Goal: Task Accomplishment & Management: Manage account settings

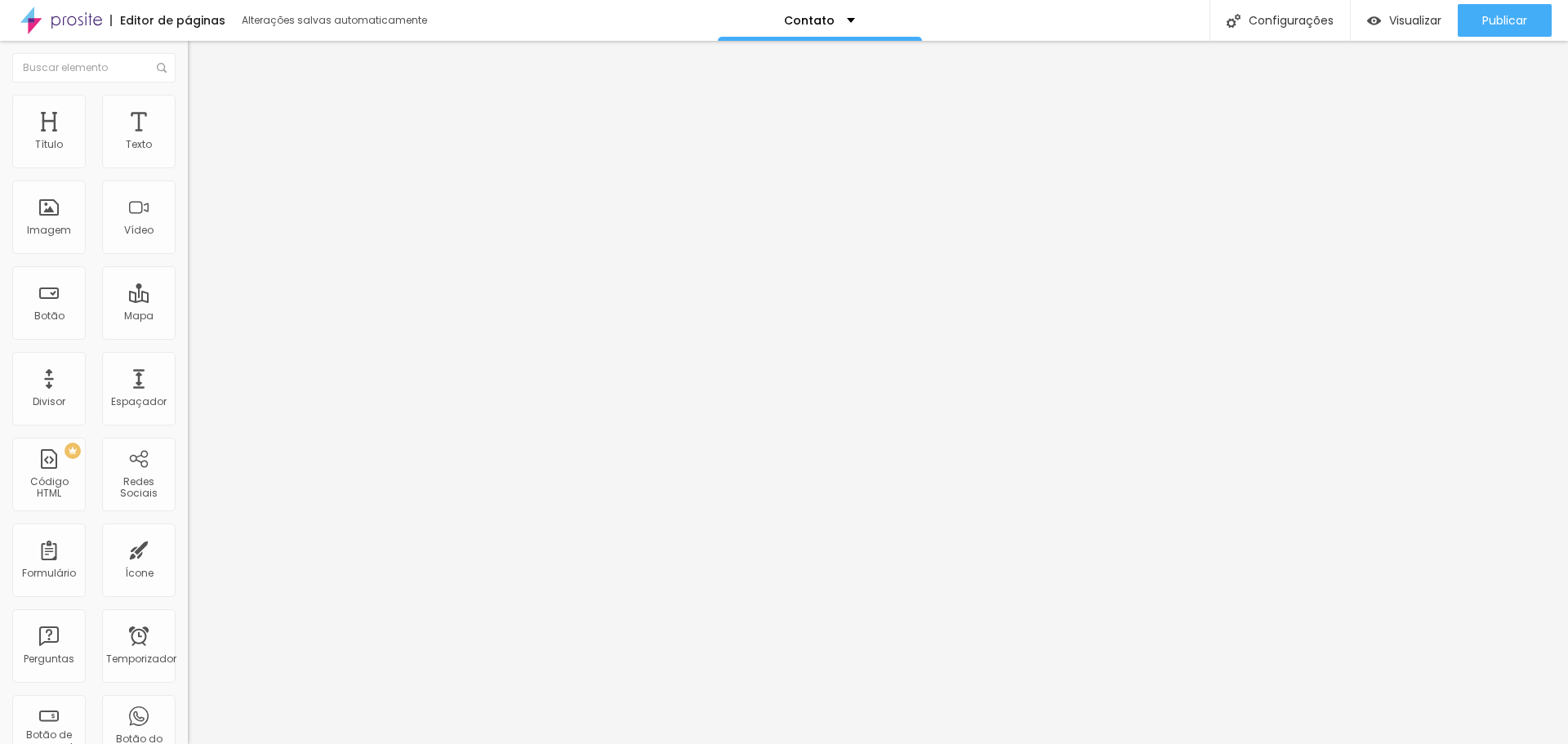
click at [850, 14] on div "Contato" at bounding box center [820, 20] width 205 height 41
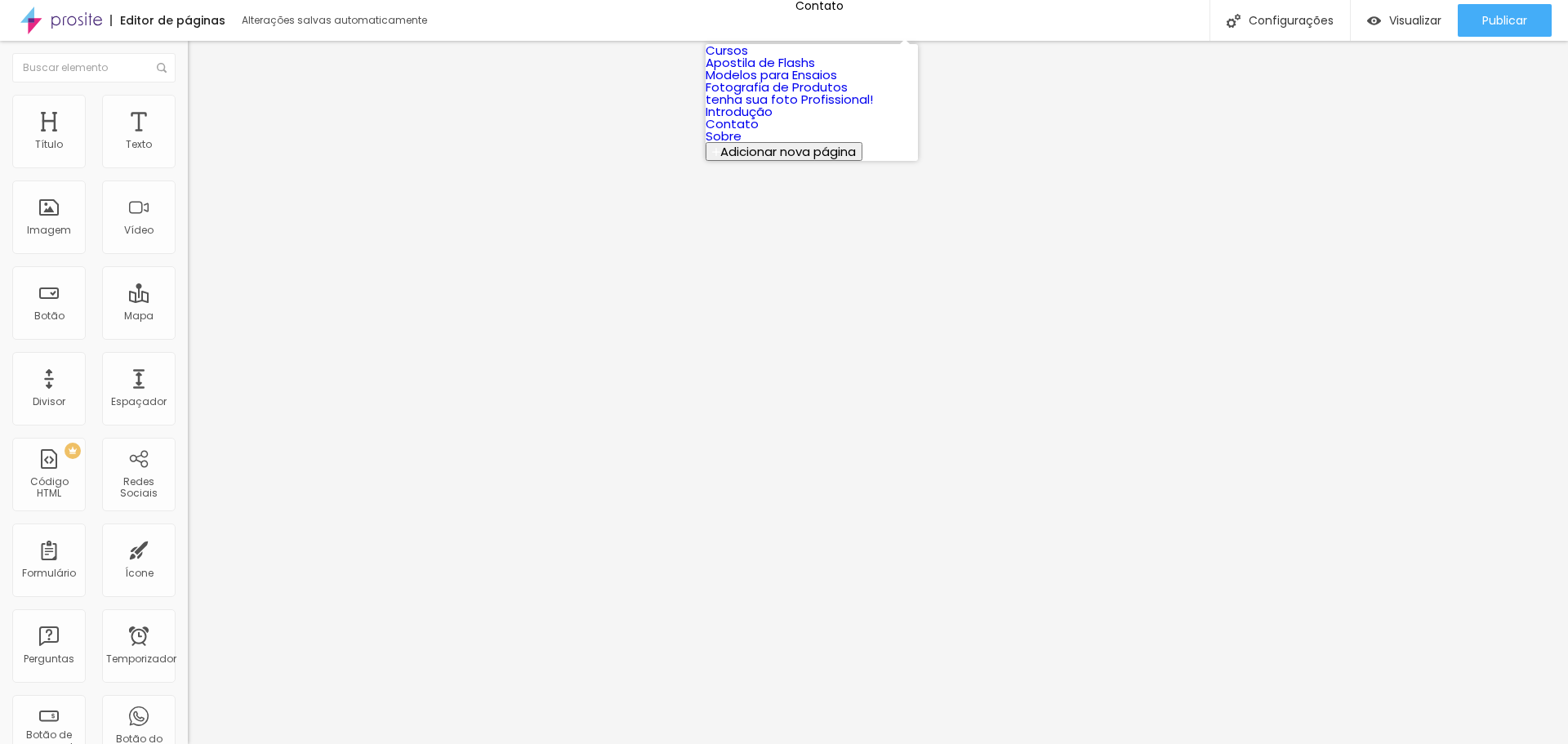
click at [791, 95] on font "Fotografia de Produtos" at bounding box center [776, 86] width 142 height 17
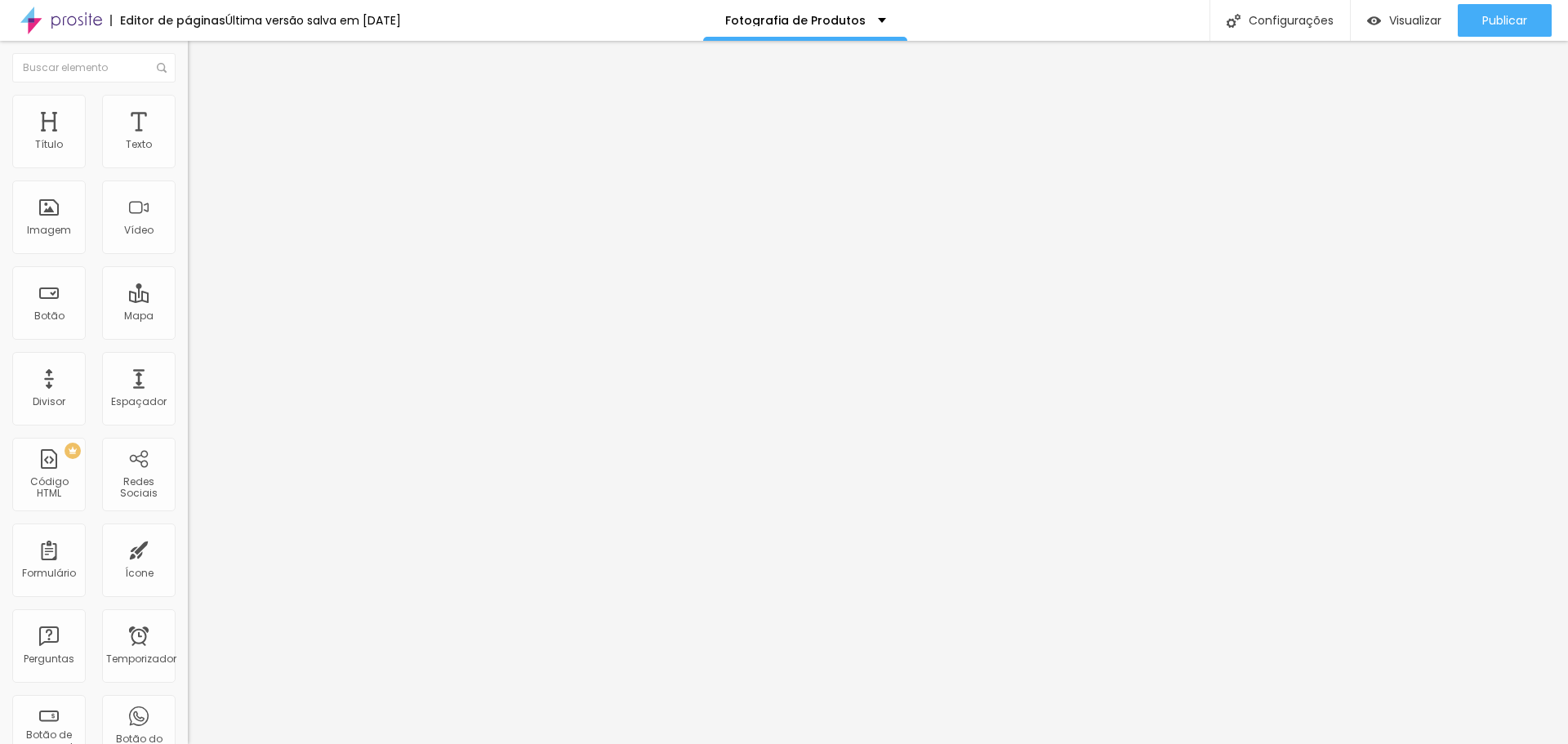
click at [188, 149] on font "Completo" at bounding box center [213, 141] width 50 height 14
click at [200, 64] on img "button" at bounding box center [206, 59] width 13 height 13
click at [188, 111] on img at bounding box center [195, 118] width 15 height 15
click at [188, 101] on img at bounding box center [195, 102] width 15 height 15
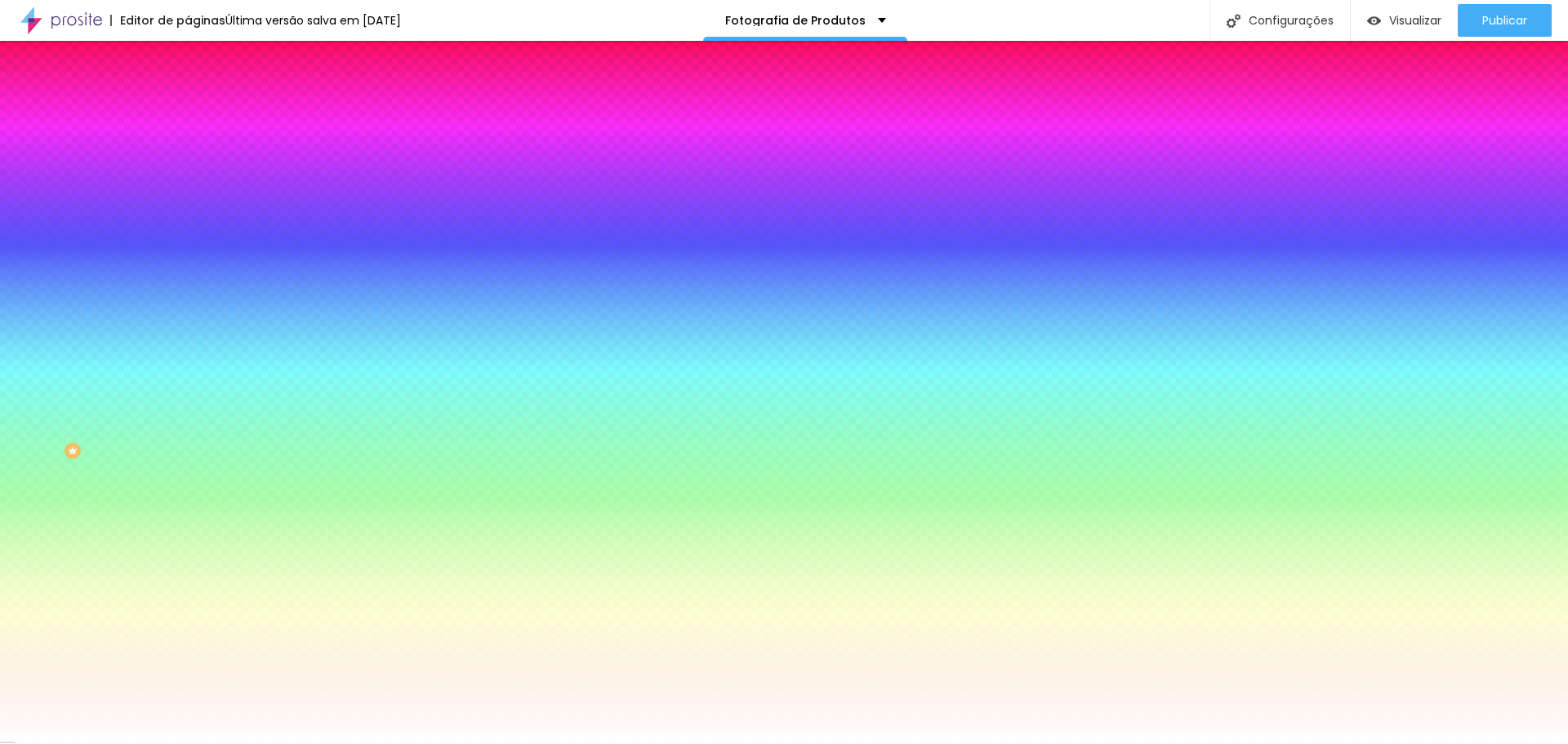
click at [197, 150] on font "Trocar imagem" at bounding box center [236, 143] width 79 height 14
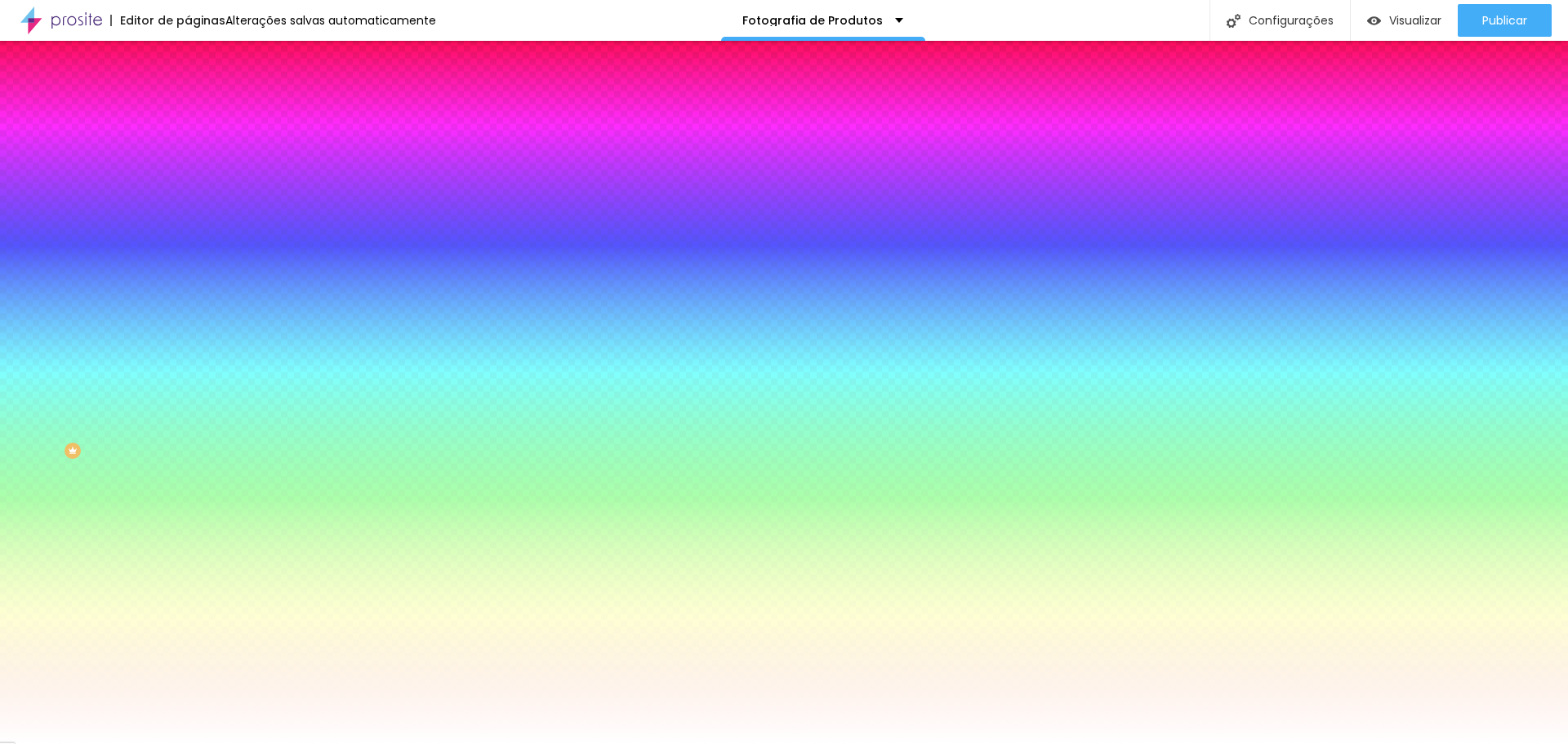
drag, startPoint x: 154, startPoint y: 229, endPoint x: 1325, endPoint y: 362, distance: 1178.5
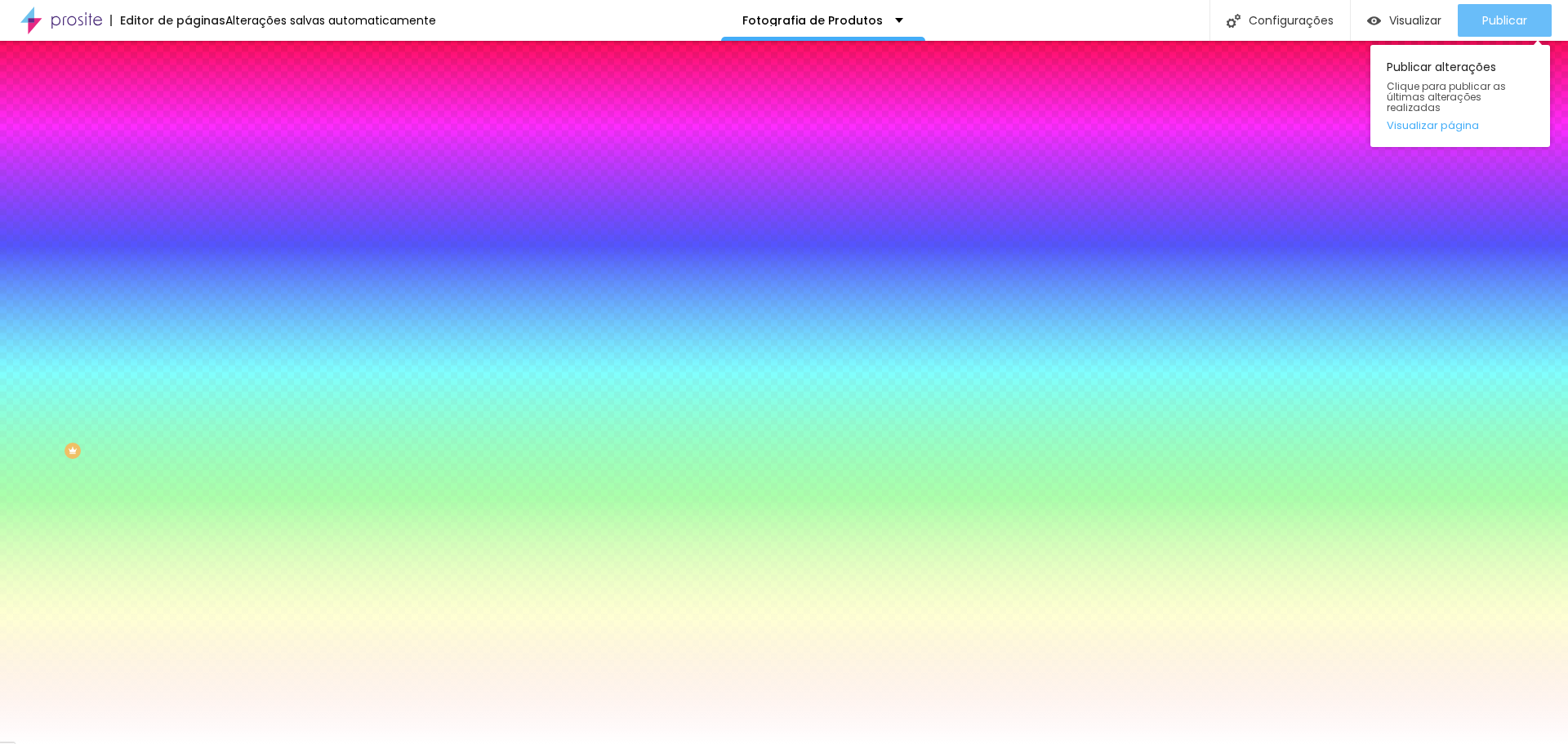
click at [1503, 19] on font "Publicar" at bounding box center [1504, 20] width 45 height 16
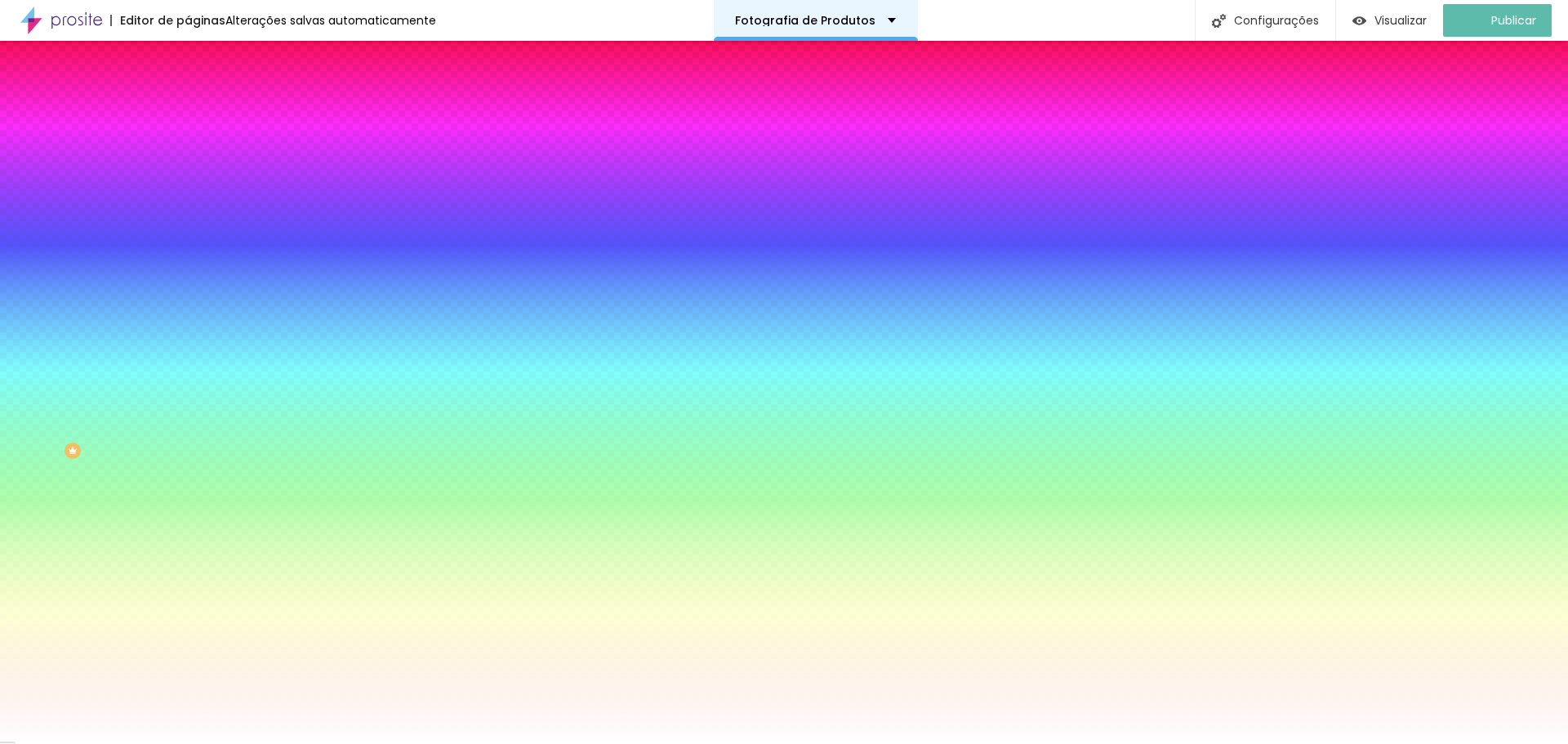
click at [884, 22] on div "Fotografia de Produtos" at bounding box center [815, 20] width 161 height 12
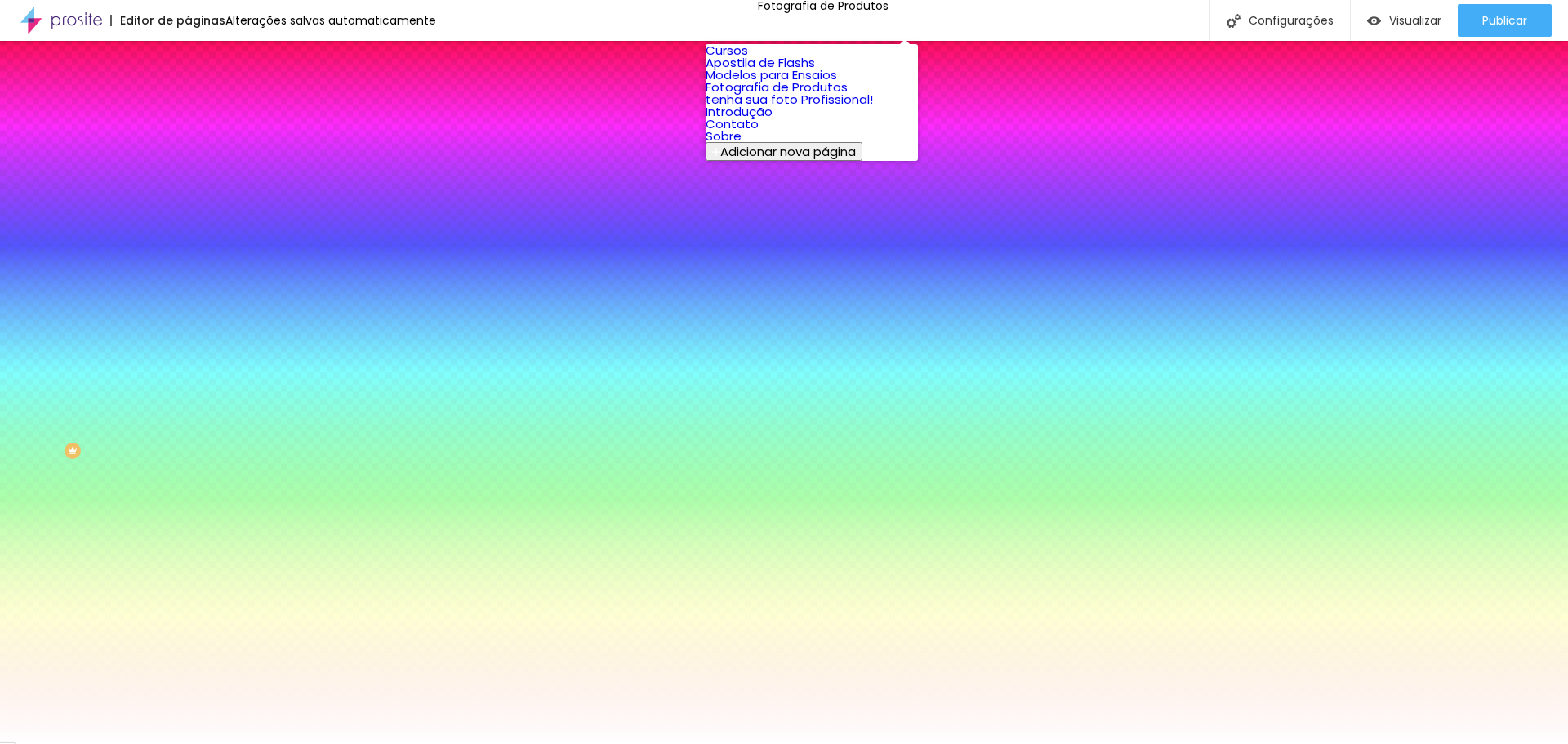
click at [787, 84] on font "Modelos para Ensaios" at bounding box center [771, 74] width 132 height 17
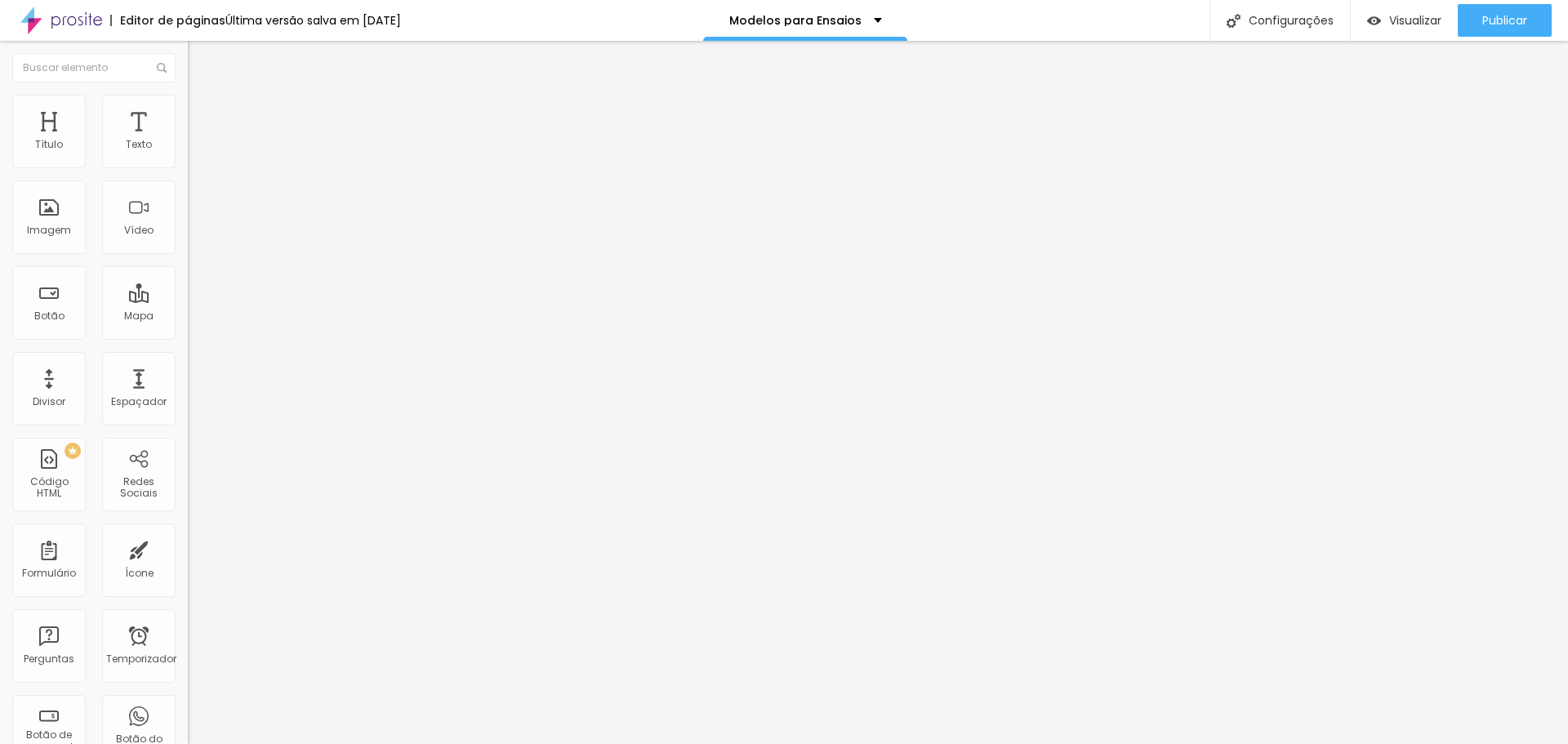
click at [188, 101] on img at bounding box center [195, 102] width 15 height 15
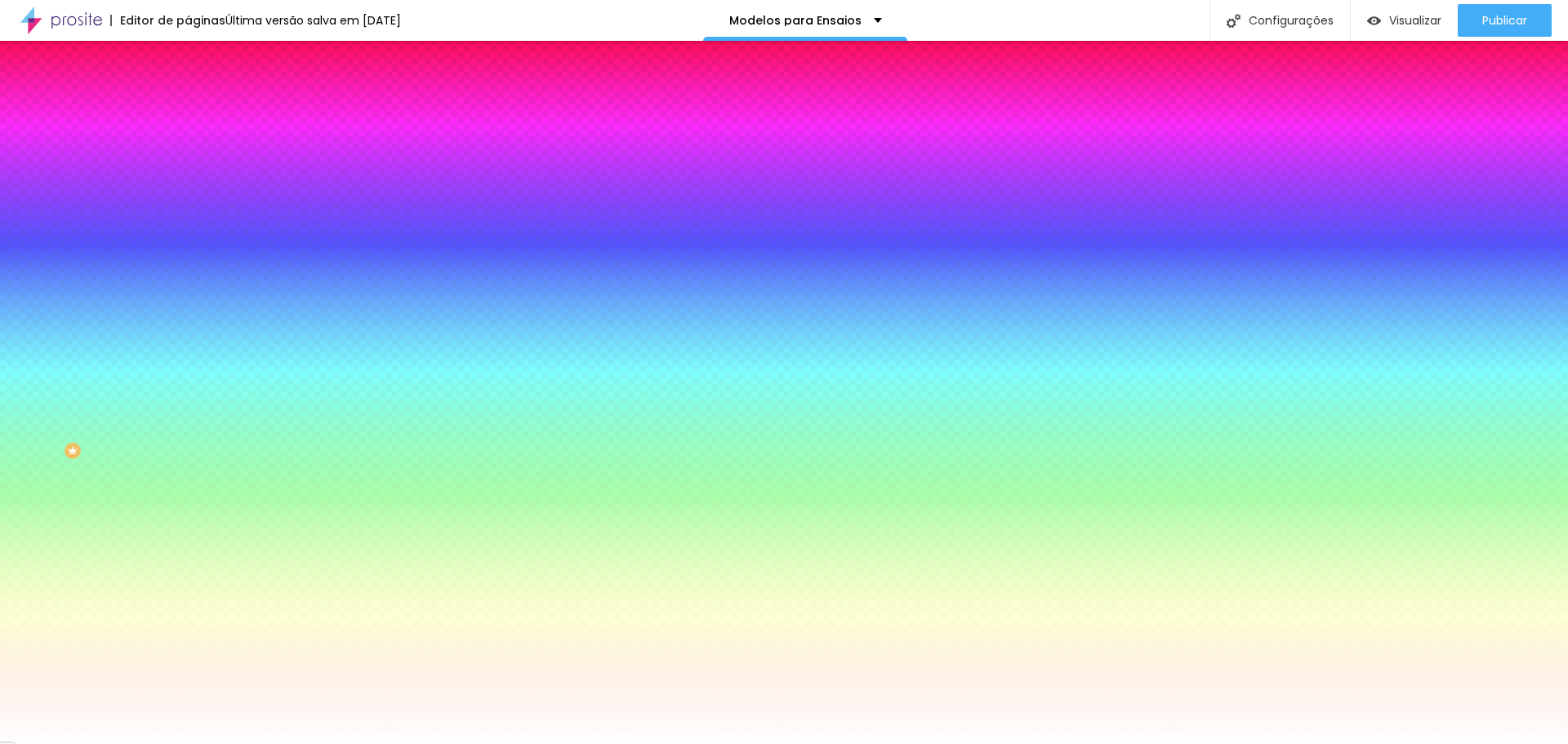
click at [197, 150] on font "Trocar imagem" at bounding box center [236, 143] width 79 height 14
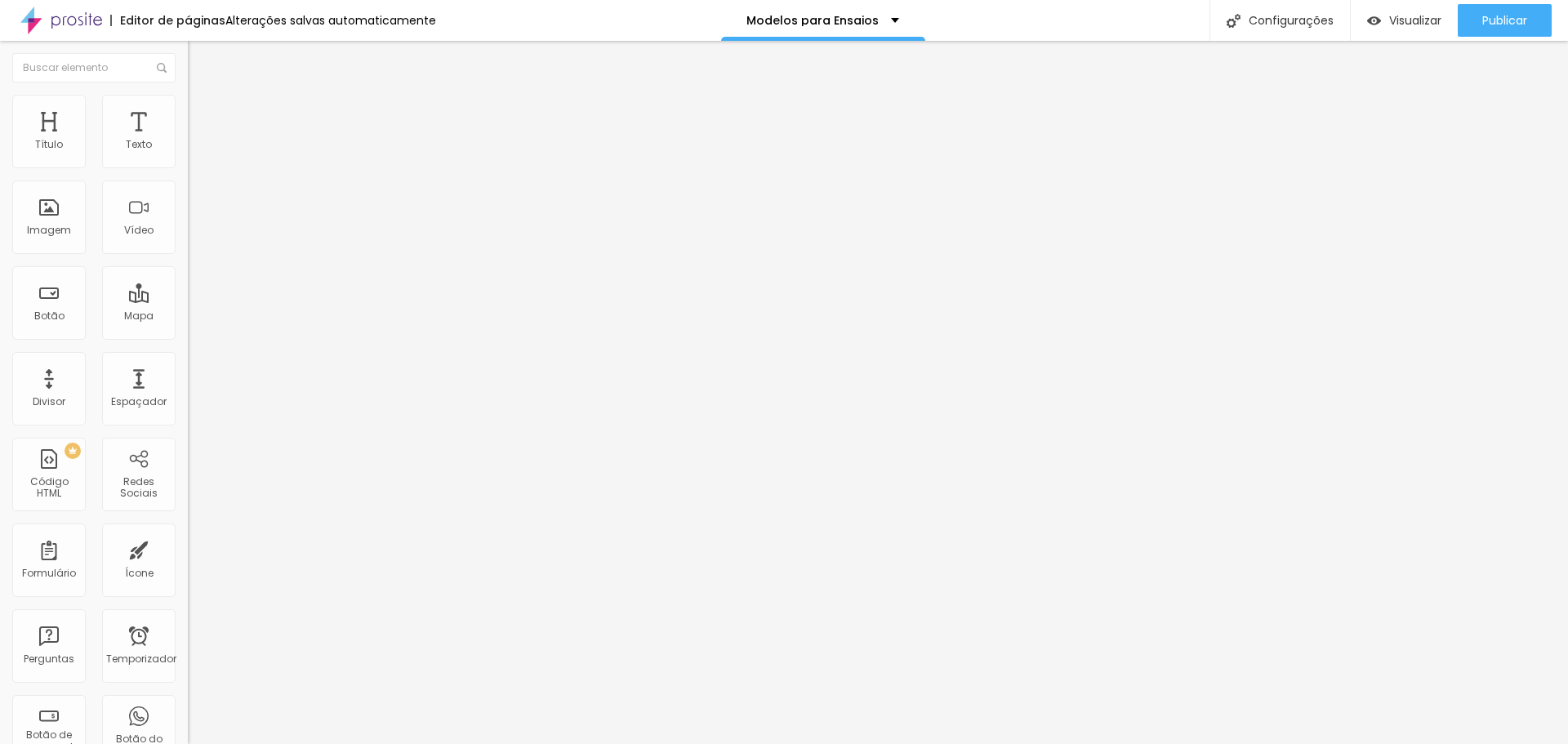
click at [203, 110] on font "Avançado" at bounding box center [229, 105] width 54 height 14
click at [200, 64] on div "Editar nulo" at bounding box center [242, 59] width 85 height 13
click at [200, 59] on img "button" at bounding box center [206, 59] width 13 height 13
click at [200, 60] on img "button" at bounding box center [206, 59] width 13 height 13
click at [188, 94] on li "Estilo" at bounding box center [282, 86] width 188 height 16
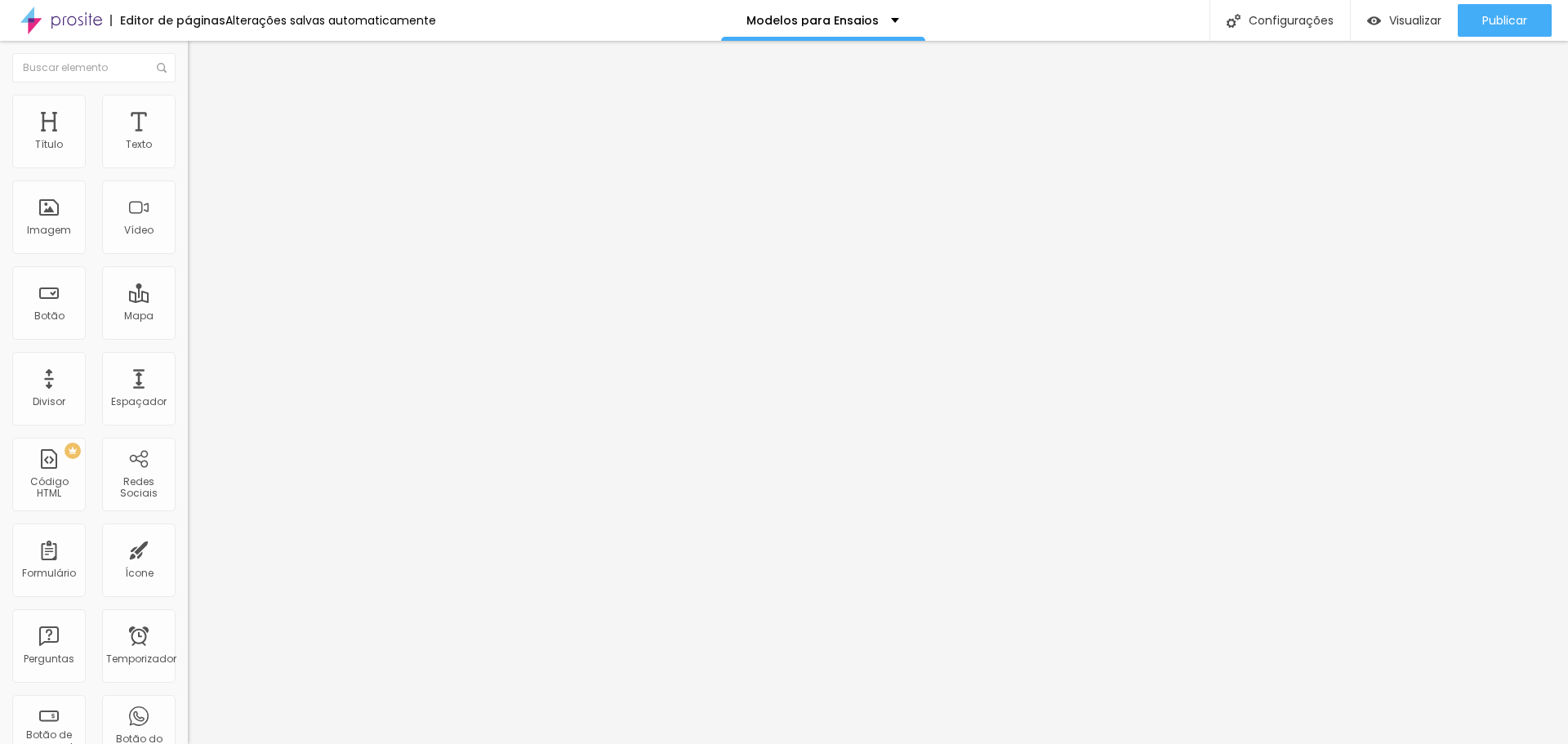
click at [188, 106] on li "Avançado" at bounding box center [282, 103] width 188 height 16
click at [200, 57] on img "button" at bounding box center [206, 59] width 13 height 13
click at [225, 59] on font "Editar nulo" at bounding box center [255, 60] width 60 height 16
click at [200, 60] on img "button" at bounding box center [206, 59] width 13 height 13
click at [188, 111] on li "Avançado" at bounding box center [282, 119] width 188 height 16
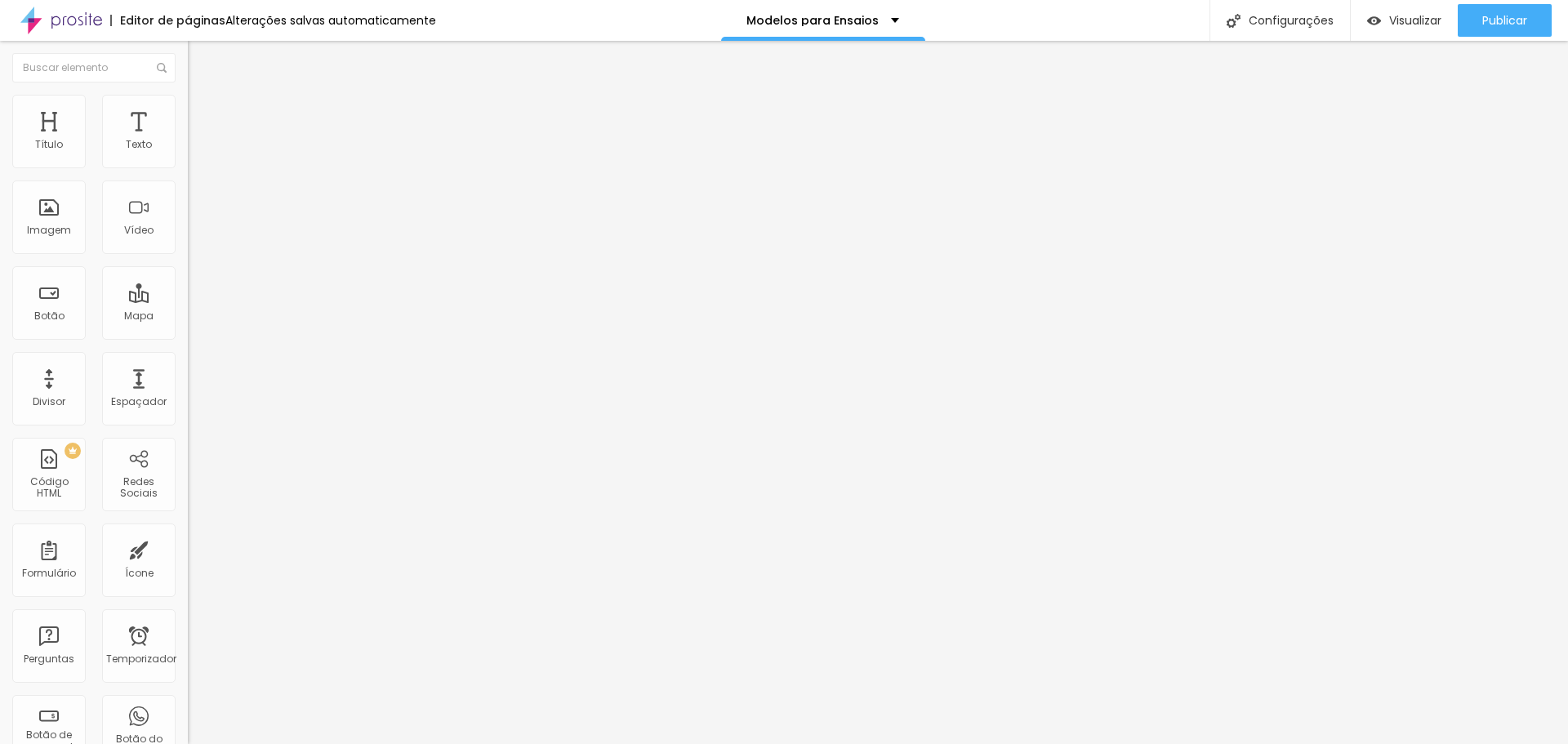
click at [188, 111] on li "Avançado" at bounding box center [282, 119] width 188 height 16
click at [188, 101] on img at bounding box center [195, 102] width 15 height 15
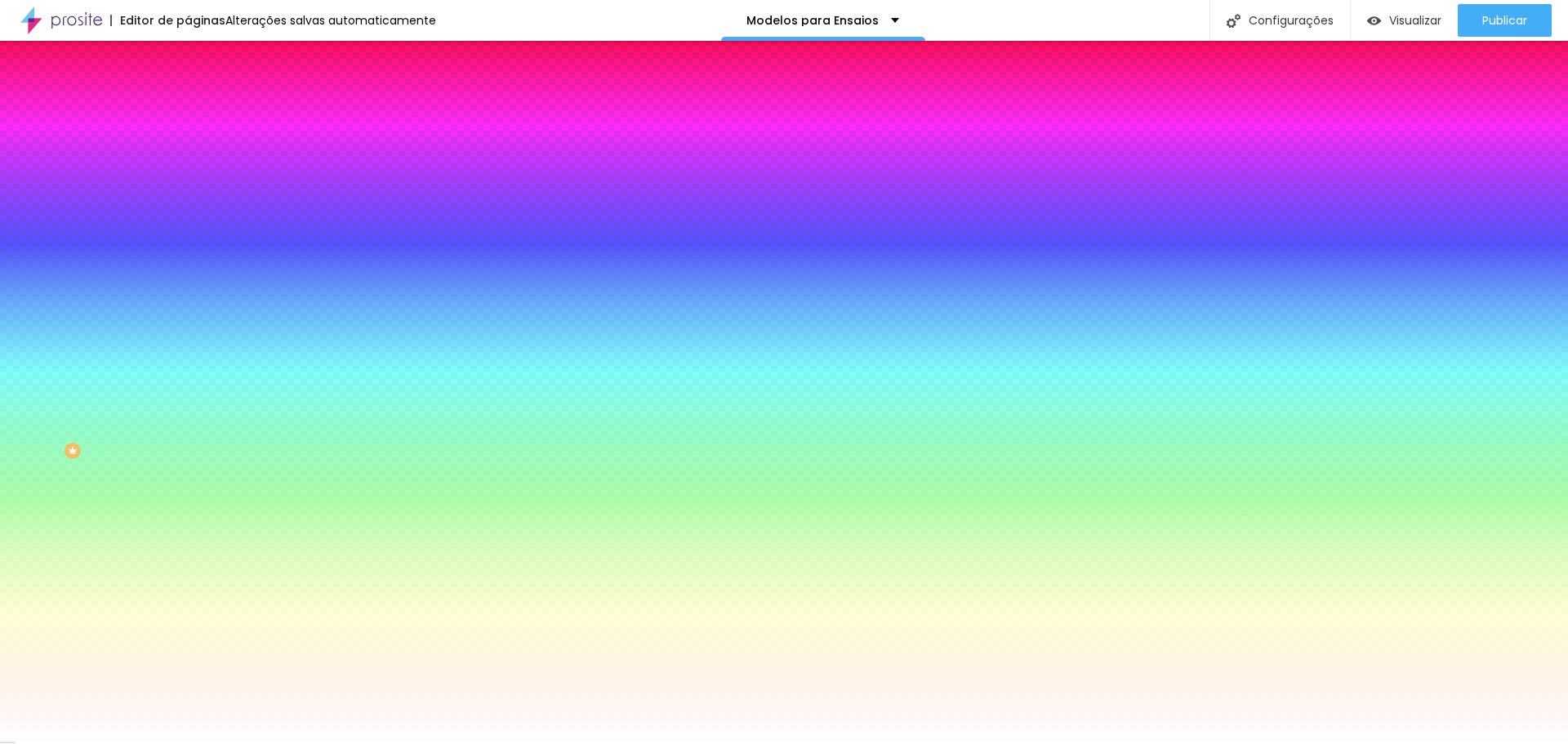
click at [188, 94] on li "Conteúdo" at bounding box center [282, 86] width 188 height 16
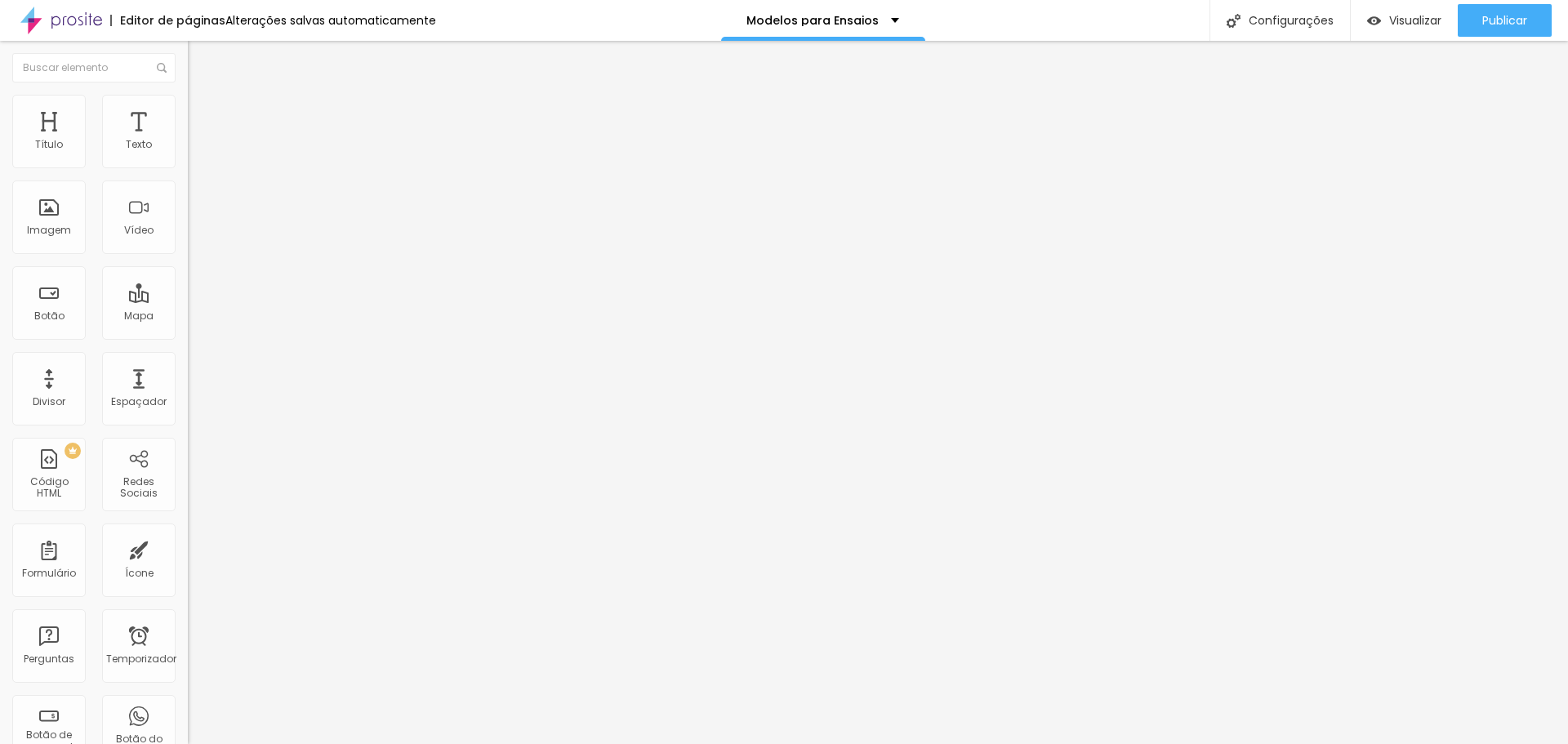
click at [188, 100] on ul "Conteúdo Estilo Avançado" at bounding box center [282, 103] width 188 height 49
click at [188, 98] on img at bounding box center [195, 102] width 15 height 15
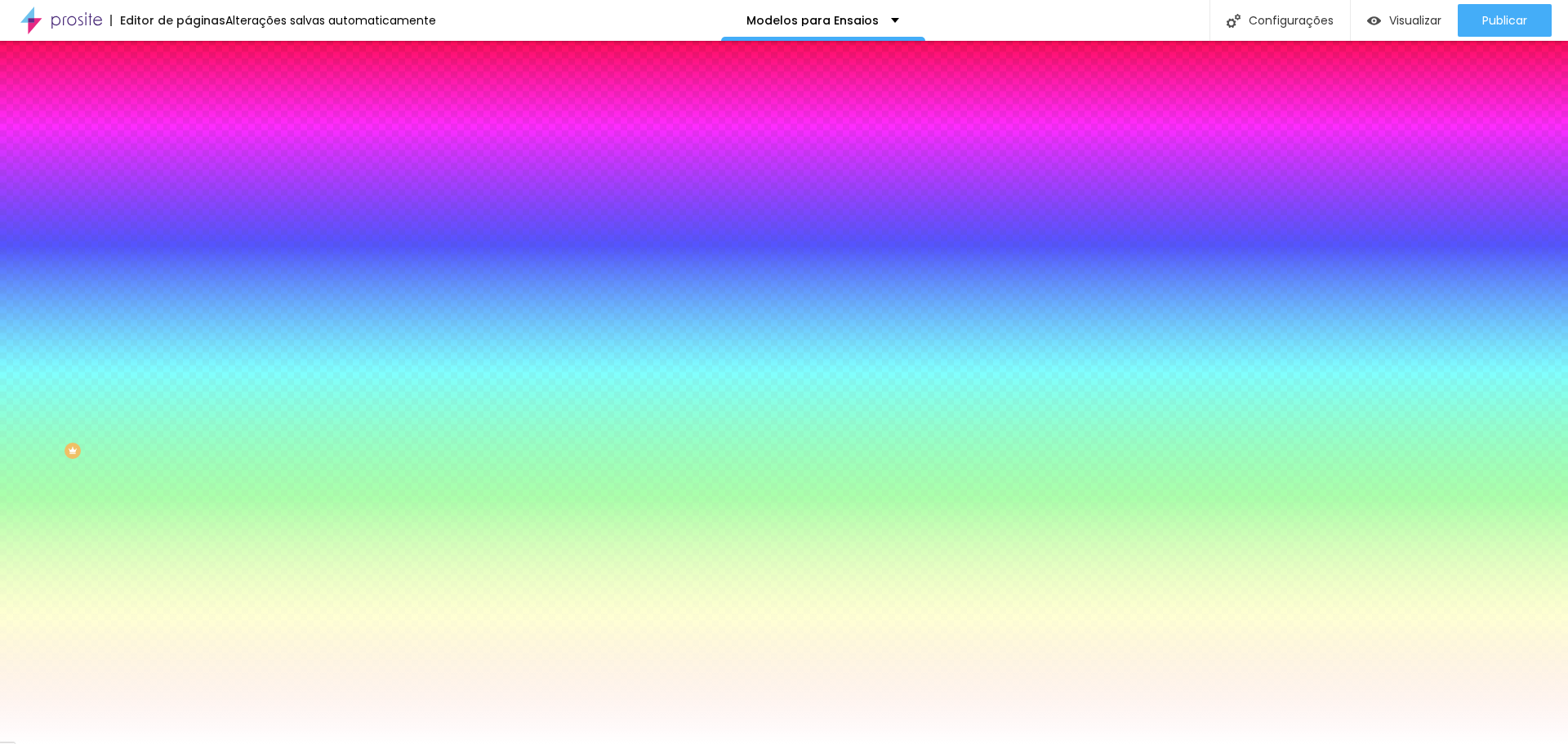
click at [188, 156] on div at bounding box center [282, 156] width 188 height 0
drag, startPoint x: 145, startPoint y: 215, endPoint x: 141, endPoint y: 225, distance: 10.8
click at [145, 227] on div at bounding box center [784, 372] width 1568 height 744
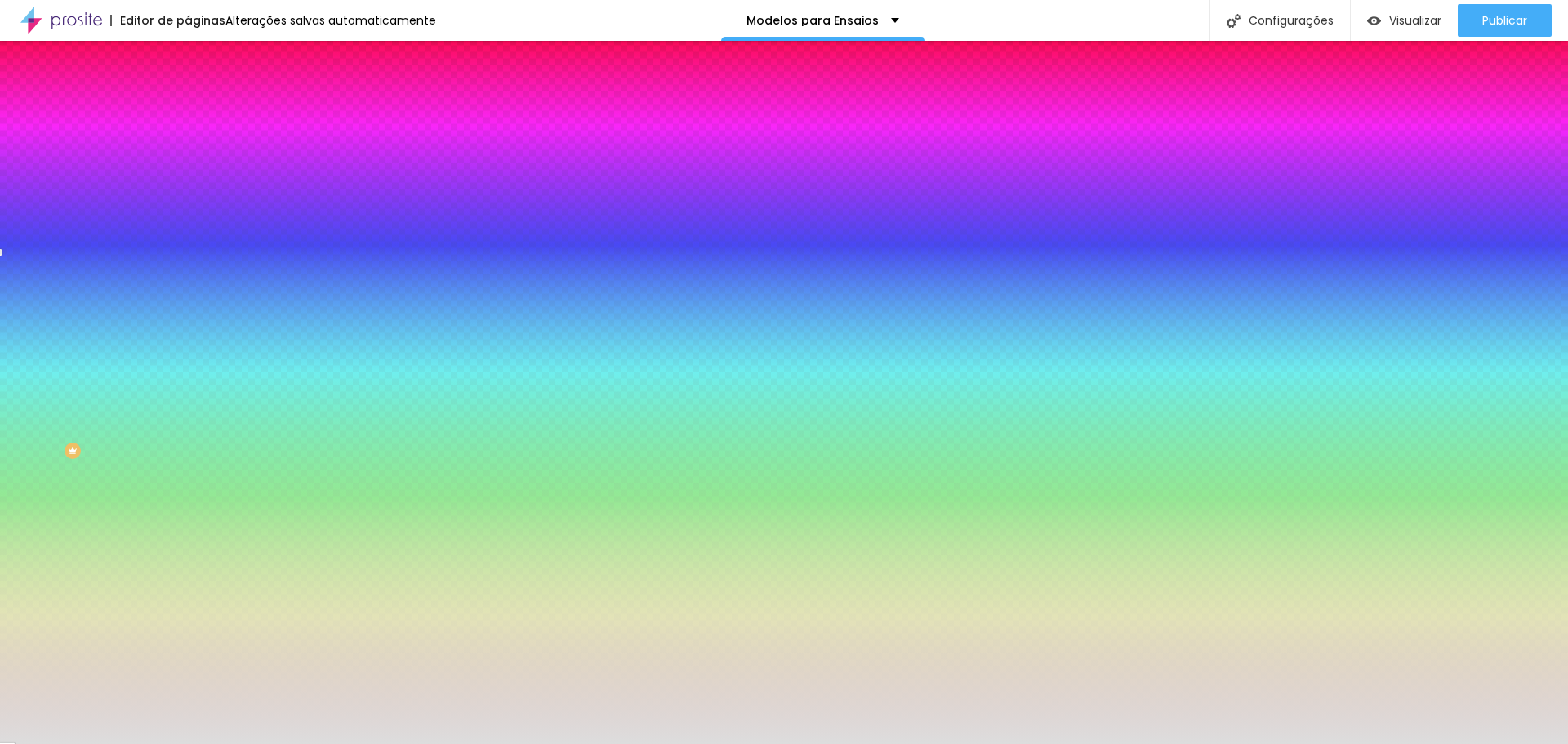
type input "#FFFFFF"
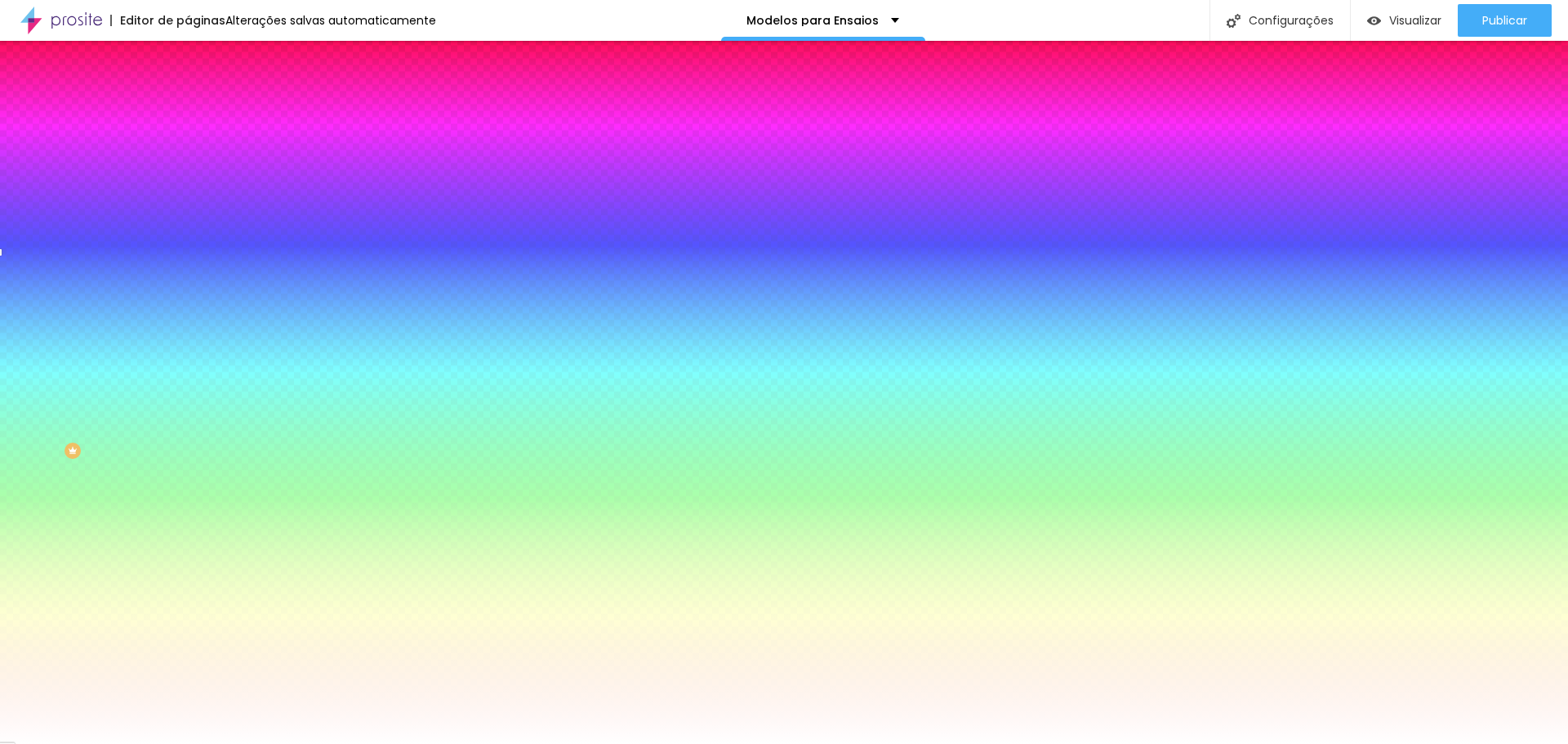
drag, startPoint x: 68, startPoint y: 211, endPoint x: 0, endPoint y: 143, distance: 96.2
click at [188, 143] on div "Cor de fundo Voltar ao padrão #FFFFFF 0 Borda arredondada" at bounding box center [282, 265] width 188 height 276
type input "8"
type input "25"
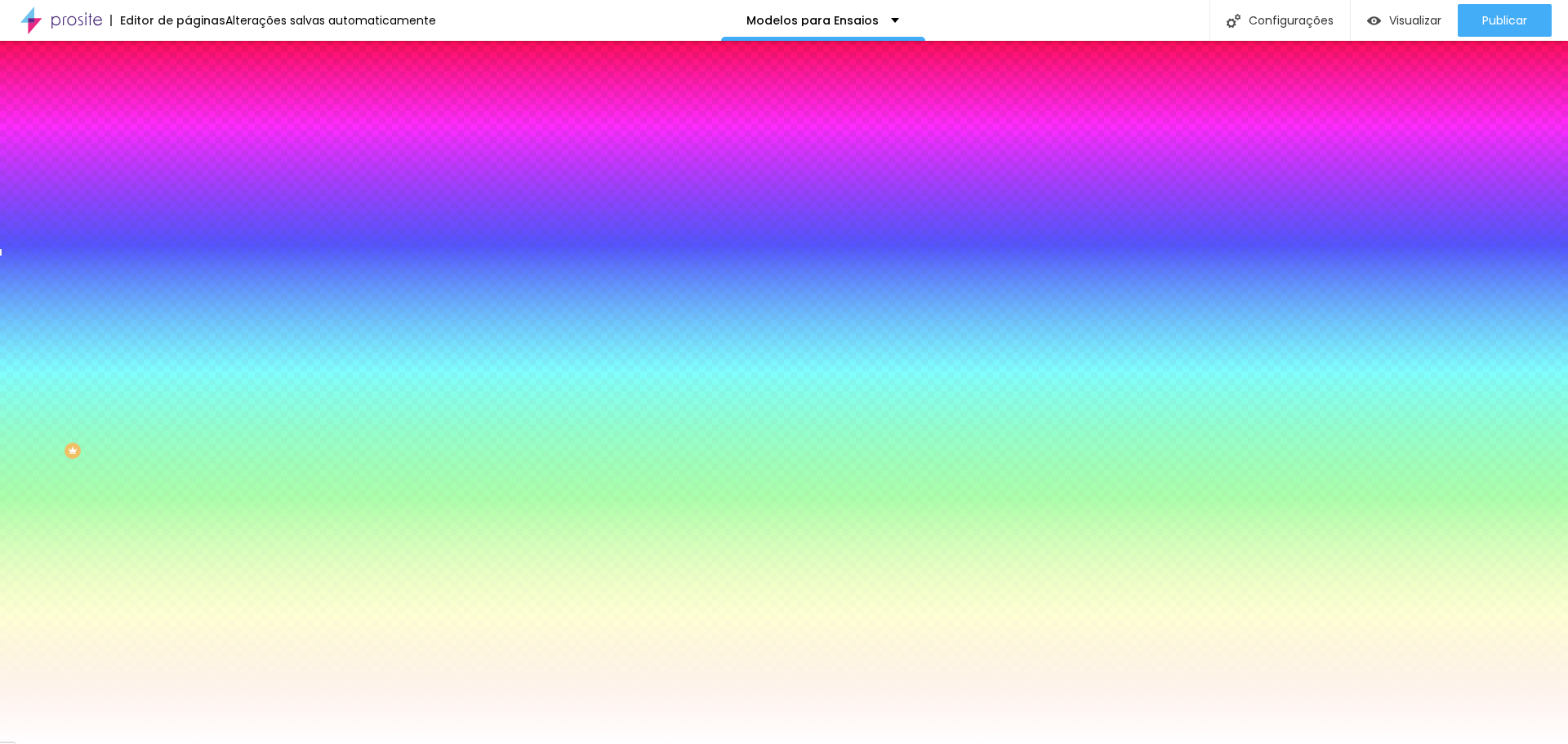
type input "25"
type input "44"
type input "49"
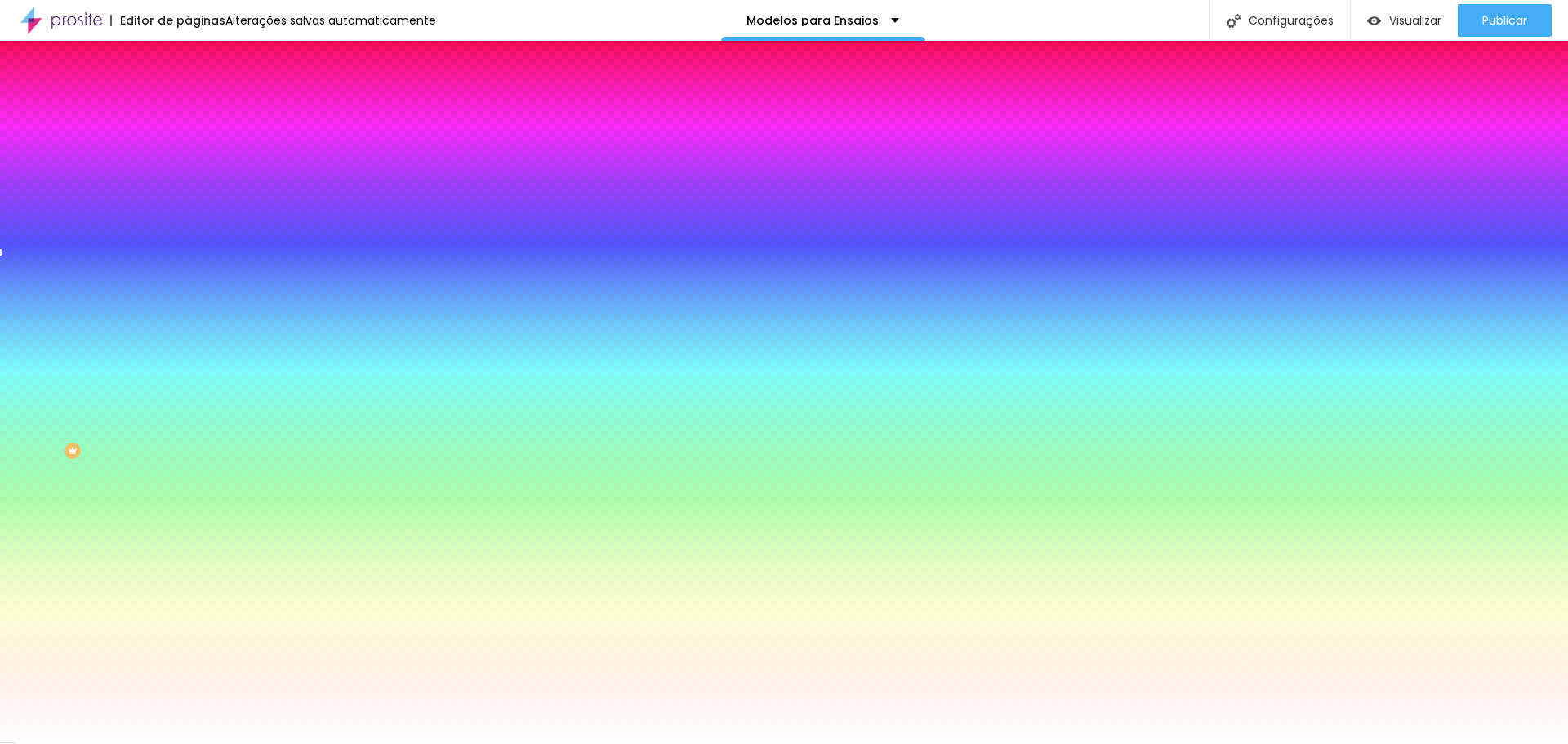
type input "53"
type input "59"
type input "69"
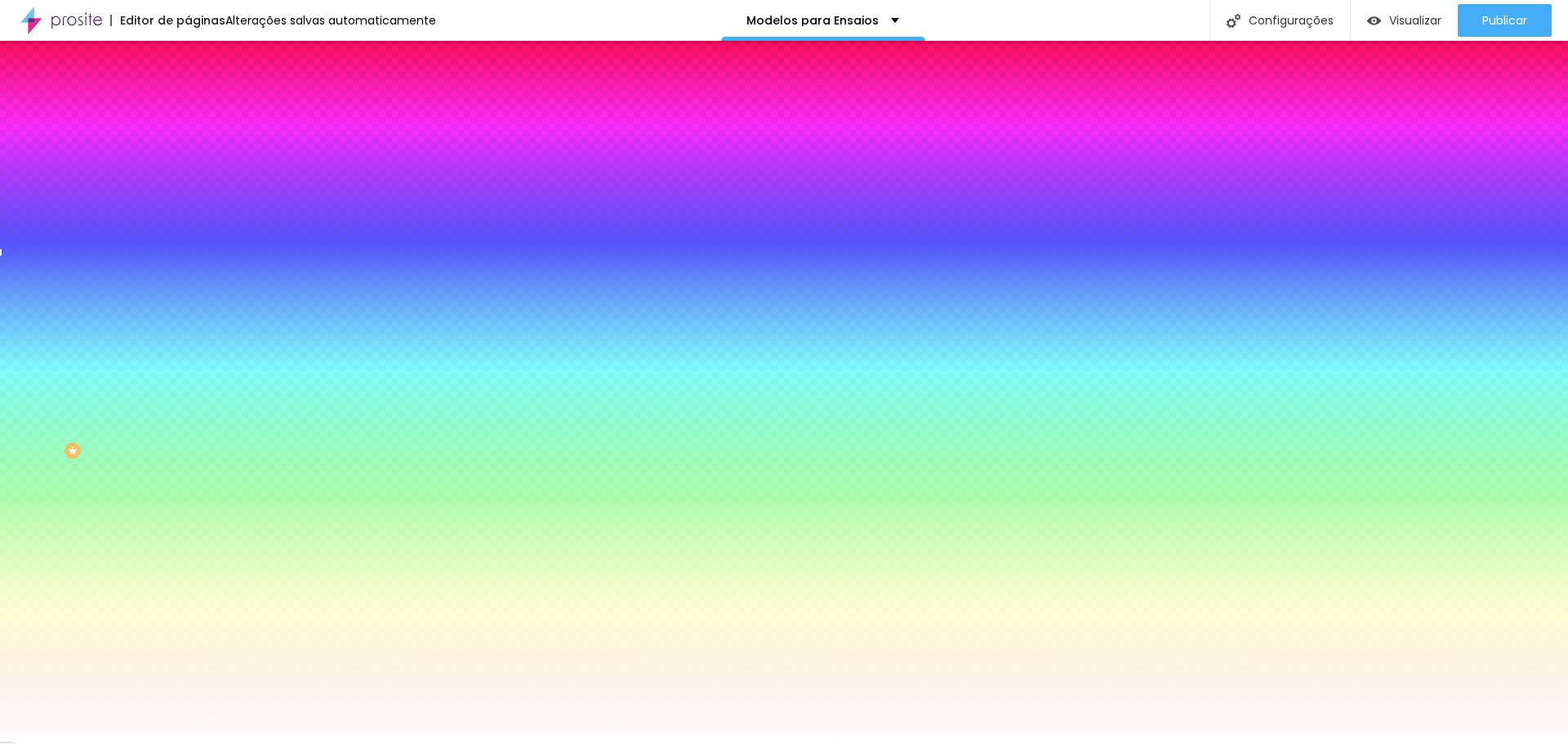
type input "69"
type input "76"
type input "91"
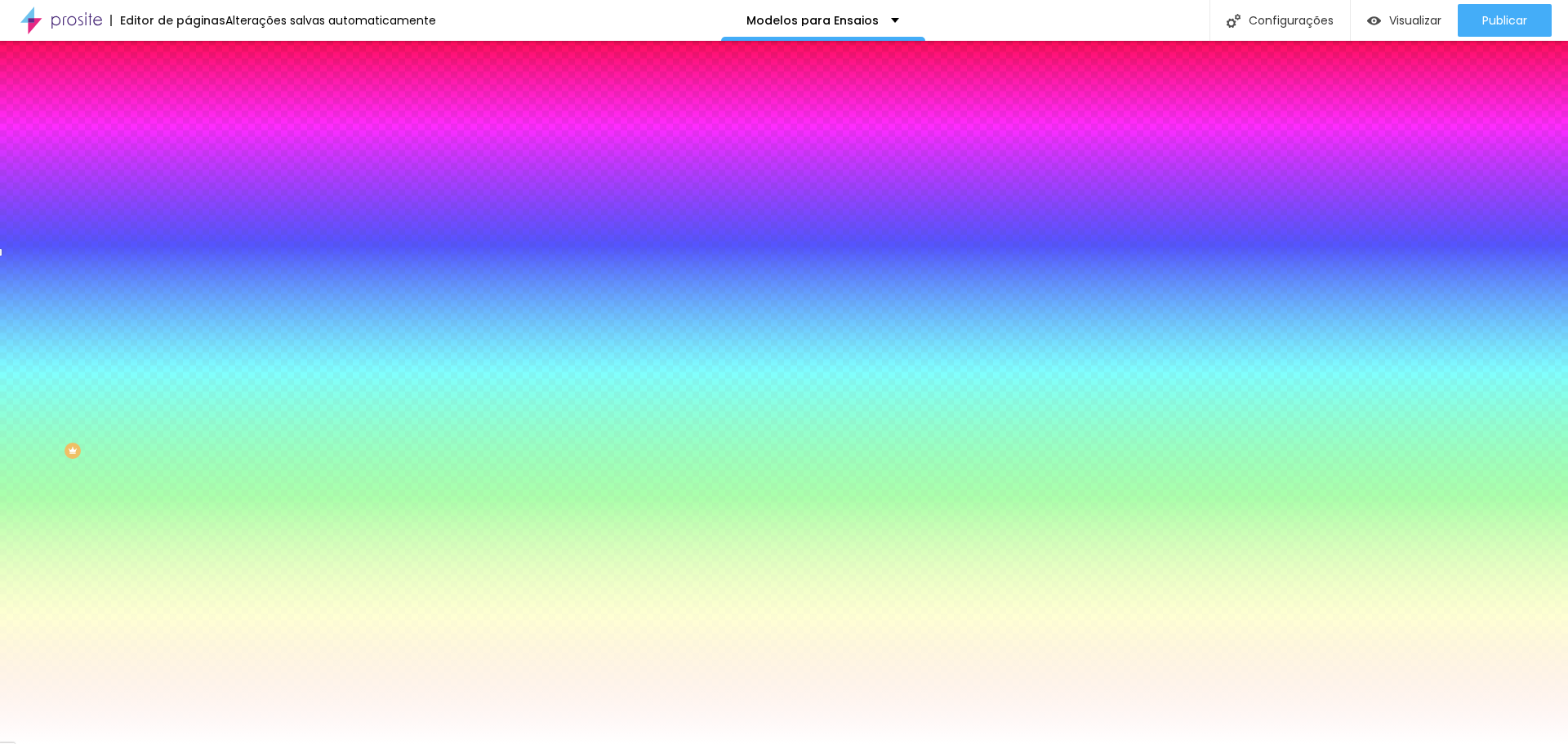
type input "114"
type input "140"
type input "146"
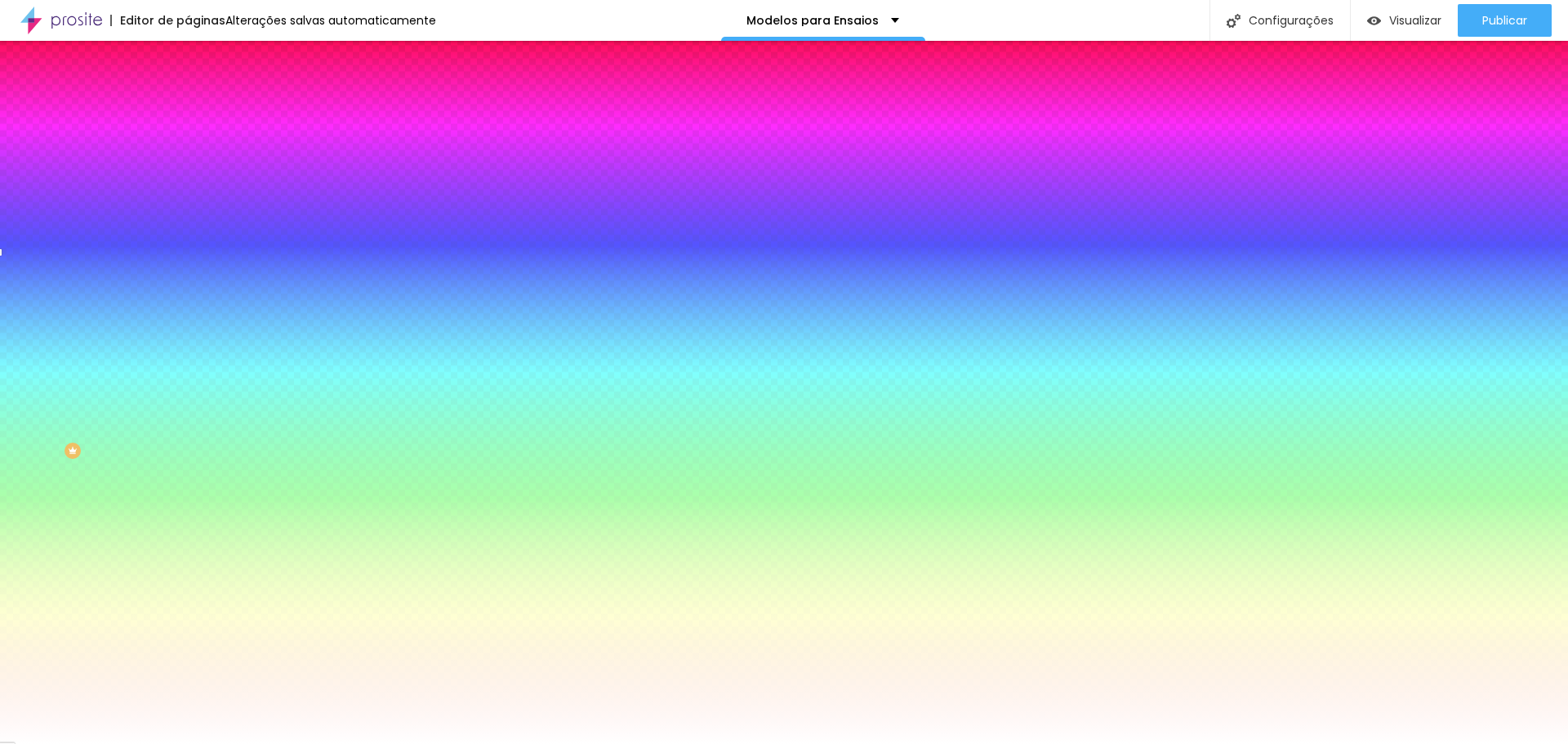
type input "146"
type input "153"
type input "171"
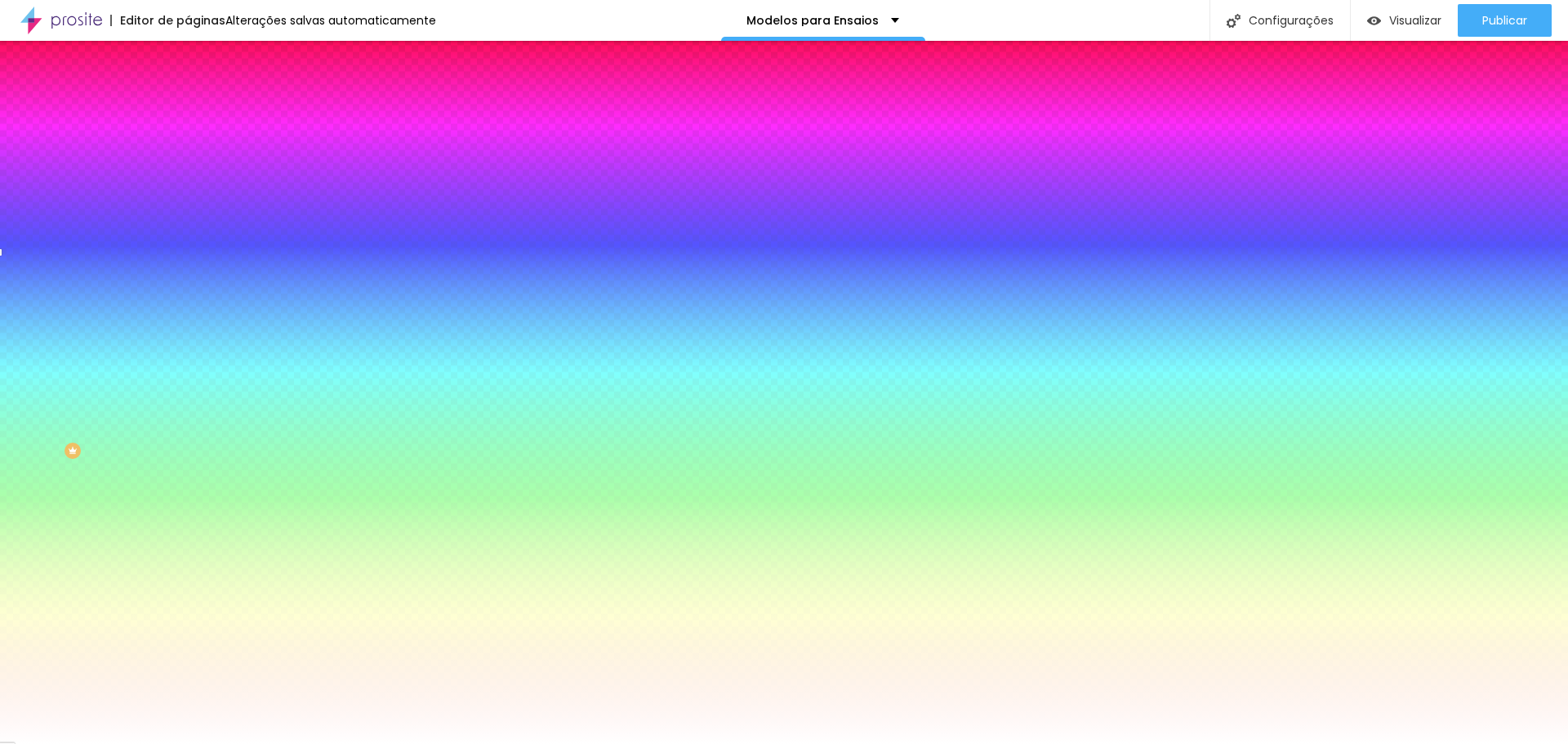
type input "176"
type input "181"
type input "186"
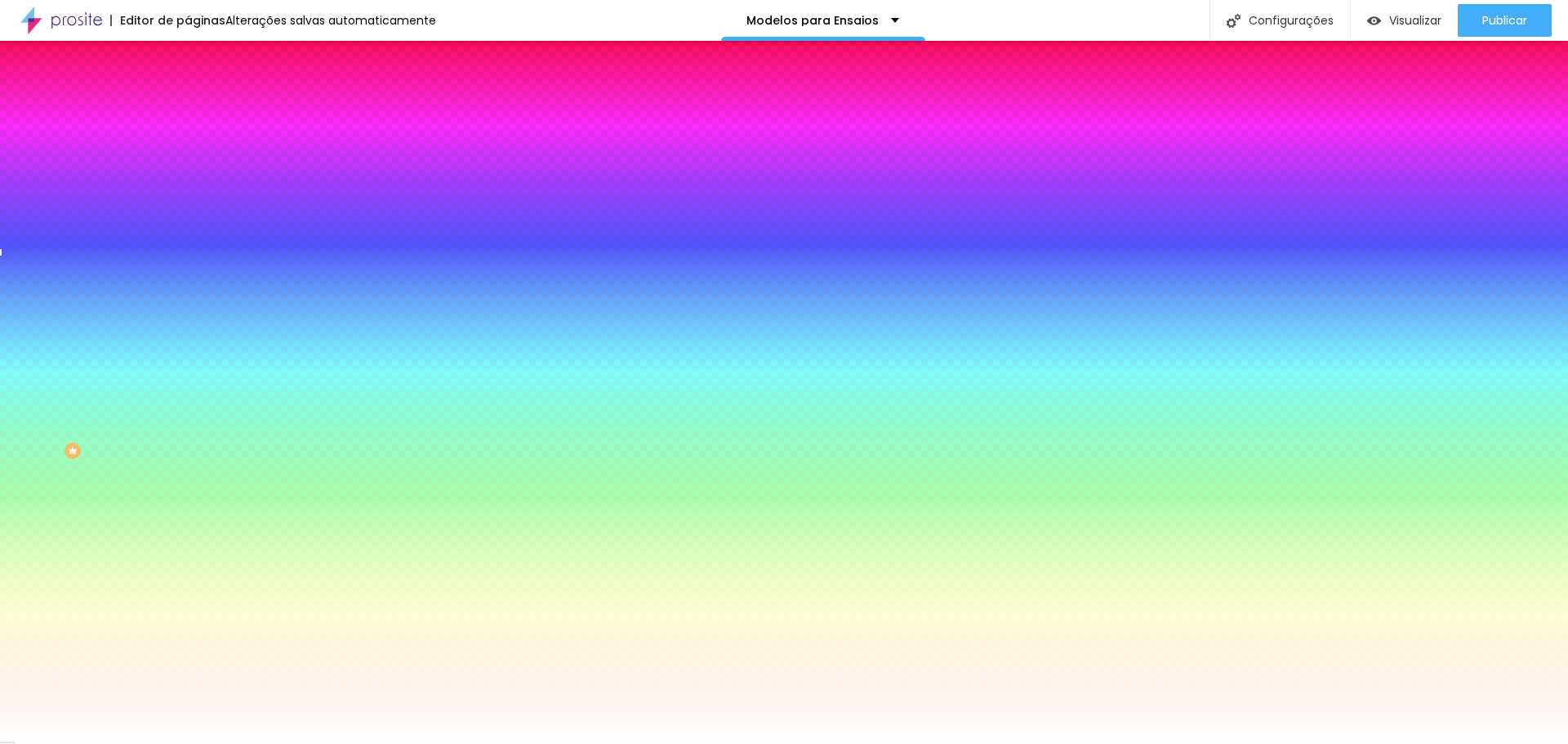
type input "186"
type input "188"
type input "189"
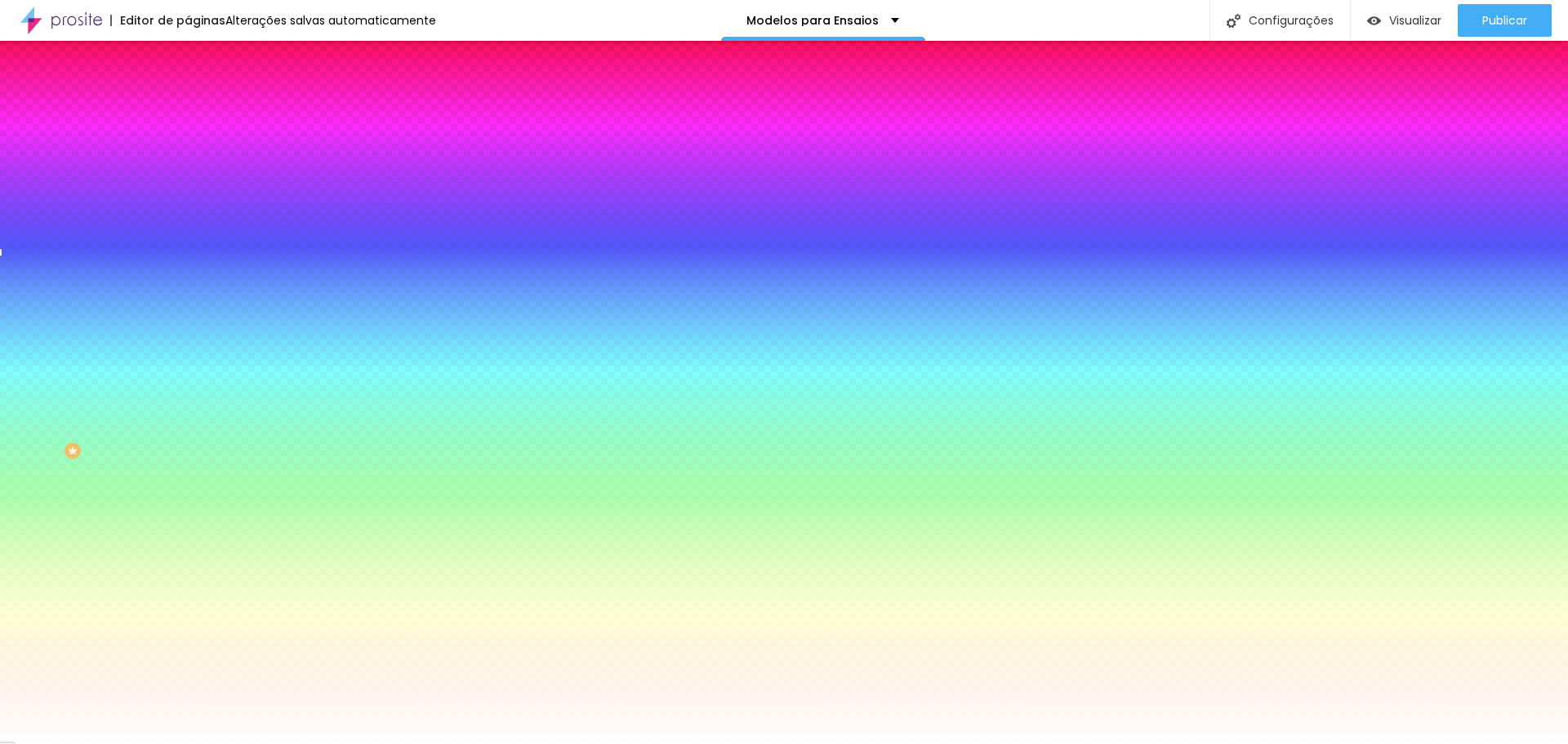
type input "194"
type input "198"
type input "200"
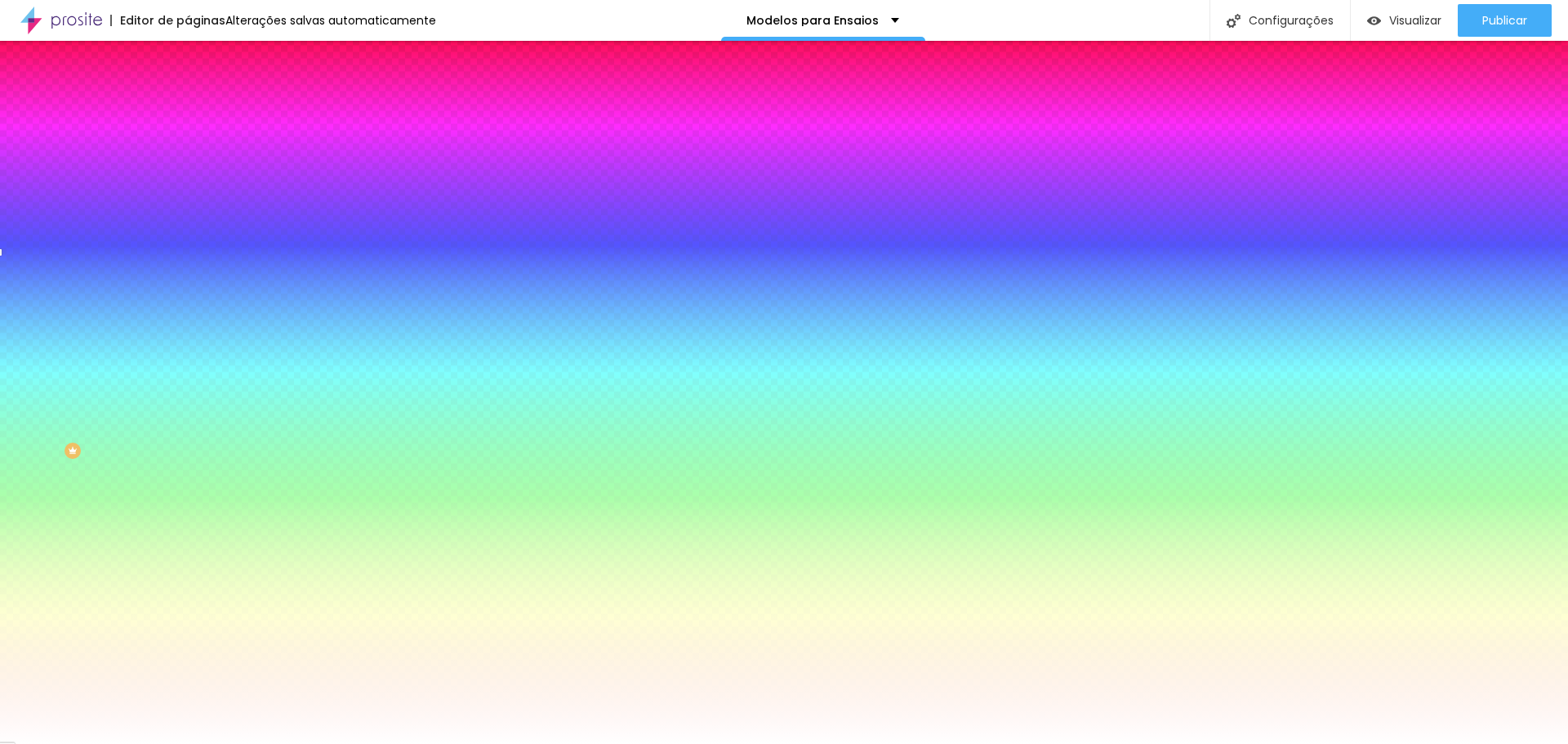
type input "200"
drag, startPoint x: 42, startPoint y: 197, endPoint x: 155, endPoint y: 208, distance: 113.5
click at [188, 362] on input "range" at bounding box center [241, 368] width 105 height 13
type input "170"
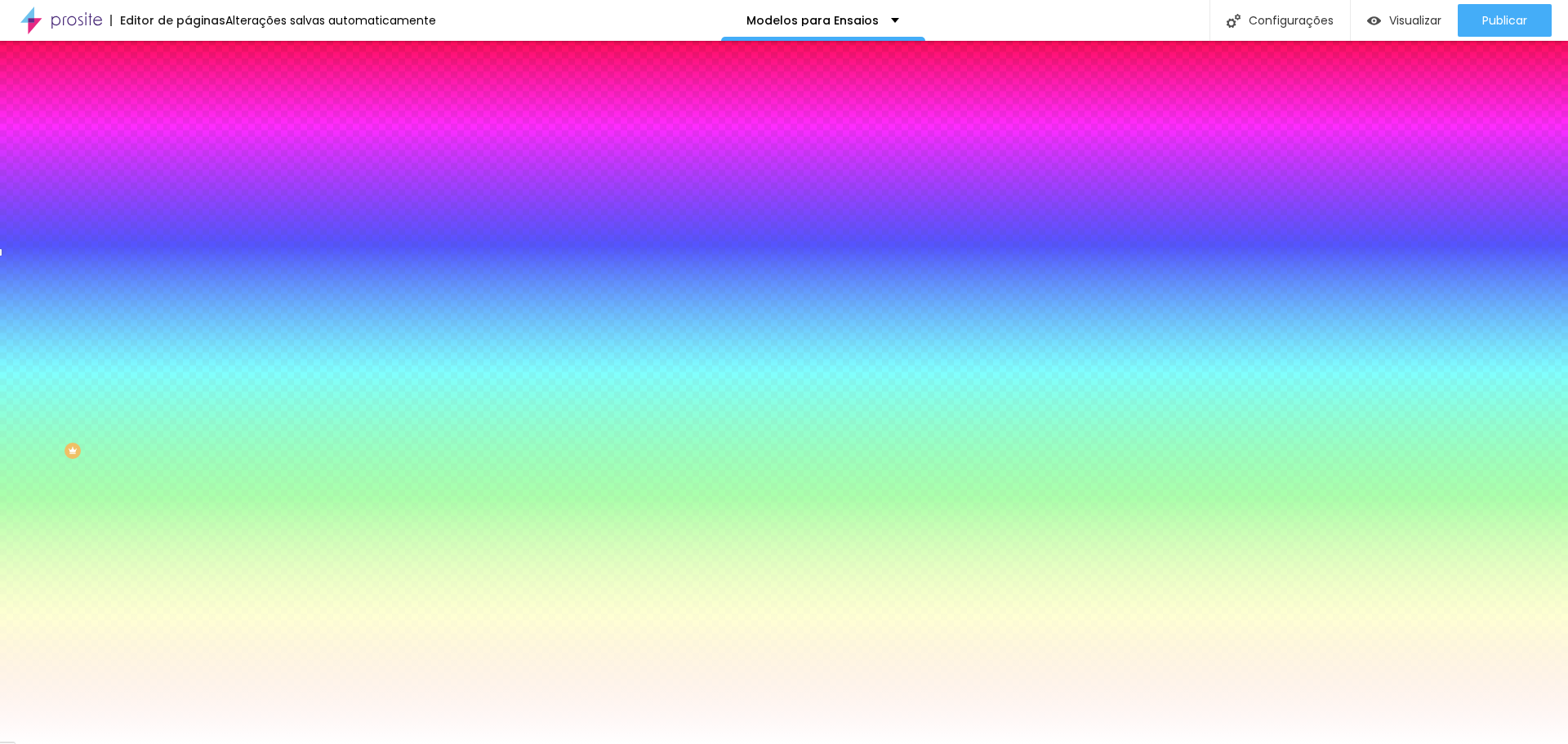
type input "145"
type input "3"
type input "0"
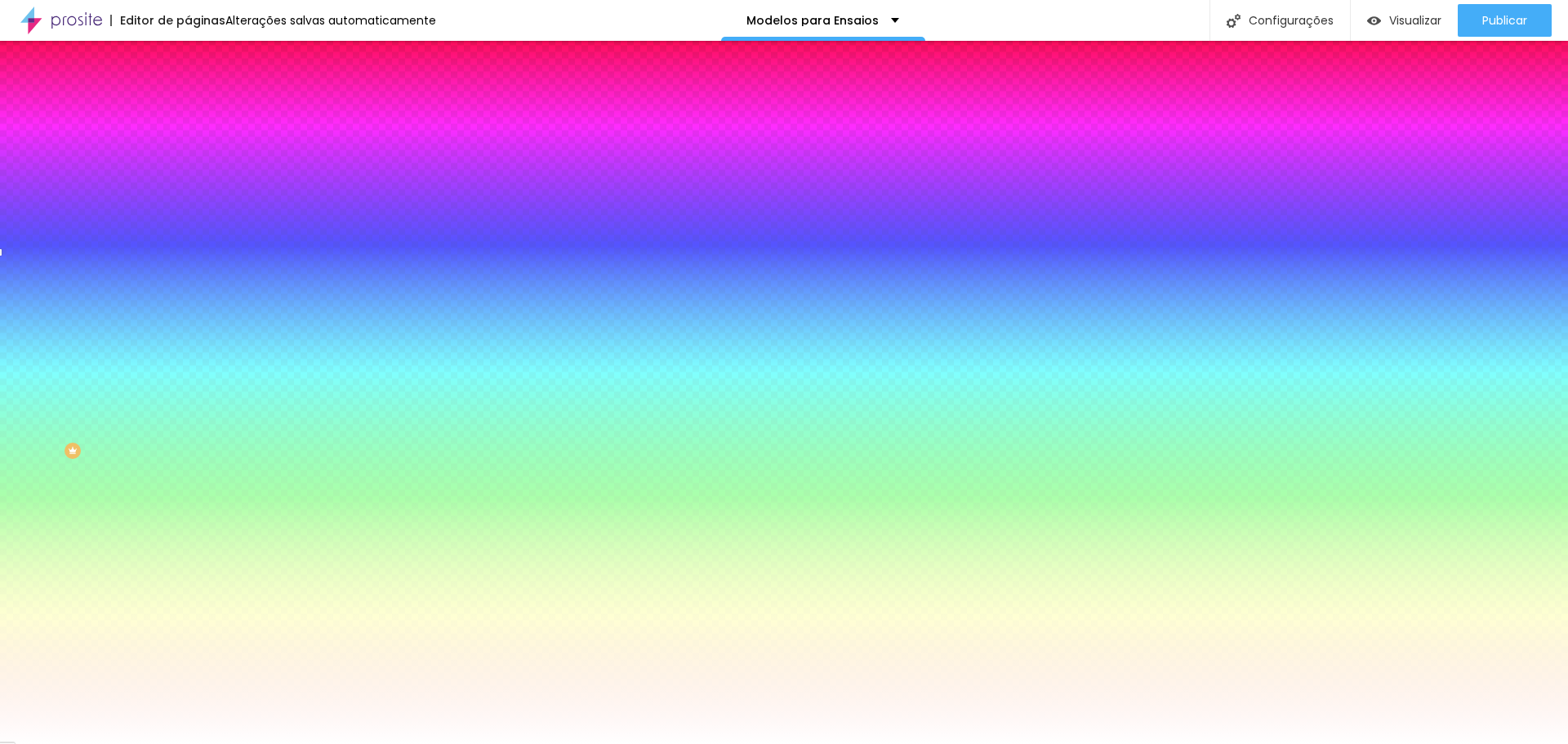
type input "0"
drag, startPoint x: 138, startPoint y: 197, endPoint x: 6, endPoint y: 207, distance: 132.4
type input "0"
click at [188, 362] on input "range" at bounding box center [241, 368] width 105 height 13
click at [188, 165] on input "#FFFFFF" at bounding box center [286, 164] width 196 height 16
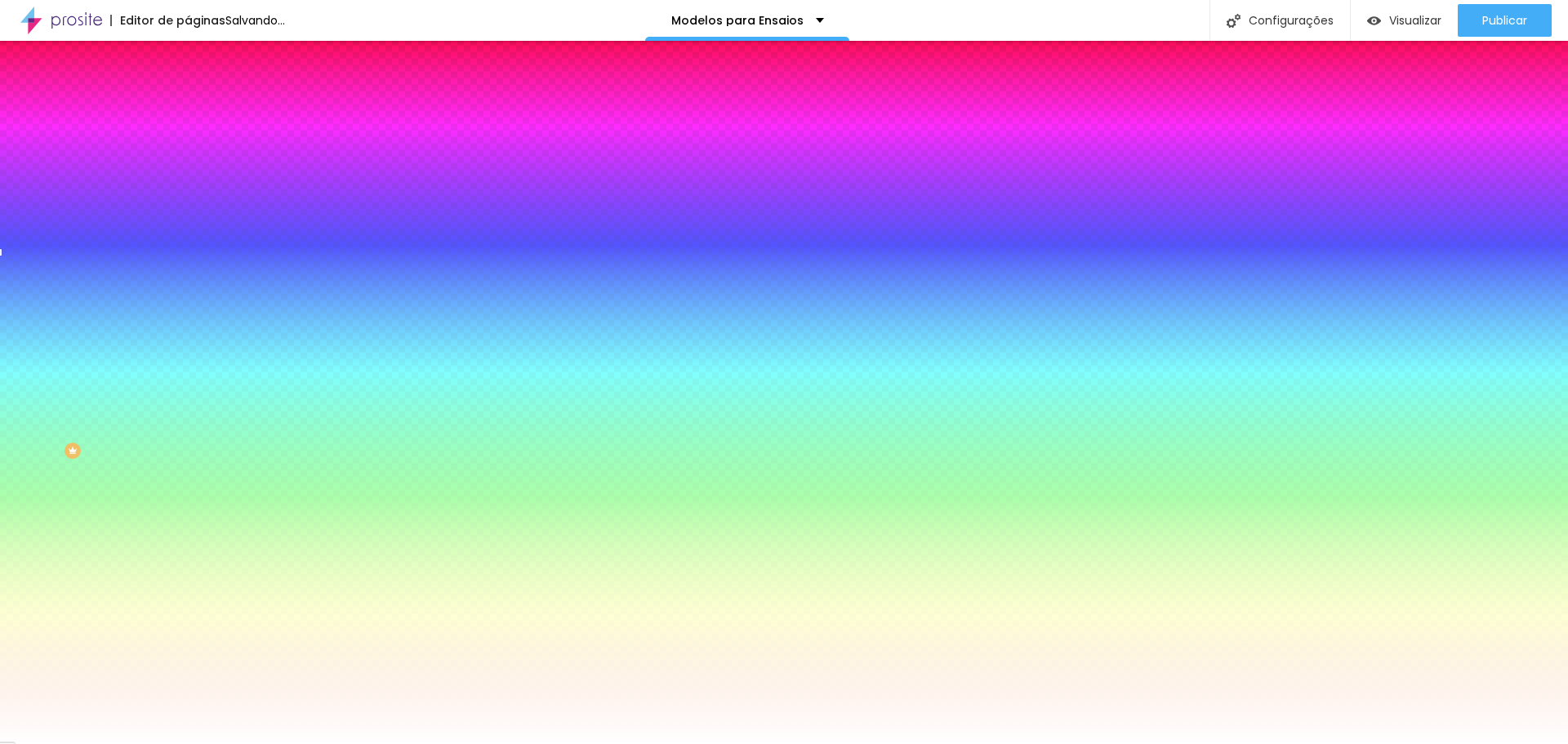
click at [188, 156] on div at bounding box center [282, 156] width 188 height 0
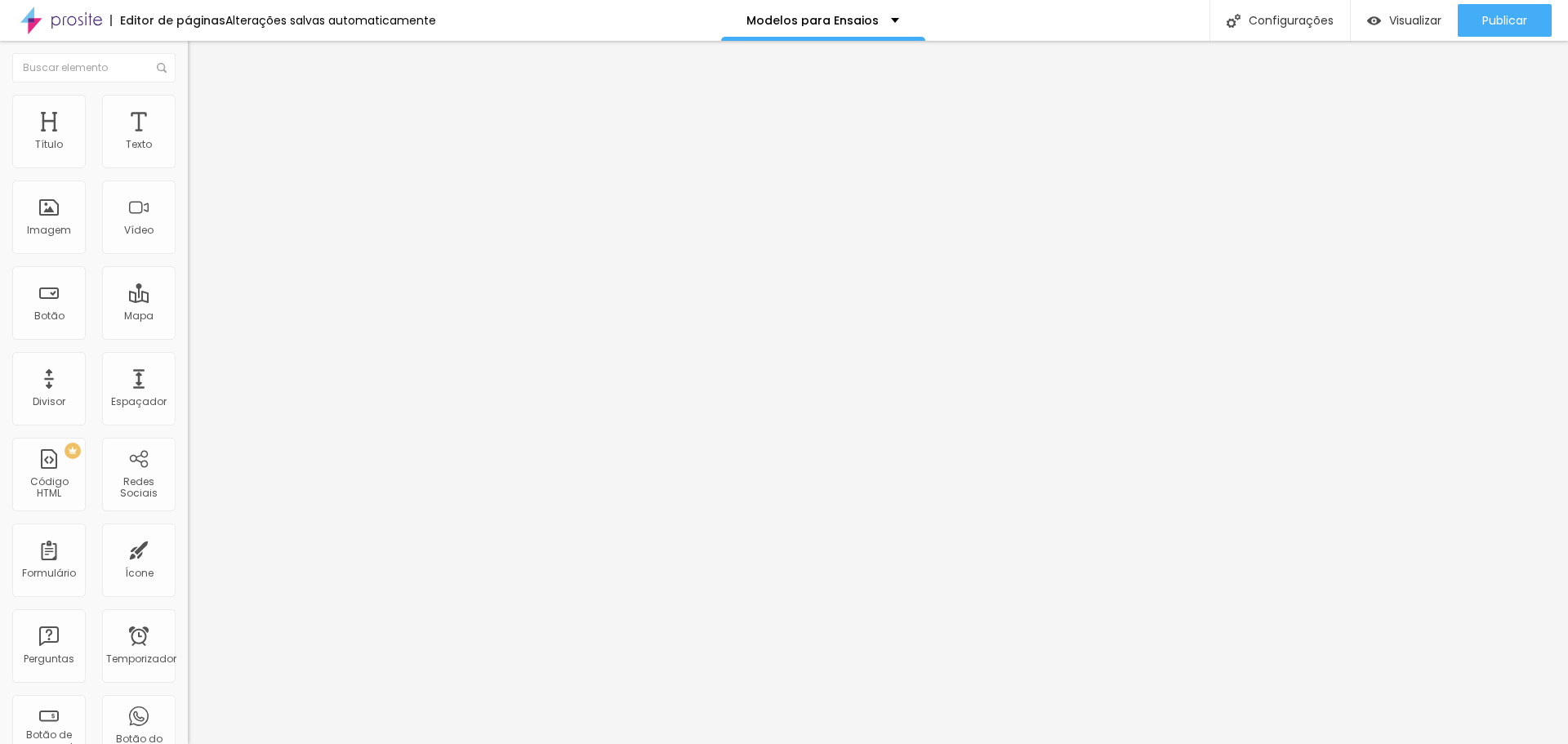
click at [188, 102] on img at bounding box center [195, 102] width 15 height 15
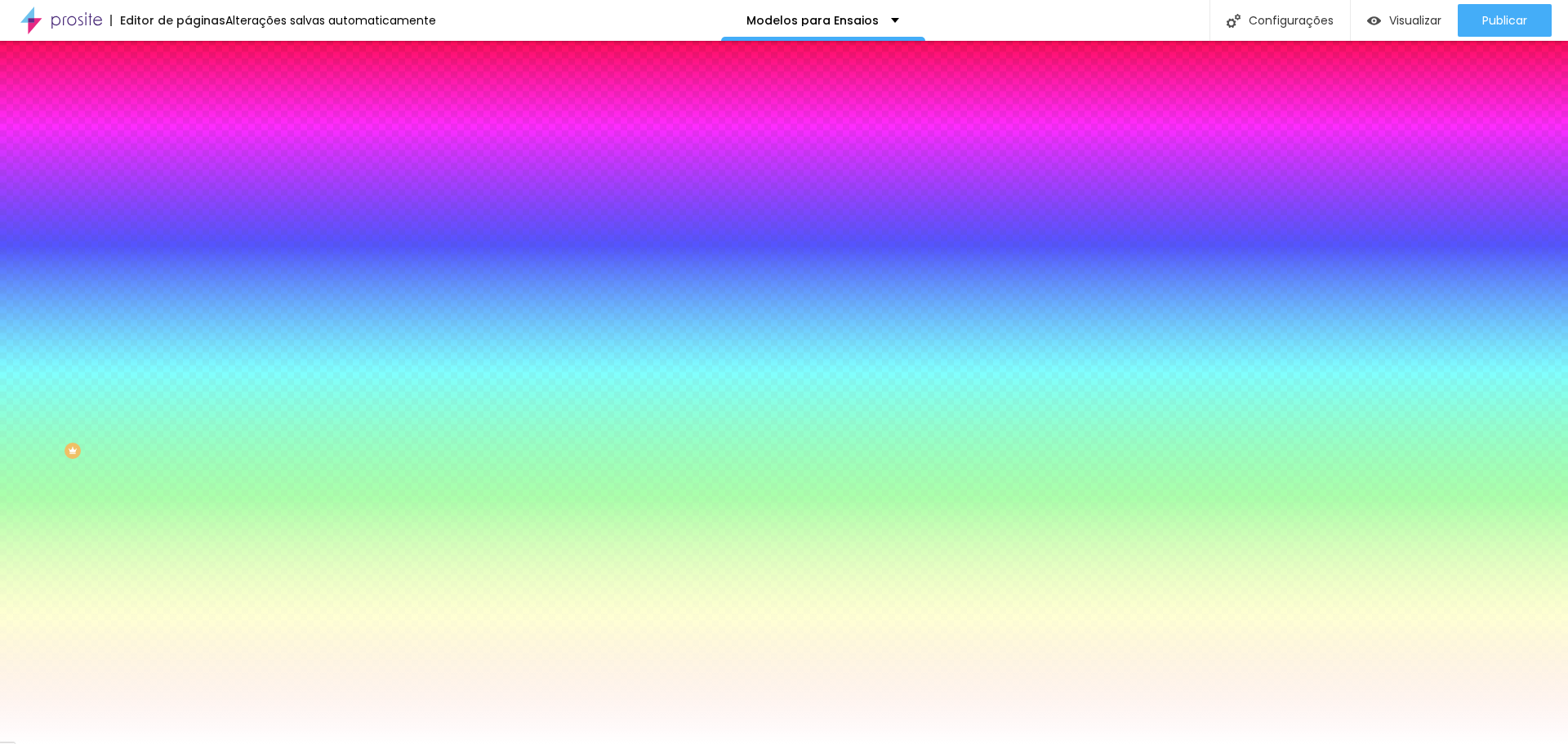
click at [188, 156] on div at bounding box center [282, 156] width 188 height 0
drag, startPoint x: 161, startPoint y: 306, endPoint x: 153, endPoint y: 203, distance: 103.3
click at [188, 173] on div at bounding box center [282, 173] width 188 height 0
click at [188, 156] on div at bounding box center [282, 156] width 188 height 0
type input "21"
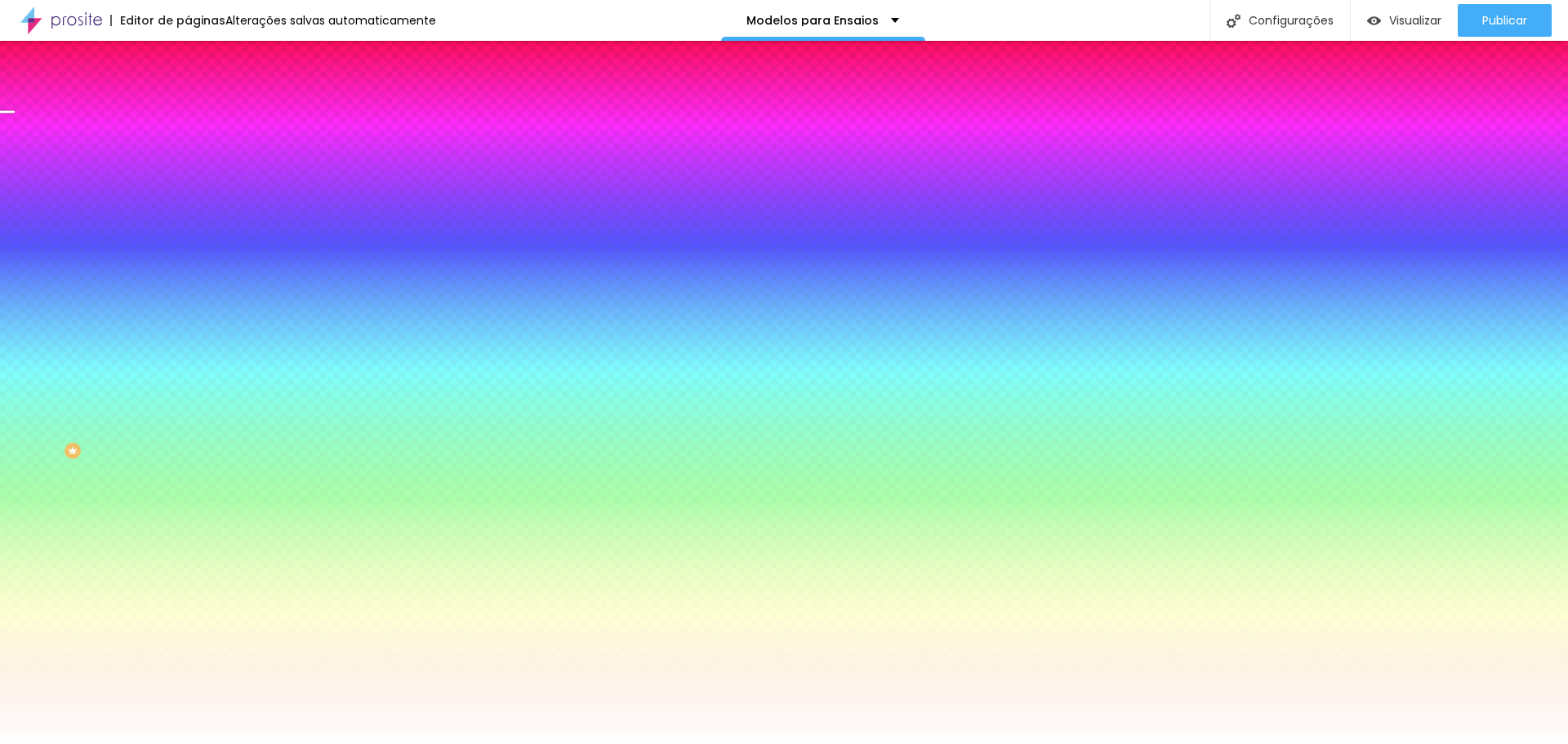
type input "21"
type input "100"
type input "142"
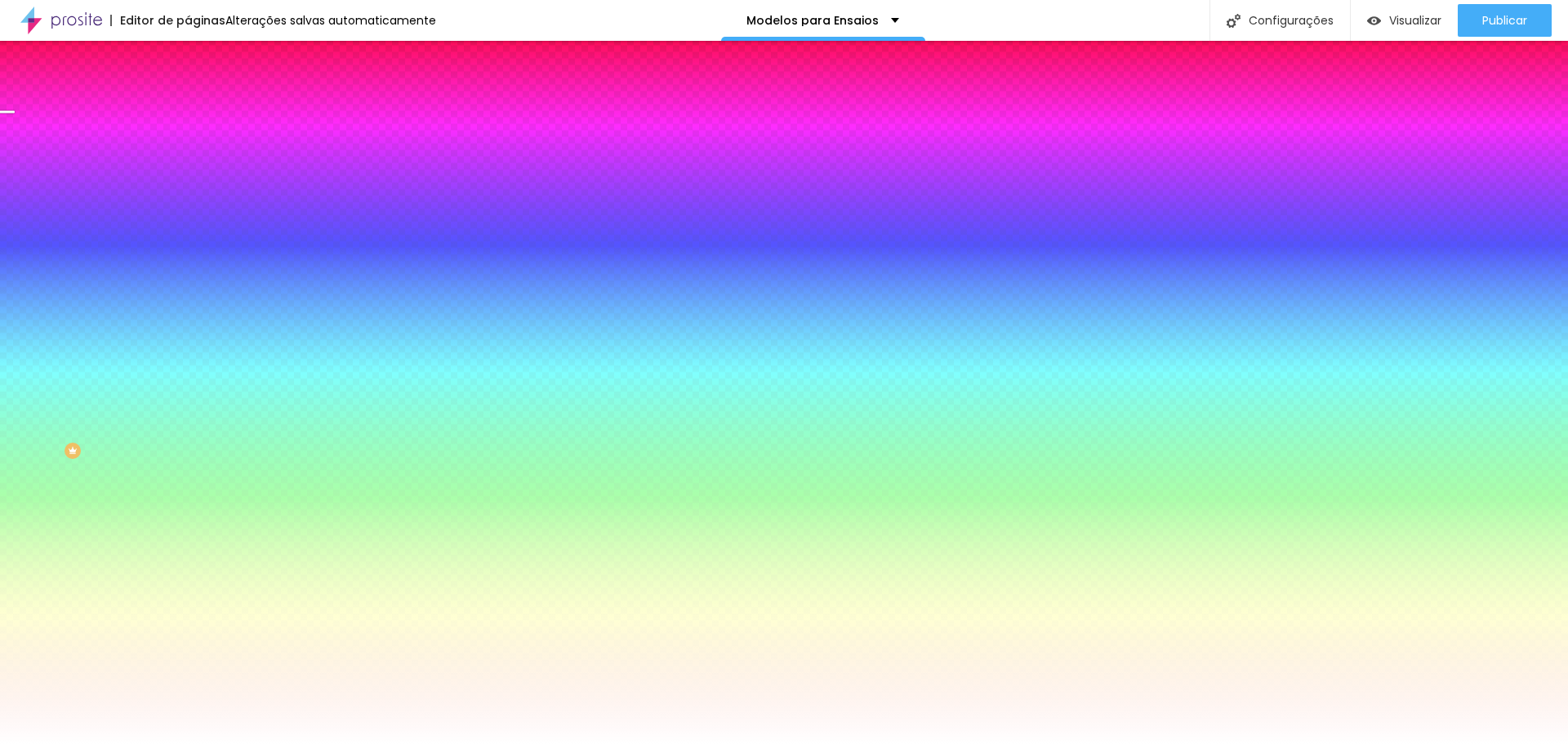
type input "166"
type input "174"
type input "188"
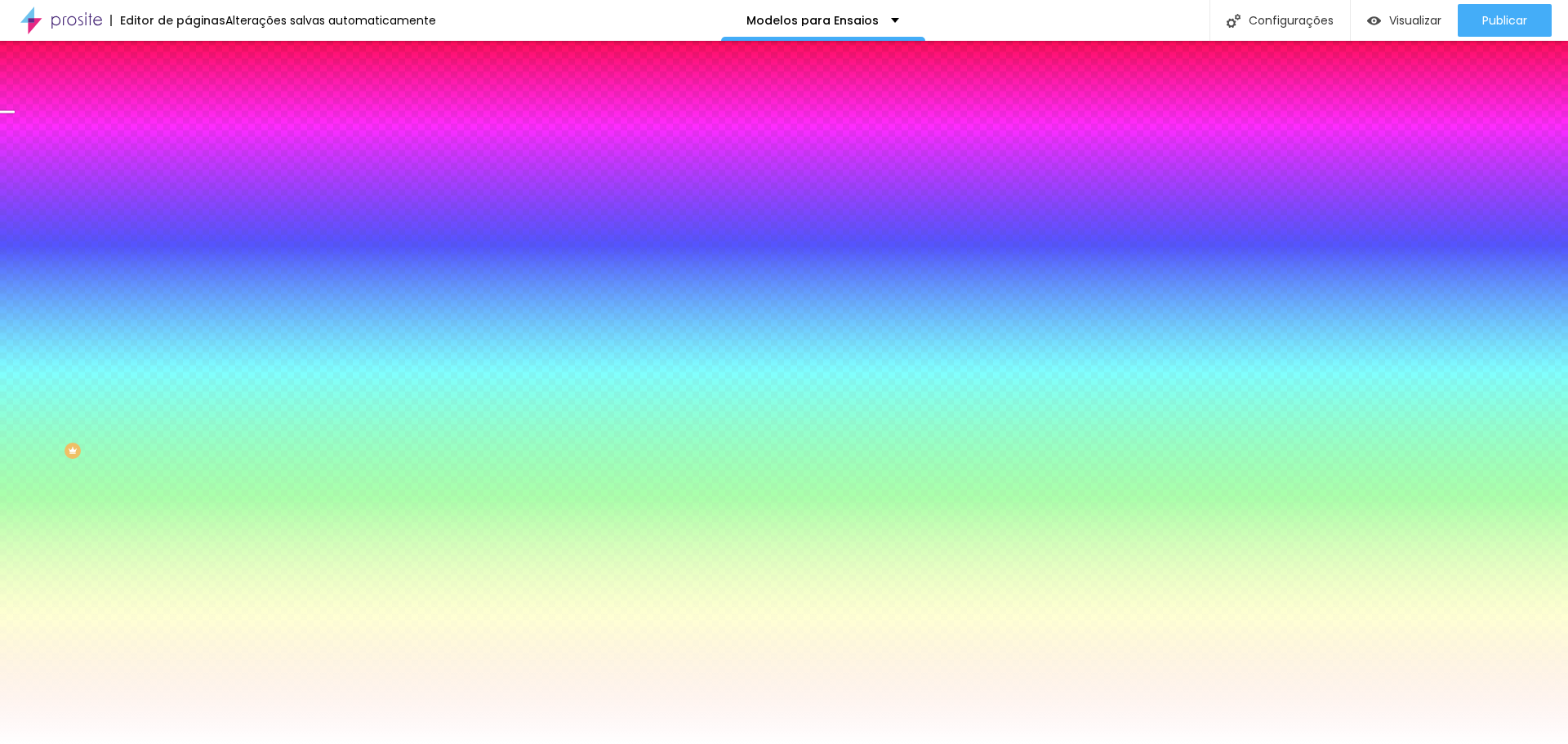
type input "188"
type input "200"
type input "193"
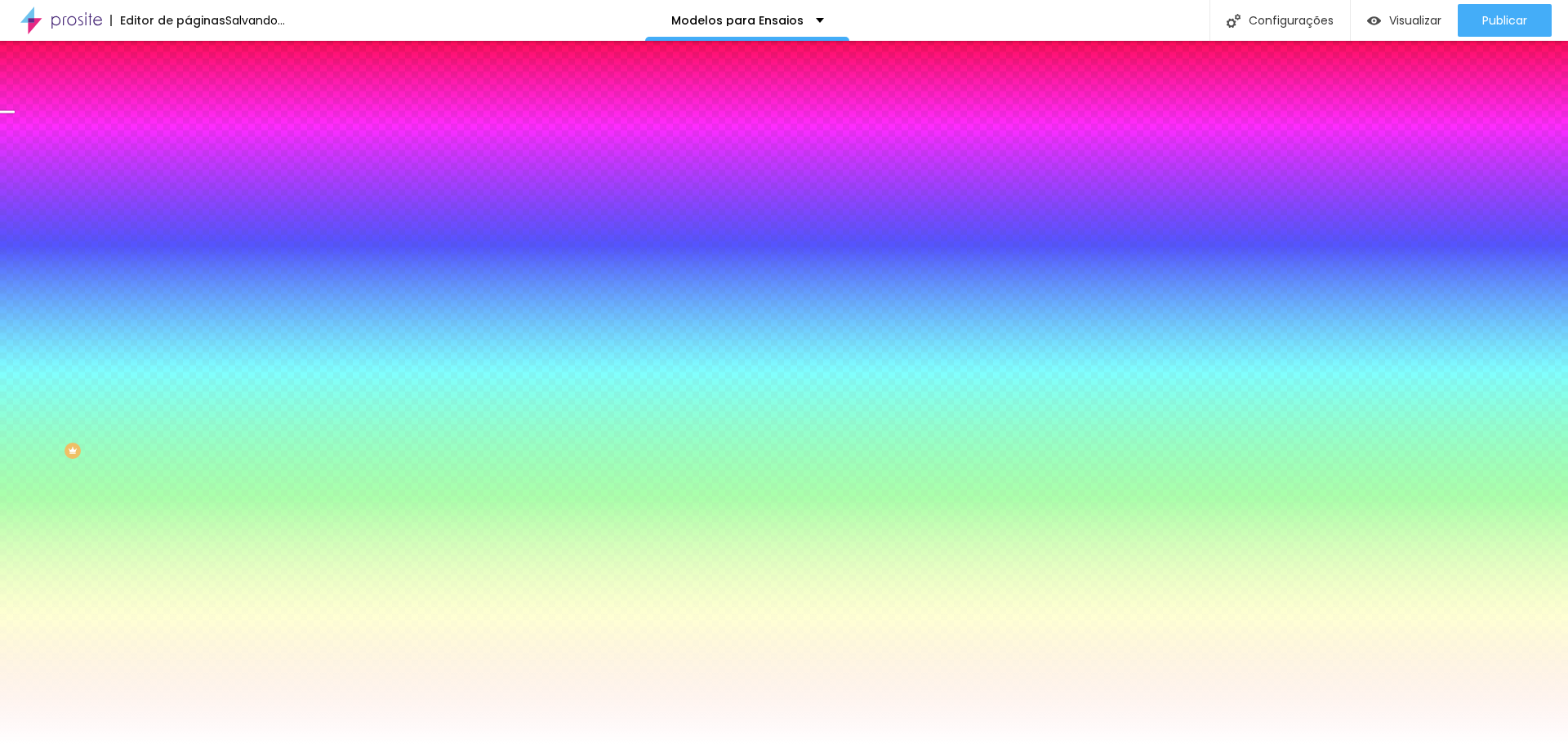
type input "0"
type input "15"
type input "200"
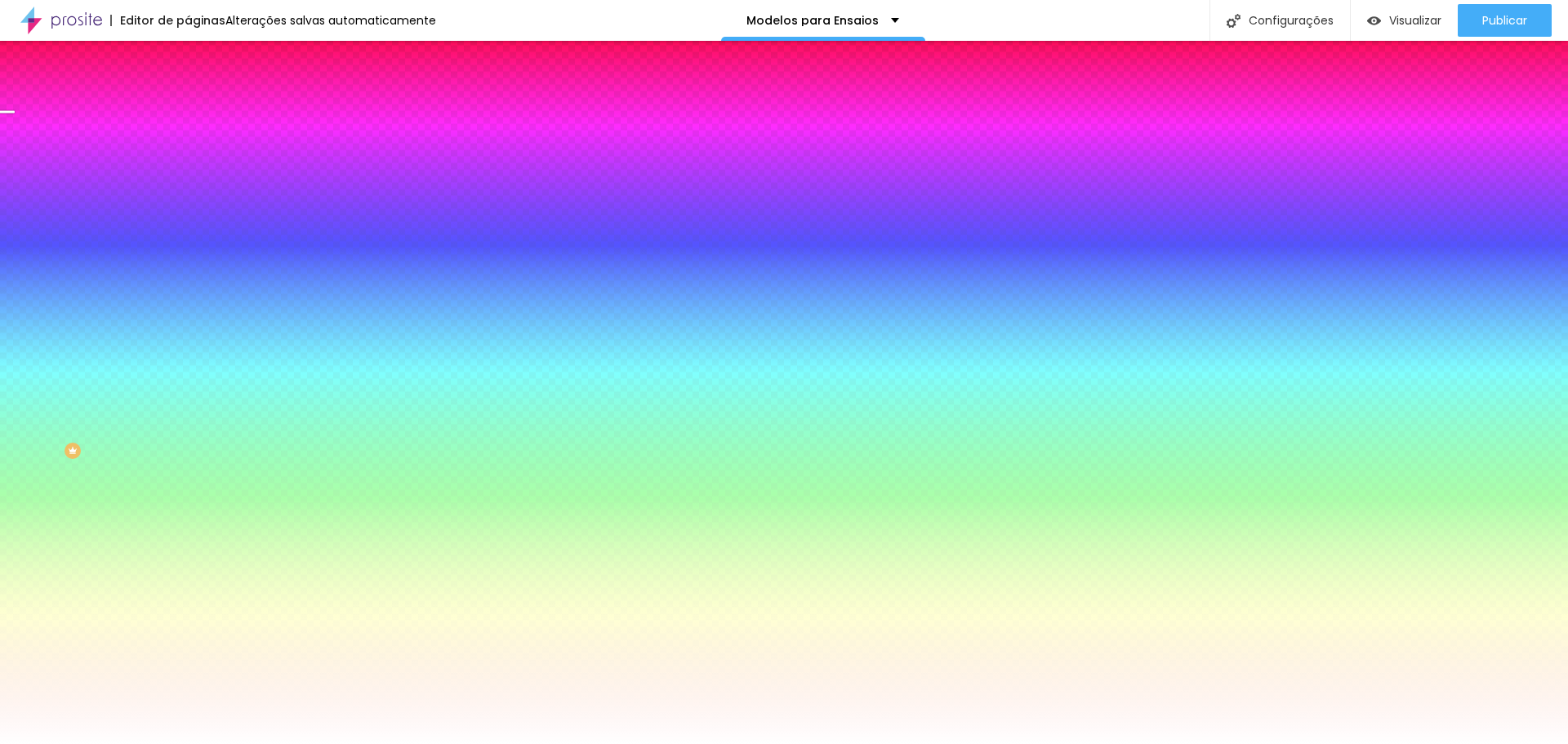
type input "200"
type input "76"
type input "0"
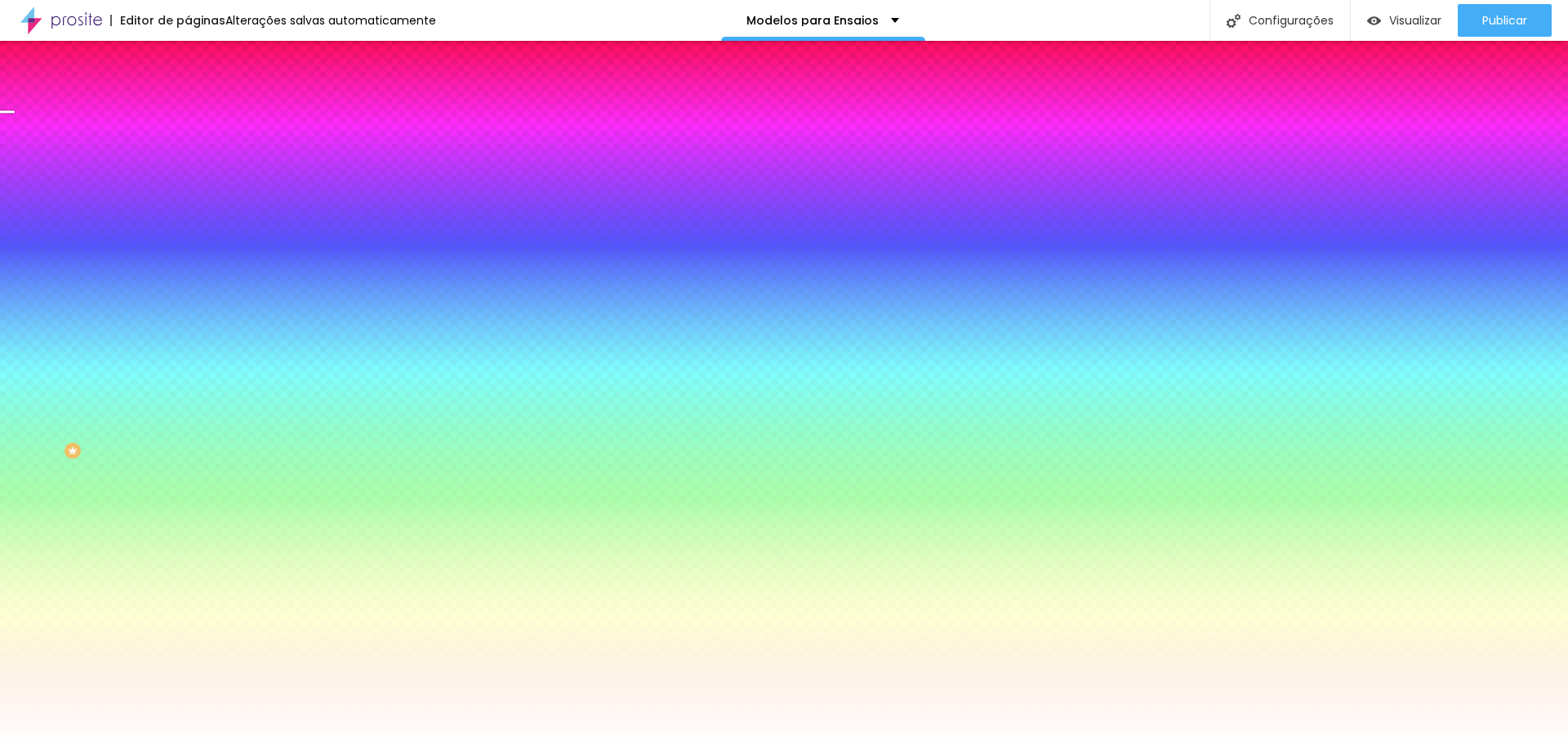
drag, startPoint x: 36, startPoint y: 197, endPoint x: 0, endPoint y: 212, distance: 39.0
click at [188, 362] on input "range" at bounding box center [241, 368] width 105 height 13
click at [188, 165] on input "#FFFFFF" at bounding box center [286, 164] width 196 height 16
click at [188, 156] on div at bounding box center [282, 156] width 188 height 0
click at [188, 162] on input "#FFFFFF" at bounding box center [286, 164] width 196 height 16
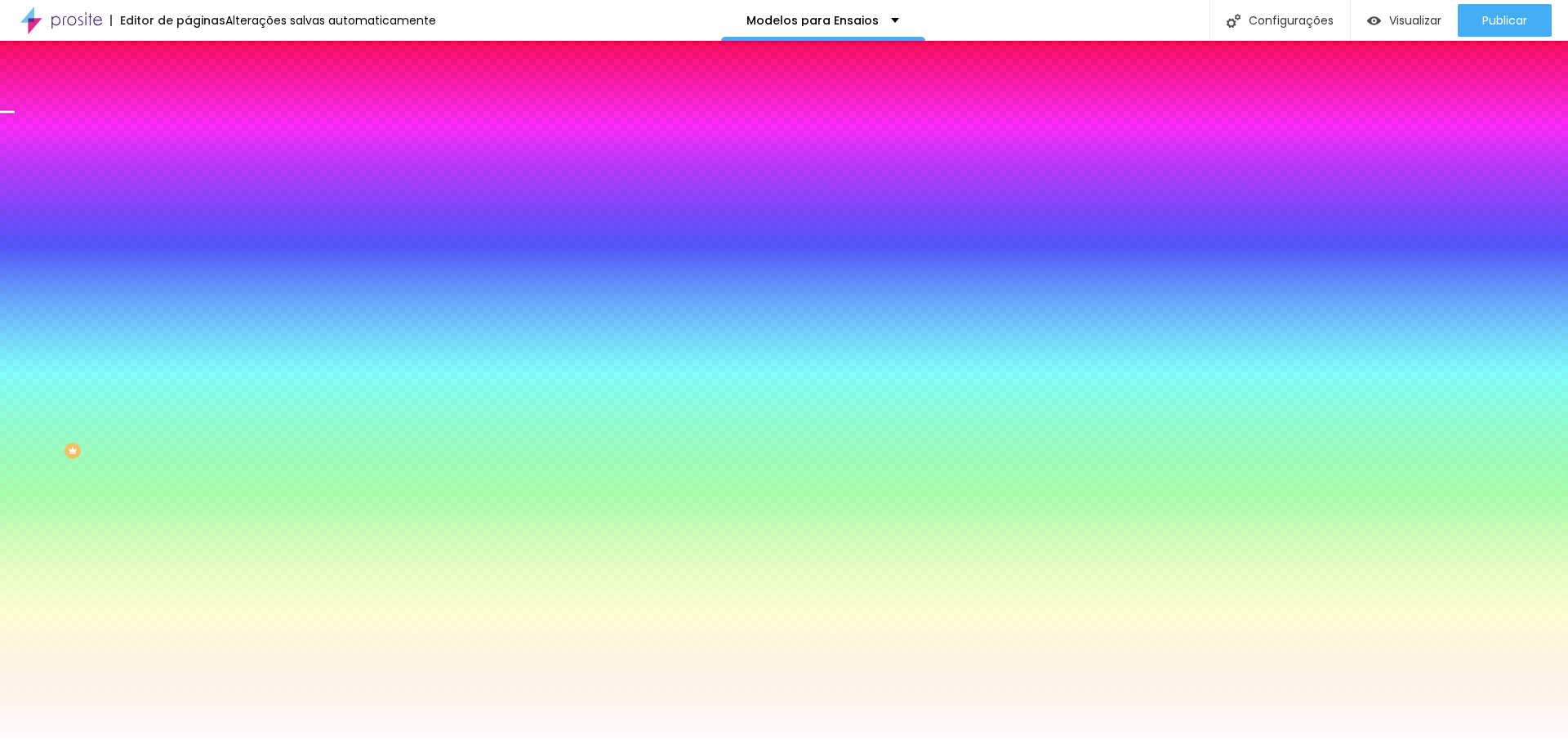
click at [188, 156] on div at bounding box center [282, 156] width 188 height 0
click at [195, 151] on icon "button" at bounding box center [200, 145] width 12 height 12
click at [188, 94] on li "Conteúdo" at bounding box center [282, 86] width 188 height 16
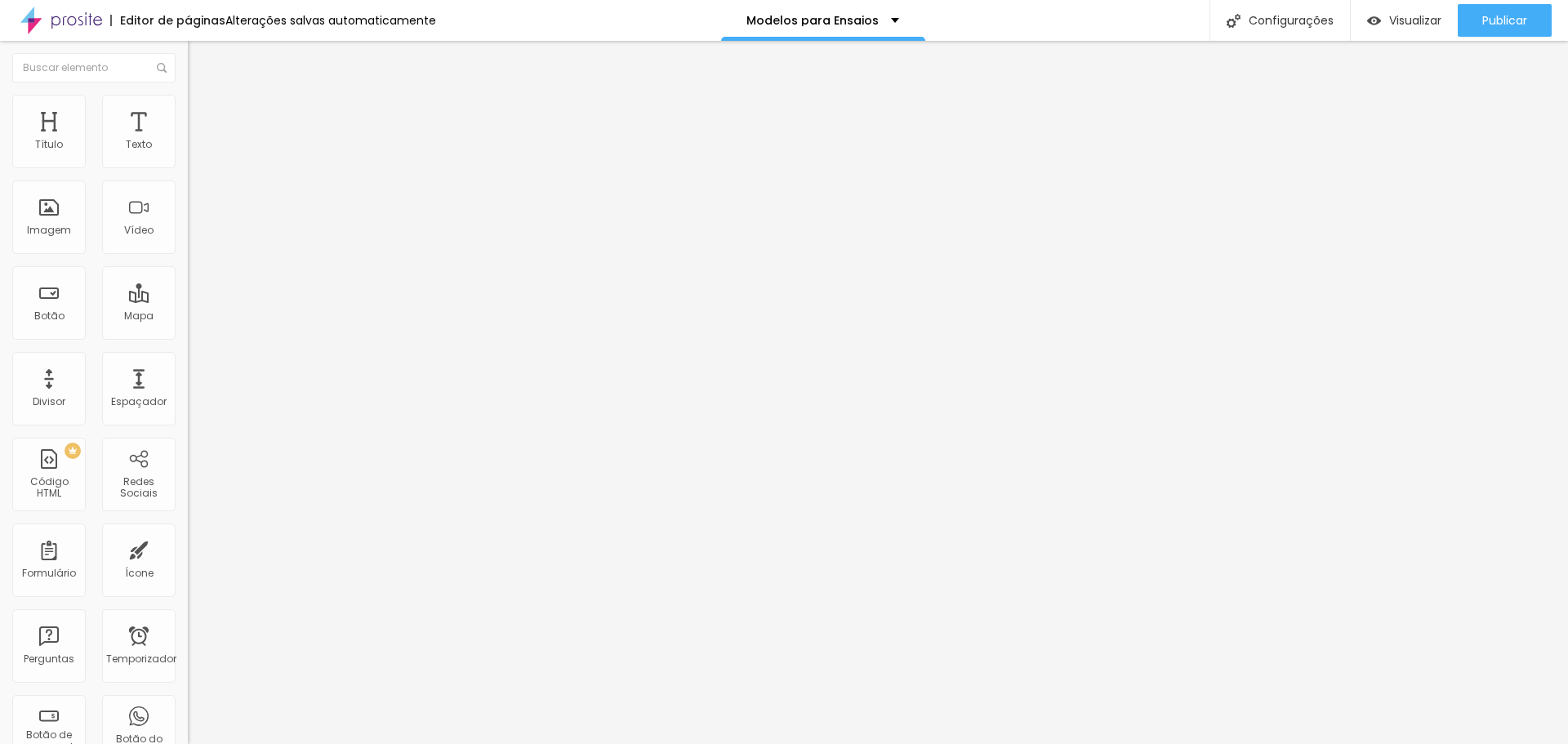
click at [188, 108] on li "Estilo" at bounding box center [282, 103] width 188 height 16
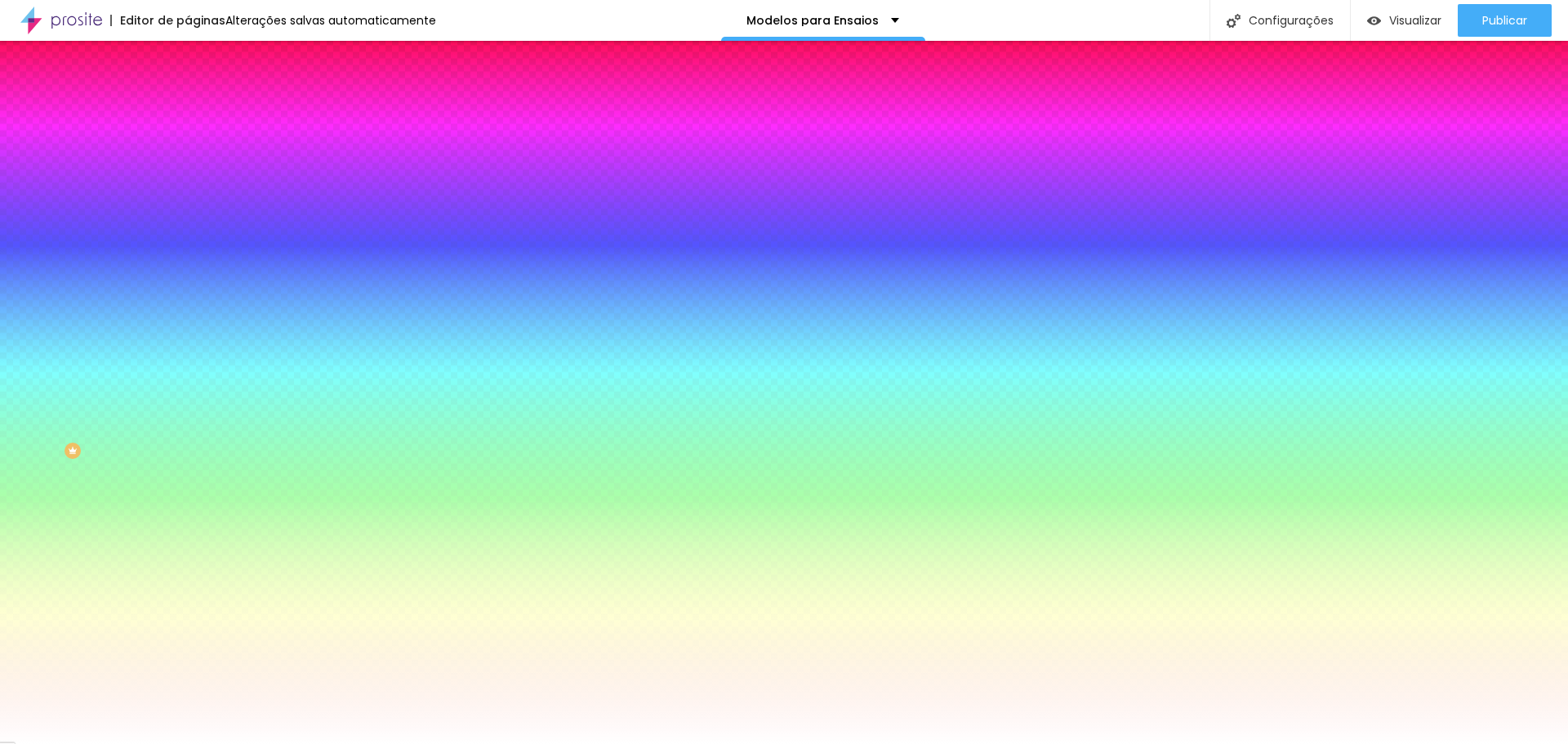
click at [203, 96] on font "Conteúdo" at bounding box center [228, 89] width 51 height 14
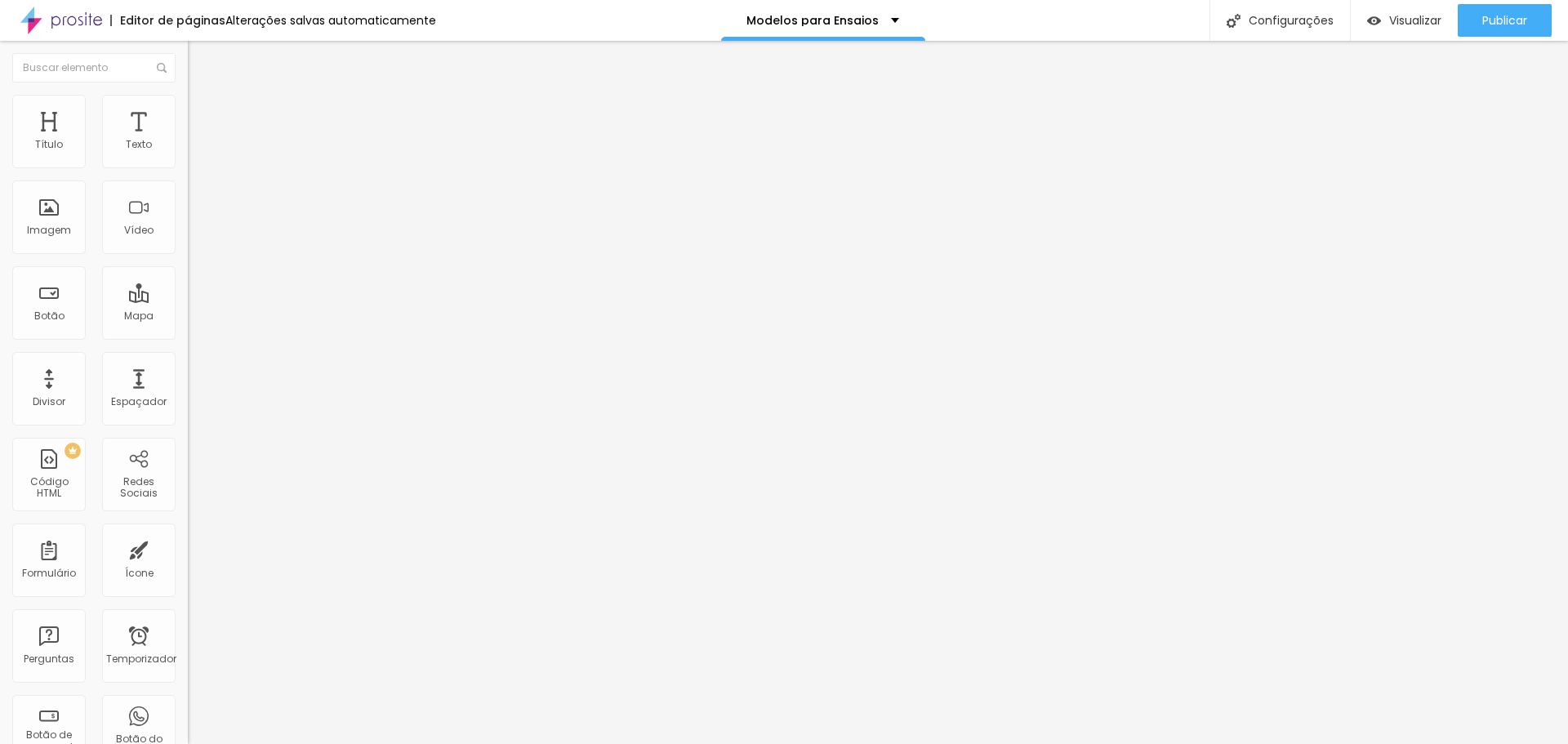
click at [188, 165] on img at bounding box center [194, 169] width 12 height 12
click at [188, 149] on img at bounding box center [194, 143] width 12 height 12
click at [188, 107] on li "Estilo" at bounding box center [282, 103] width 188 height 16
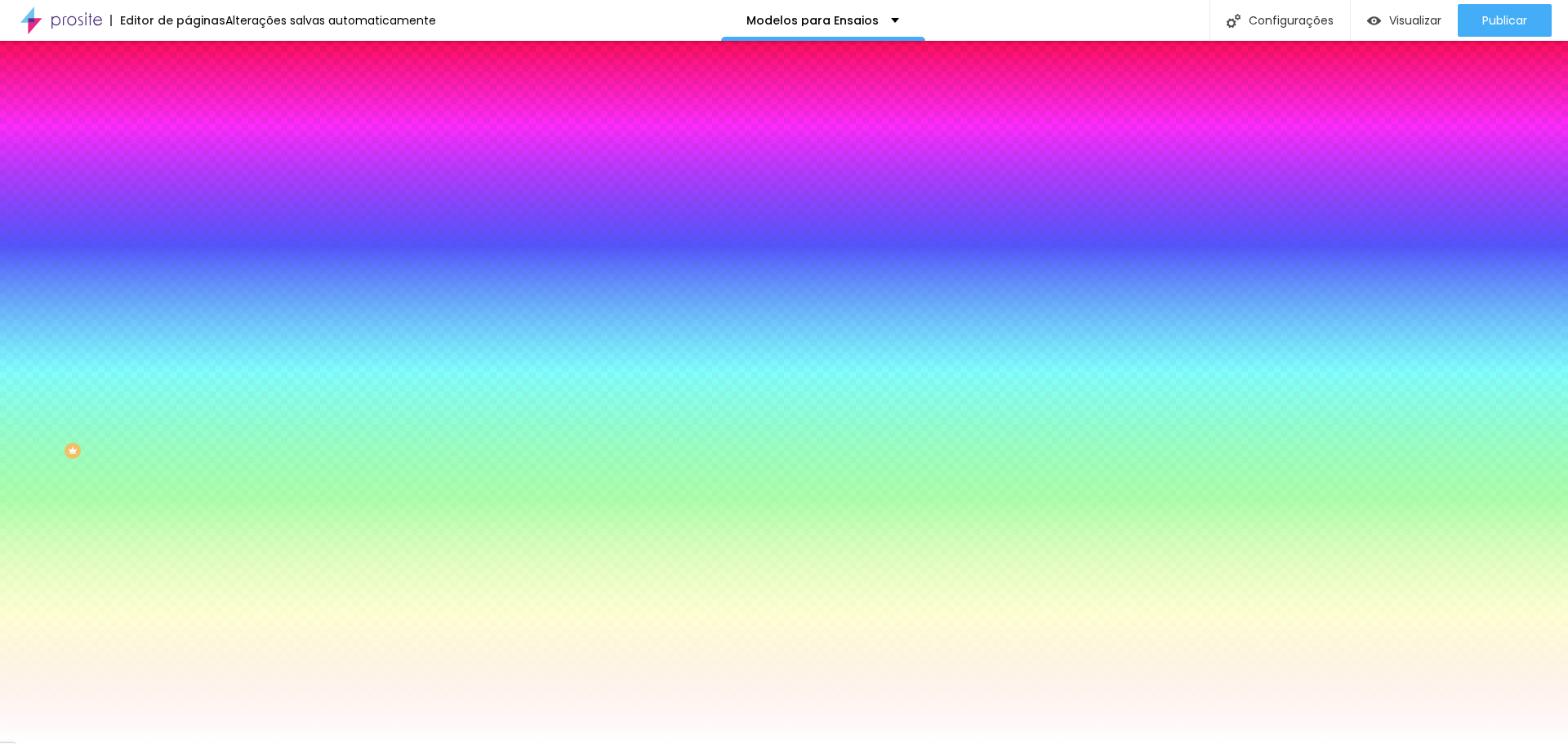
click at [188, 156] on div at bounding box center [282, 156] width 188 height 0
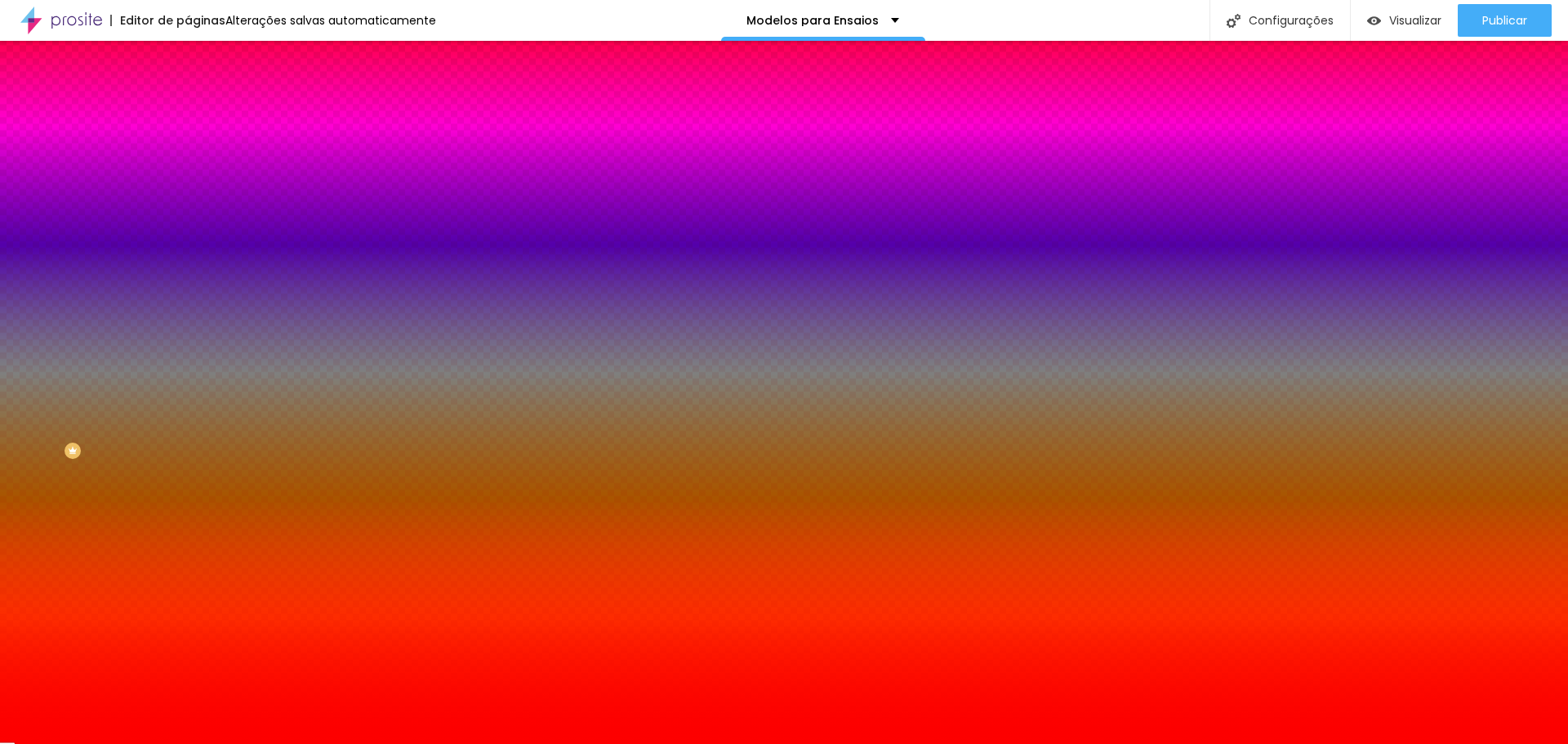
type input "#FF0000"
click at [188, 173] on div "Cor de fundo Voltar ao padrão #FF0000 0 Borda arredondada" at bounding box center [282, 265] width 188 height 276
click at [188, 156] on div at bounding box center [282, 156] width 188 height 0
drag, startPoint x: 160, startPoint y: 243, endPoint x: 174, endPoint y: 155, distance: 89.1
click at [188, 155] on div "Cor de fundo Voltar ao padrão #FF0000" at bounding box center [282, 149] width 188 height 45
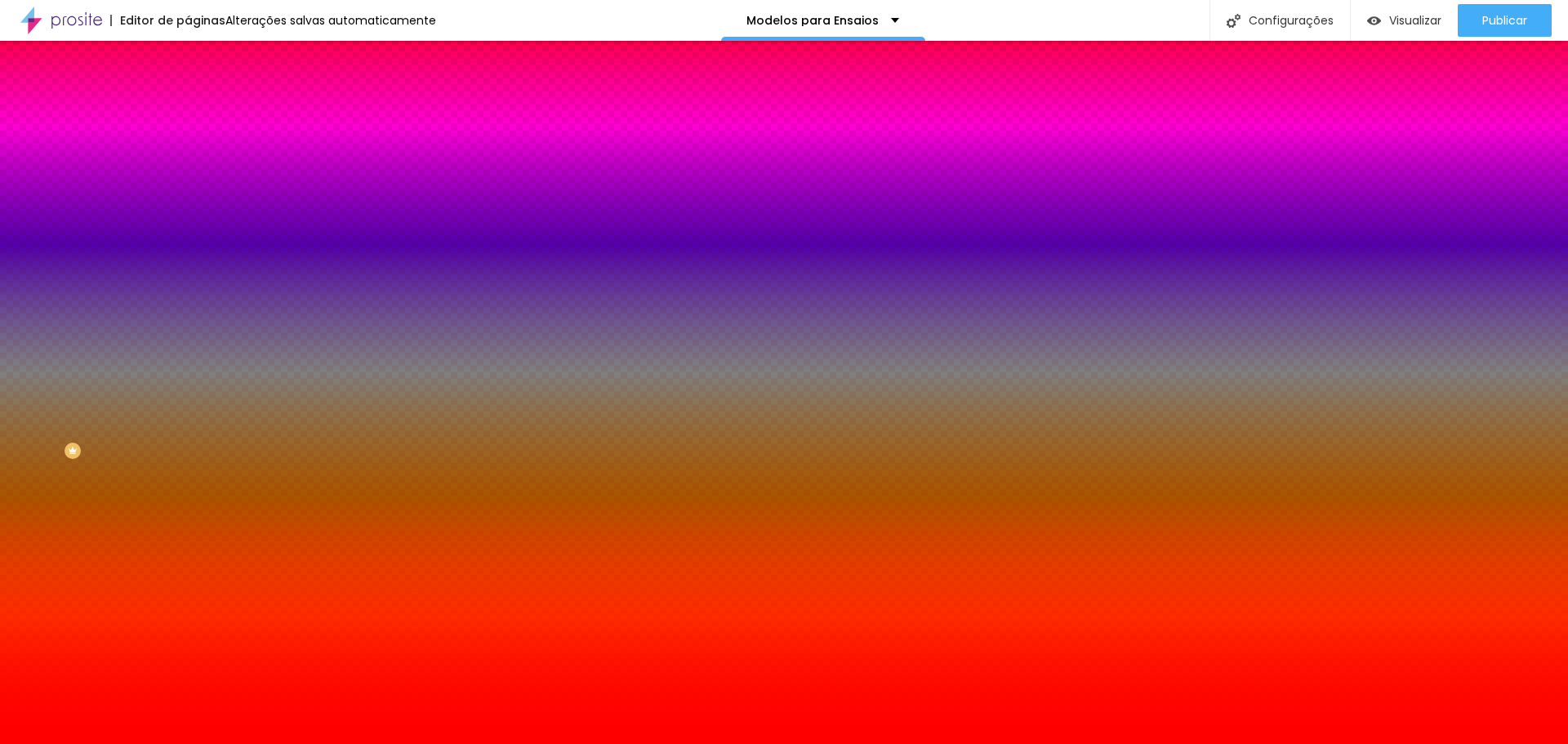
type input "3"
type input "7"
type input "8"
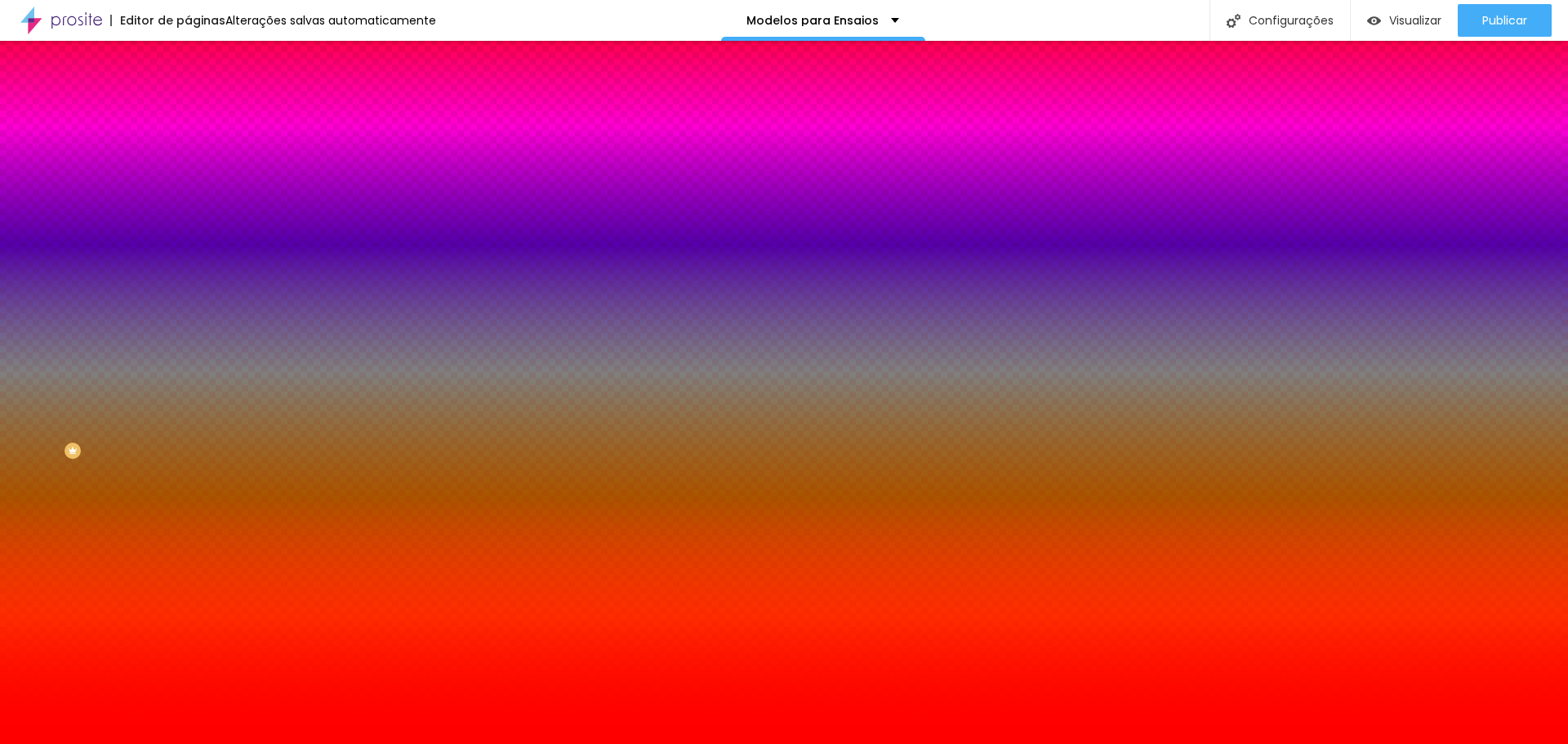
type input "8"
type input "11"
type input "26"
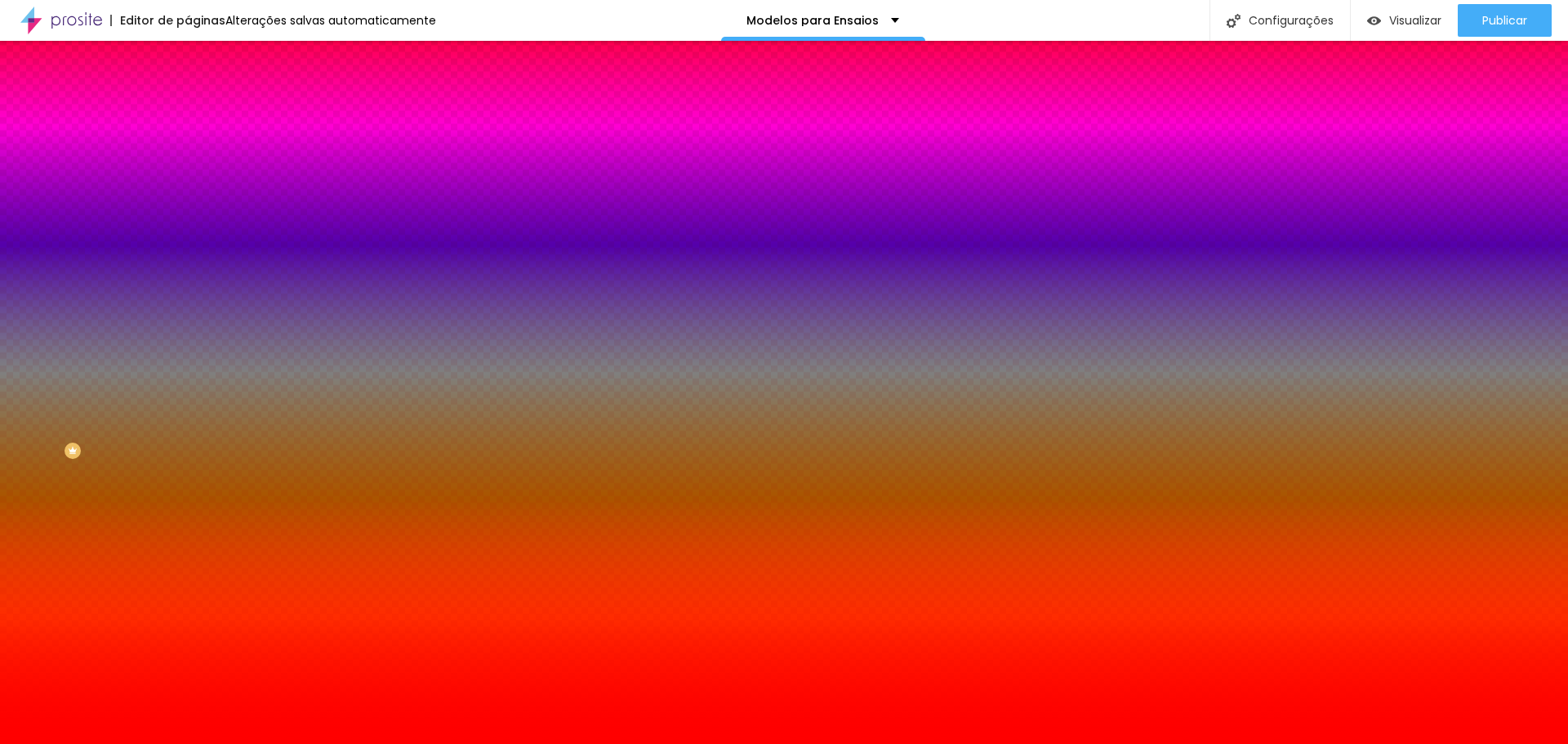
type input "31"
type input "35"
type input "41"
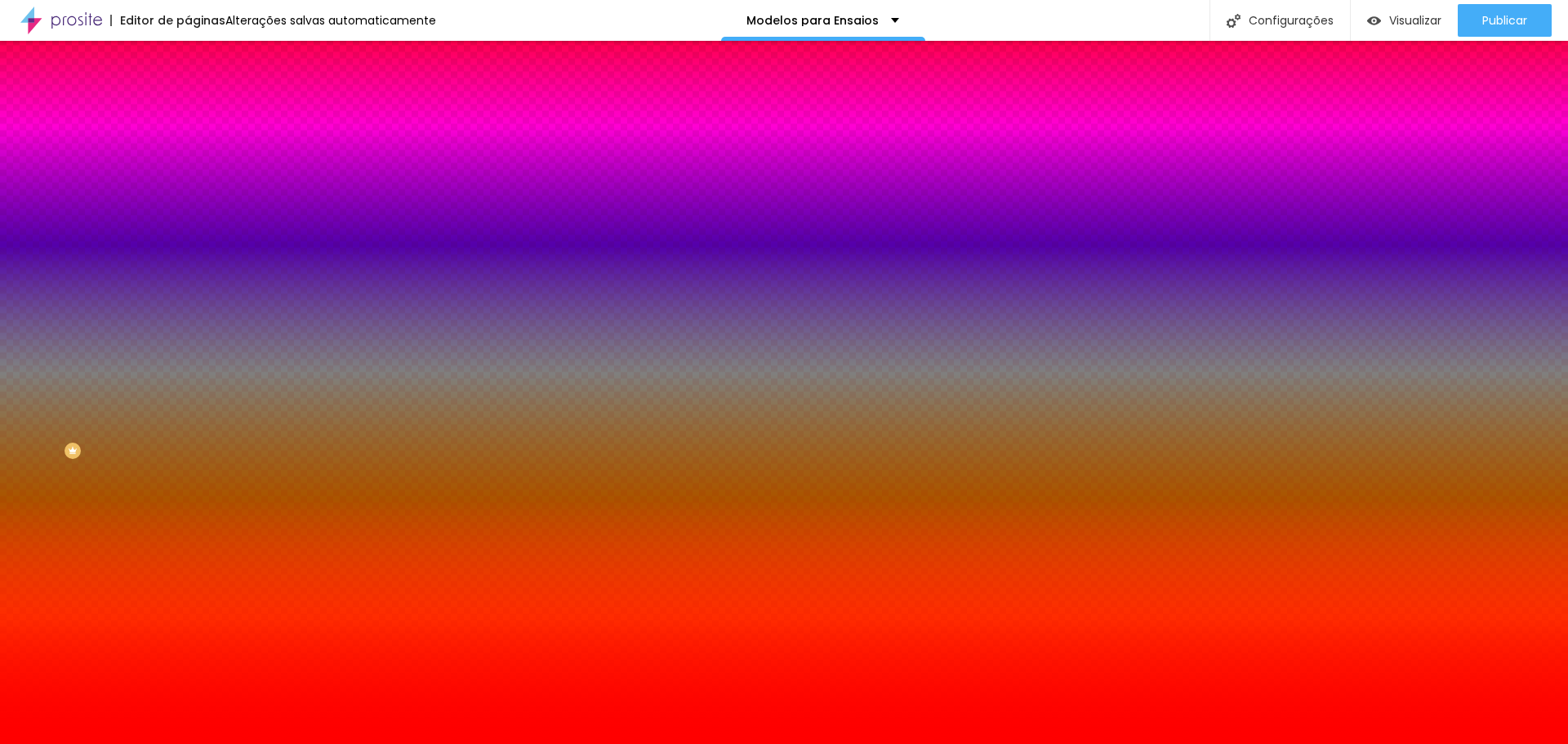
type input "41"
type input "46"
type input "49"
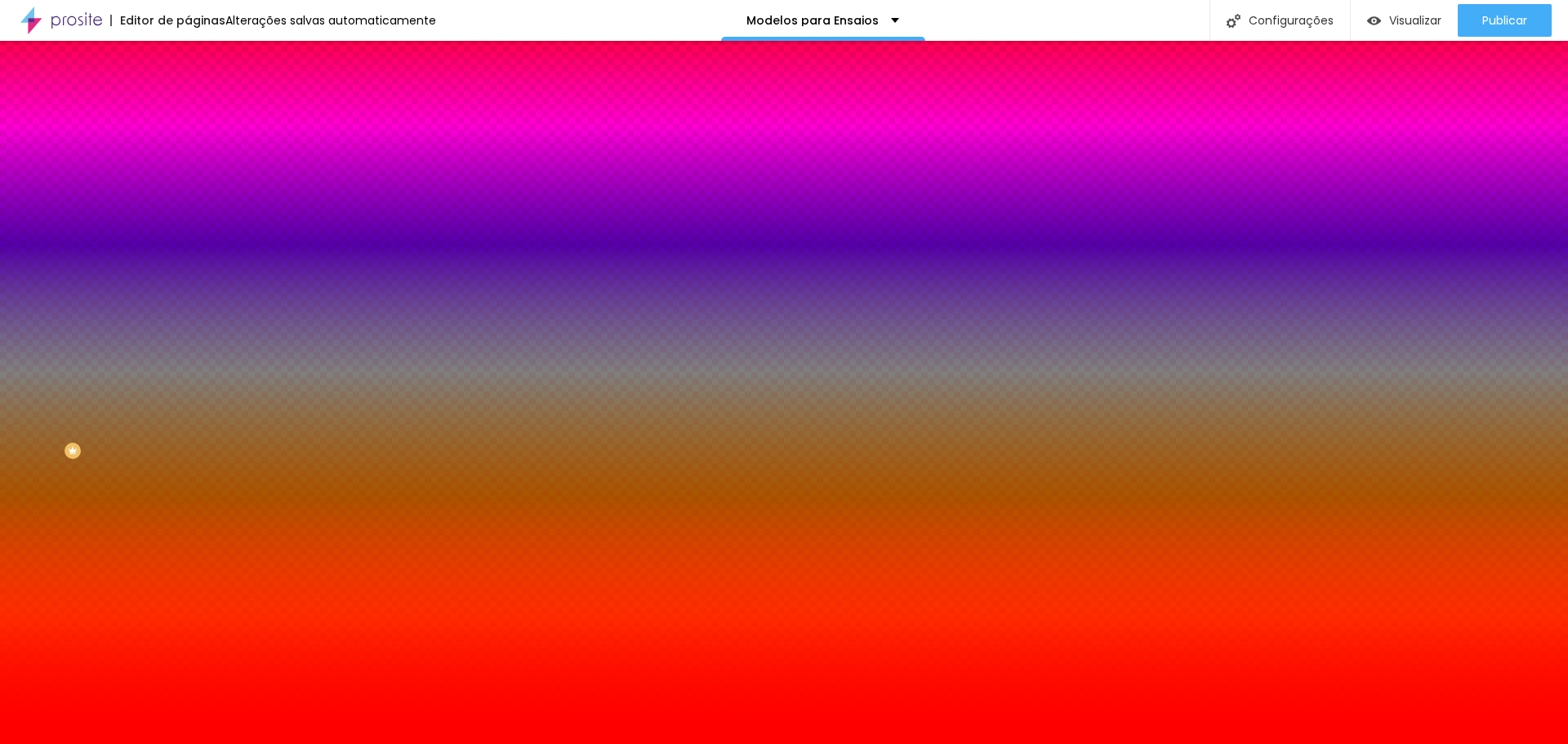
type input "54"
type input "63"
type input "69"
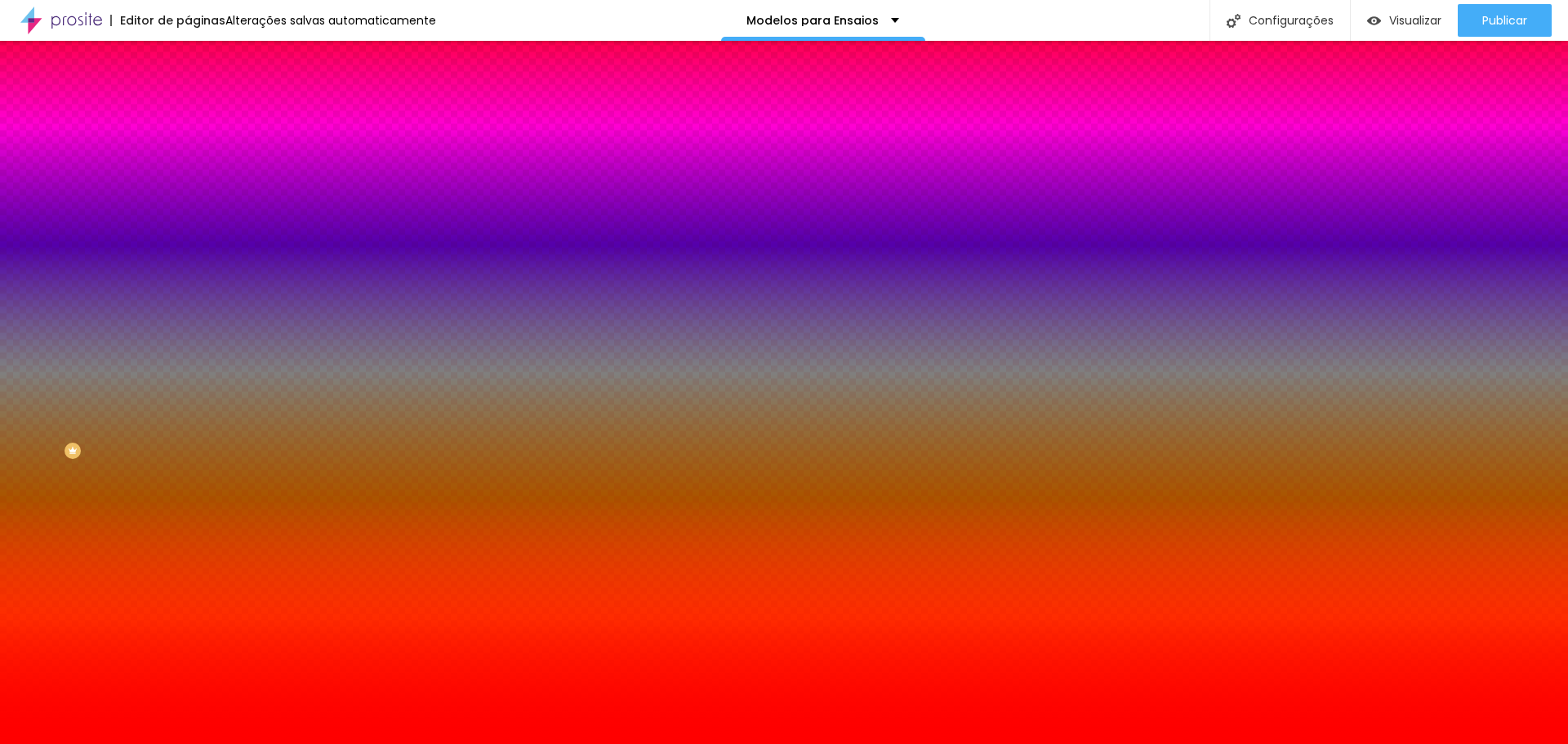
type input "69"
type input "81"
type input "89"
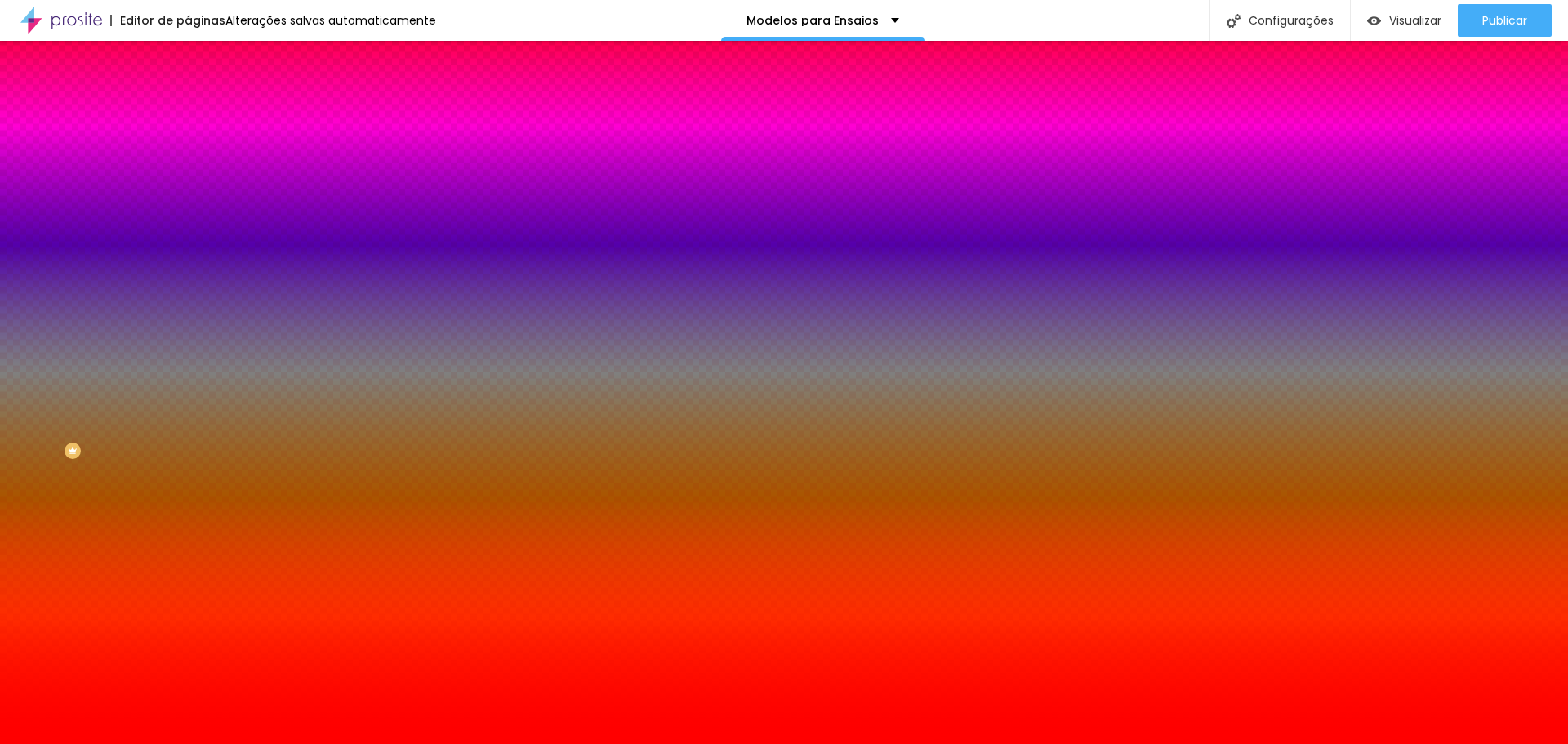
type input "109"
type input "123"
type input "137"
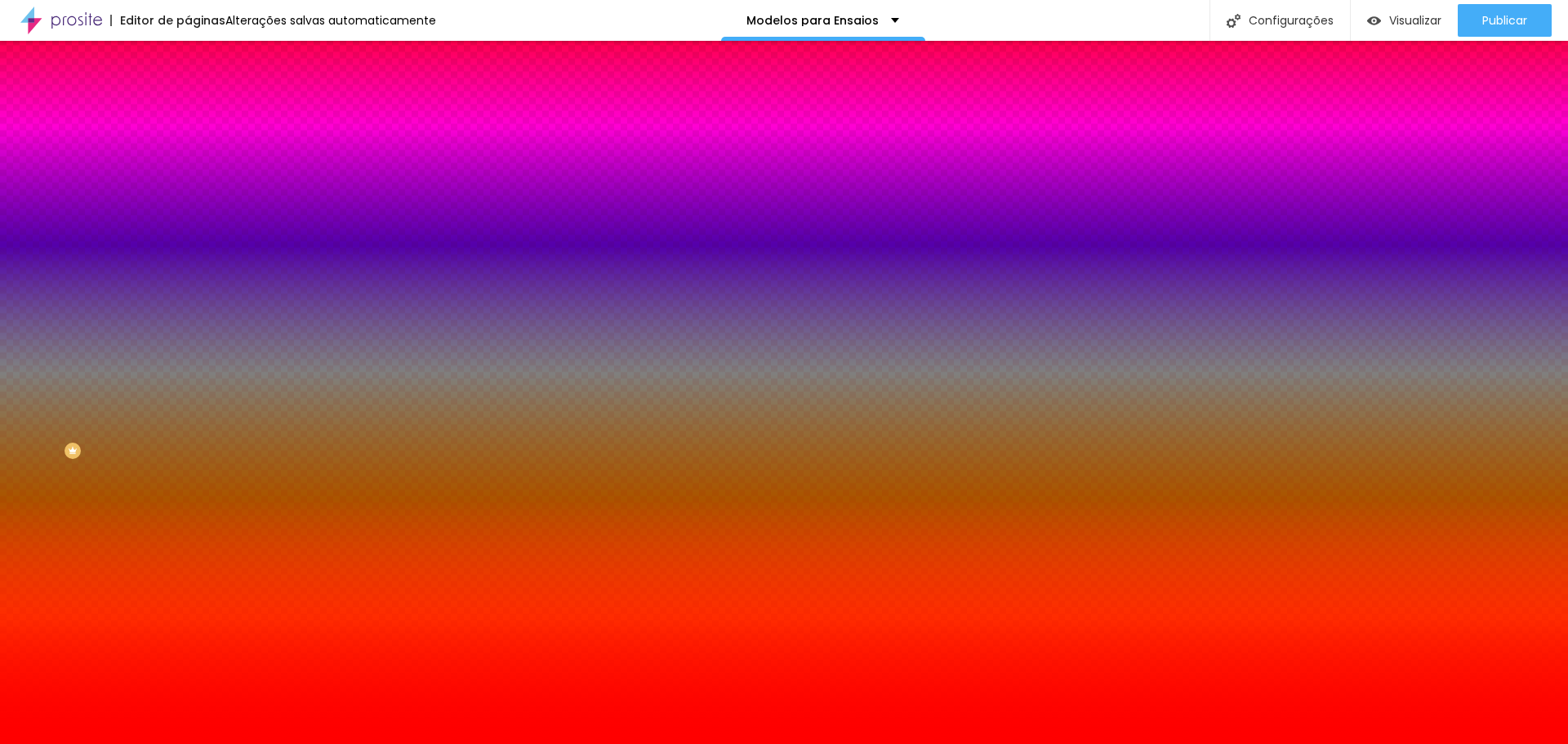
type input "137"
type input "148"
type input "161"
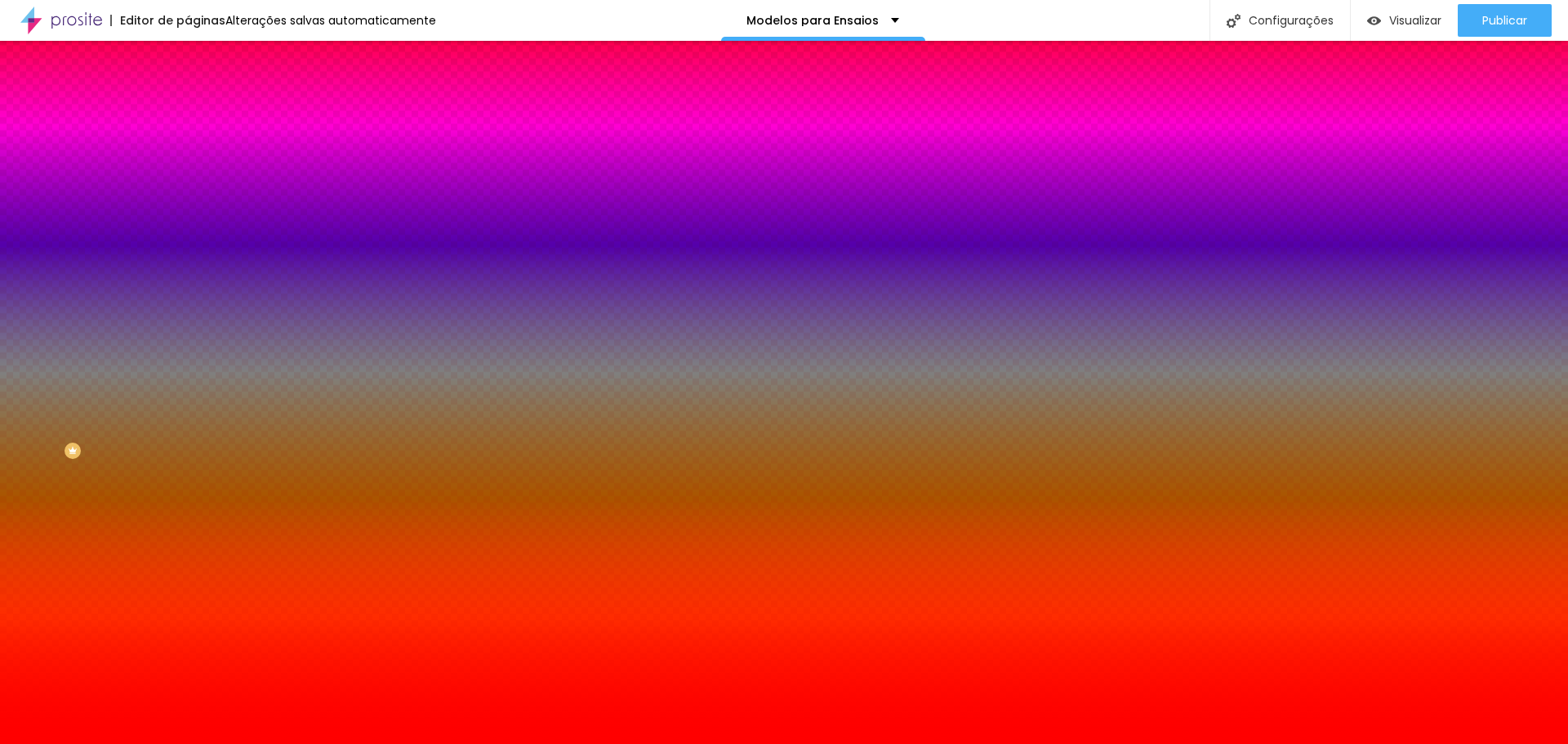
type input "193"
type input "200"
type input "196"
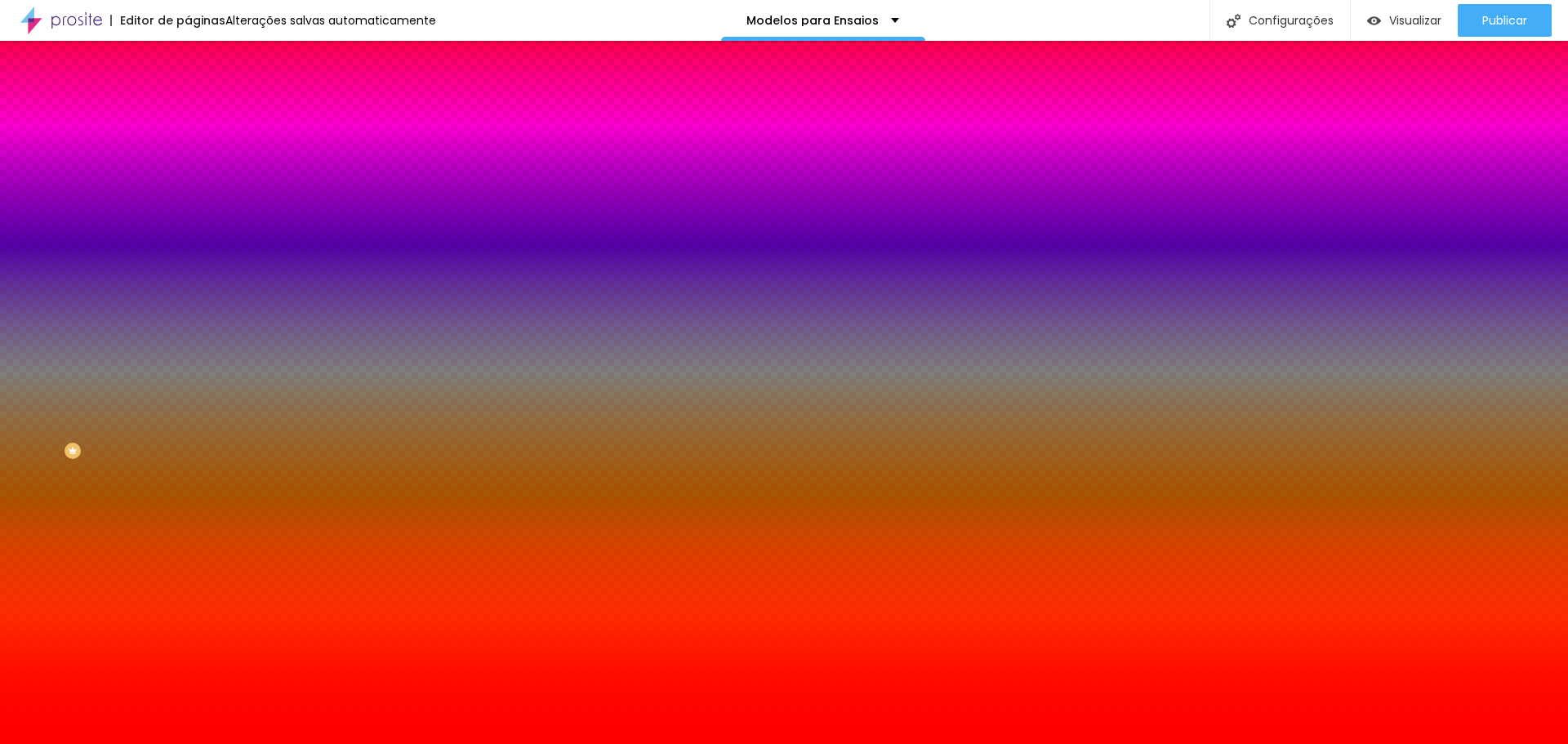
type input "196"
type input "173"
type input "165"
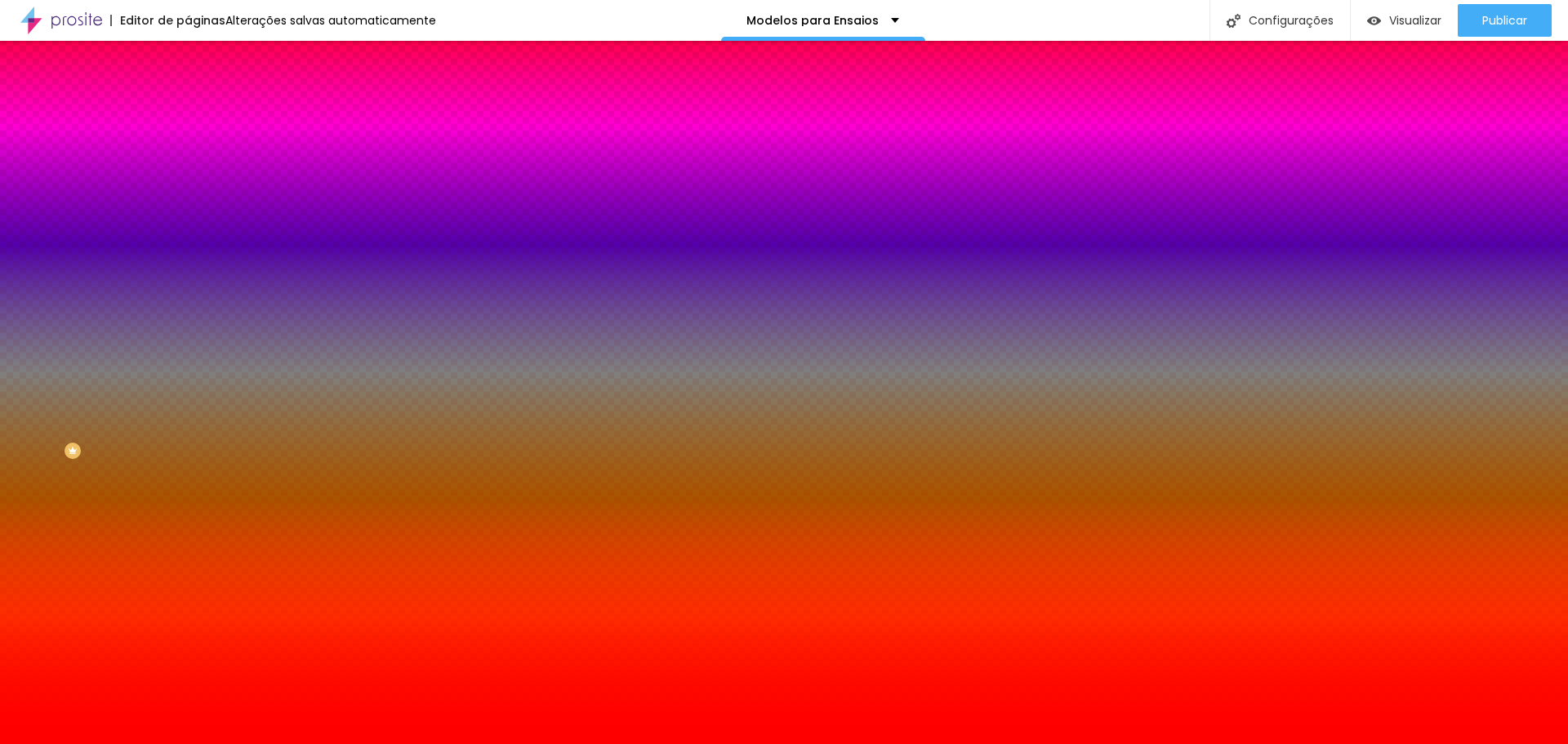
type input "161"
type input "156"
type input "146"
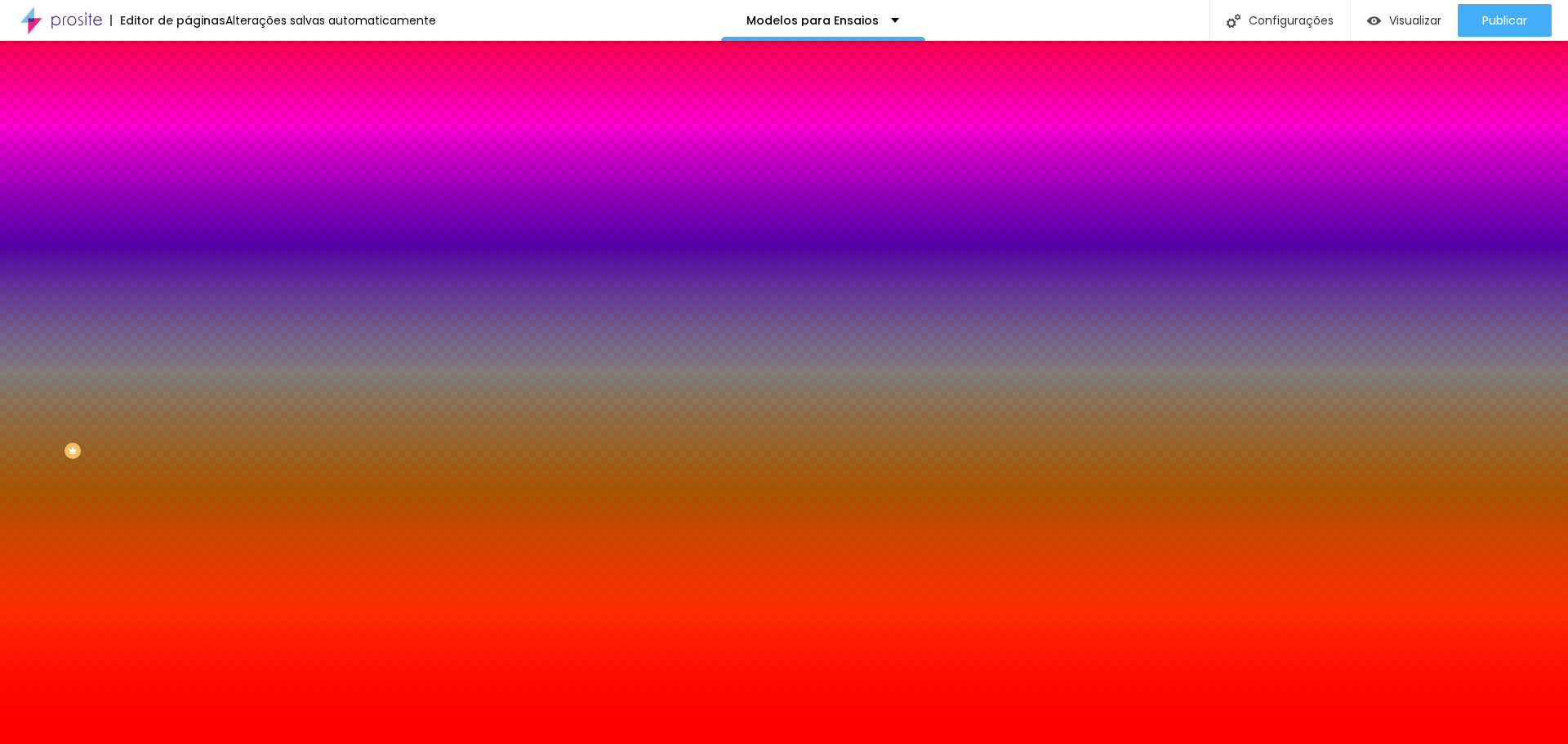
type input "146"
type input "133"
type input "123"
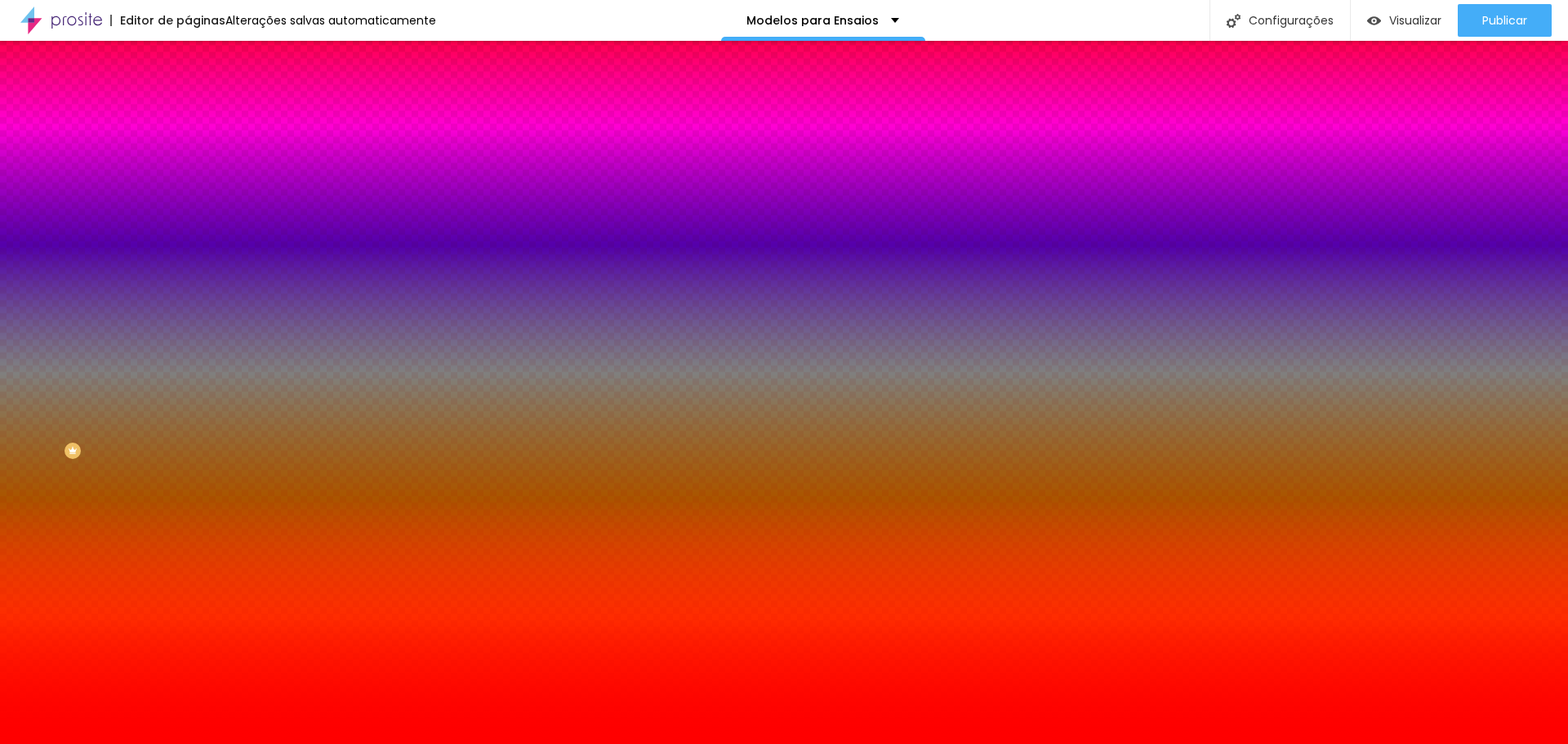
type input "109"
type input "97"
type input "87"
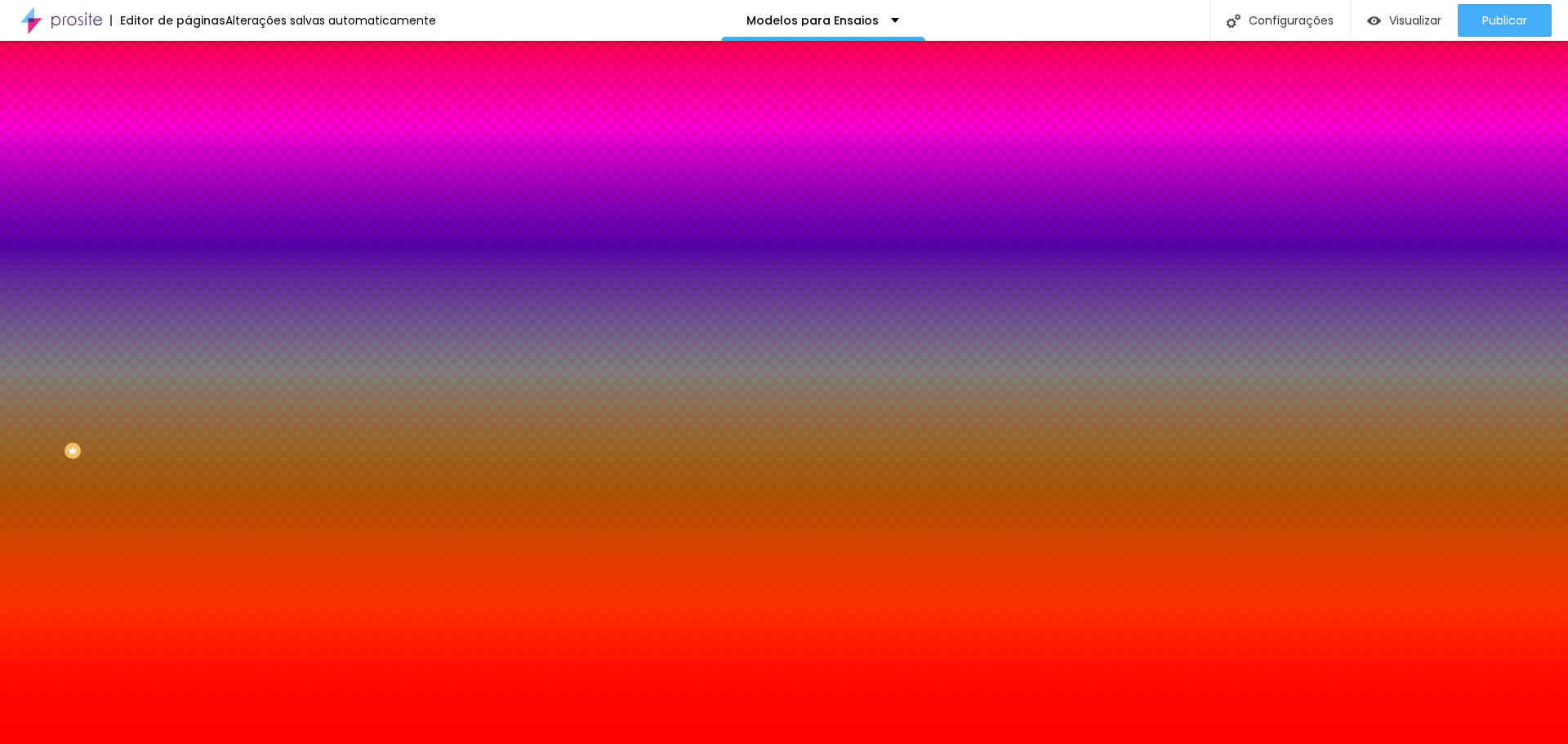
type input "87"
type input "76"
type input "66"
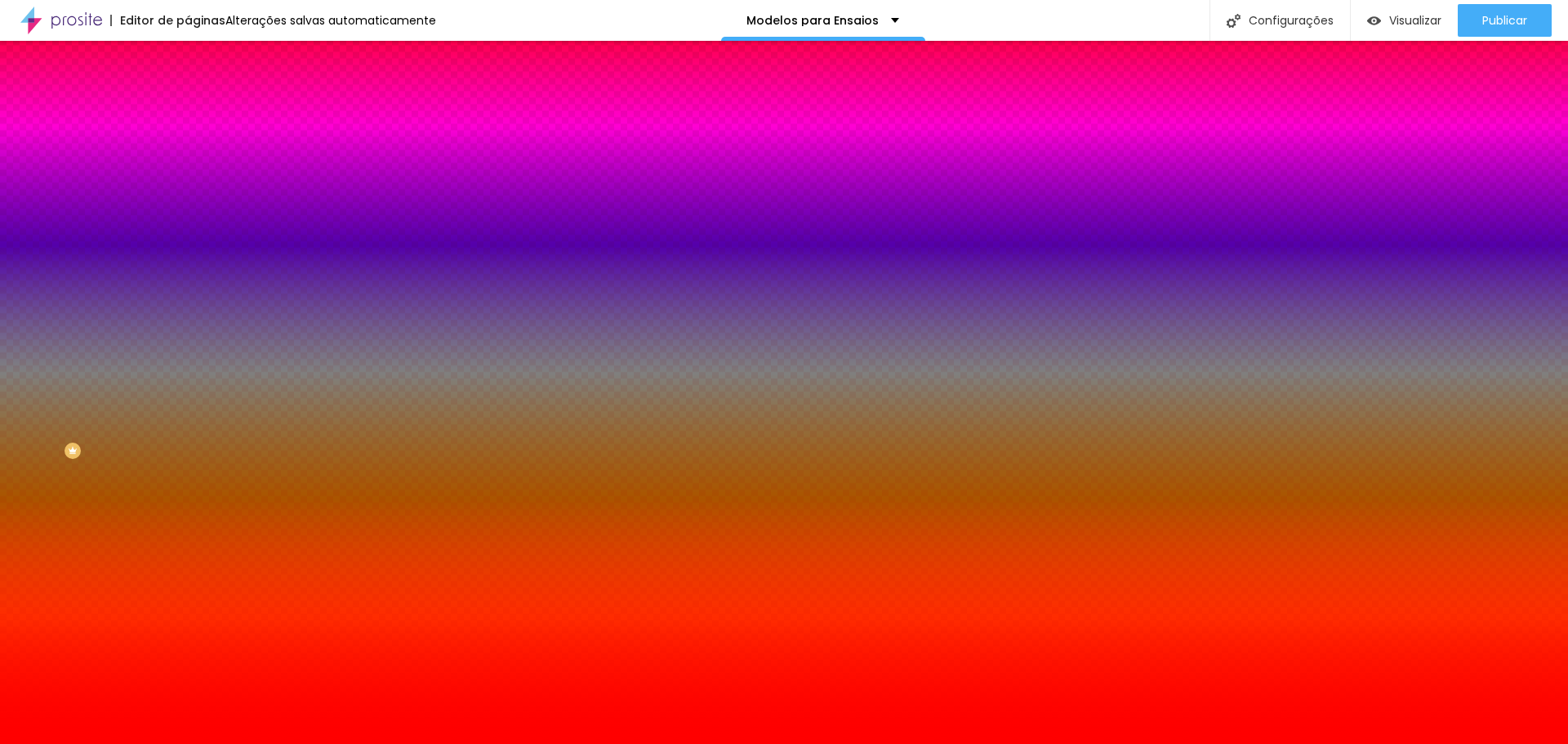
type input "59"
type input "53"
type input "44"
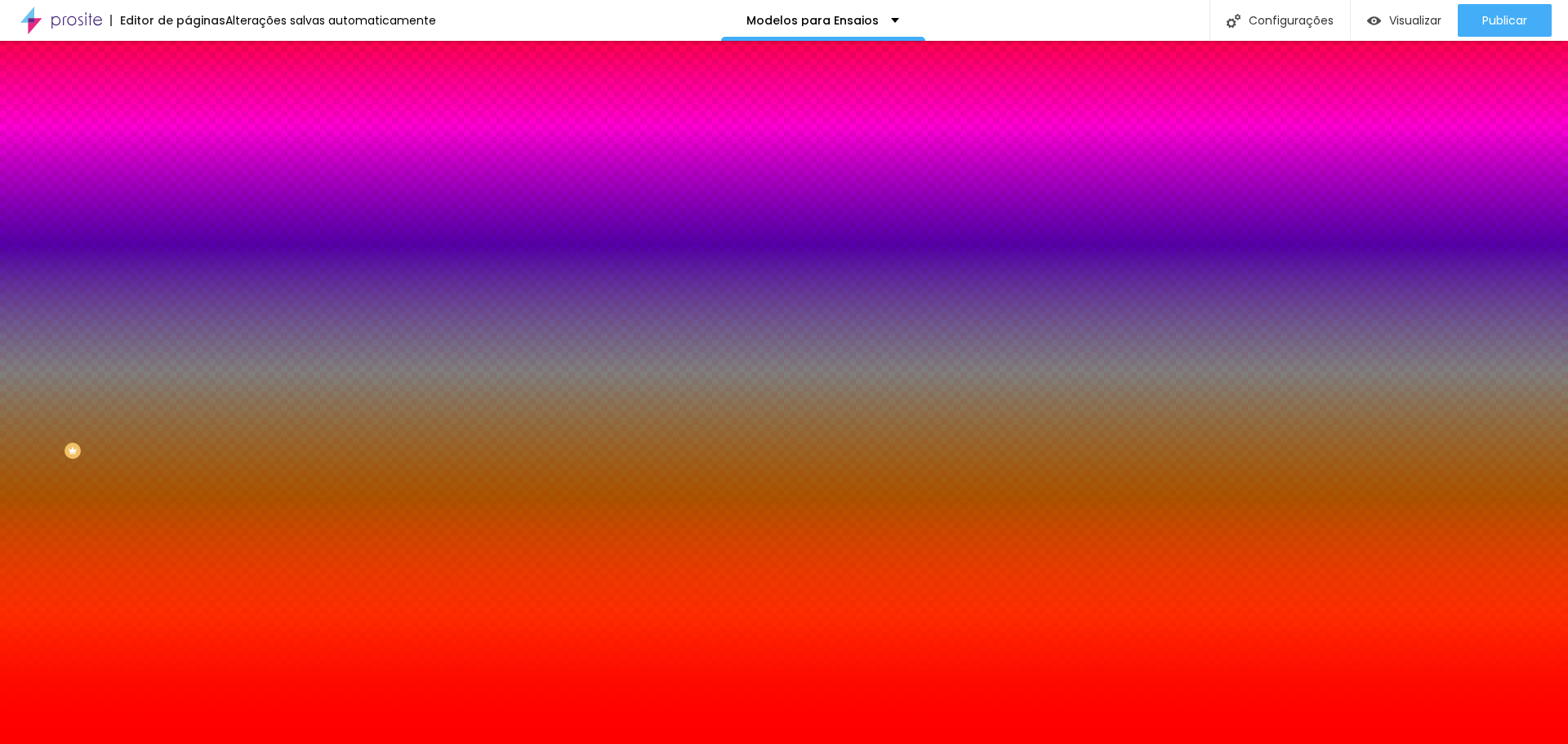
type input "44"
type input "38"
type input "31"
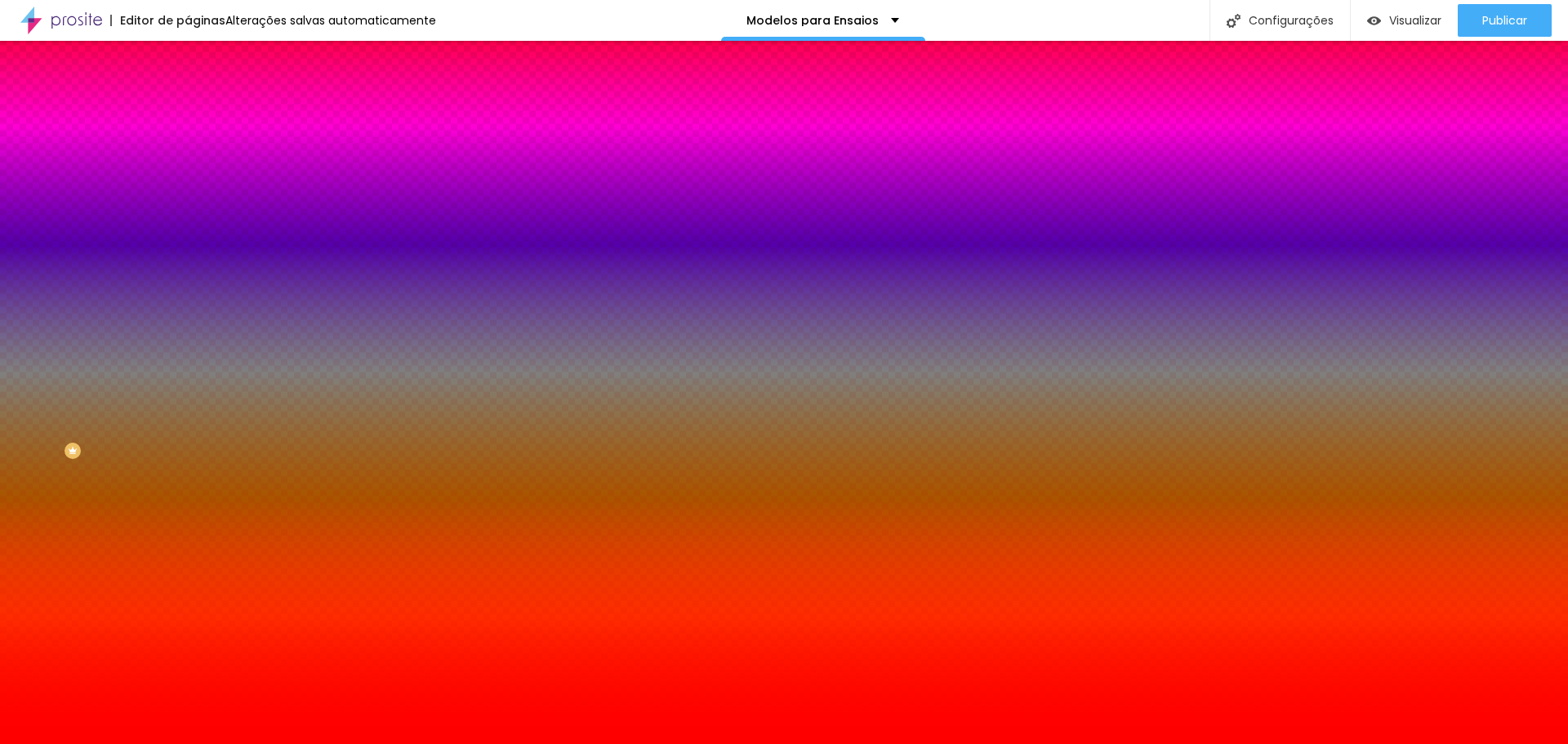
type input "23"
type input "10"
type input "2"
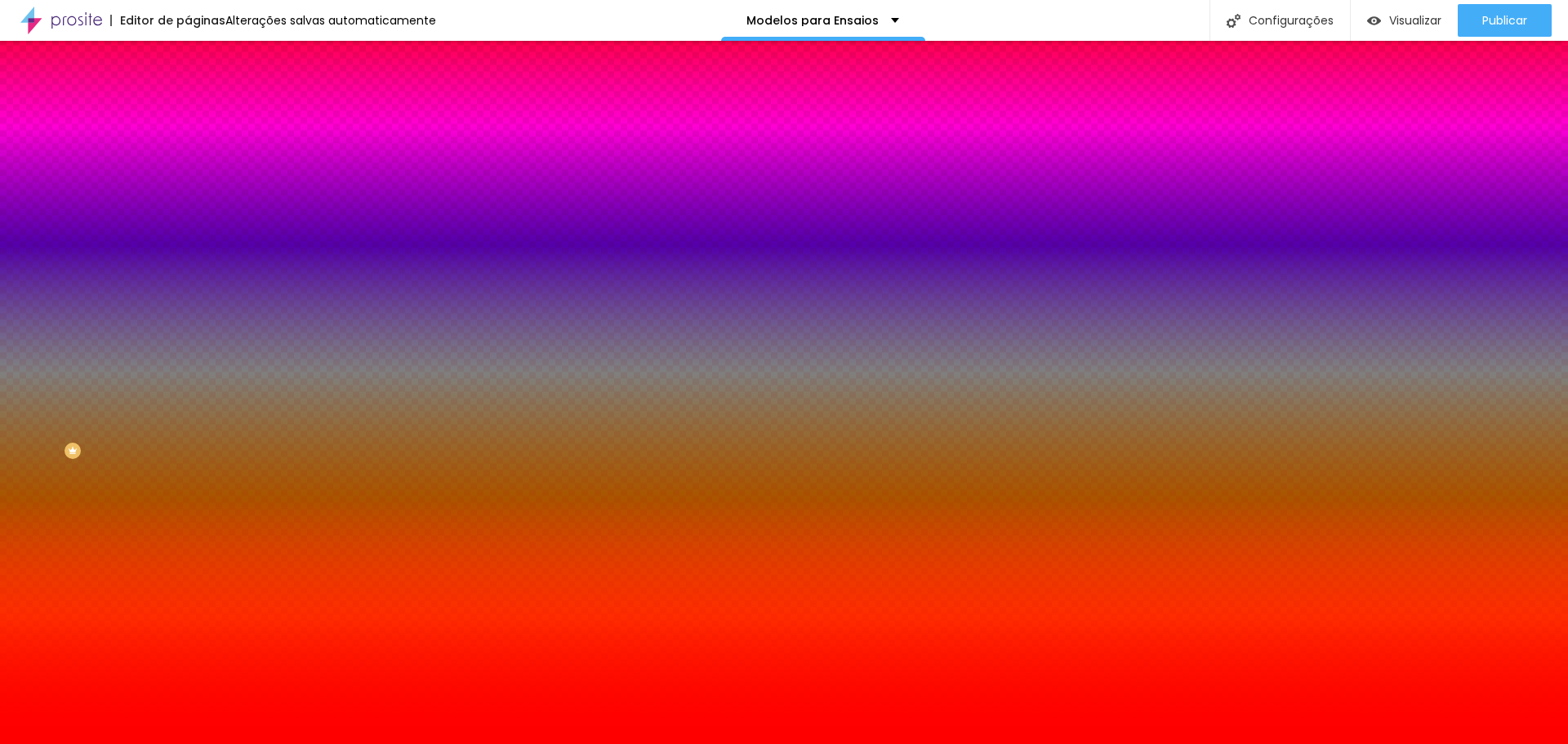
type input "2"
type input "0"
type input "143"
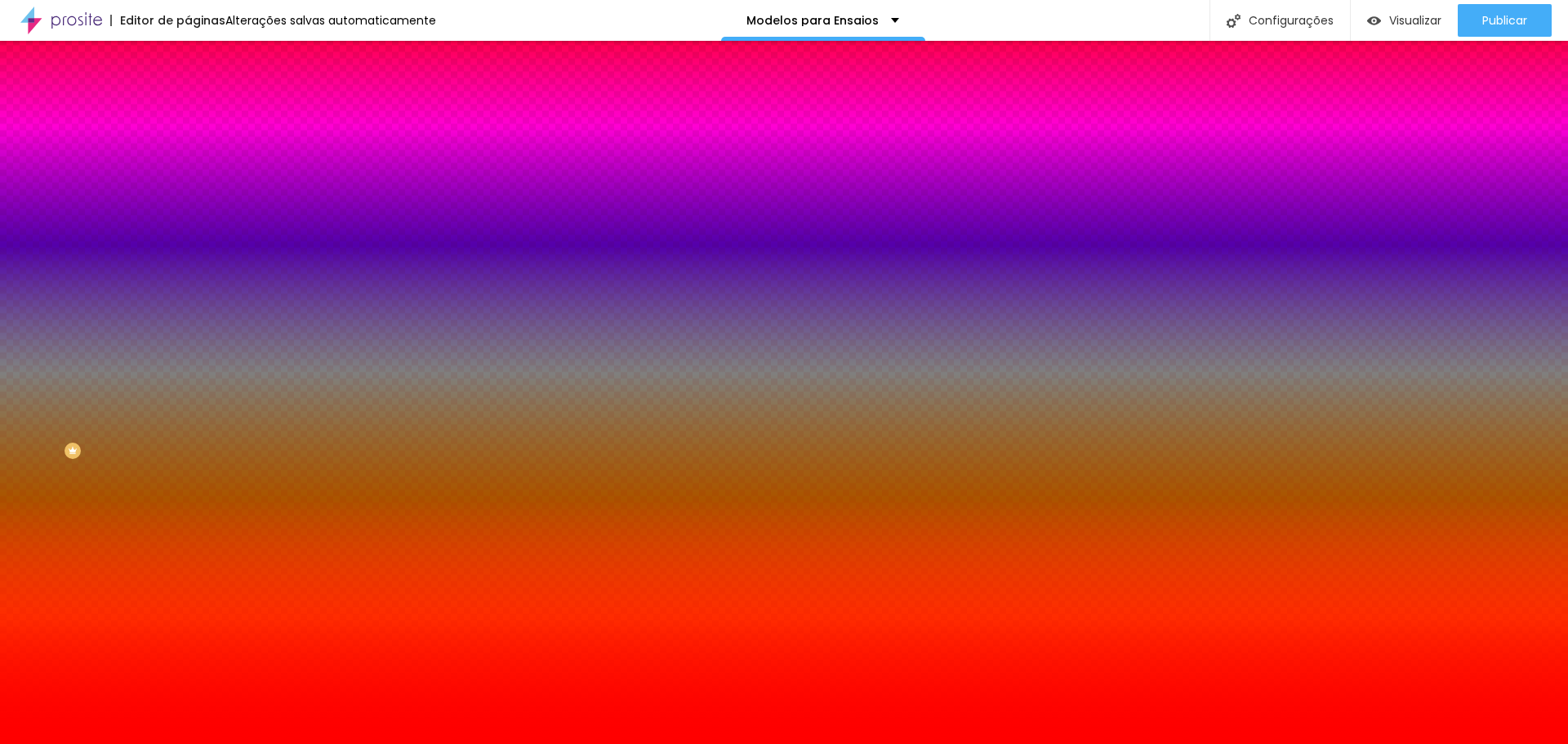
type input "200"
drag, startPoint x: 39, startPoint y: 199, endPoint x: 185, endPoint y: 209, distance: 146.3
type input "200"
click at [188, 362] on input "range" at bounding box center [241, 368] width 105 height 13
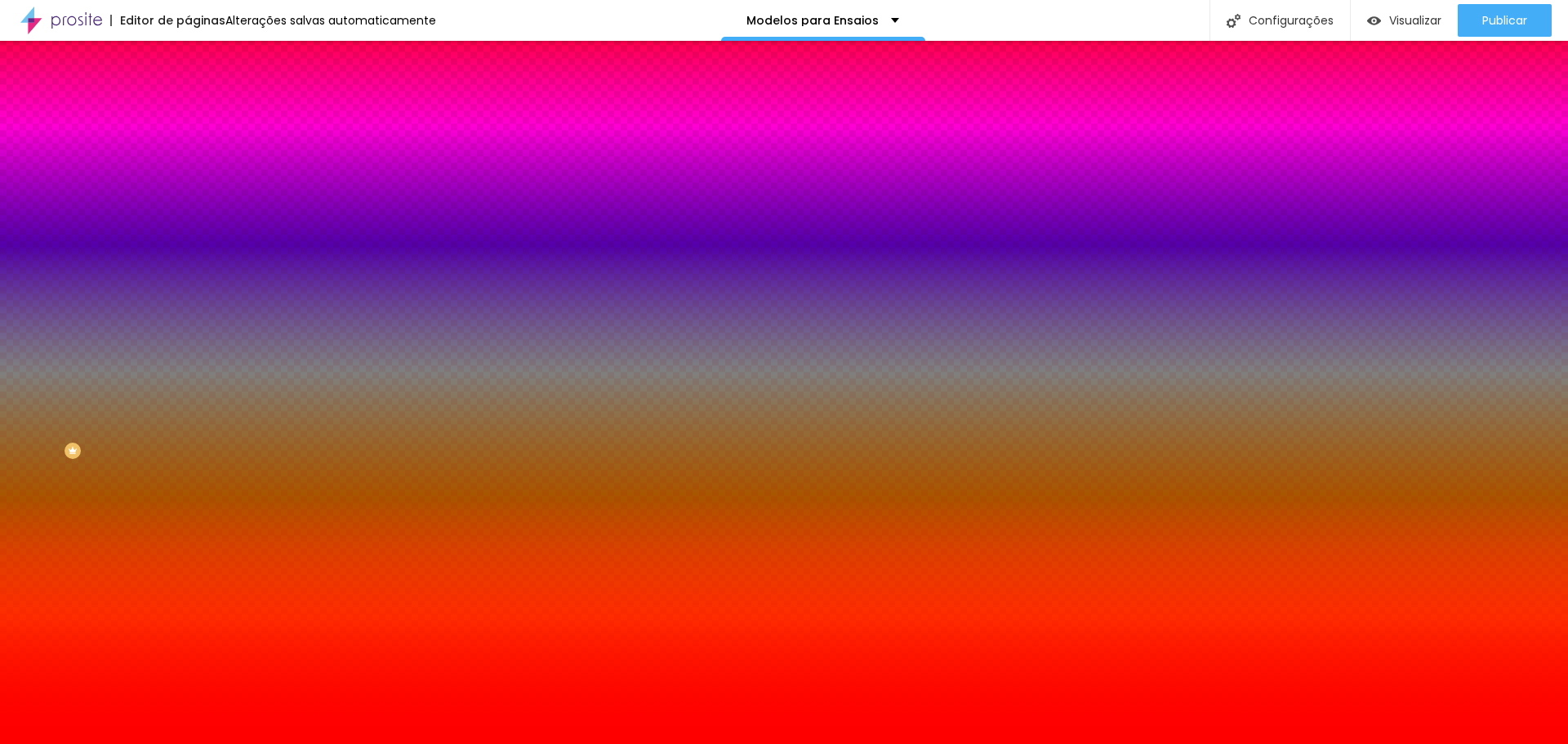
click at [188, 156] on div at bounding box center [282, 156] width 188 height 0
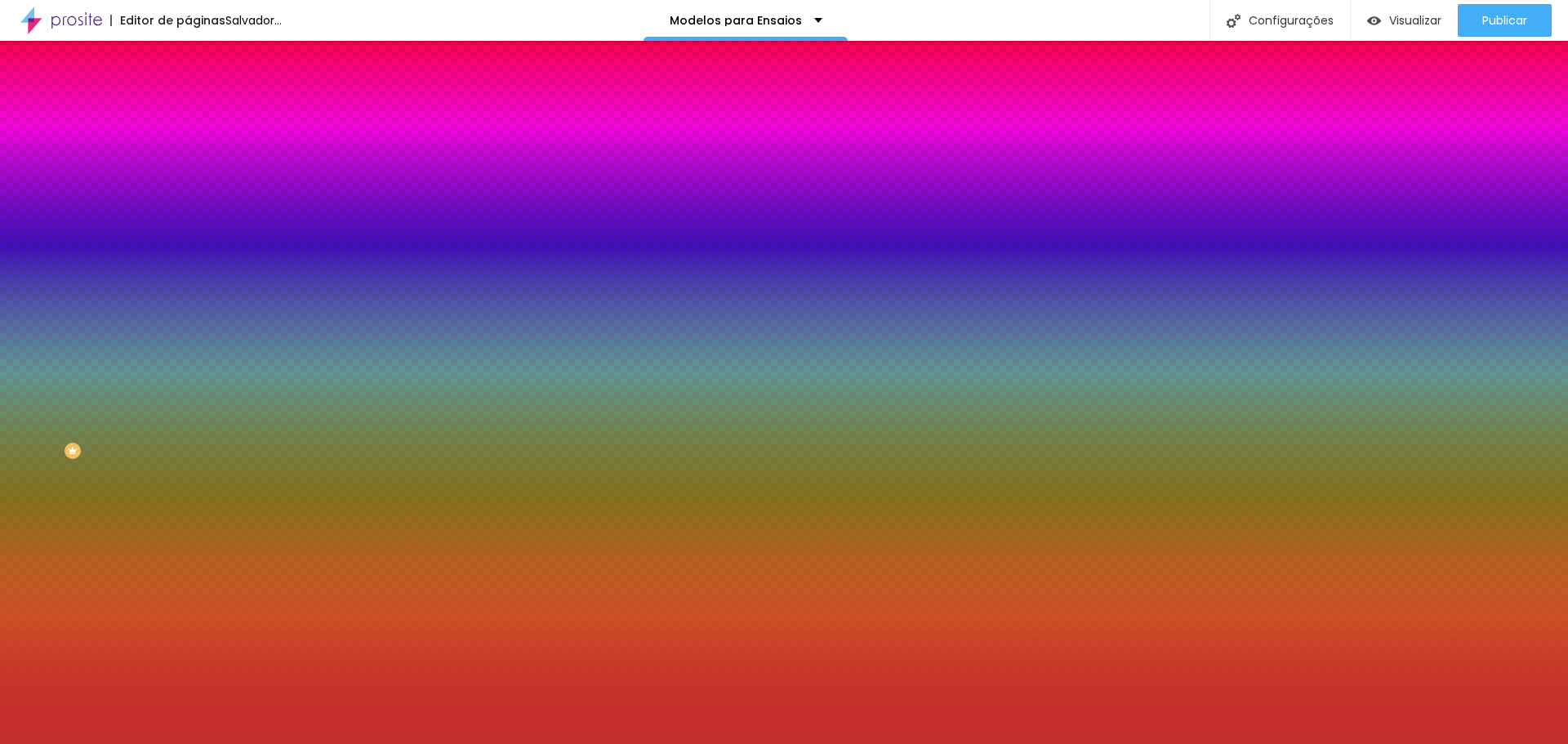
type input "#FF0000"
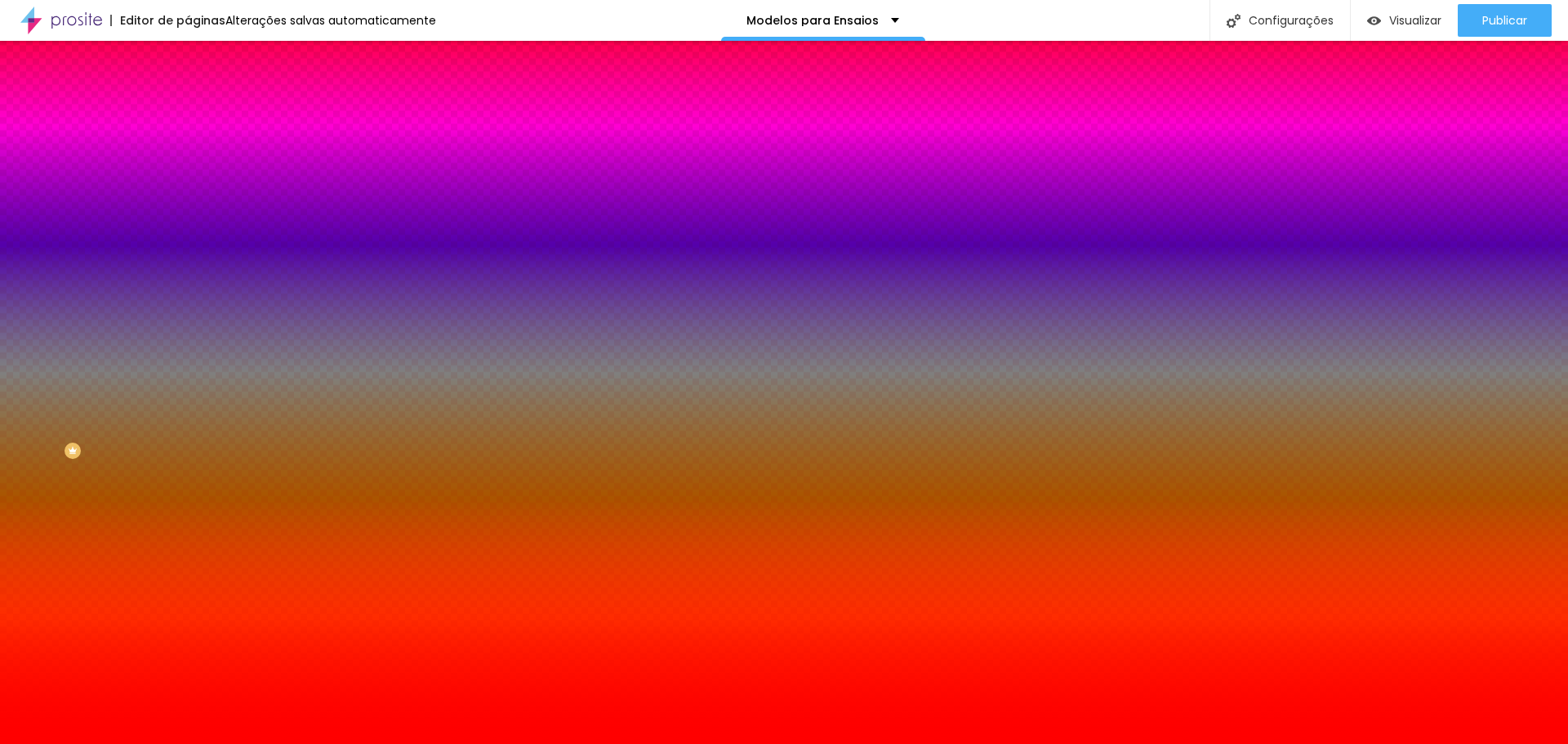
drag, startPoint x: 105, startPoint y: 218, endPoint x: 185, endPoint y: 152, distance: 103.7
click at [188, 152] on div "Cor de fundo Voltar ao padrão #FF0000 200 Borda arredondada" at bounding box center [282, 265] width 188 height 276
click at [188, 156] on div at bounding box center [282, 156] width 188 height 0
drag, startPoint x: 163, startPoint y: 294, endPoint x: 165, endPoint y: 284, distance: 10.2
click at [165, 284] on div at bounding box center [784, 372] width 1568 height 744
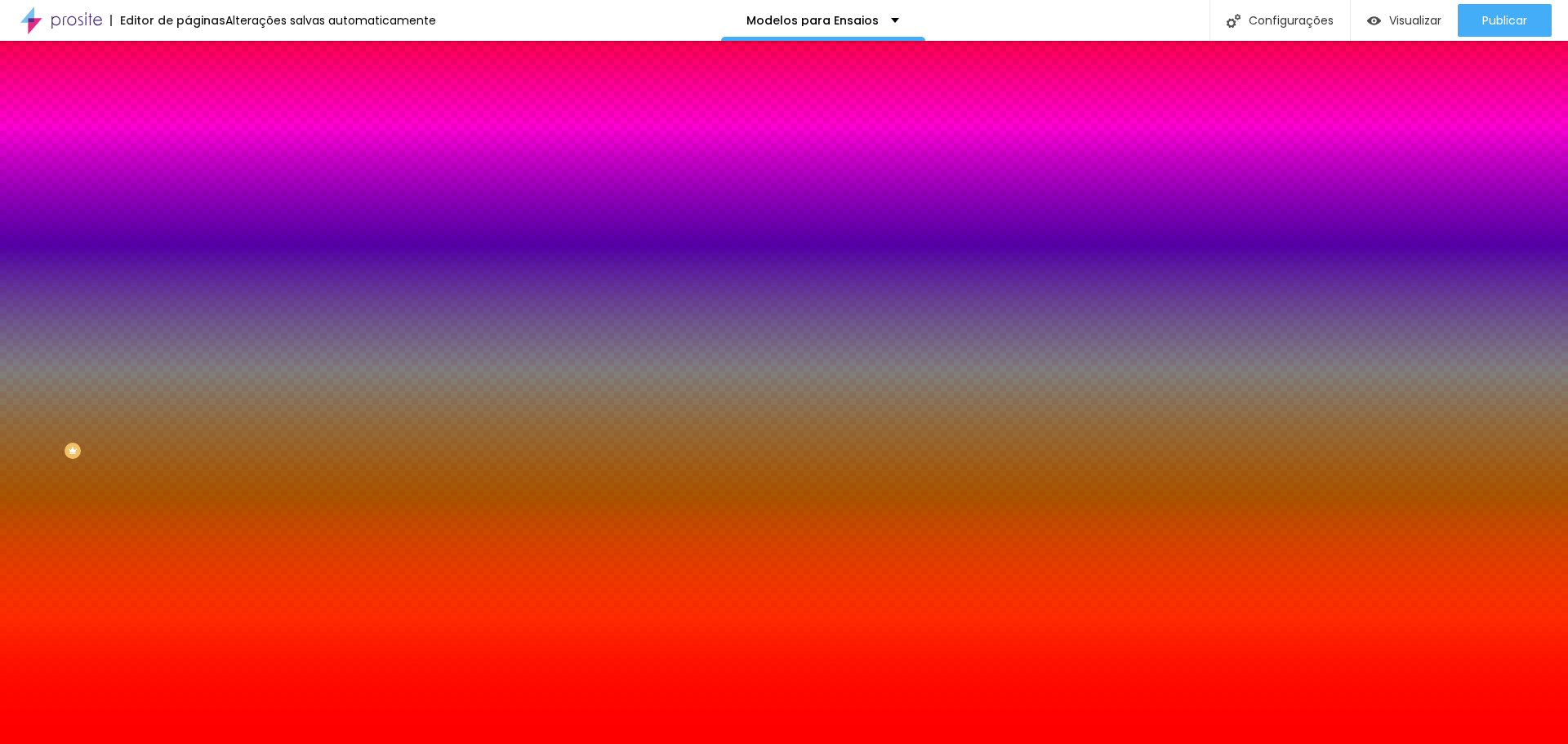
drag, startPoint x: 164, startPoint y: 193, endPoint x: 169, endPoint y: 155, distance: 38.3
click at [188, 155] on div "Cor de fundo Voltar ao padrão #FF0000" at bounding box center [282, 149] width 188 height 45
click at [188, 93] on img at bounding box center [195, 85] width 15 height 15
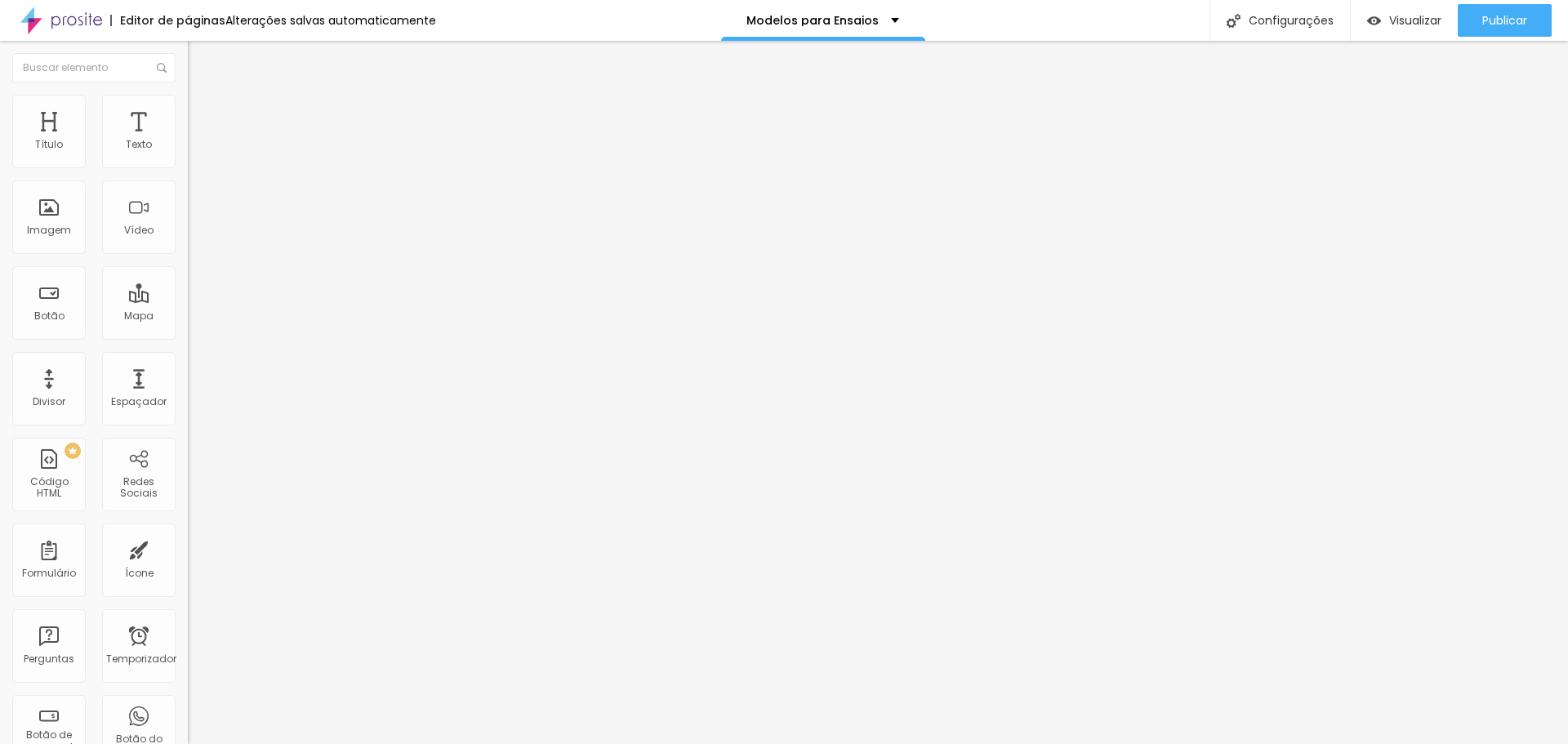
click at [188, 164] on img at bounding box center [194, 169] width 12 height 12
click at [188, 104] on img at bounding box center [195, 102] width 15 height 15
click at [188, 107] on li "Estilo" at bounding box center [282, 103] width 188 height 16
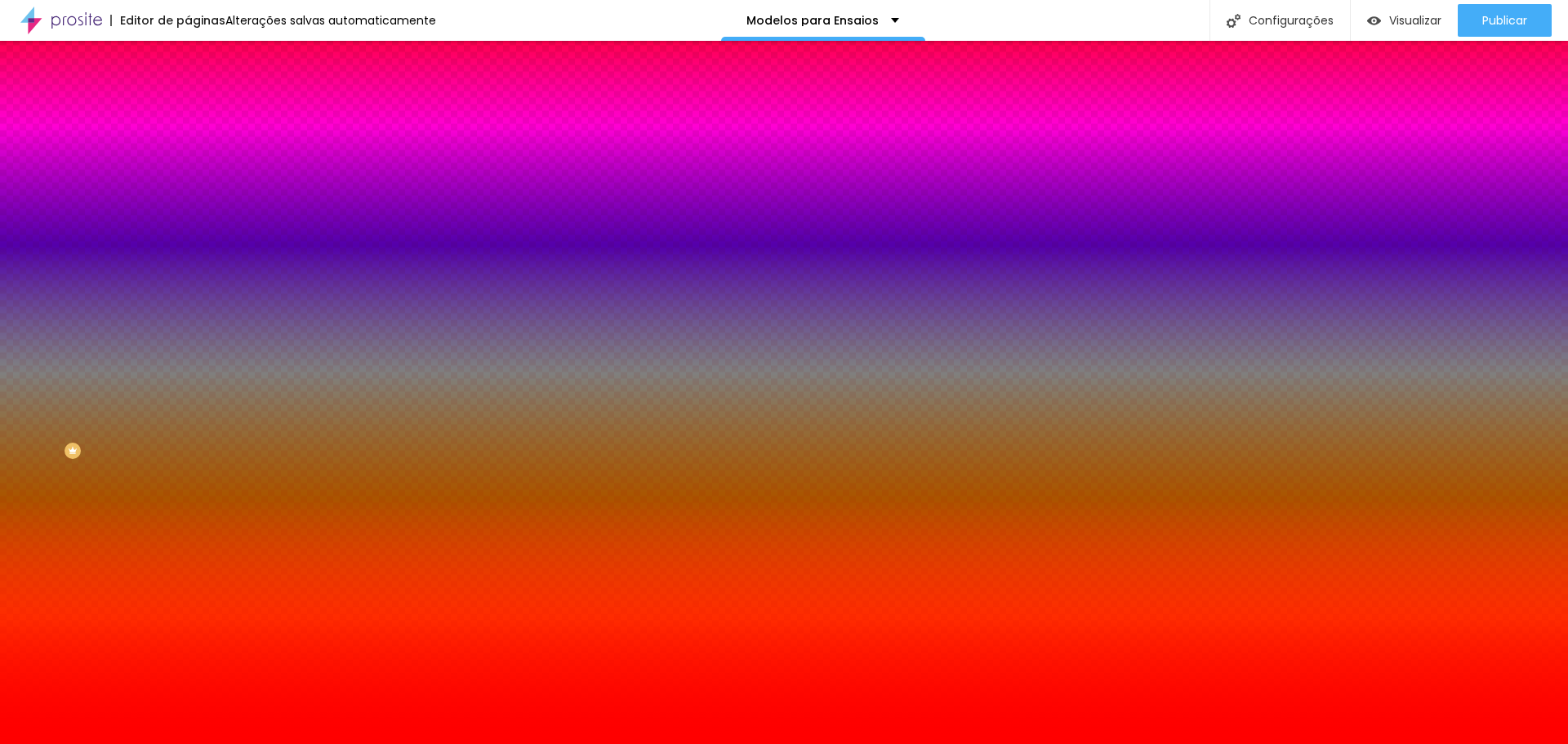
click at [188, 156] on div at bounding box center [282, 156] width 188 height 0
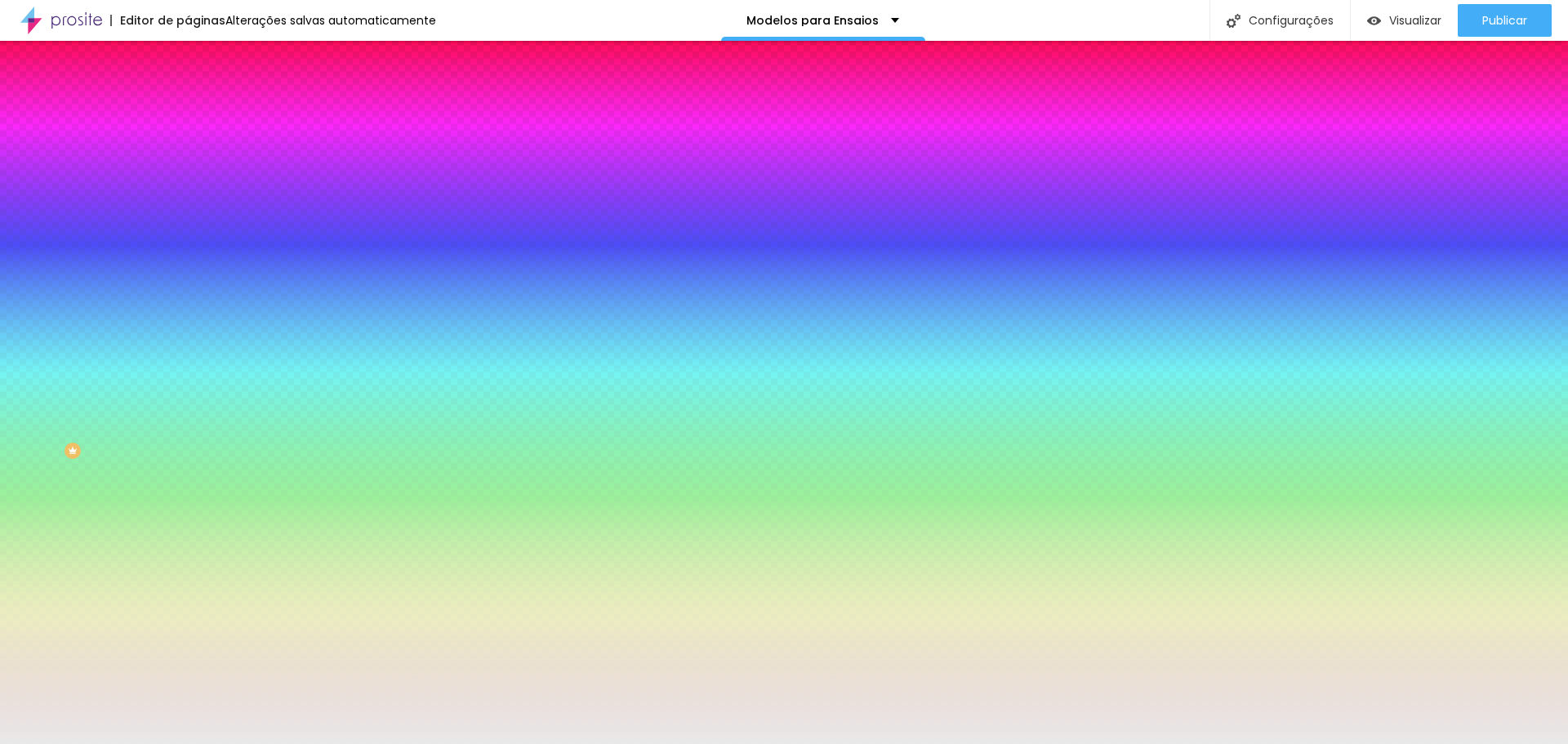
type input "#FFFFFF"
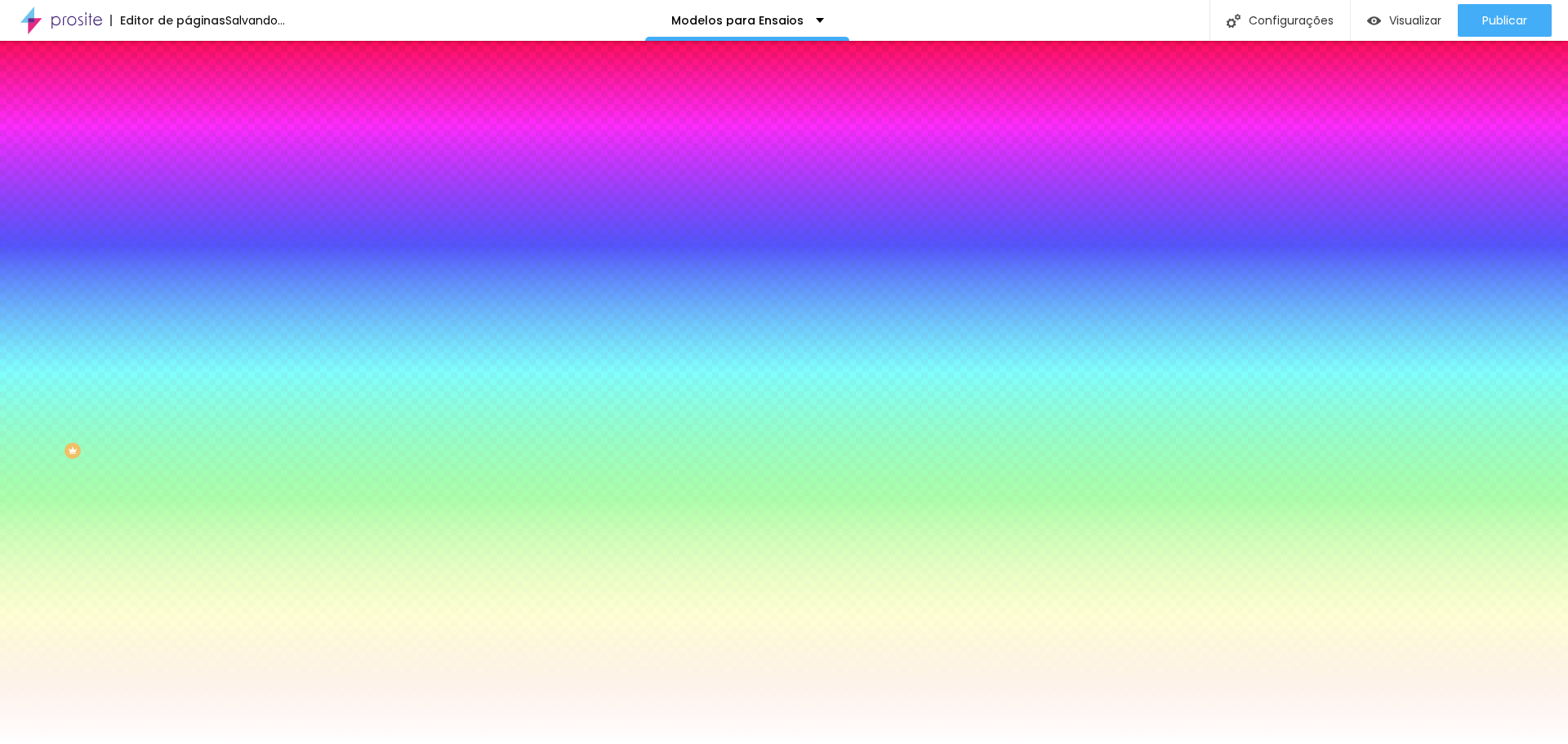
drag, startPoint x: 73, startPoint y: 226, endPoint x: 0, endPoint y: 157, distance: 100.4
click at [188, 157] on div "Cor de fundo Voltar ao padrão #FFFFFF 200 Borda arredondada" at bounding box center [282, 265] width 188 height 276
type input "196"
type input "155"
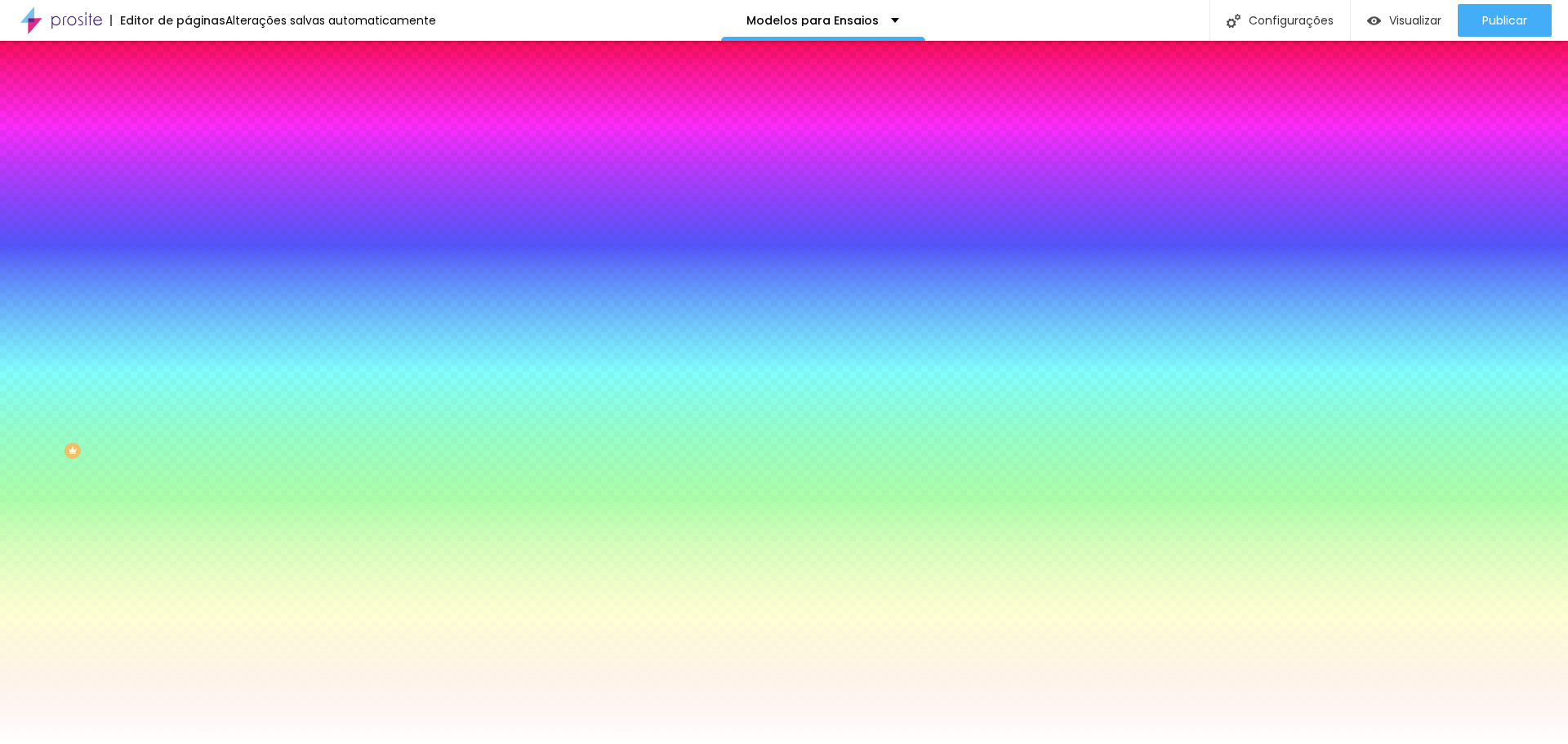
type input "155"
type input "151"
type input "148"
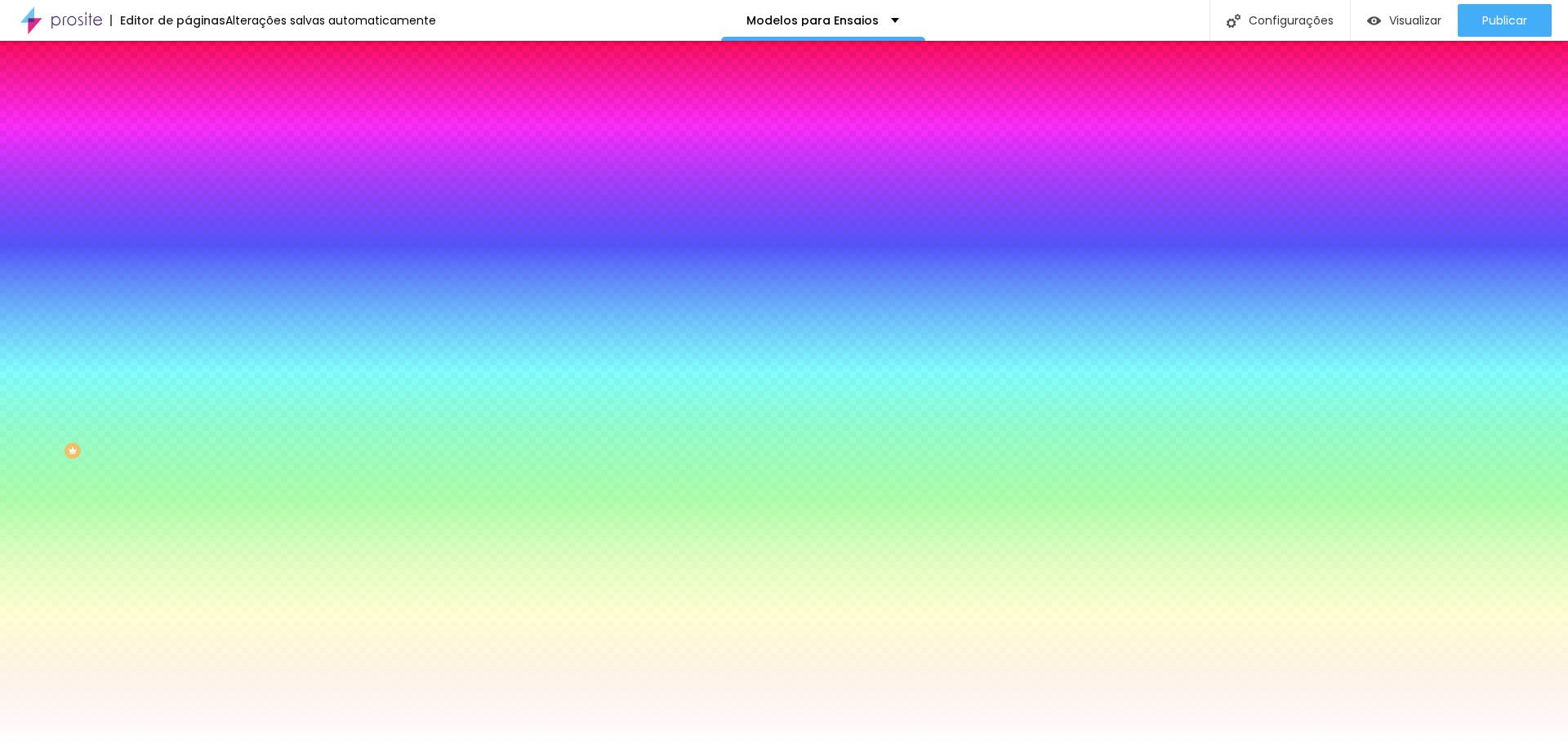
type input "138"
type input "133"
type input "132"
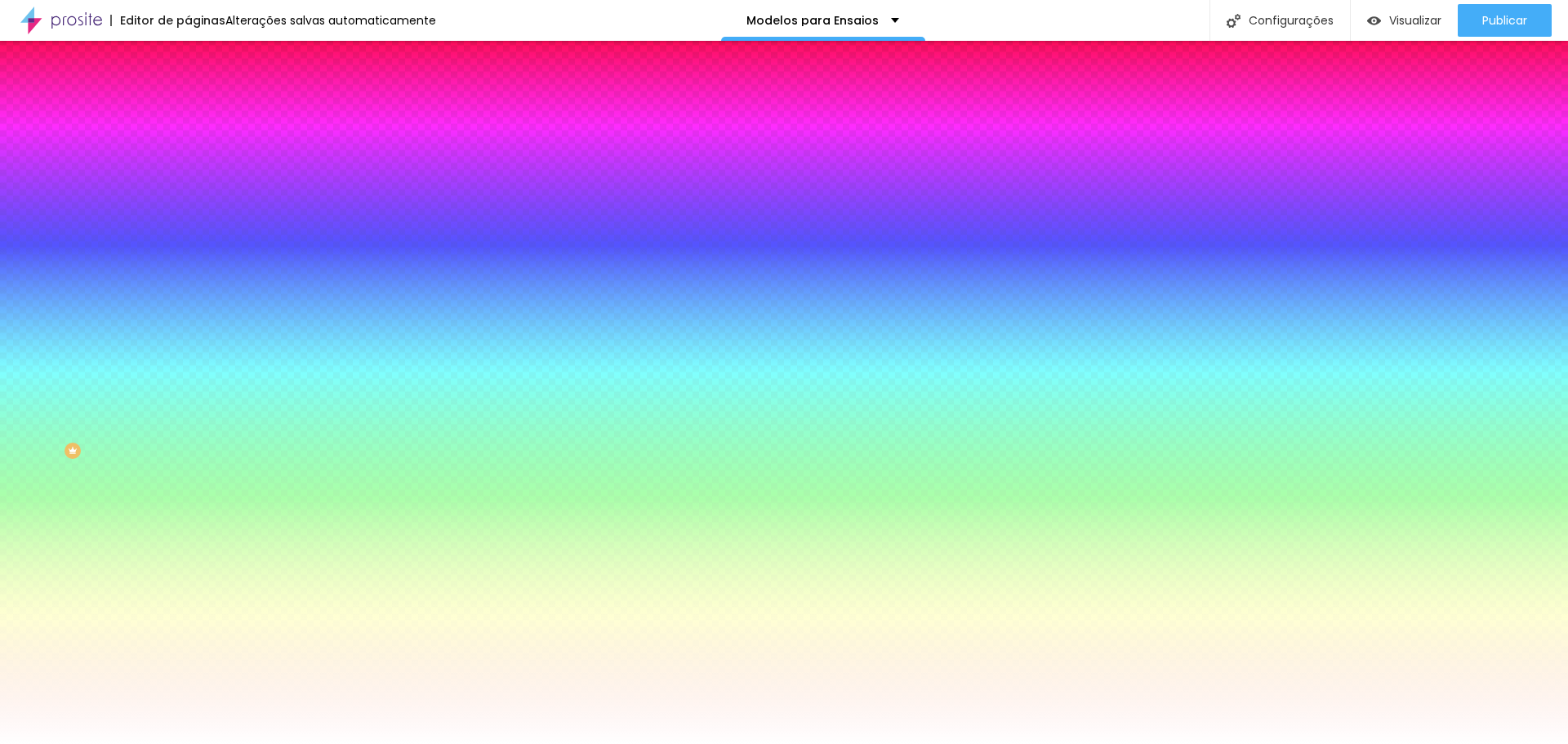
type input "132"
type input "128"
type input "125"
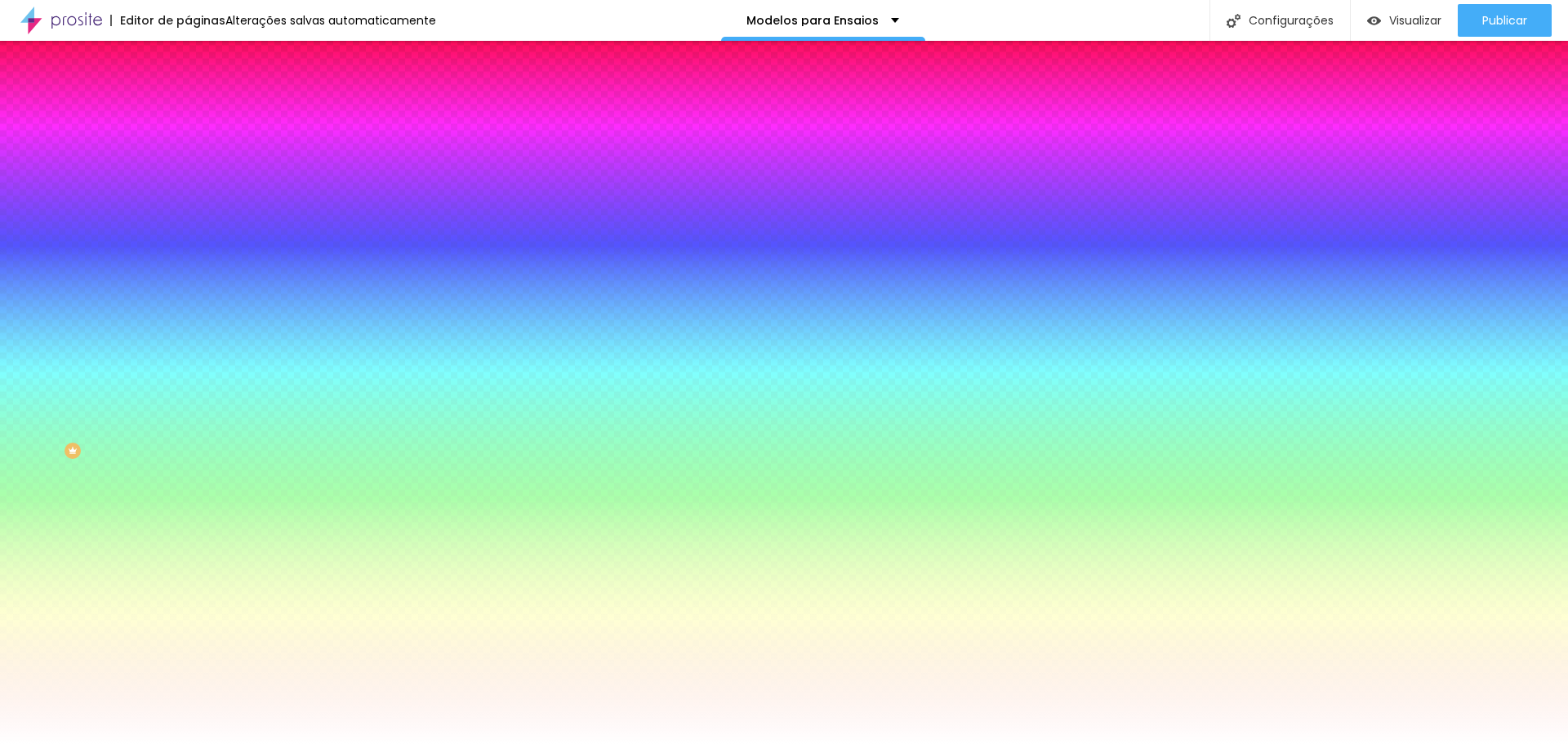
type input "122"
type input "115"
type input "110"
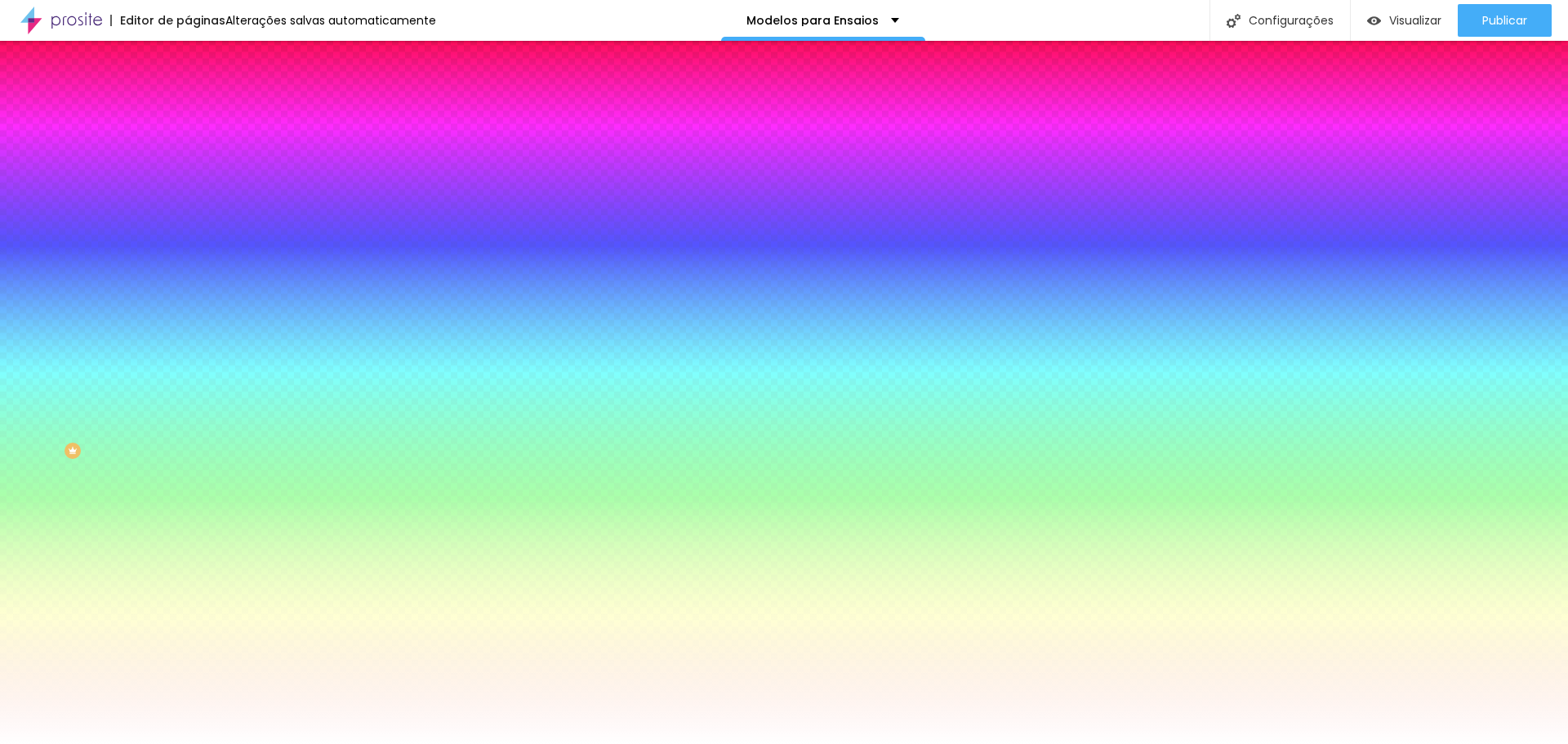
type input "110"
drag, startPoint x: 139, startPoint y: 198, endPoint x: 153, endPoint y: 205, distance: 15.7
click at [188, 362] on input "range" at bounding box center [241, 368] width 105 height 13
click at [188, 156] on div at bounding box center [282, 156] width 188 height 0
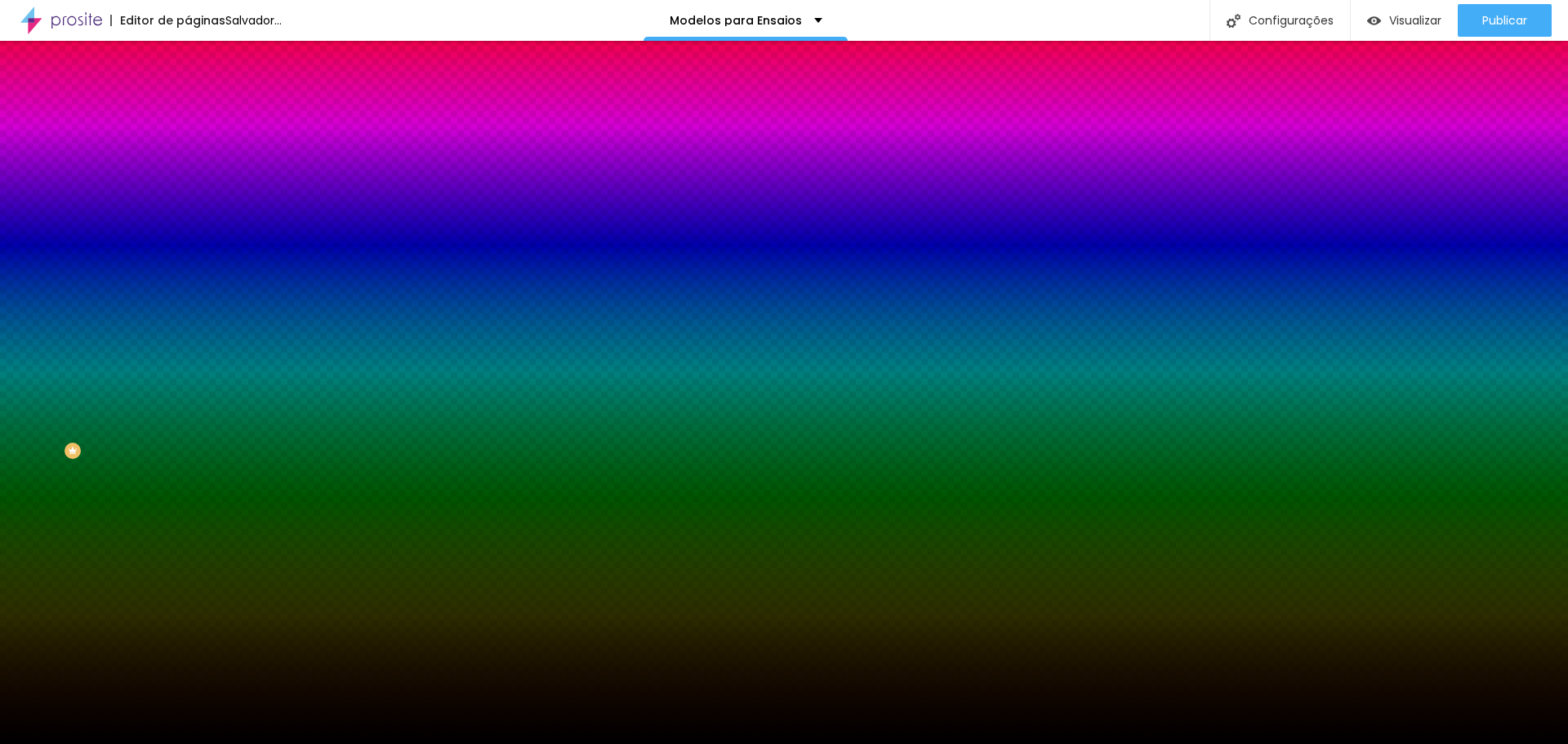
drag, startPoint x: 73, startPoint y: 252, endPoint x: 7, endPoint y: 313, distance: 89.9
click at [188, 313] on div "Editar nulo Conteúdo Estilo Avançado Cor de fundo Voltar ao padrão #000000 200 …" at bounding box center [282, 392] width 188 height 703
click at [188, 156] on div at bounding box center [282, 156] width 188 height 0
click at [166, 203] on div at bounding box center [784, 372] width 1568 height 744
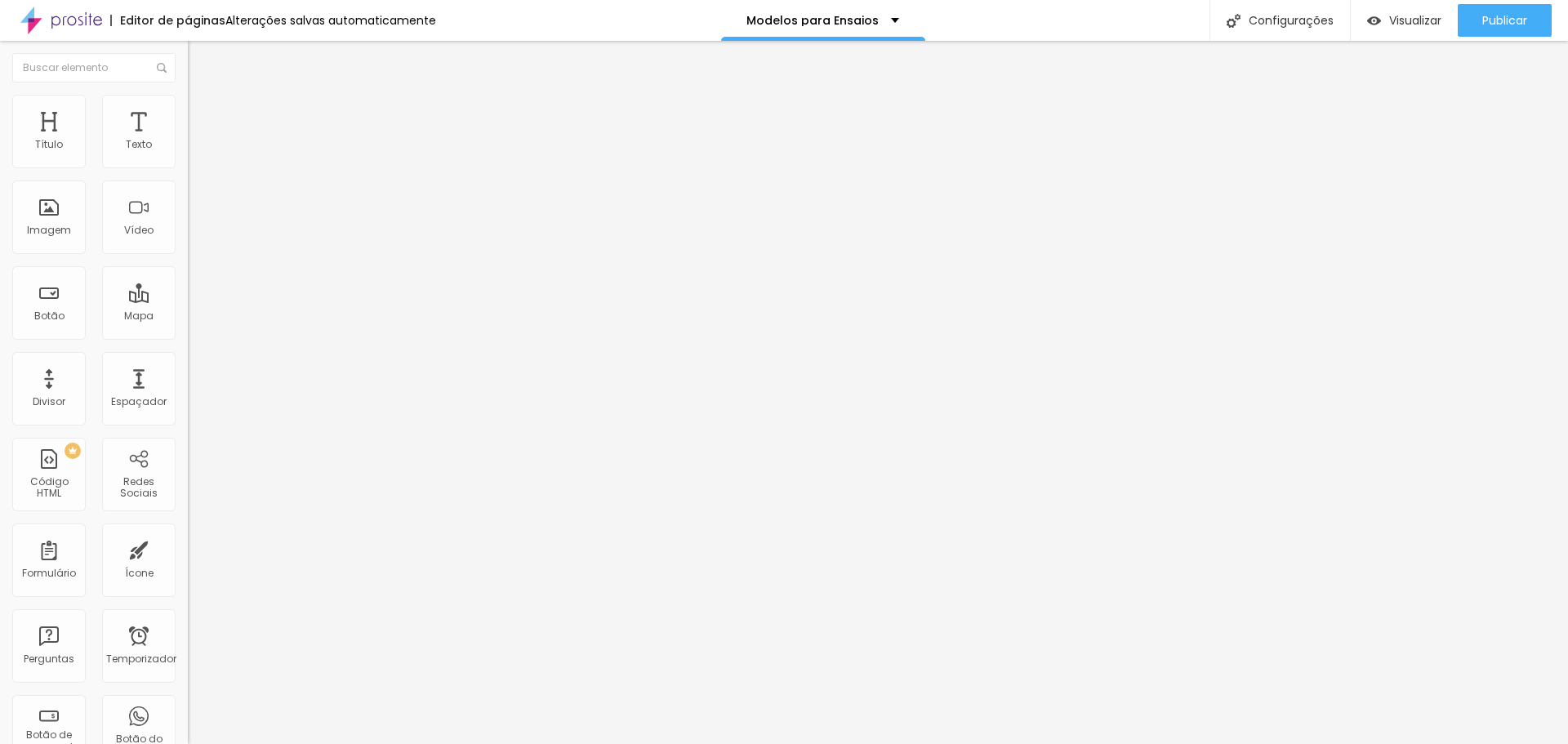
click at [188, 104] on li "Estilo" at bounding box center [282, 103] width 188 height 16
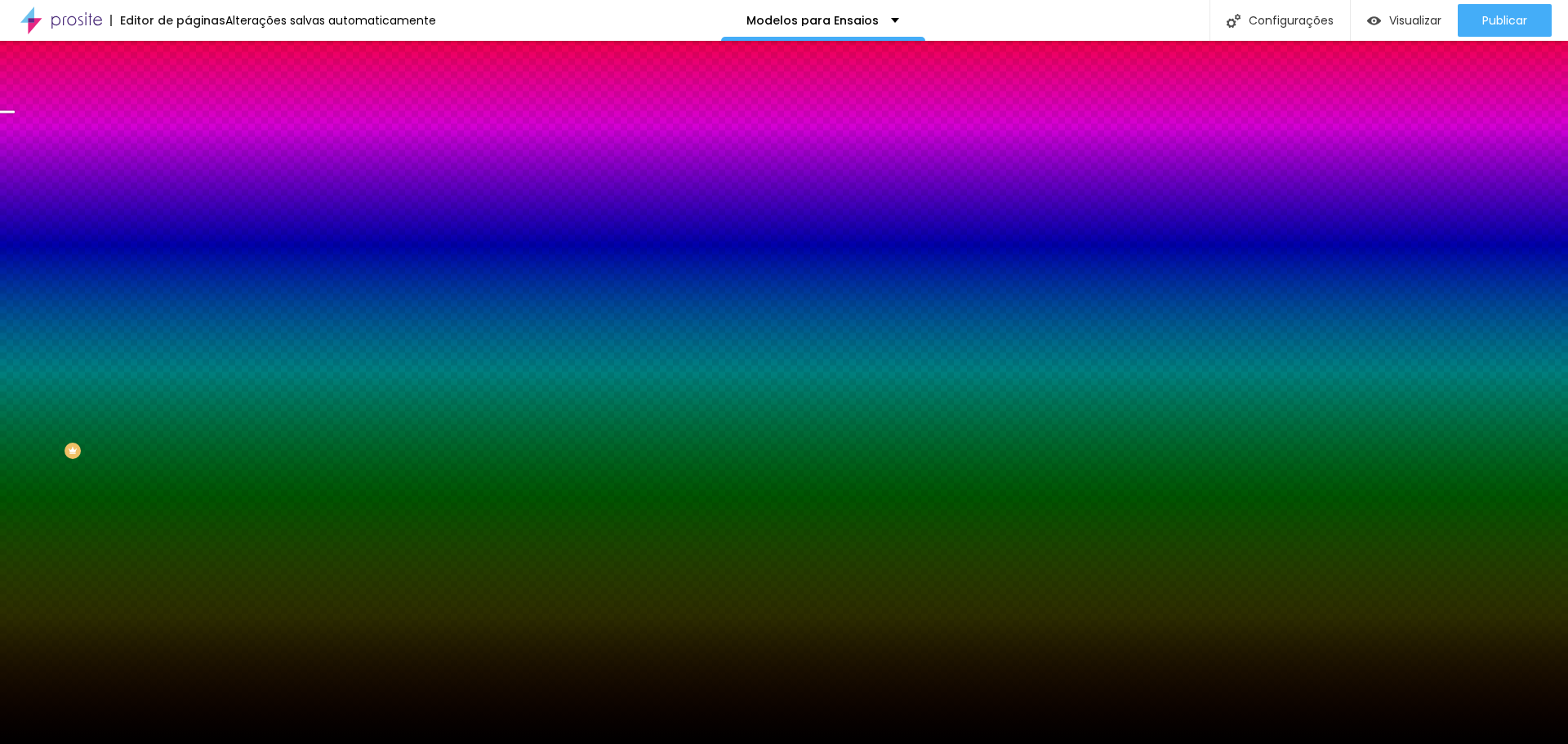
click at [188, 156] on div at bounding box center [282, 156] width 188 height 0
drag, startPoint x: 164, startPoint y: 200, endPoint x: 165, endPoint y: 227, distance: 27.0
click at [165, 227] on div at bounding box center [784, 372] width 1568 height 744
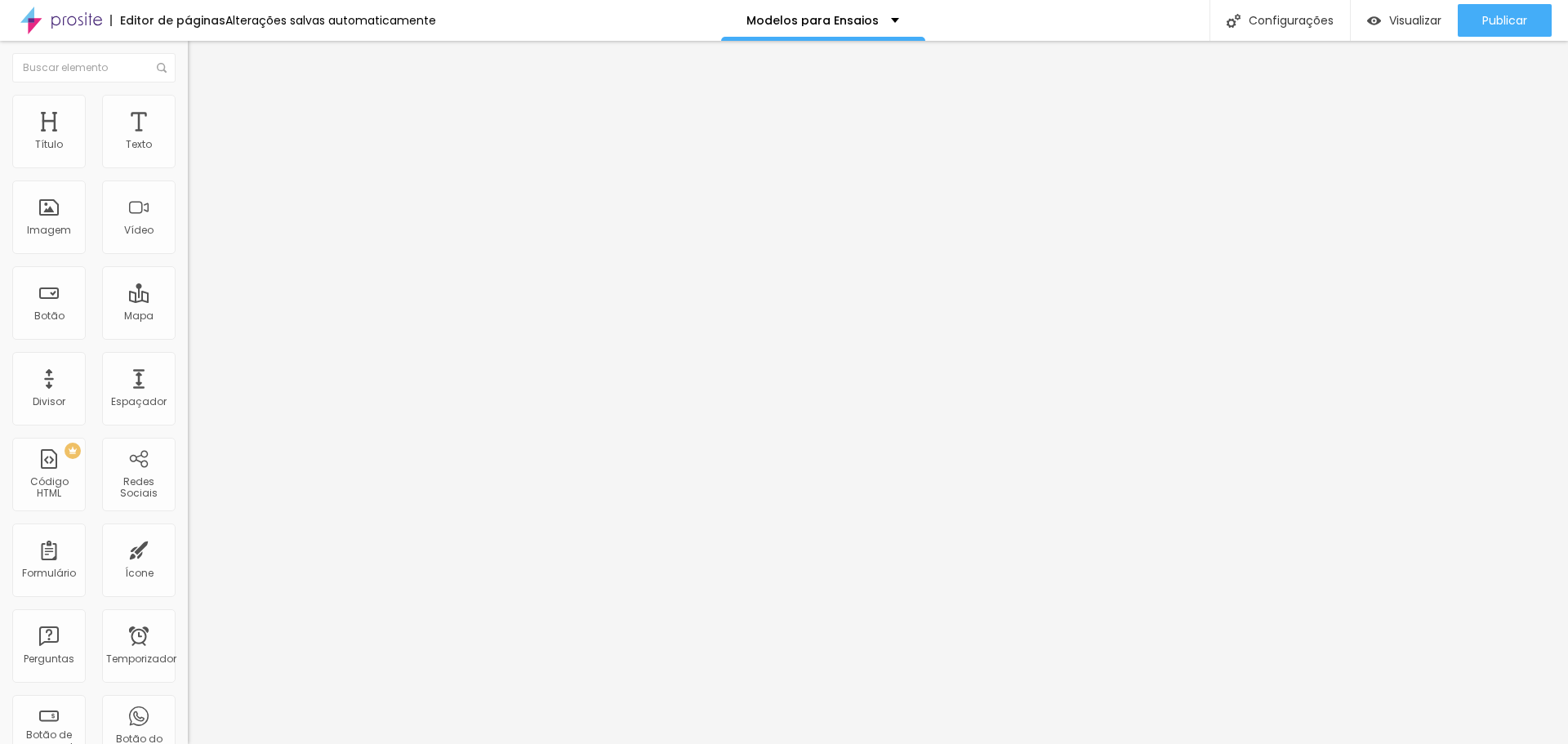
click at [188, 111] on li "Avançado" at bounding box center [282, 119] width 188 height 16
drag, startPoint x: 35, startPoint y: 154, endPoint x: 71, endPoint y: 180, distance: 44.4
click at [188, 317] on input "range" at bounding box center [241, 323] width 105 height 13
click at [188, 104] on img at bounding box center [195, 102] width 15 height 15
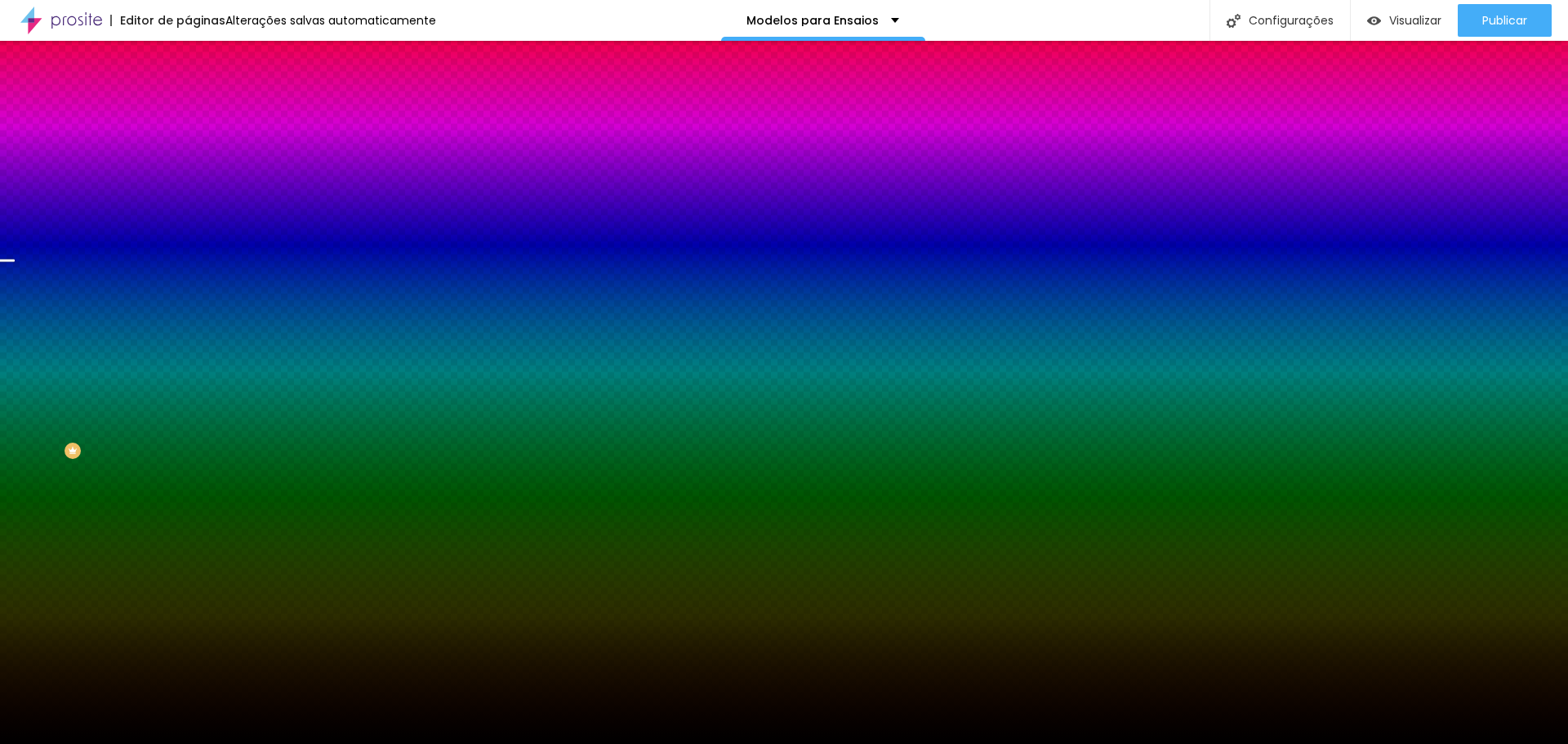
drag, startPoint x: 142, startPoint y: 197, endPoint x: 186, endPoint y: 223, distance: 51.1
click at [197, 362] on input "range" at bounding box center [241, 368] width 105 height 13
click at [203, 96] on font "Conteúdo" at bounding box center [228, 89] width 51 height 14
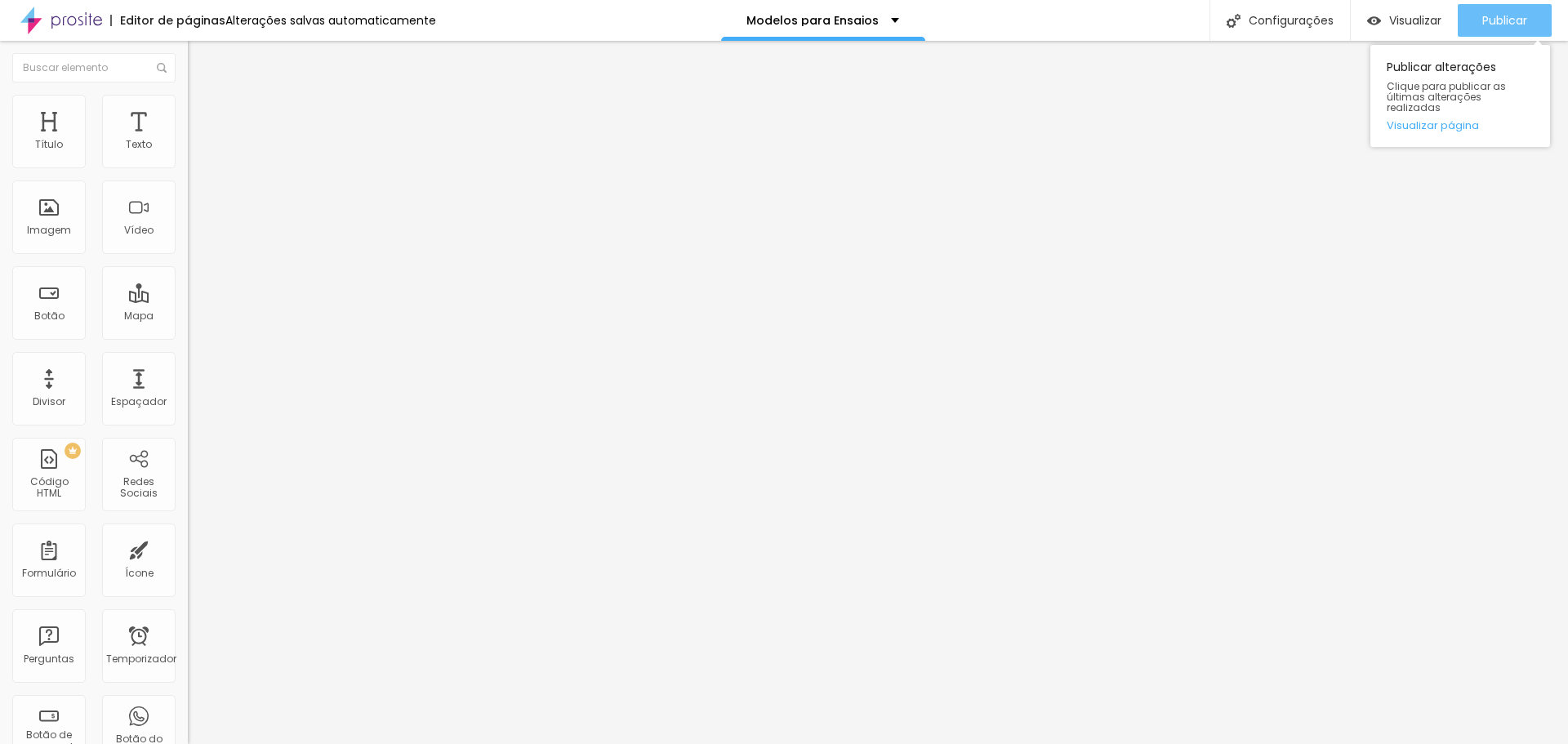
click at [1490, 22] on font "Publicar" at bounding box center [1504, 20] width 45 height 16
click at [1390, 24] on font "Visualizar" at bounding box center [1416, 20] width 53 height 16
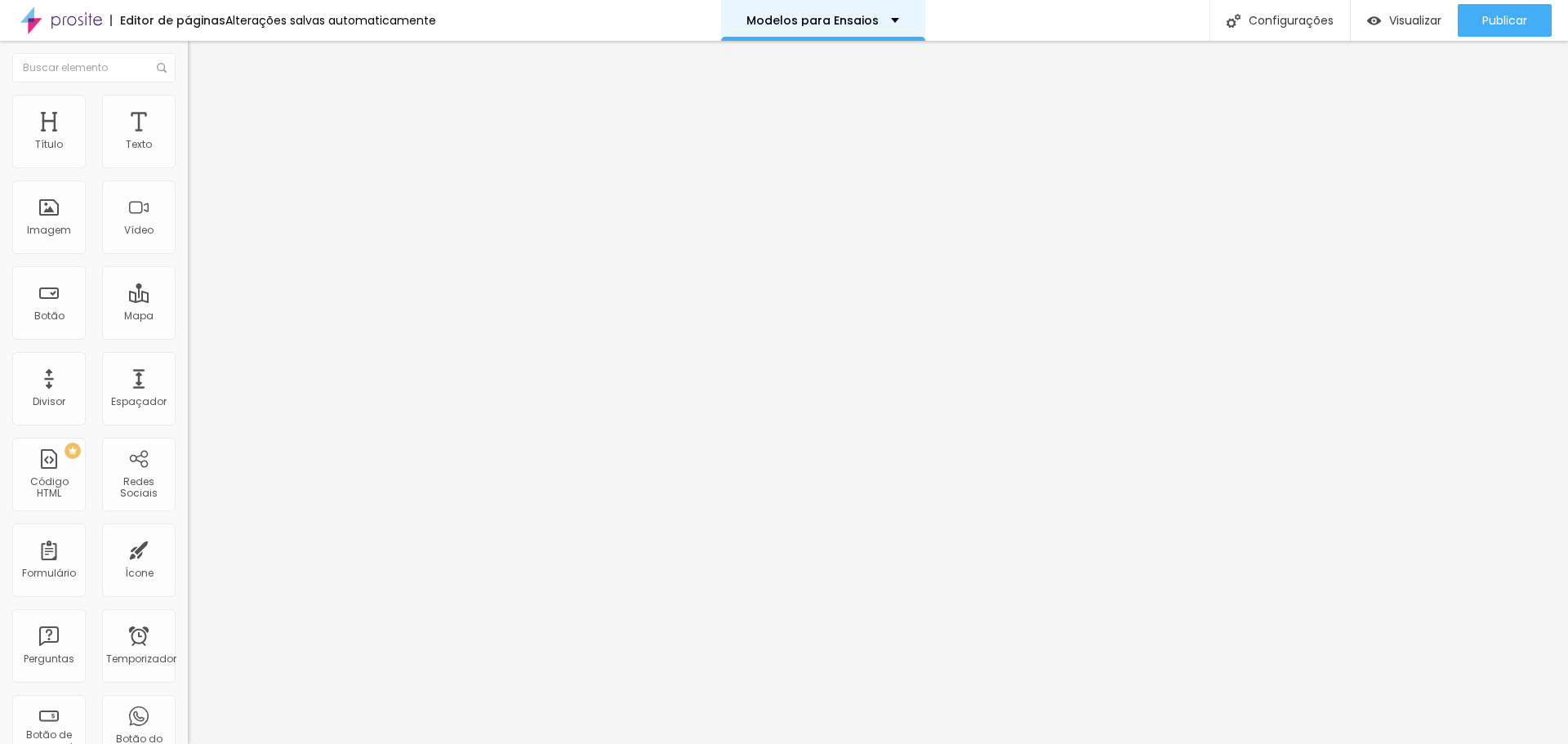
click at [881, 19] on div "Modelos para Ensaios" at bounding box center [823, 20] width 153 height 12
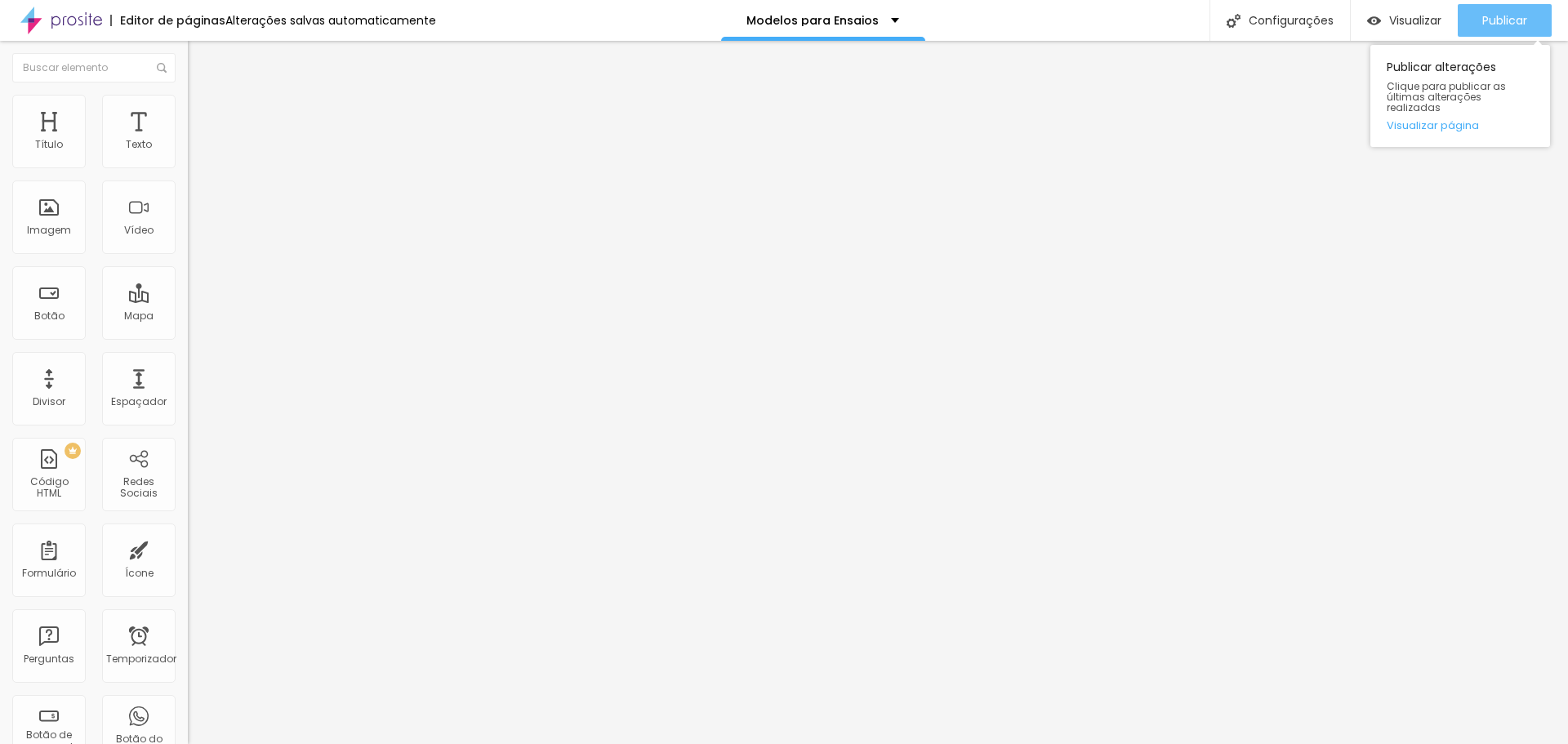
click at [1523, 7] on div "Publicar" at bounding box center [1504, 20] width 45 height 33
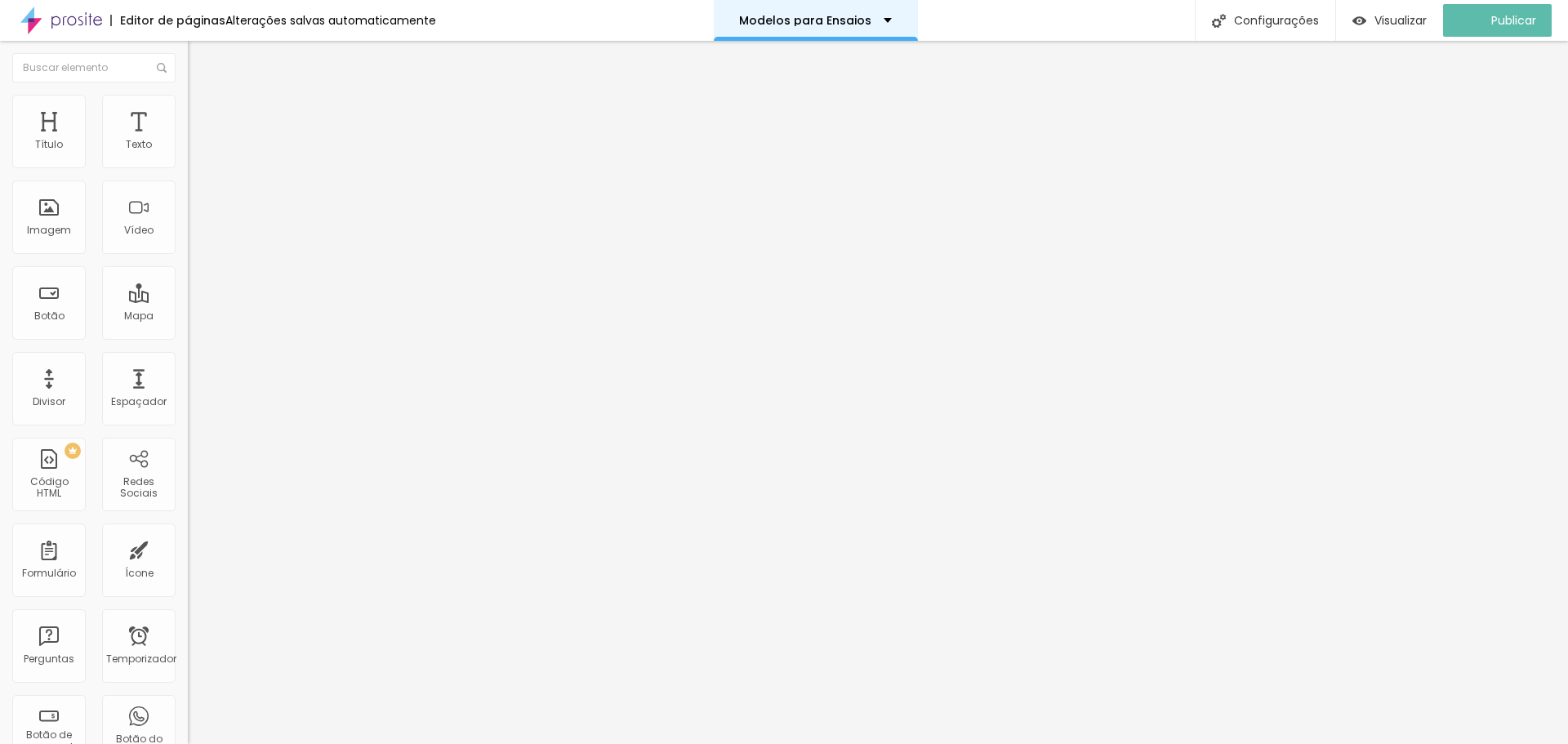
click at [877, 21] on div "Modelos para Ensaios" at bounding box center [815, 20] width 153 height 12
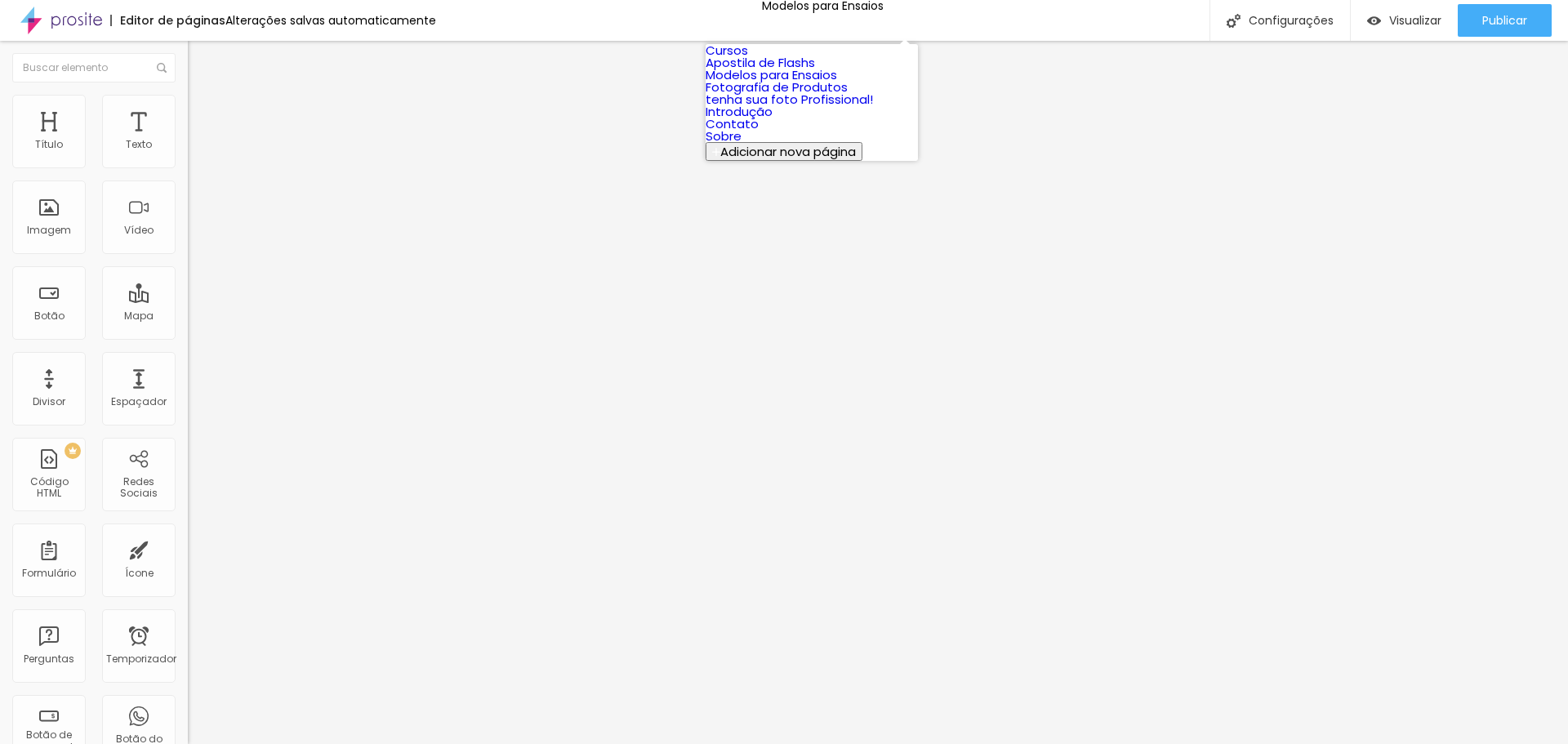
click at [788, 95] on font "Fotografia de Produtos" at bounding box center [776, 86] width 142 height 17
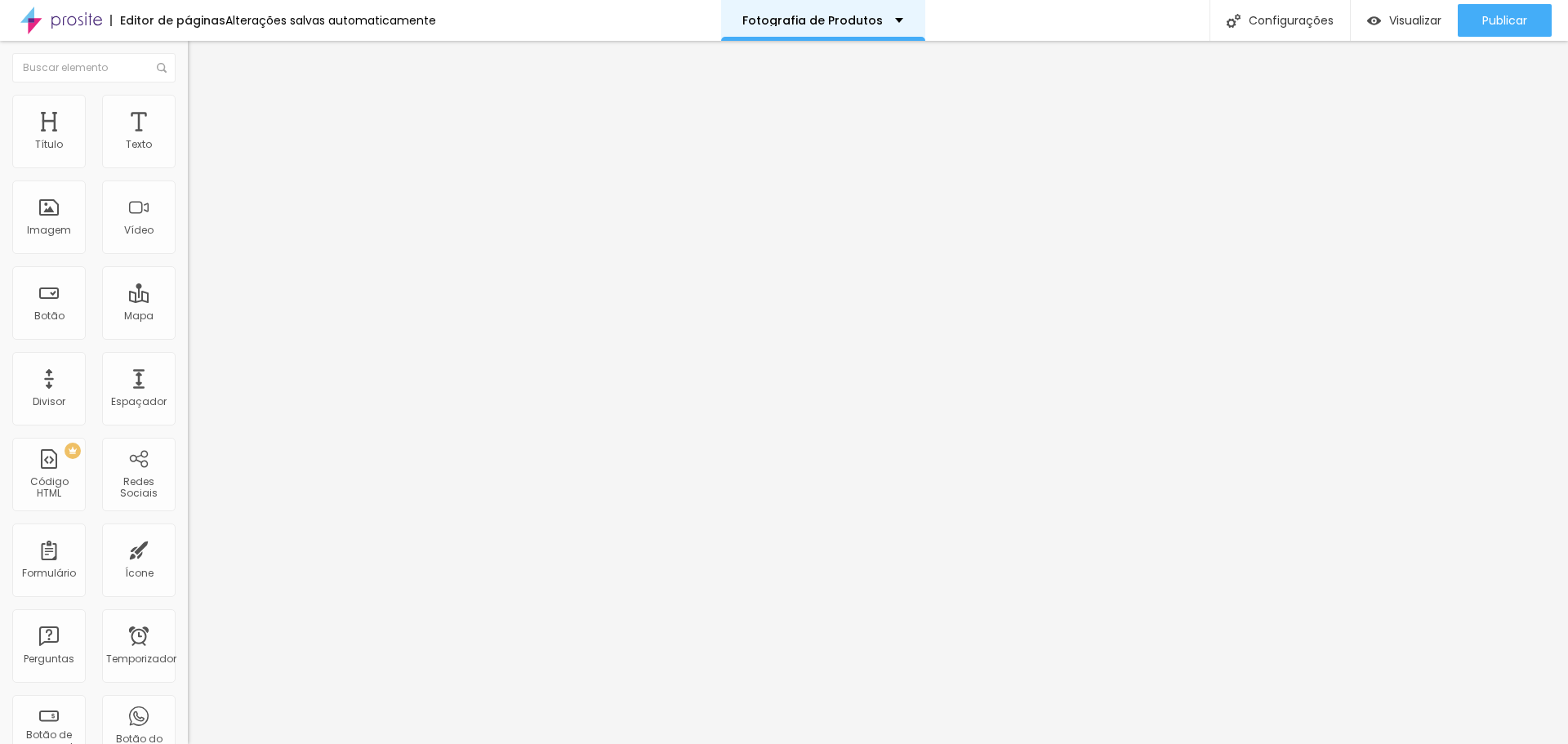
click at [894, 19] on div "Fotografia de Produtos" at bounding box center [823, 20] width 205 height 41
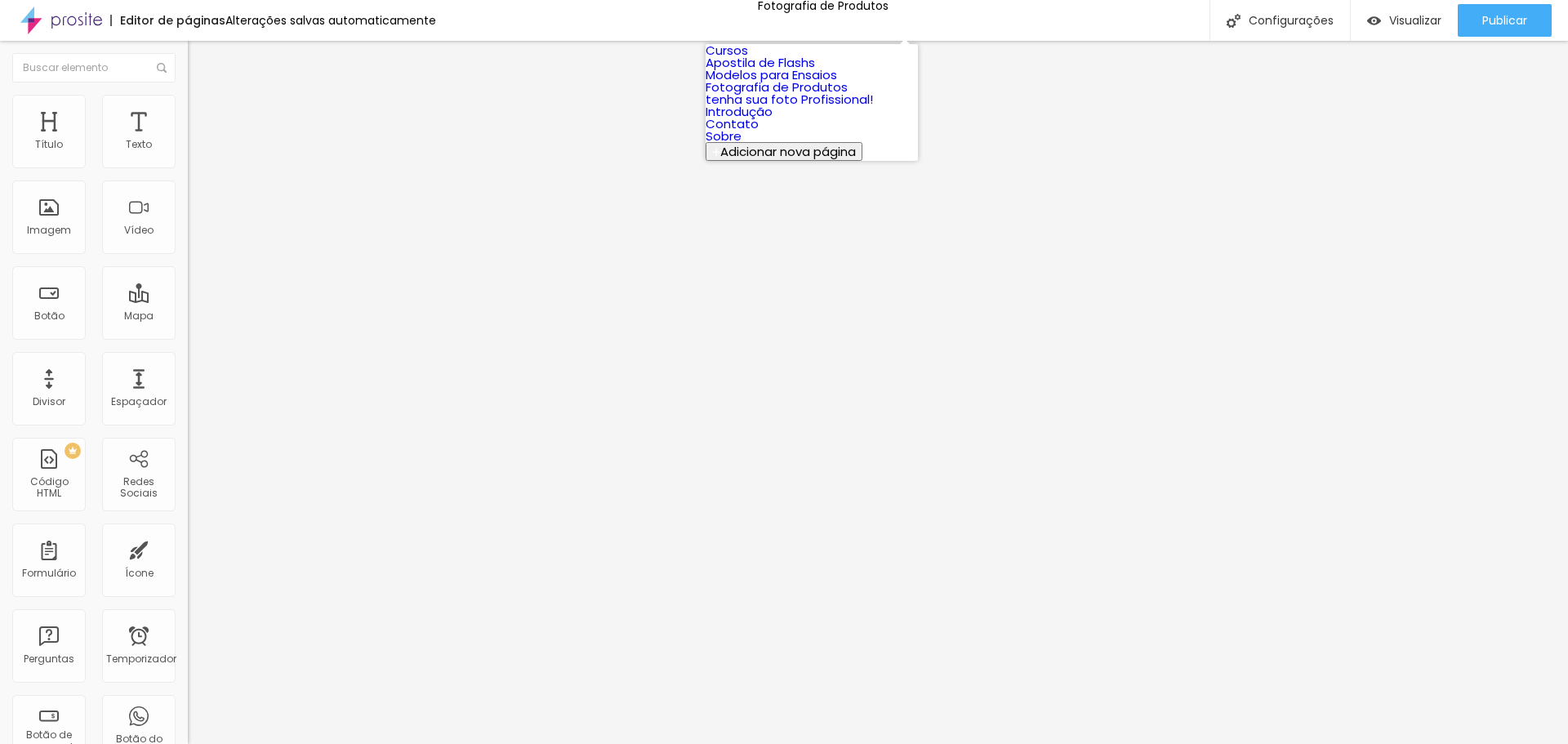
click at [799, 108] on font "tenha sua foto Profissional!" at bounding box center [789, 99] width 167 height 17
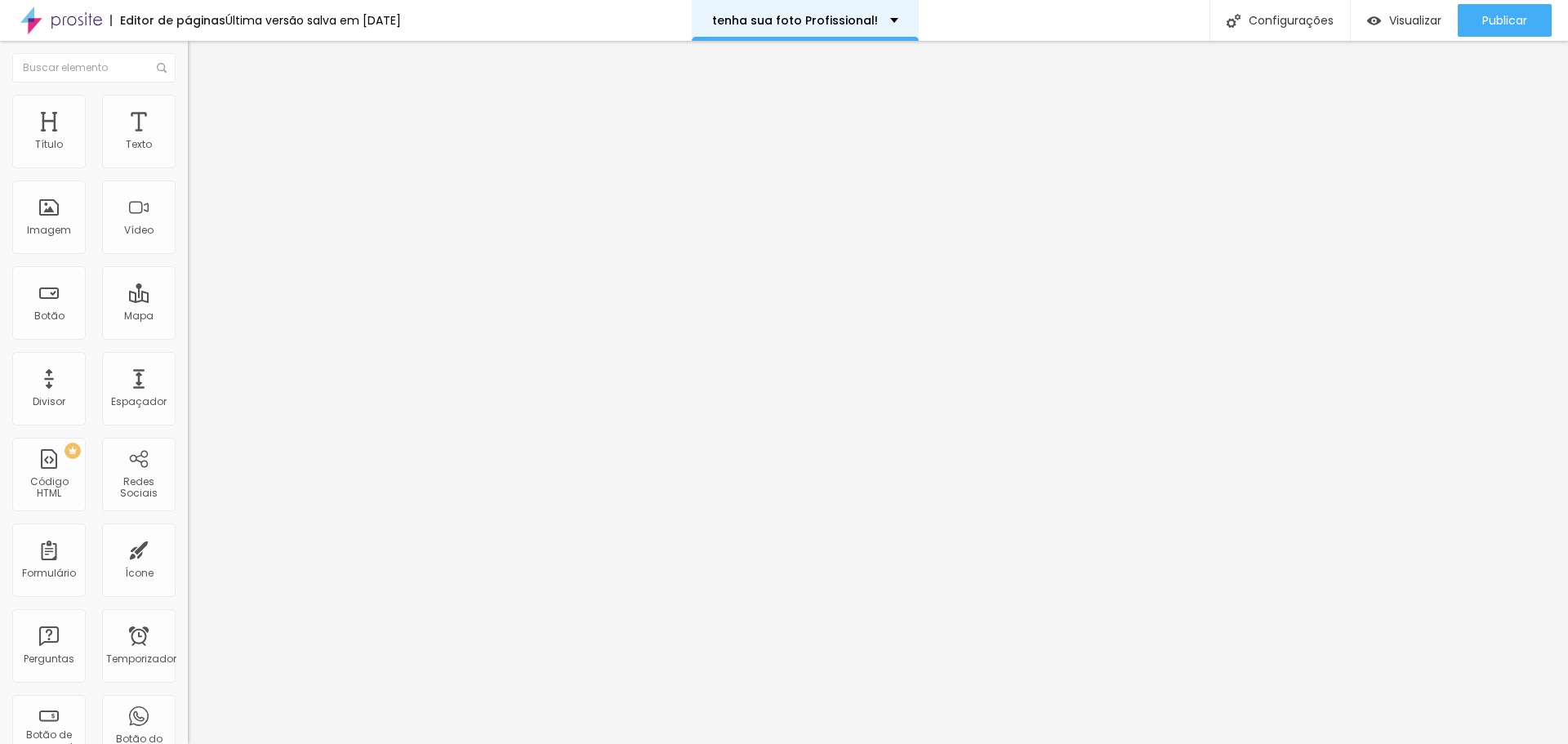
click at [898, 29] on div "tenha sua foto Profissional!" at bounding box center [805, 20] width 227 height 41
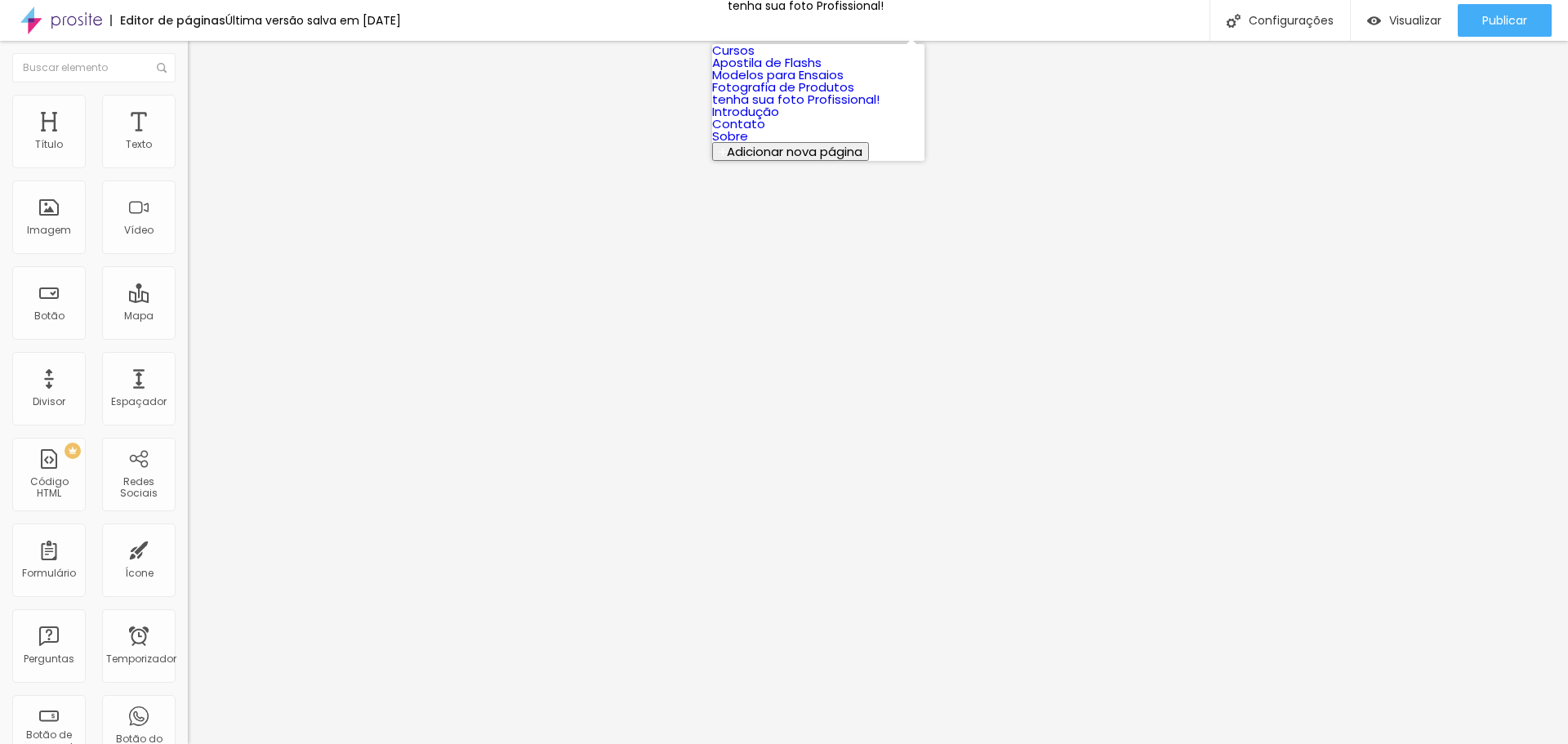
click at [754, 59] on link "Cursos" at bounding box center [734, 50] width 43 height 17
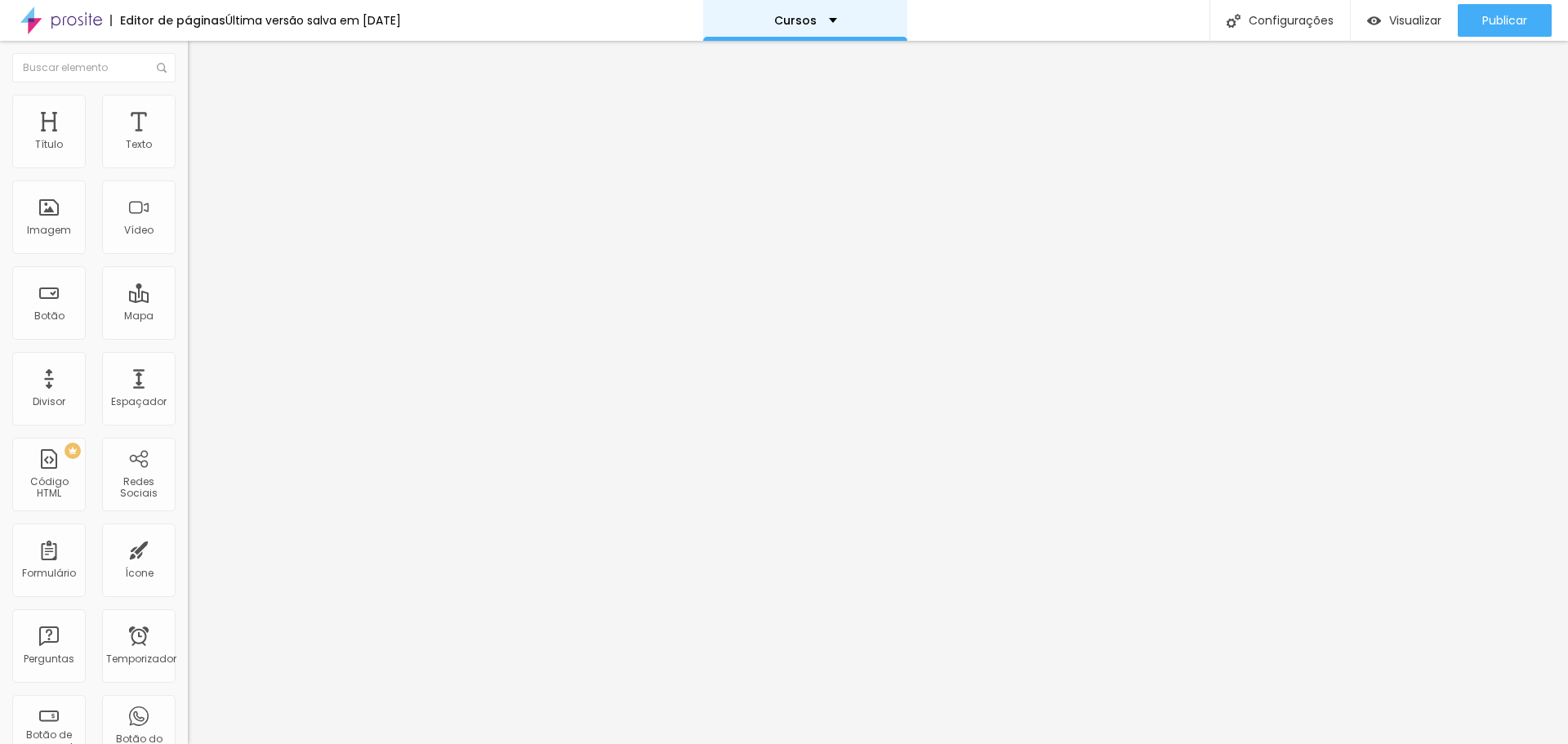
click at [837, 22] on div "Cursos" at bounding box center [805, 20] width 63 height 12
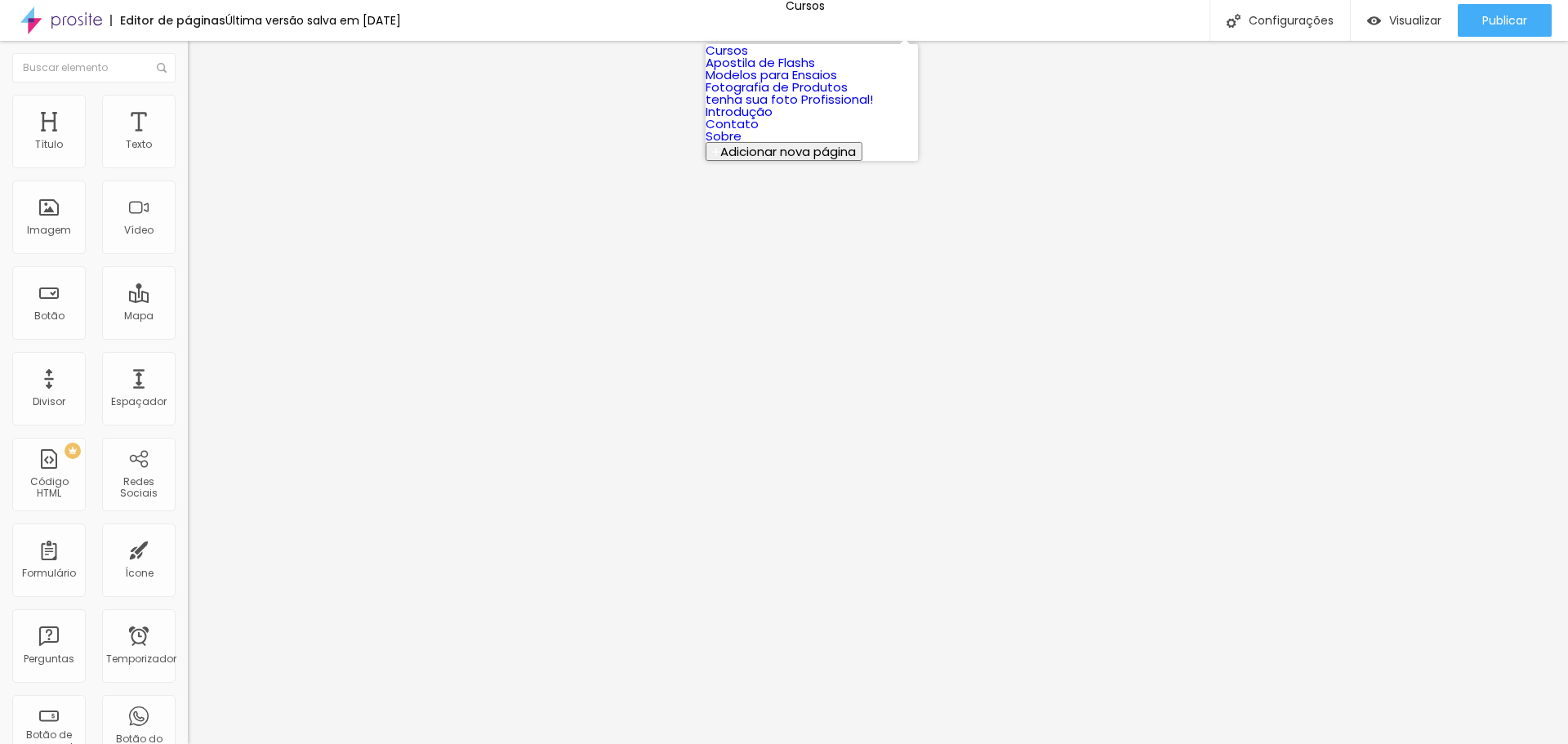
scroll to position [24, 0]
click at [759, 133] on link "Contato" at bounding box center [732, 124] width 53 height 17
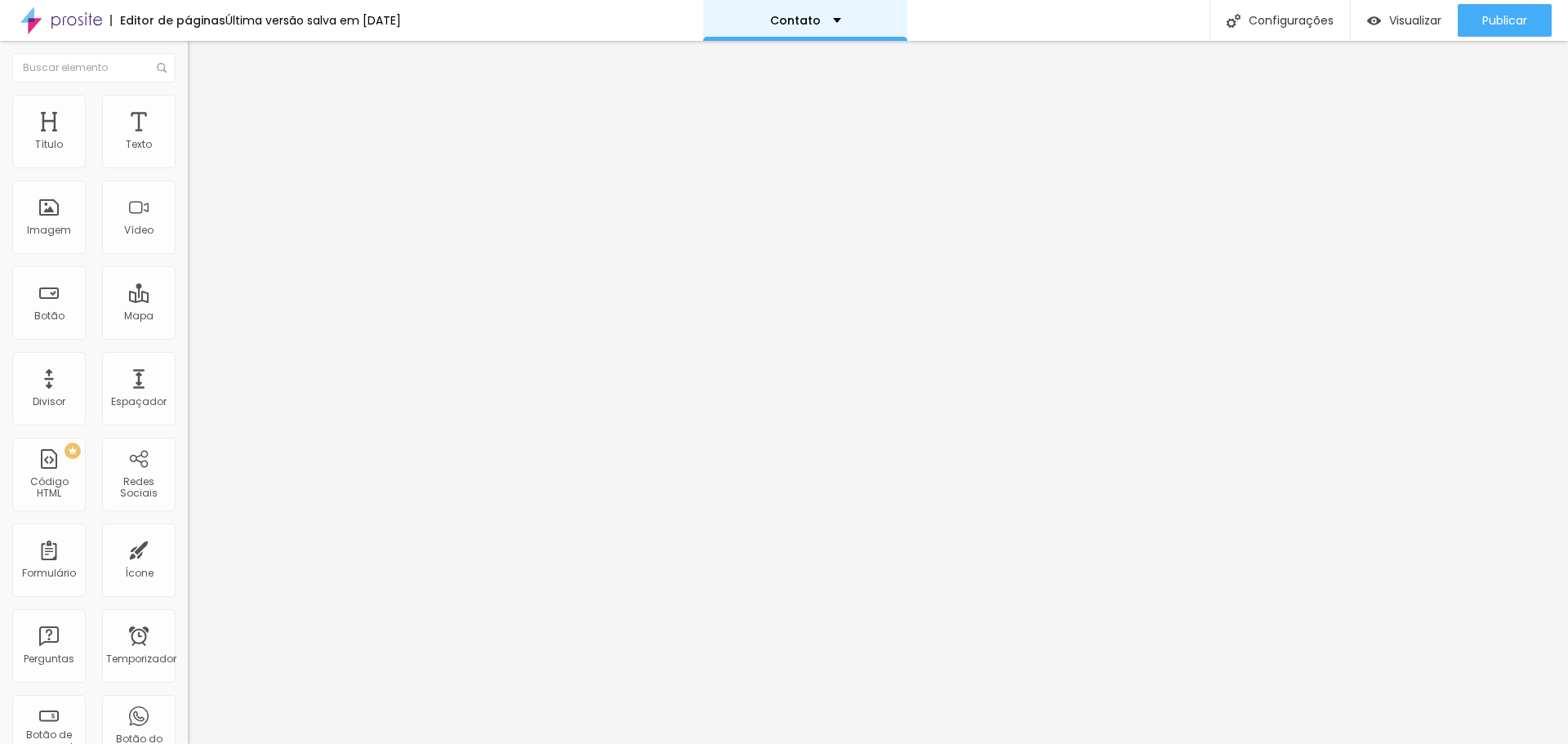
click at [842, 20] on div "Contato" at bounding box center [805, 20] width 71 height 12
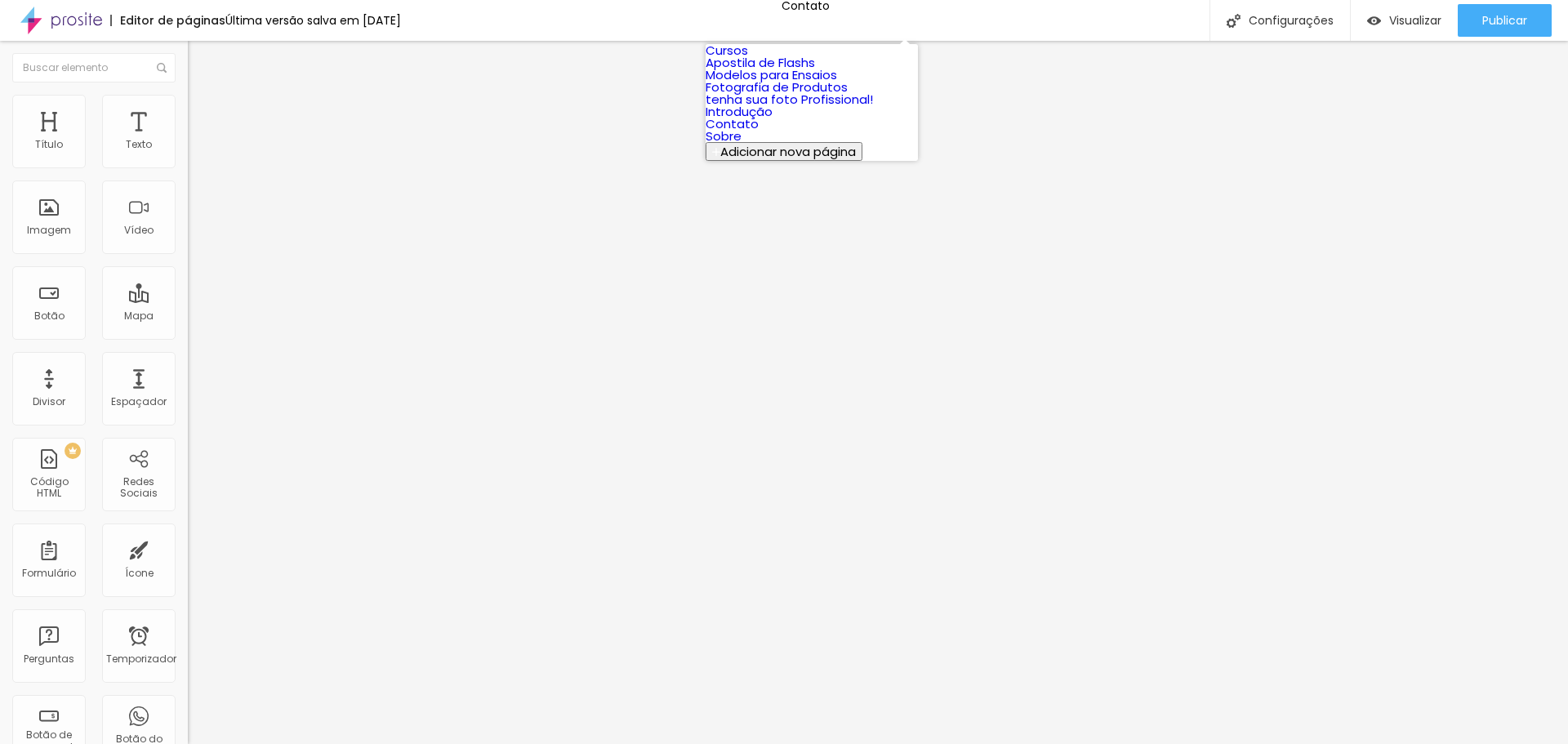
scroll to position [24, 0]
click at [773, 120] on link "Introdução" at bounding box center [739, 111] width 67 height 17
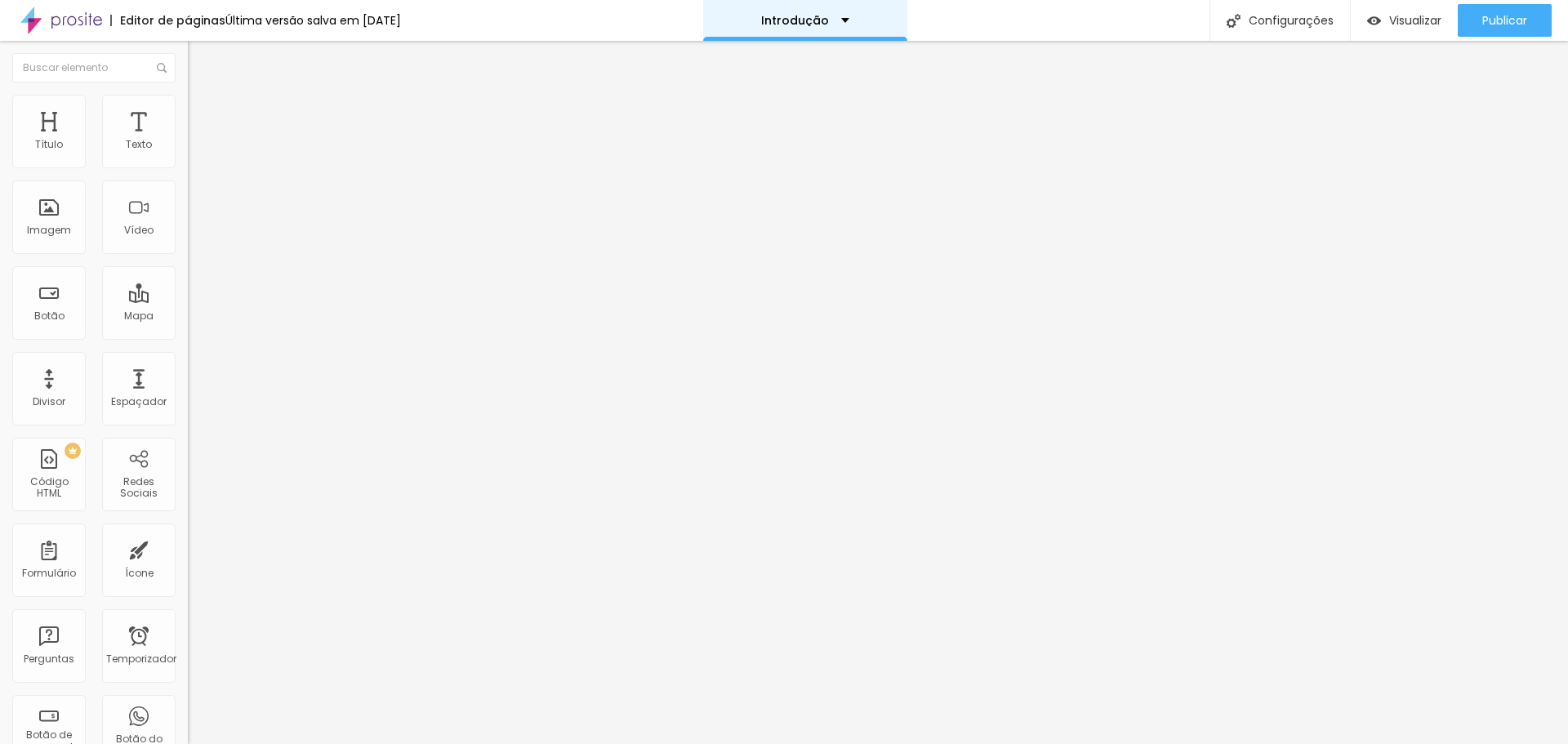
click at [861, 21] on div "Introdução" at bounding box center [805, 20] width 205 height 41
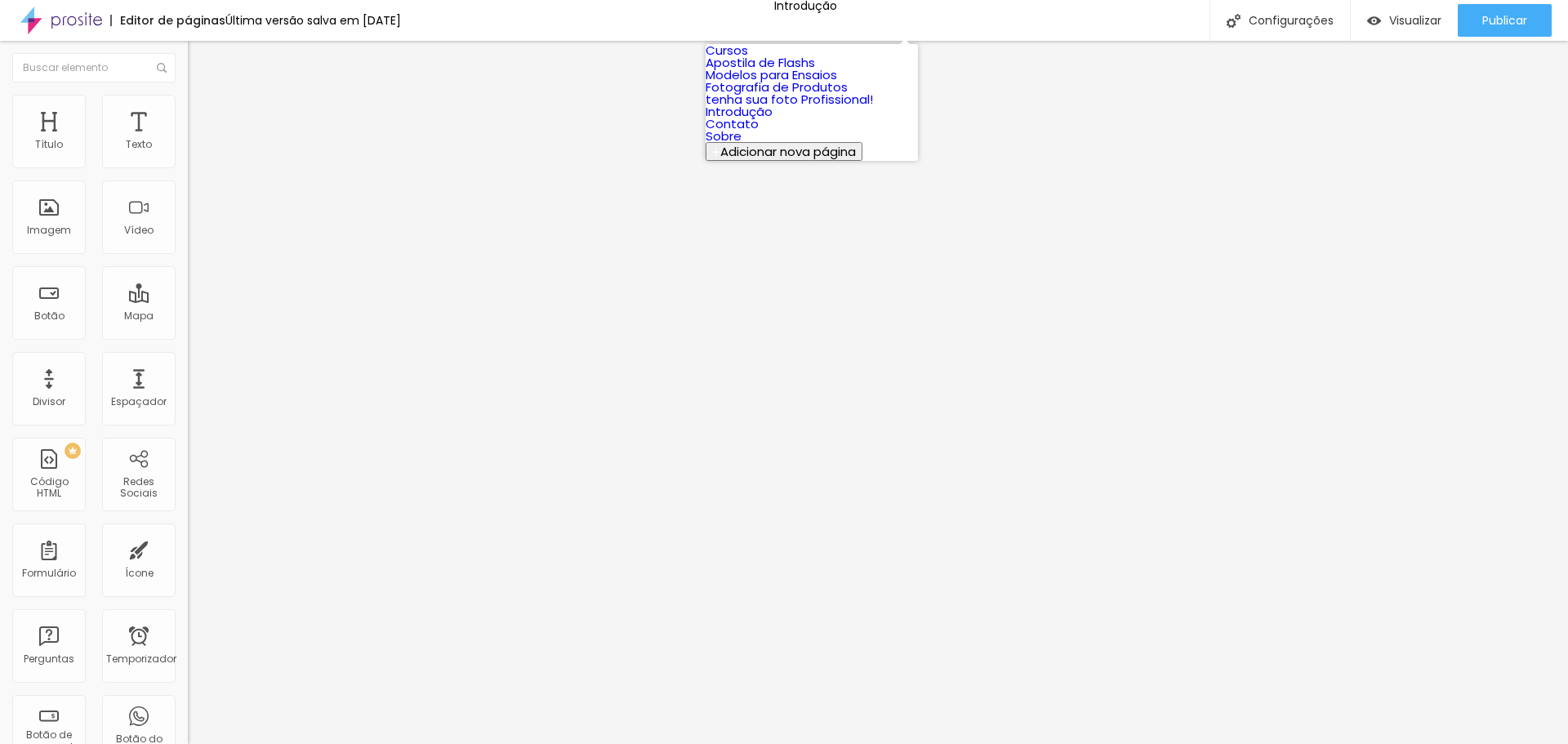
click at [794, 84] on font "Modelos para Ensaios" at bounding box center [771, 74] width 132 height 17
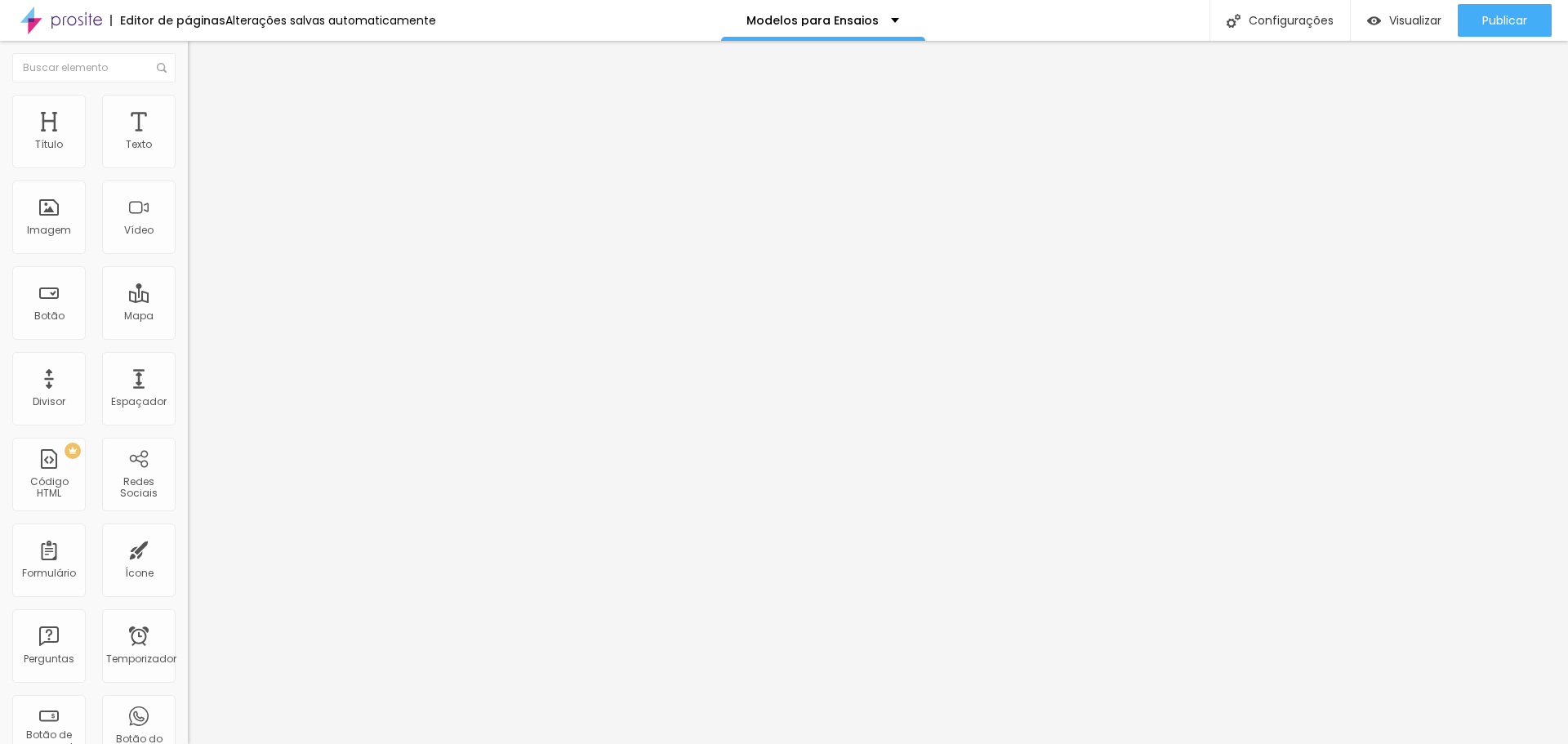
click at [188, 101] on img at bounding box center [195, 102] width 15 height 15
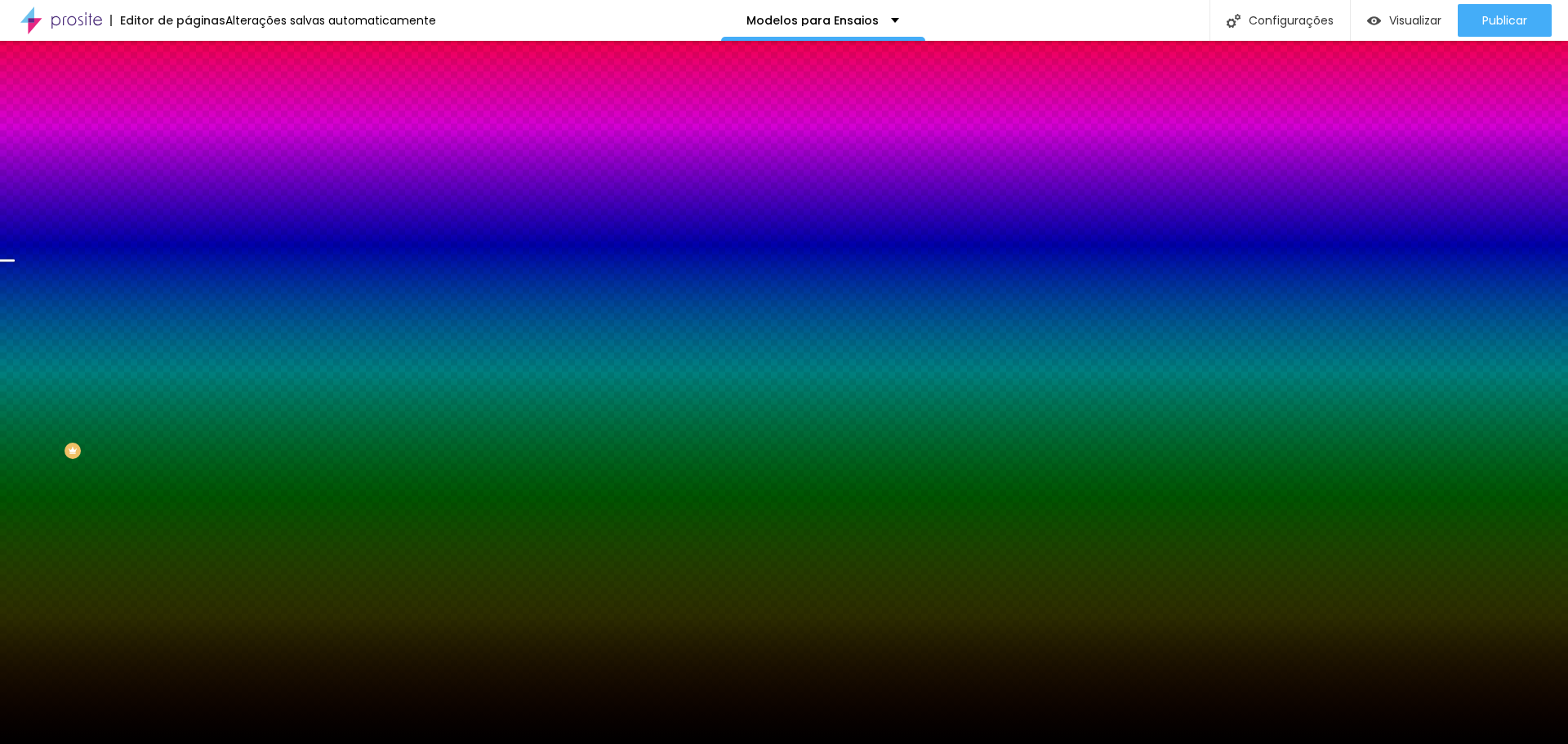
click at [200, 57] on img "button" at bounding box center [206, 59] width 13 height 13
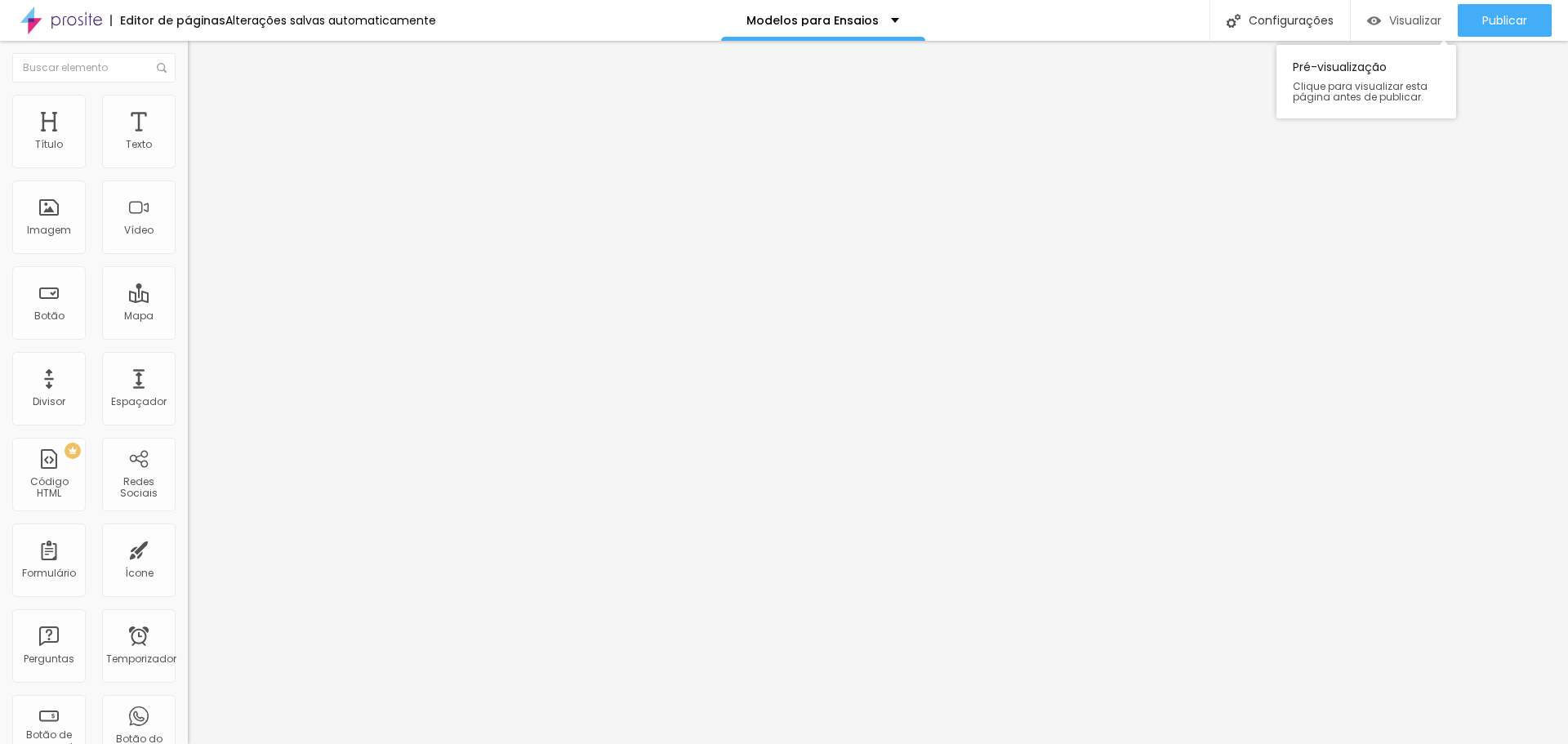
click at [1377, 19] on img "button" at bounding box center [1373, 20] width 14 height 14
click at [311, 20] on font "Alterações salvas automaticamente" at bounding box center [331, 20] width 211 height 16
click at [188, 111] on li "Avançado" at bounding box center [282, 119] width 188 height 16
type input "308"
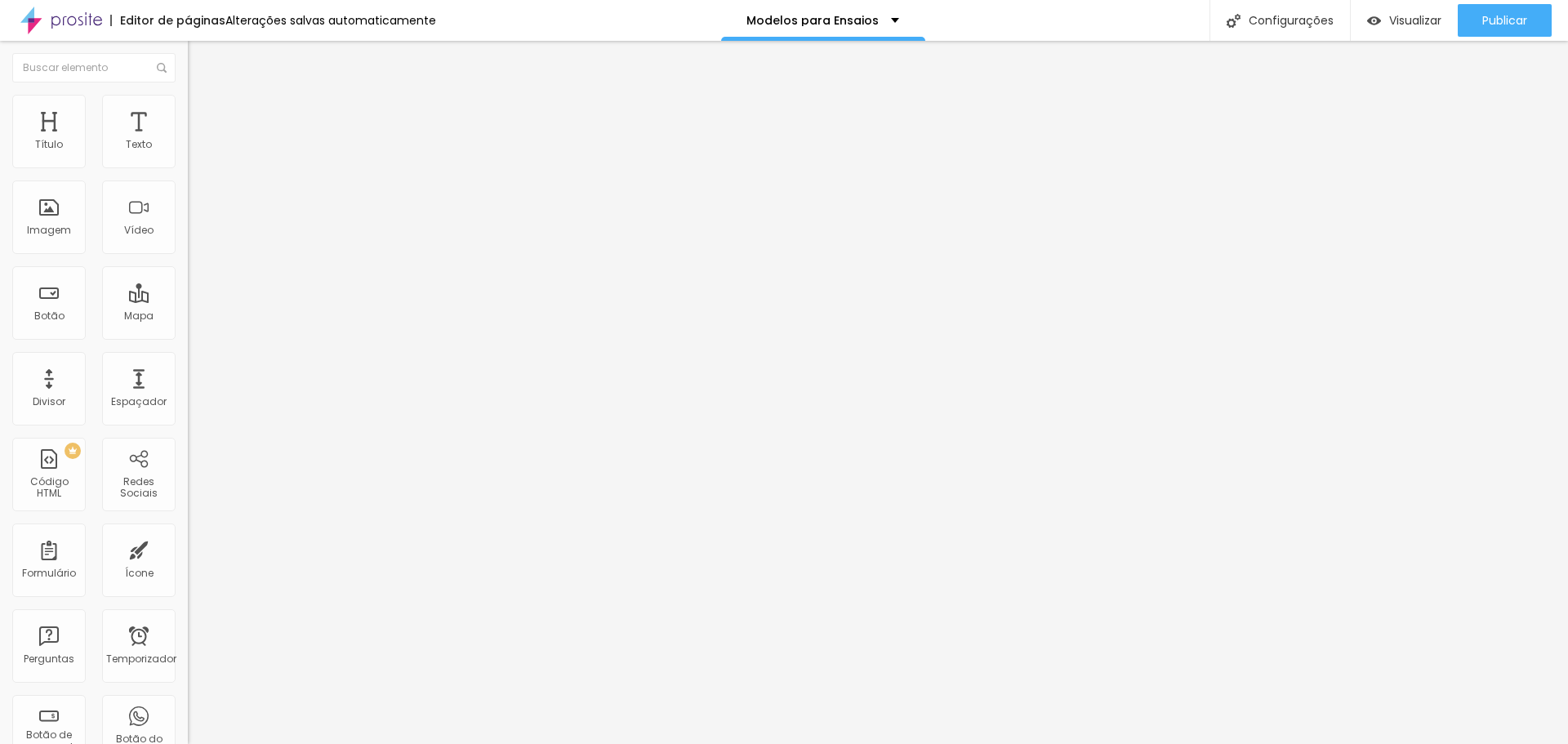
type input "308"
type input "250"
type input "245"
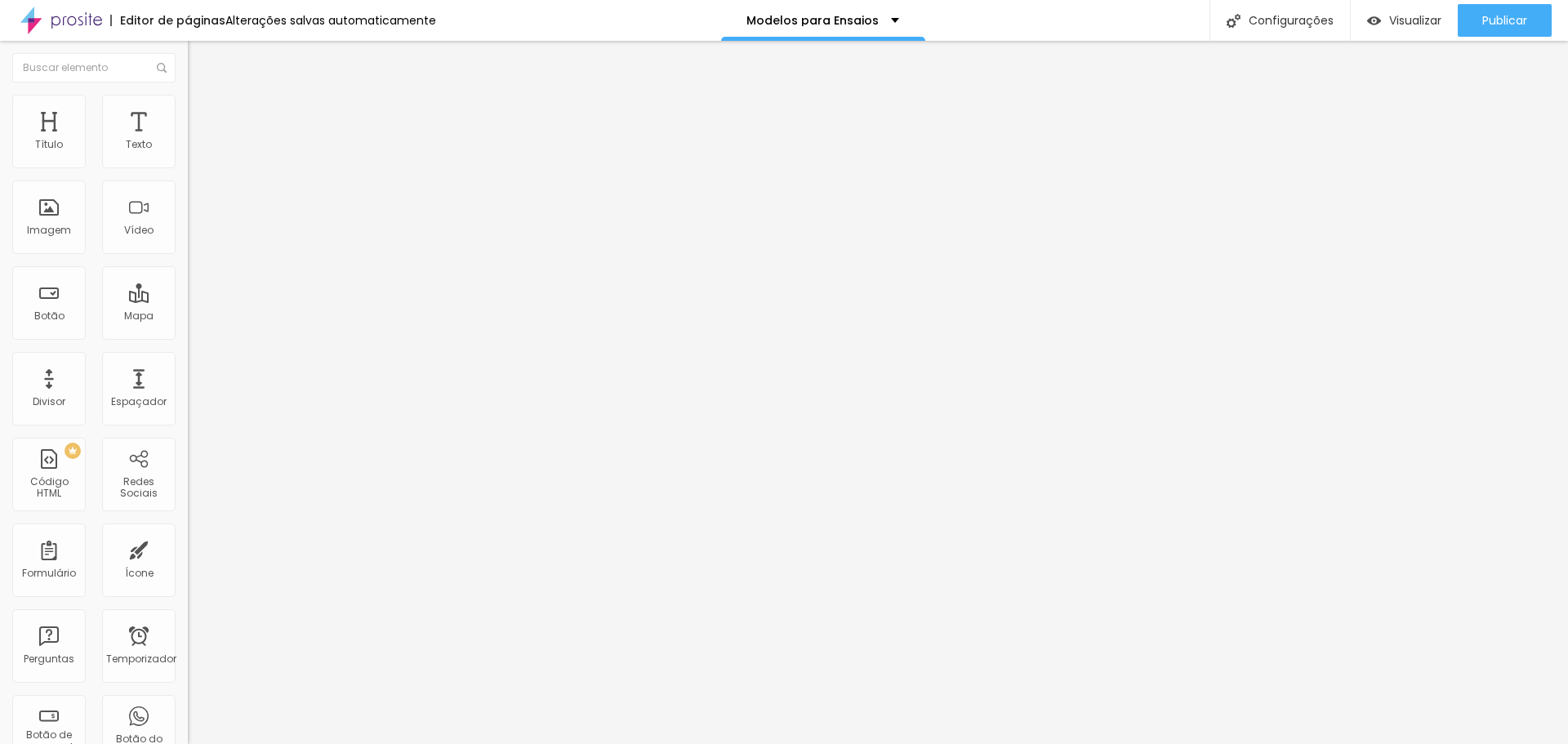
type input "239"
type input "234"
type input "229"
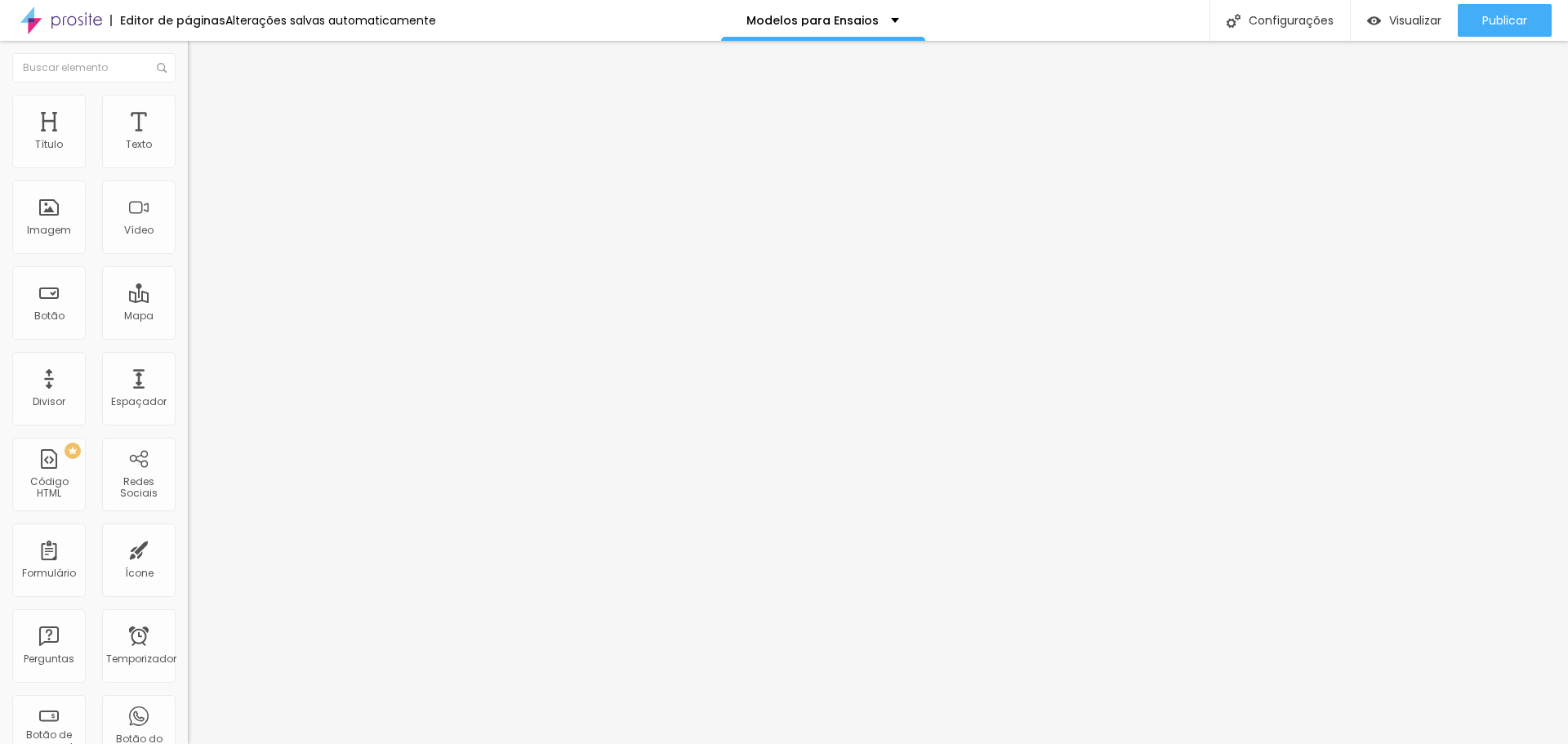
type input "229"
type input "223"
type input "218"
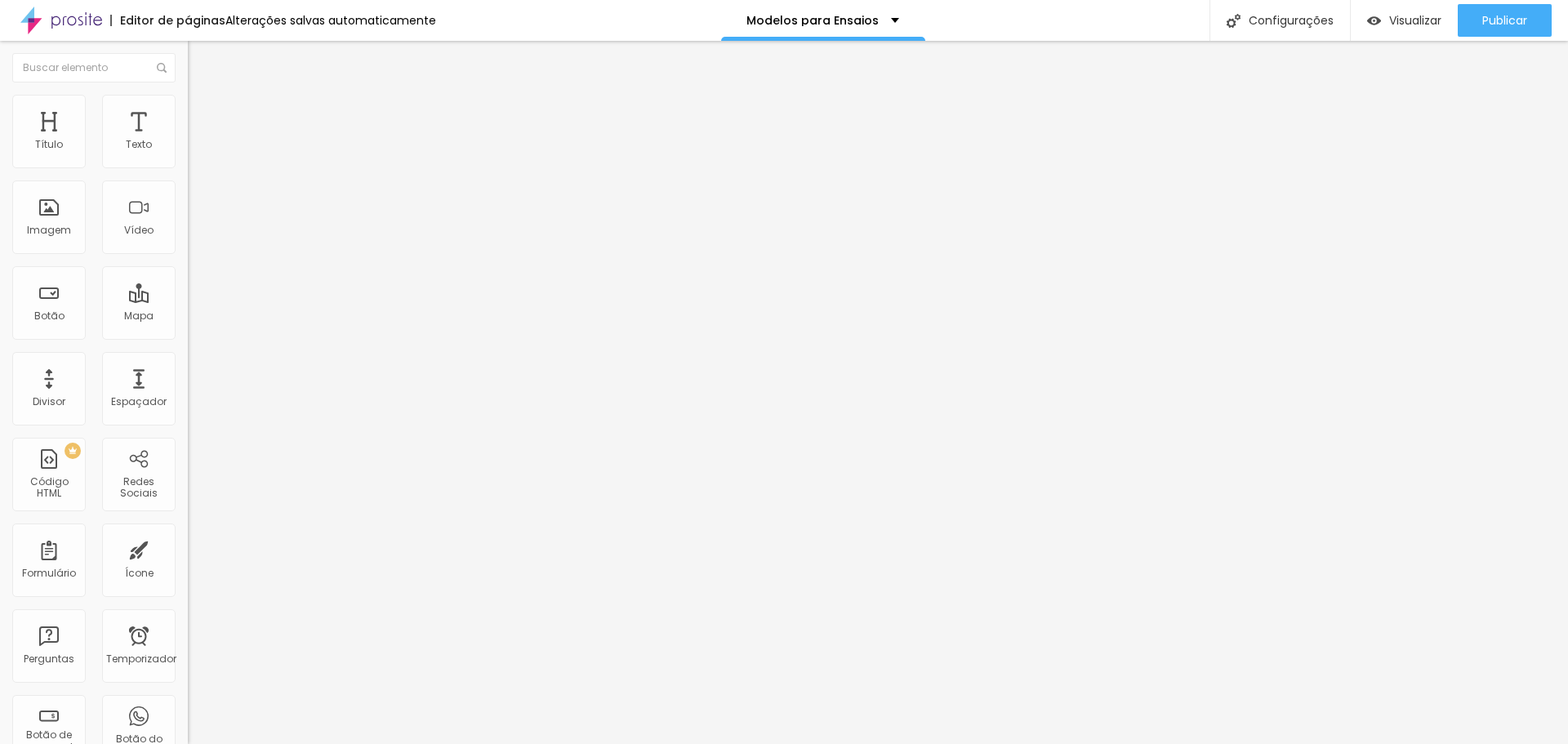
type input "213"
type input "208"
type input "202"
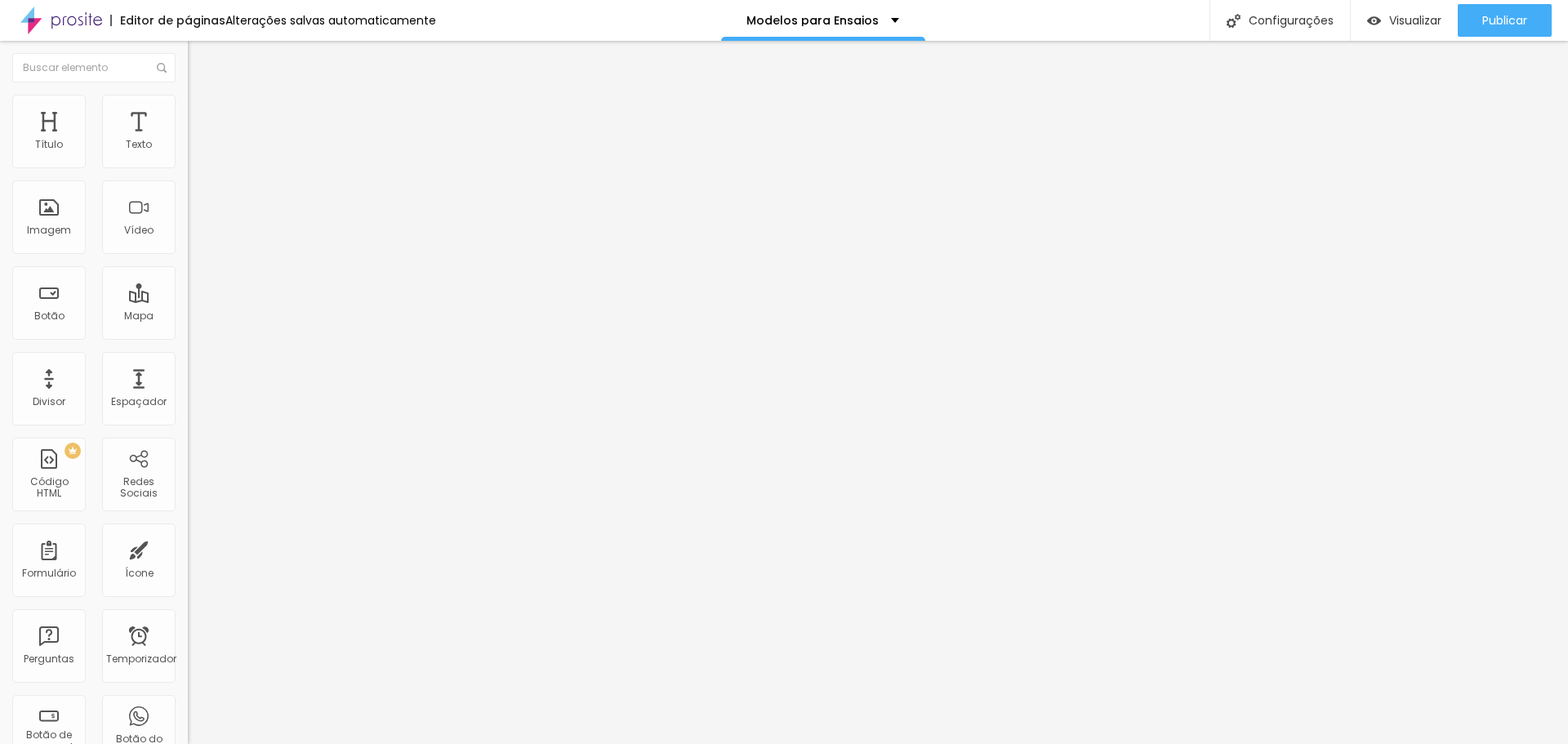
type input "202"
type input "192"
type input "187"
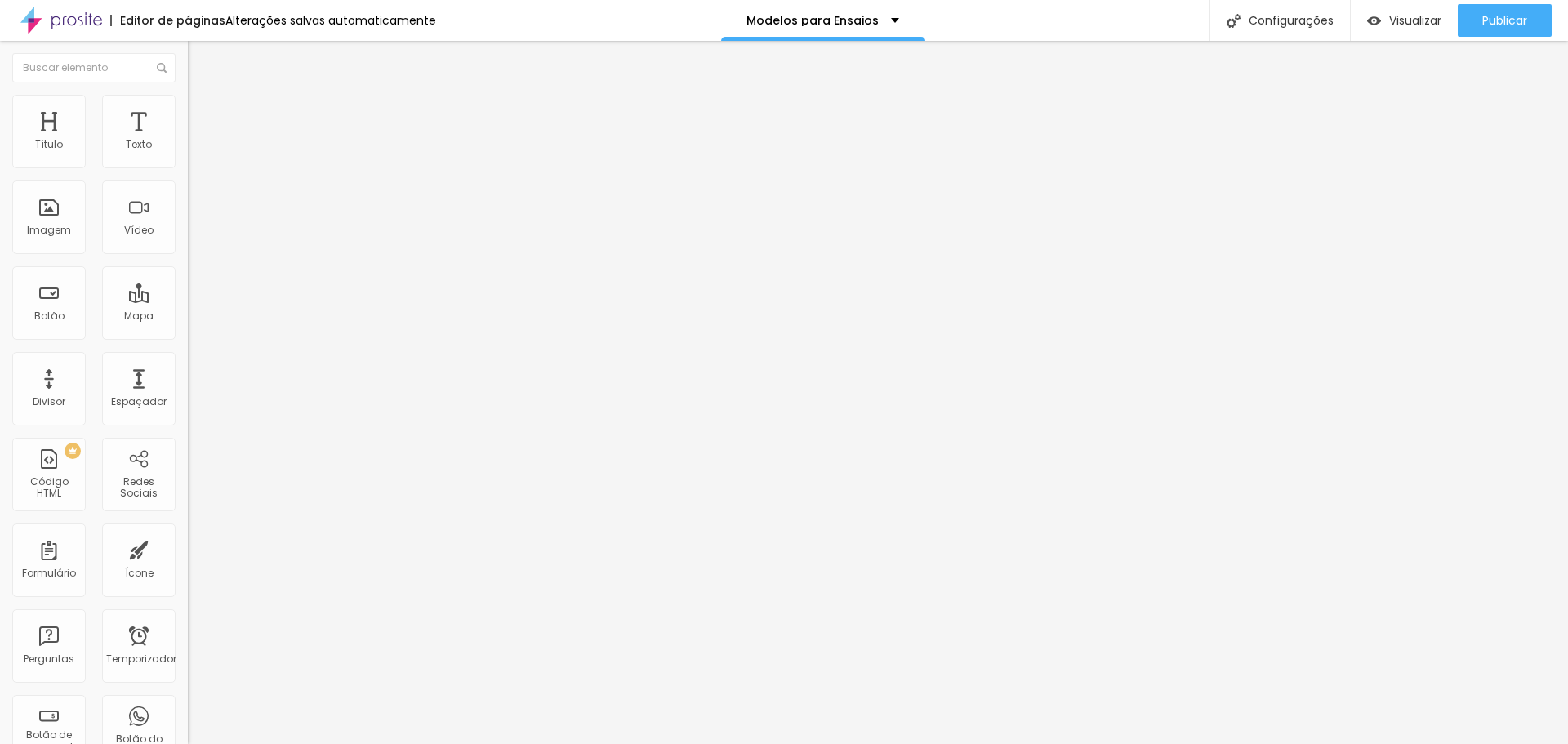
drag, startPoint x: 86, startPoint y: 193, endPoint x: 65, endPoint y: 191, distance: 21.1
type input "187"
click at [188, 548] on input "range" at bounding box center [241, 554] width 105 height 13
click at [1511, 15] on font "Publicar" at bounding box center [1504, 20] width 45 height 16
click at [879, 16] on div "Modelos para Ensaios" at bounding box center [815, 20] width 153 height 12
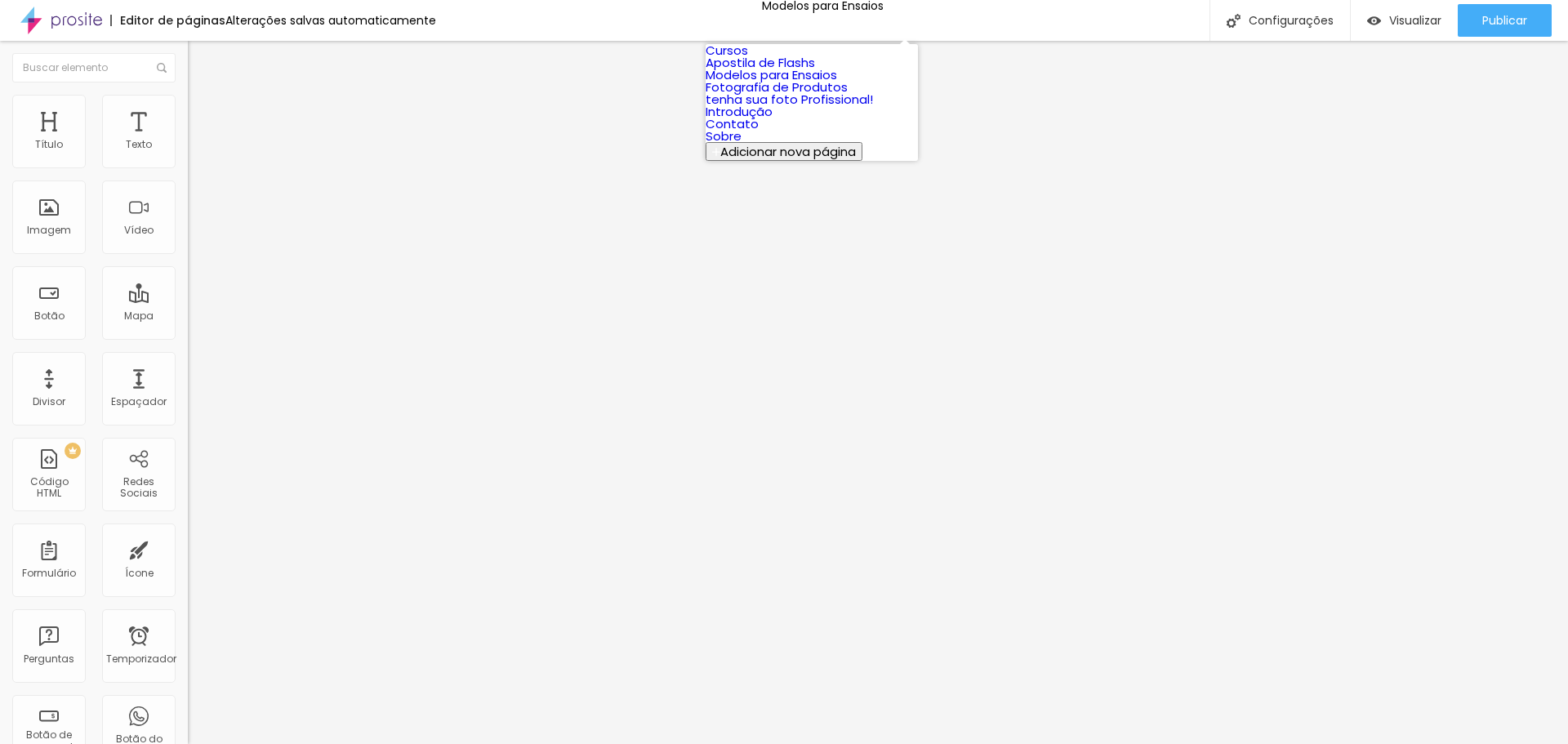
click at [788, 95] on font "Fotografia de Produtos" at bounding box center [776, 86] width 142 height 17
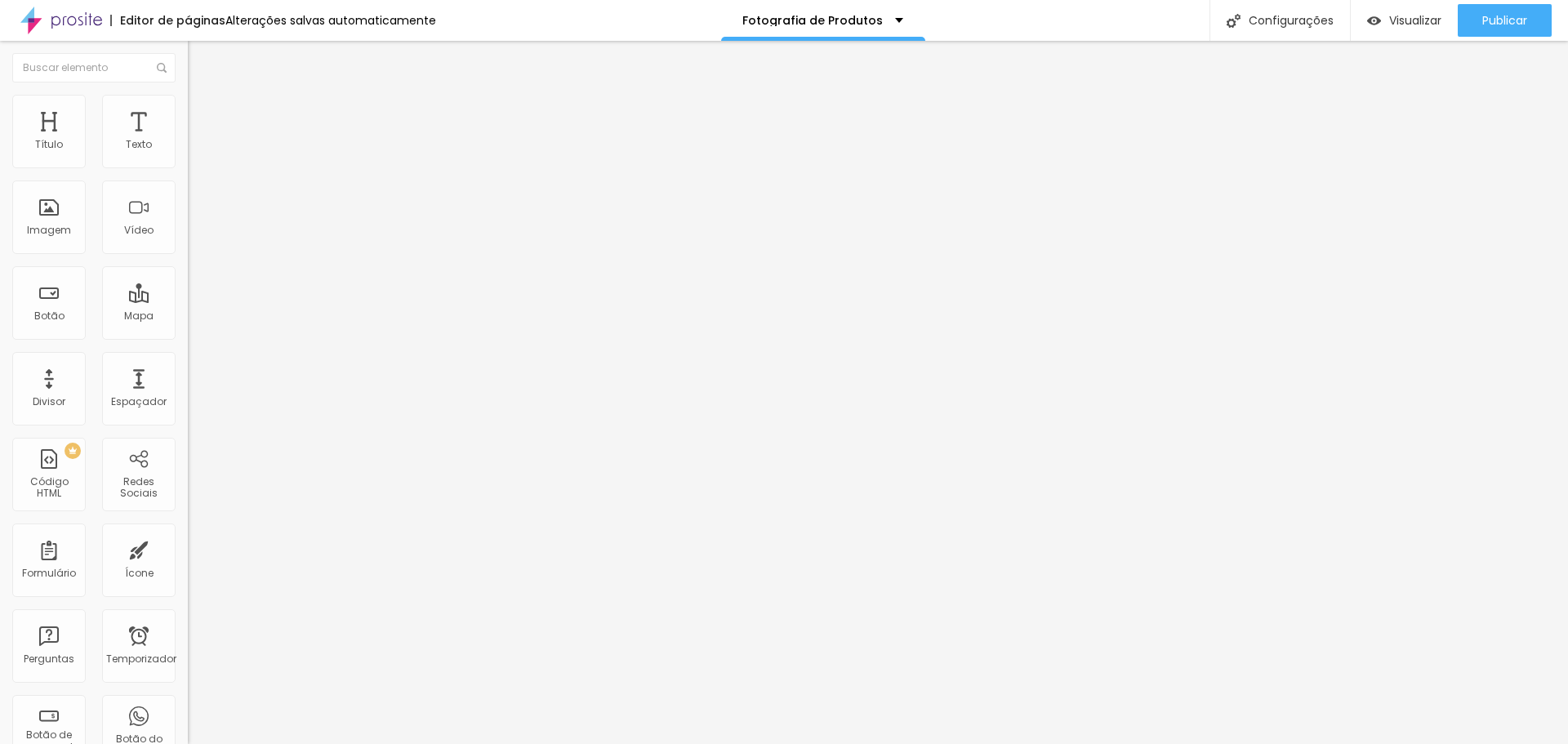
click at [188, 149] on span "Completo" at bounding box center [213, 141] width 50 height 14
click at [203, 115] on font "Avançado" at bounding box center [229, 122] width 54 height 14
click at [188, 548] on input "range" at bounding box center [241, 554] width 105 height 13
type input "255"
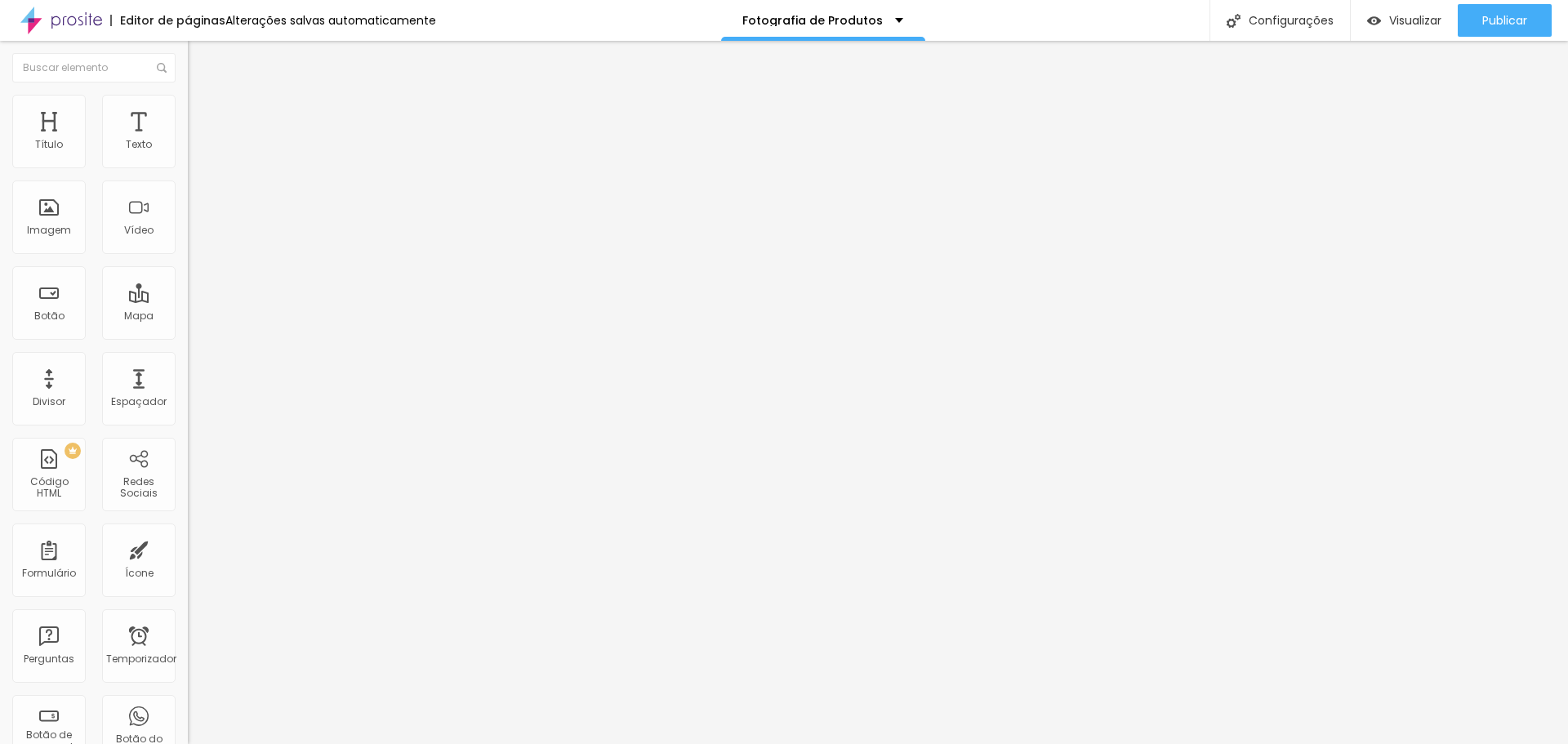
type input "255"
type input "250"
type input "239"
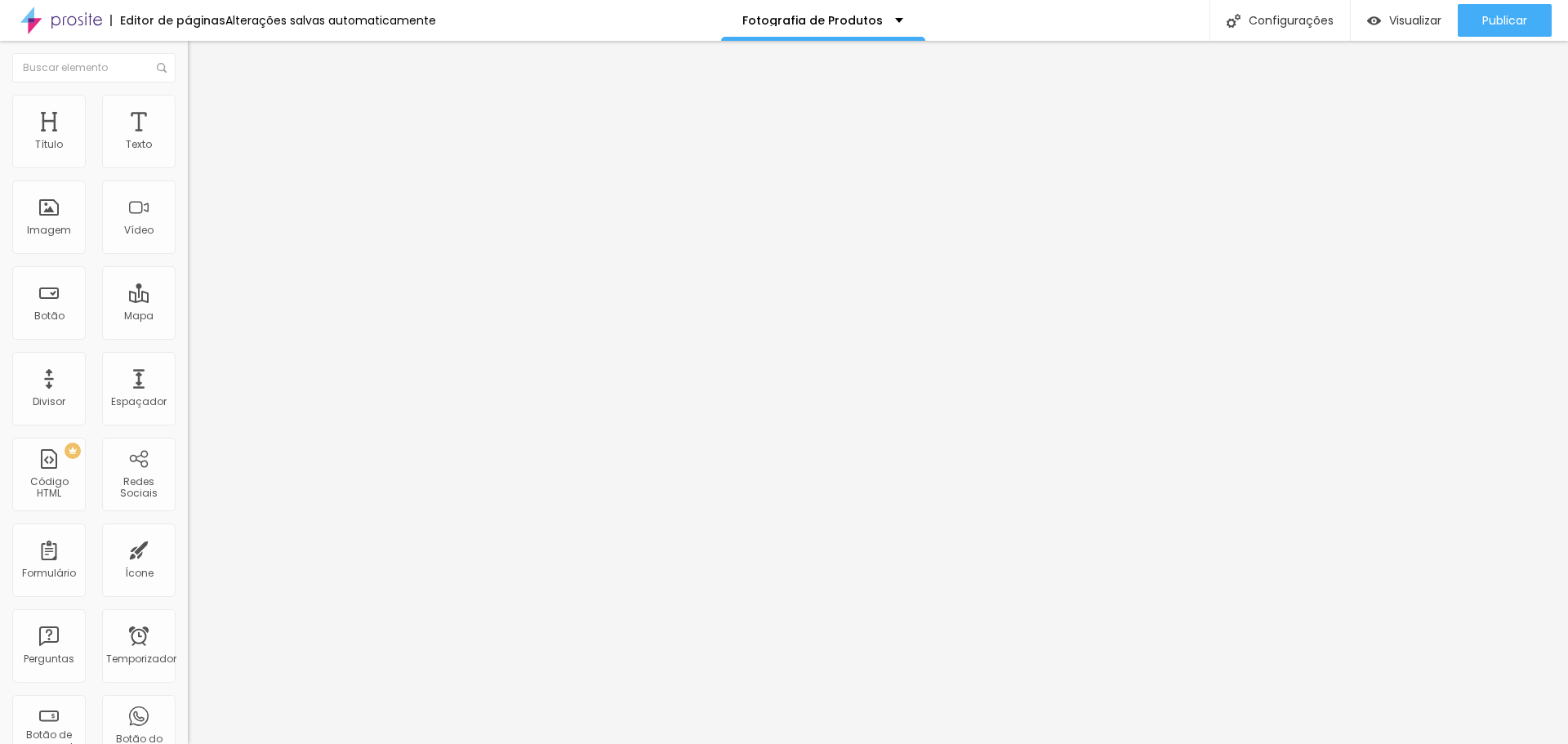
type input "234"
type input "218"
type input "213"
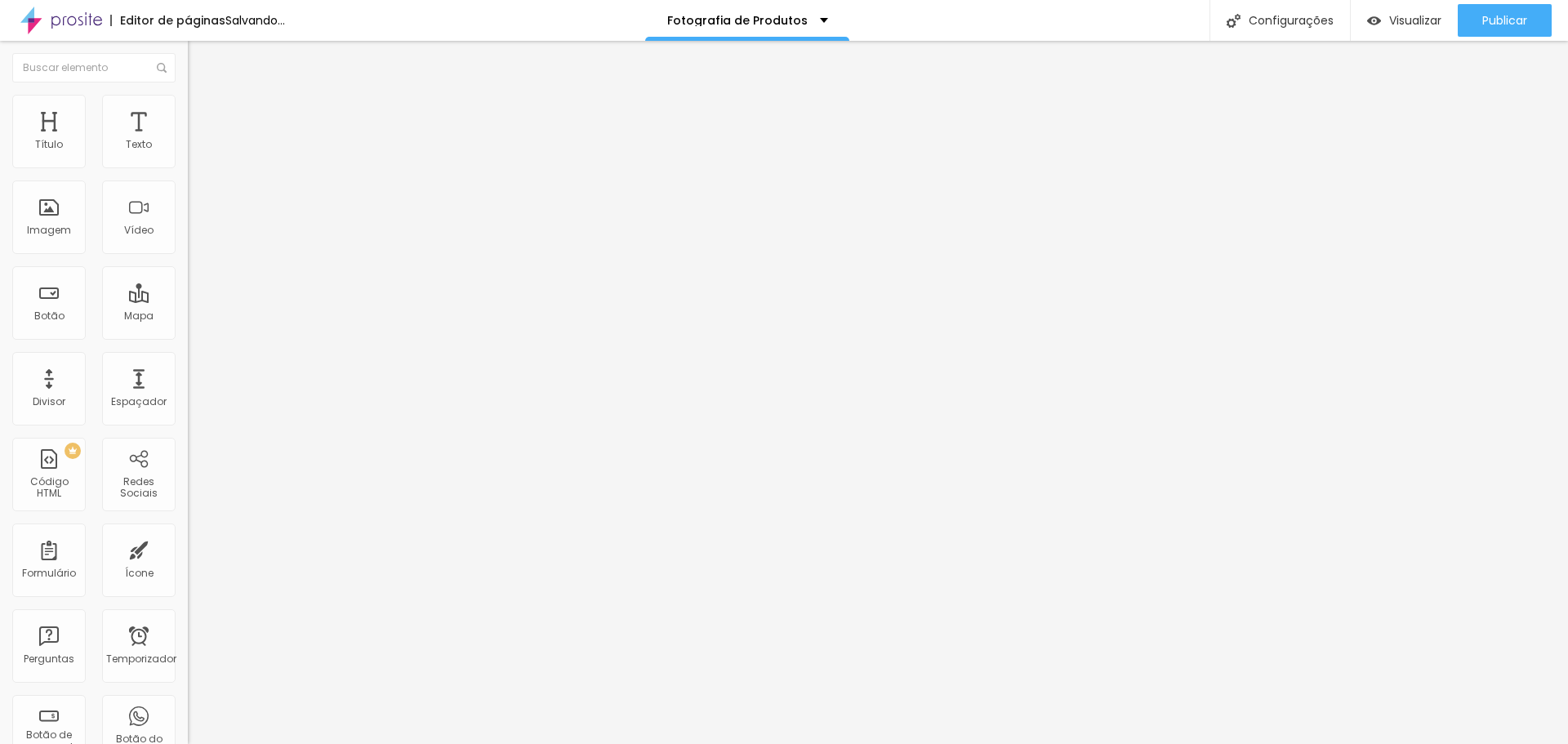
type input "213"
type input "208"
type input "202"
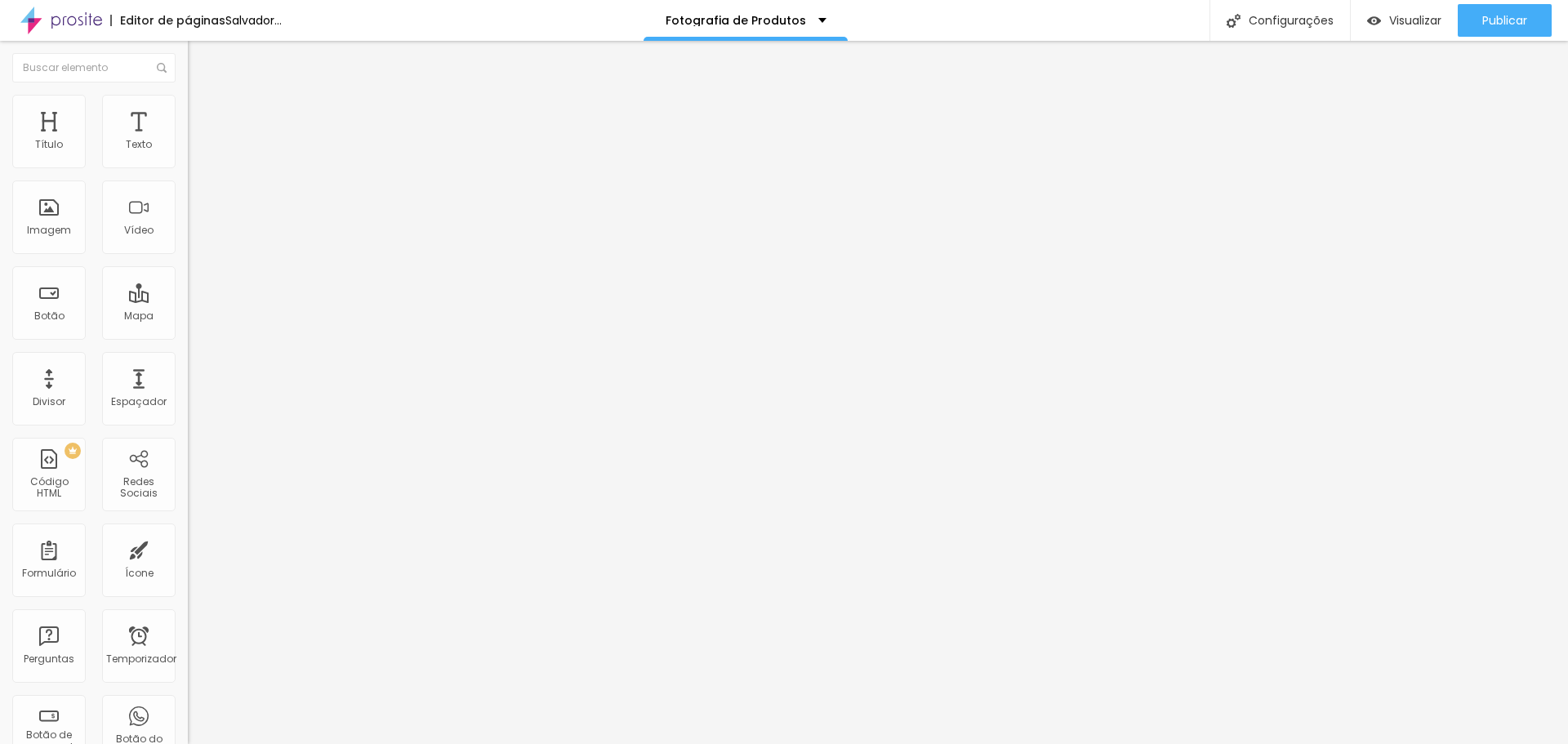
type input "197"
type input "192"
type input "187"
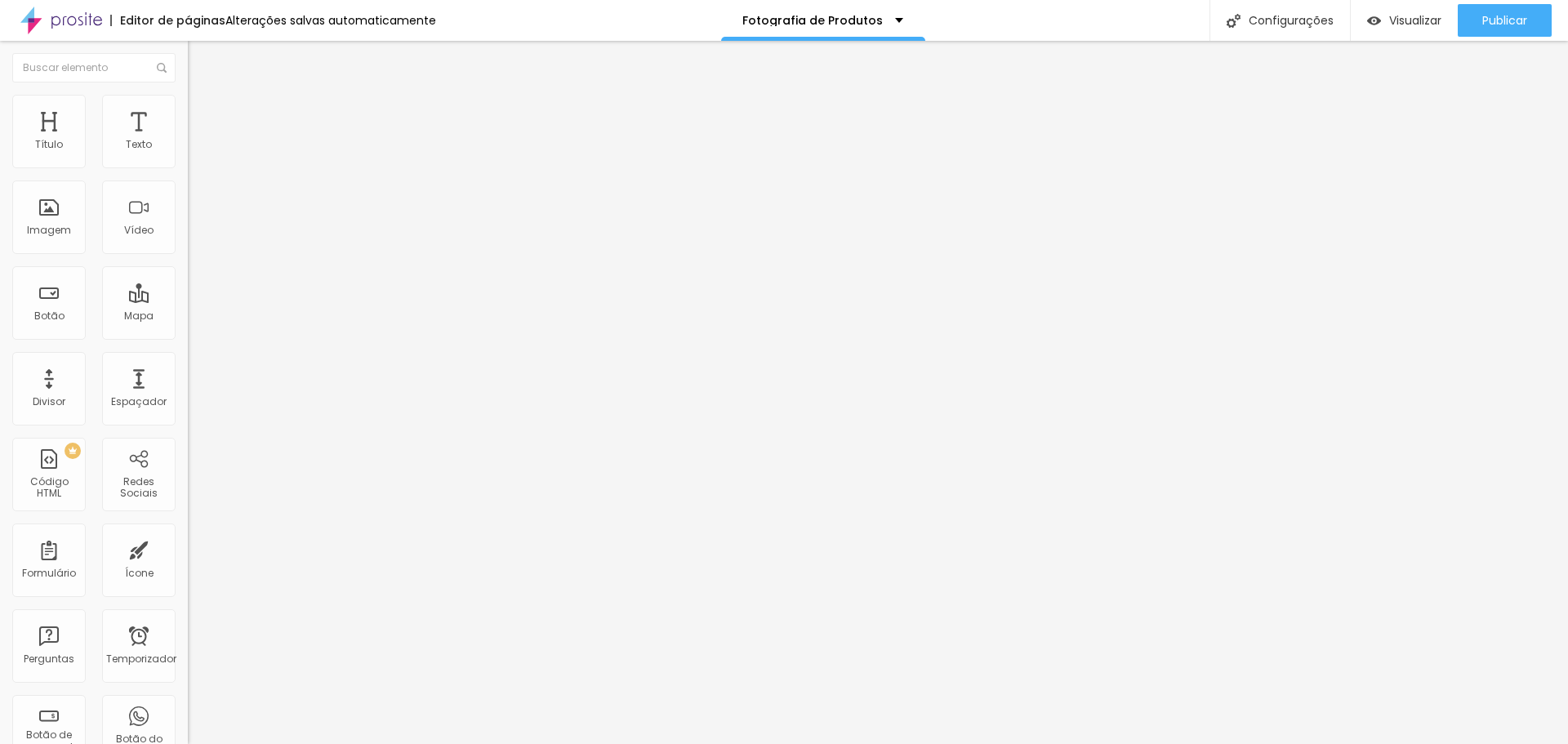
type input "187"
type input "176"
type input "181"
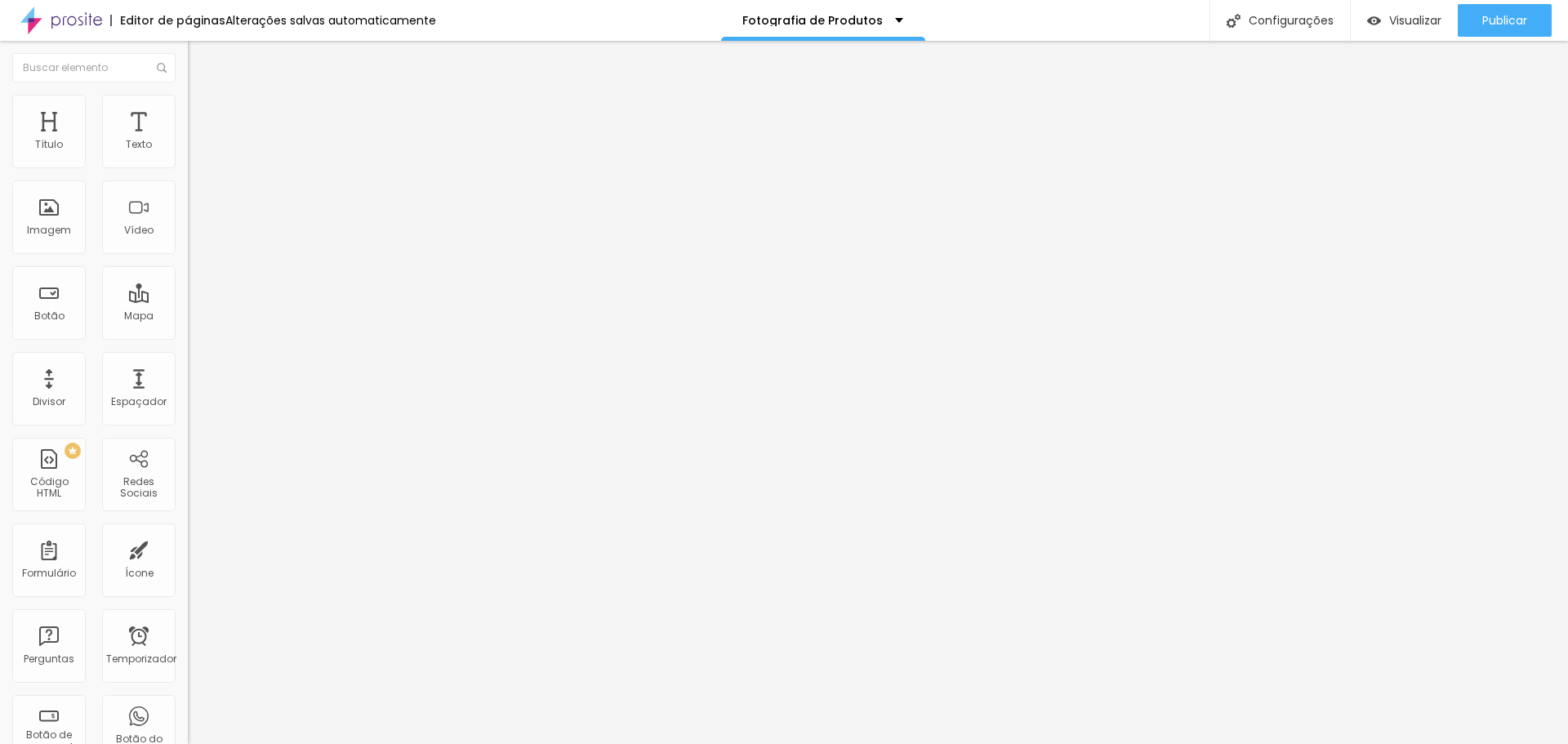
type input "187"
type input "192"
drag, startPoint x: 76, startPoint y: 189, endPoint x: 66, endPoint y: 186, distance: 10.4
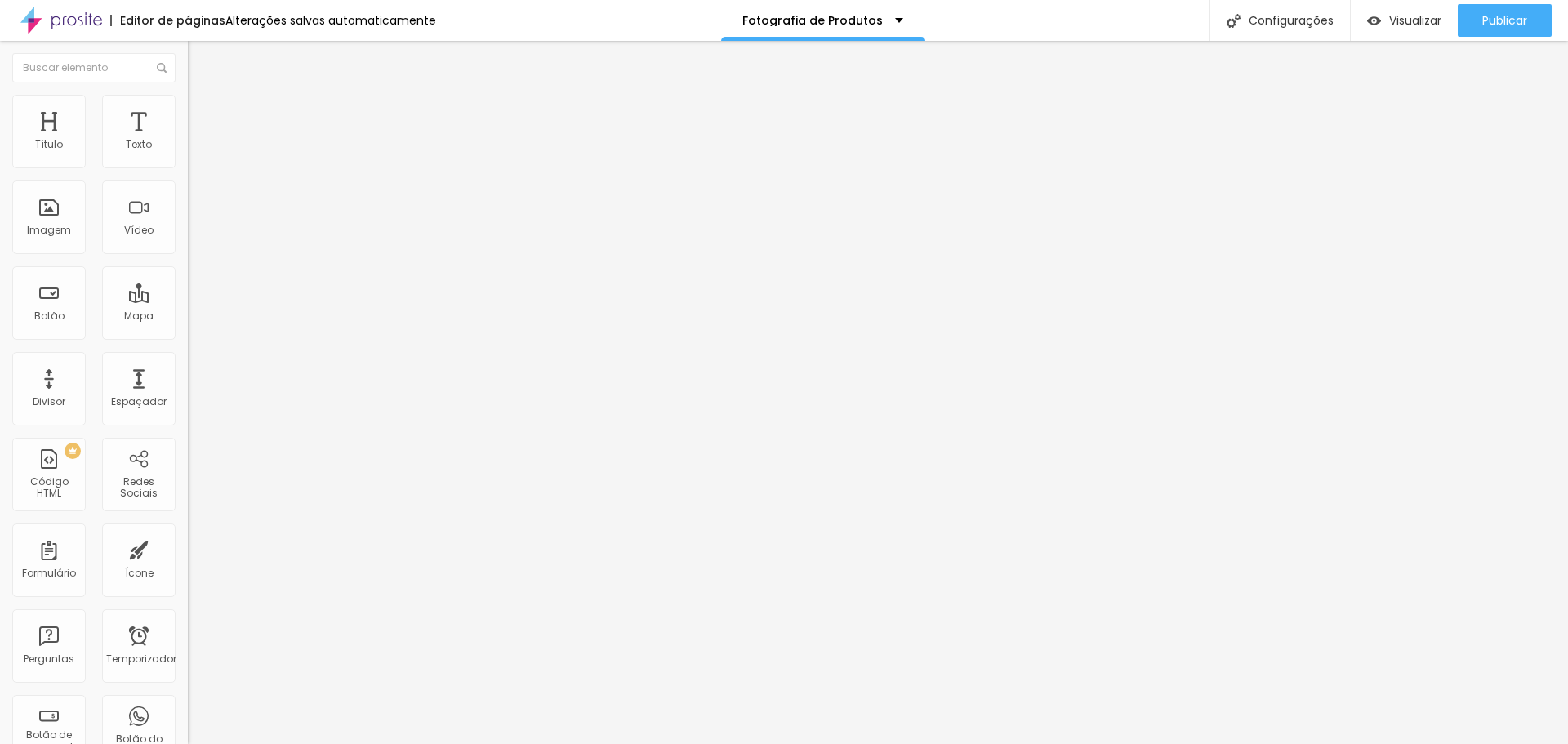
type input "192"
click at [188, 548] on input "range" at bounding box center [241, 554] width 105 height 13
click at [1504, 21] on font "Publicar" at bounding box center [1504, 20] width 45 height 16
click at [1503, 25] on font "Publicar" at bounding box center [1504, 20] width 45 height 16
click at [188, 400] on input "47" at bounding box center [223, 408] width 70 height 17
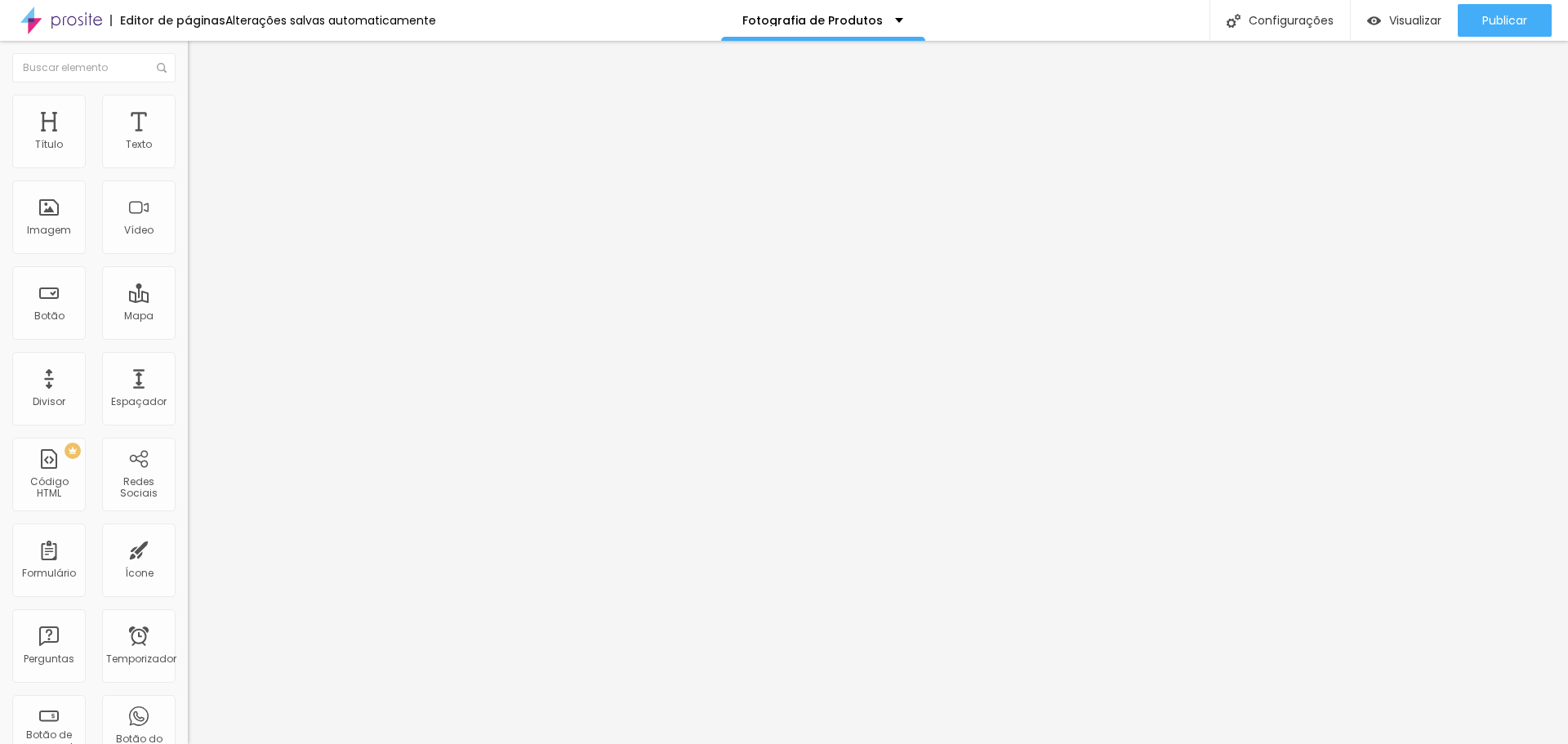
click at [188, 400] on input "47" at bounding box center [223, 408] width 70 height 17
type input "14"
type input "3"
type input "35"
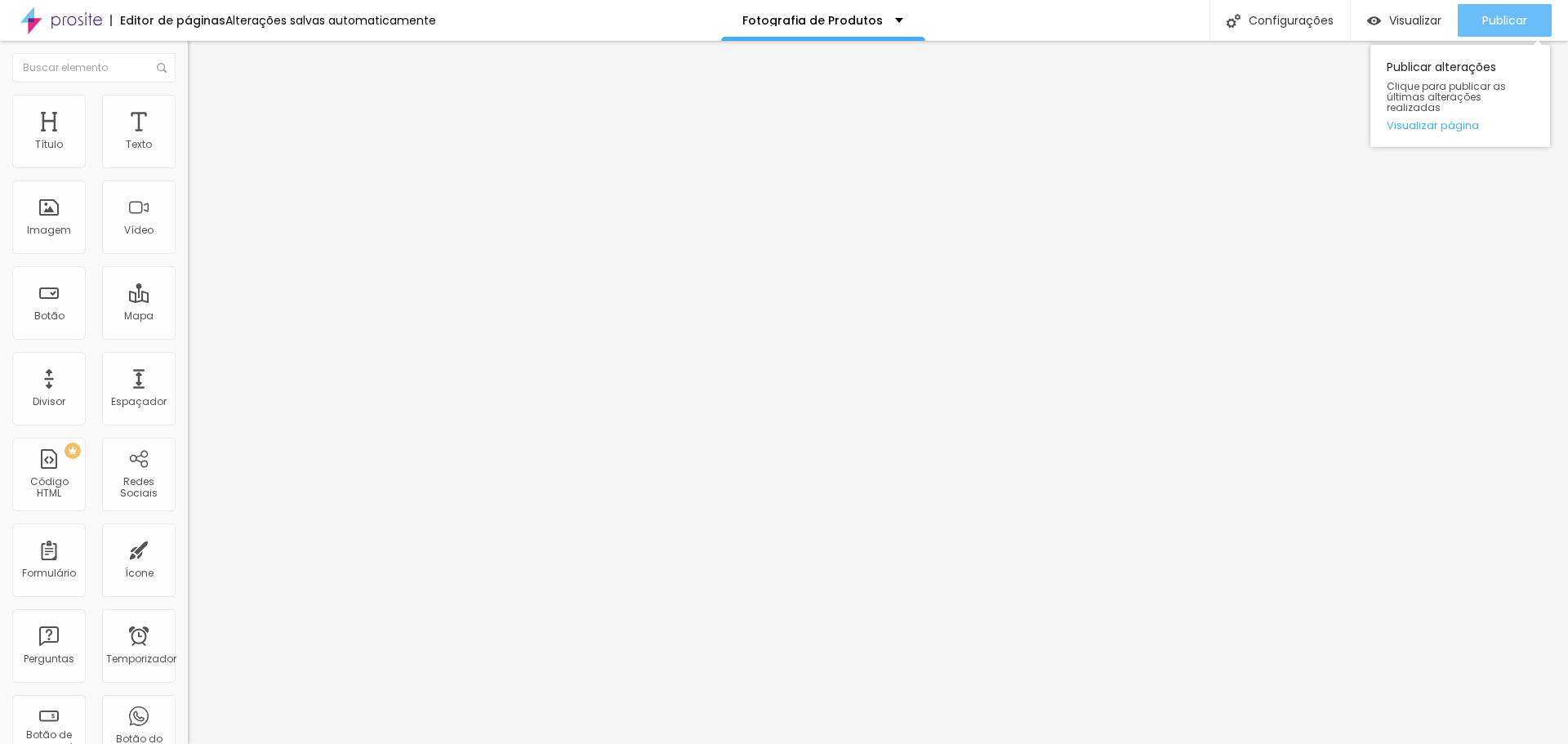
click at [1483, 25] on font "Publicar" at bounding box center [1504, 20] width 45 height 16
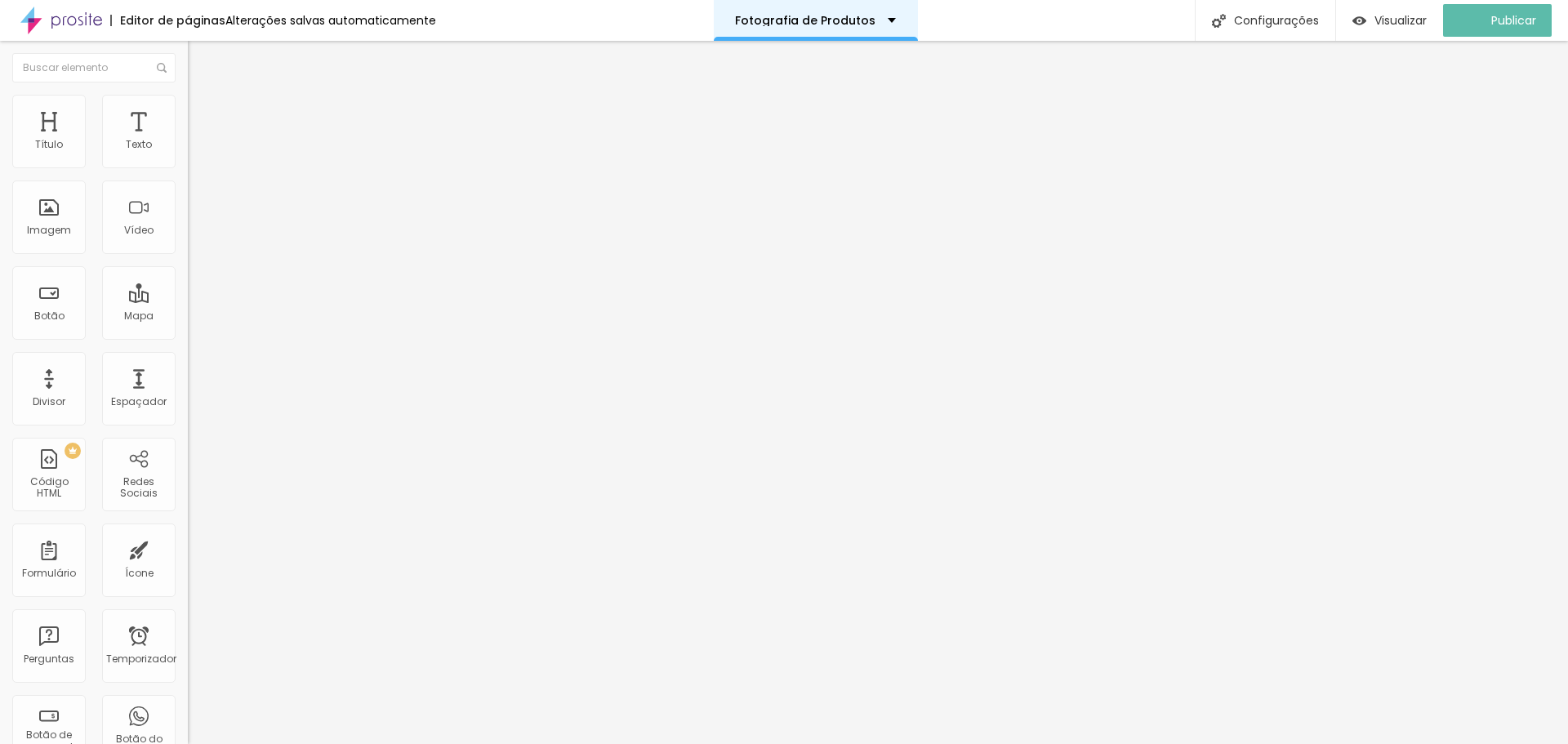
click at [885, 20] on div "Fotografia de Produtos" at bounding box center [815, 20] width 161 height 12
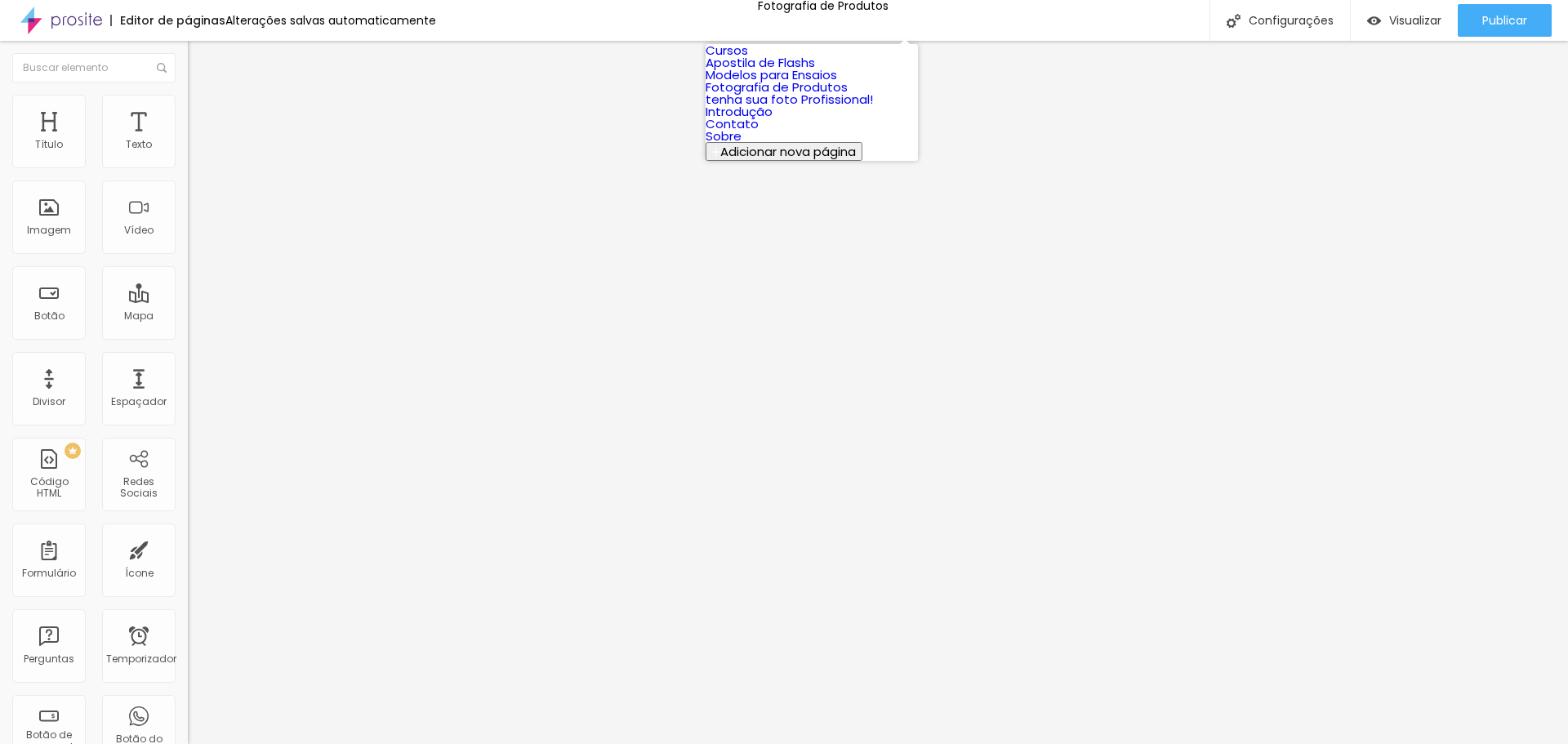
click at [828, 84] on font "Modelos para Ensaios" at bounding box center [771, 74] width 132 height 17
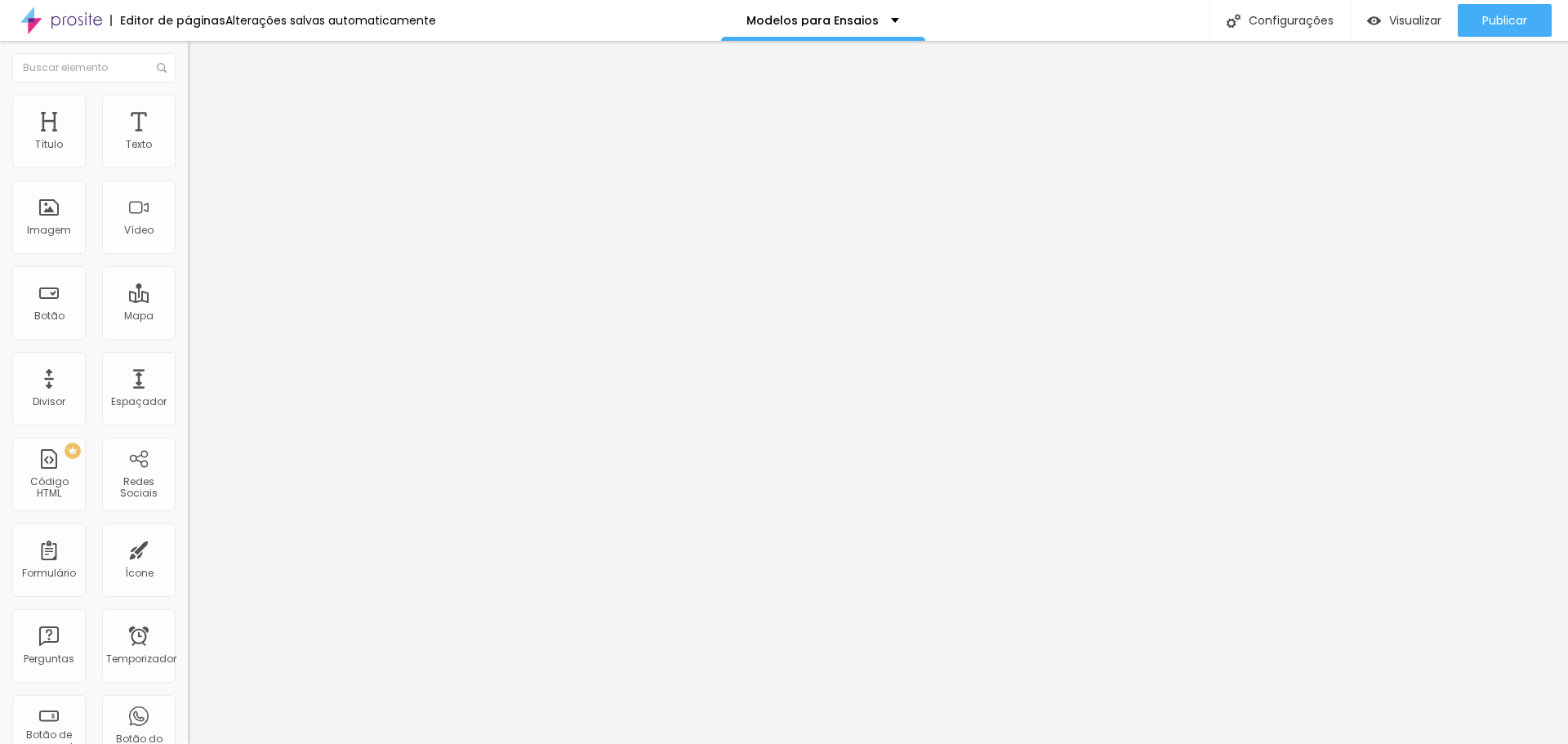
click at [188, 400] on input "47" at bounding box center [223, 408] width 70 height 17
type input "14"
type input "3"
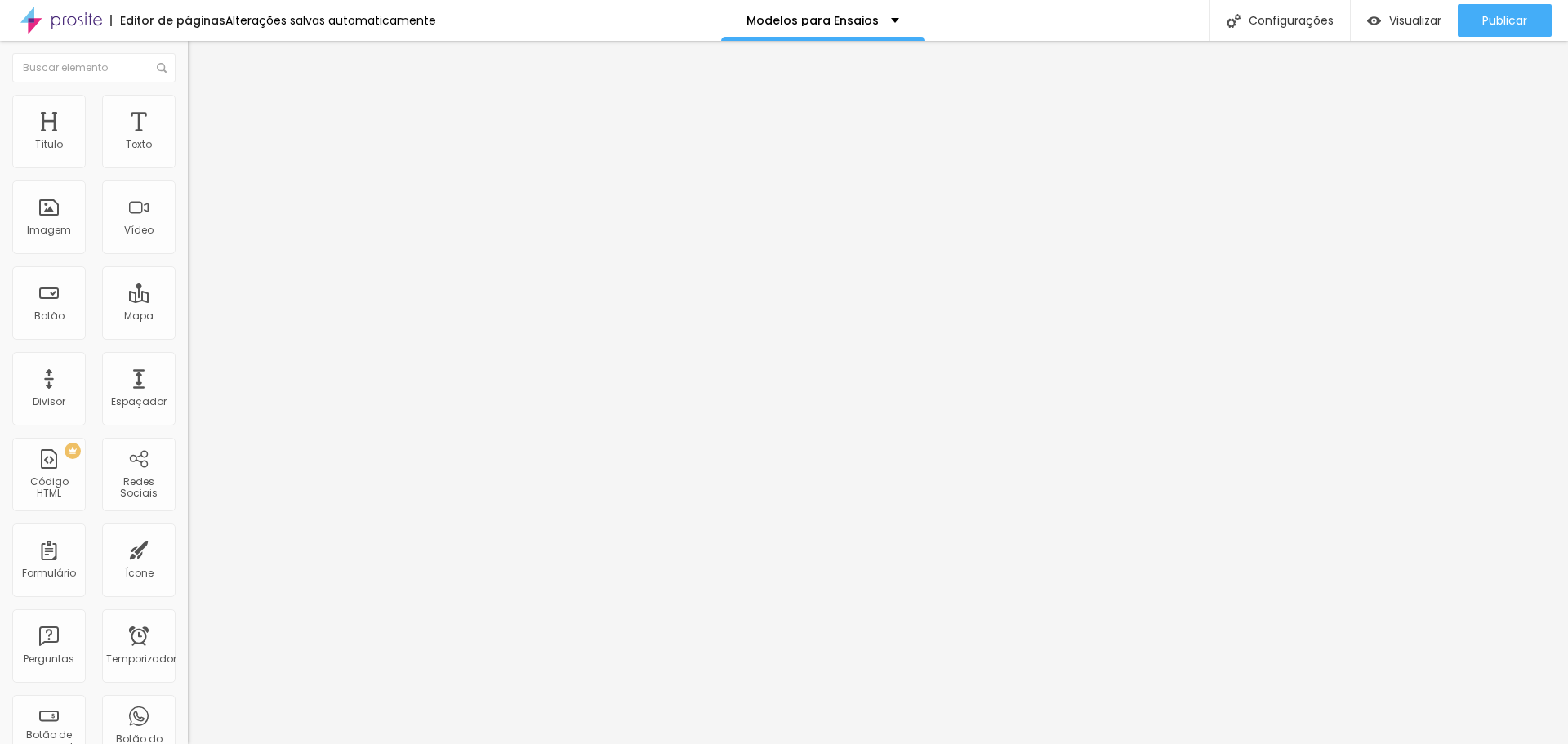
type input "35"
click at [1496, 18] on font "Publicar" at bounding box center [1504, 20] width 45 height 16
click at [188, 111] on li "Avançado" at bounding box center [282, 119] width 188 height 16
type input "192"
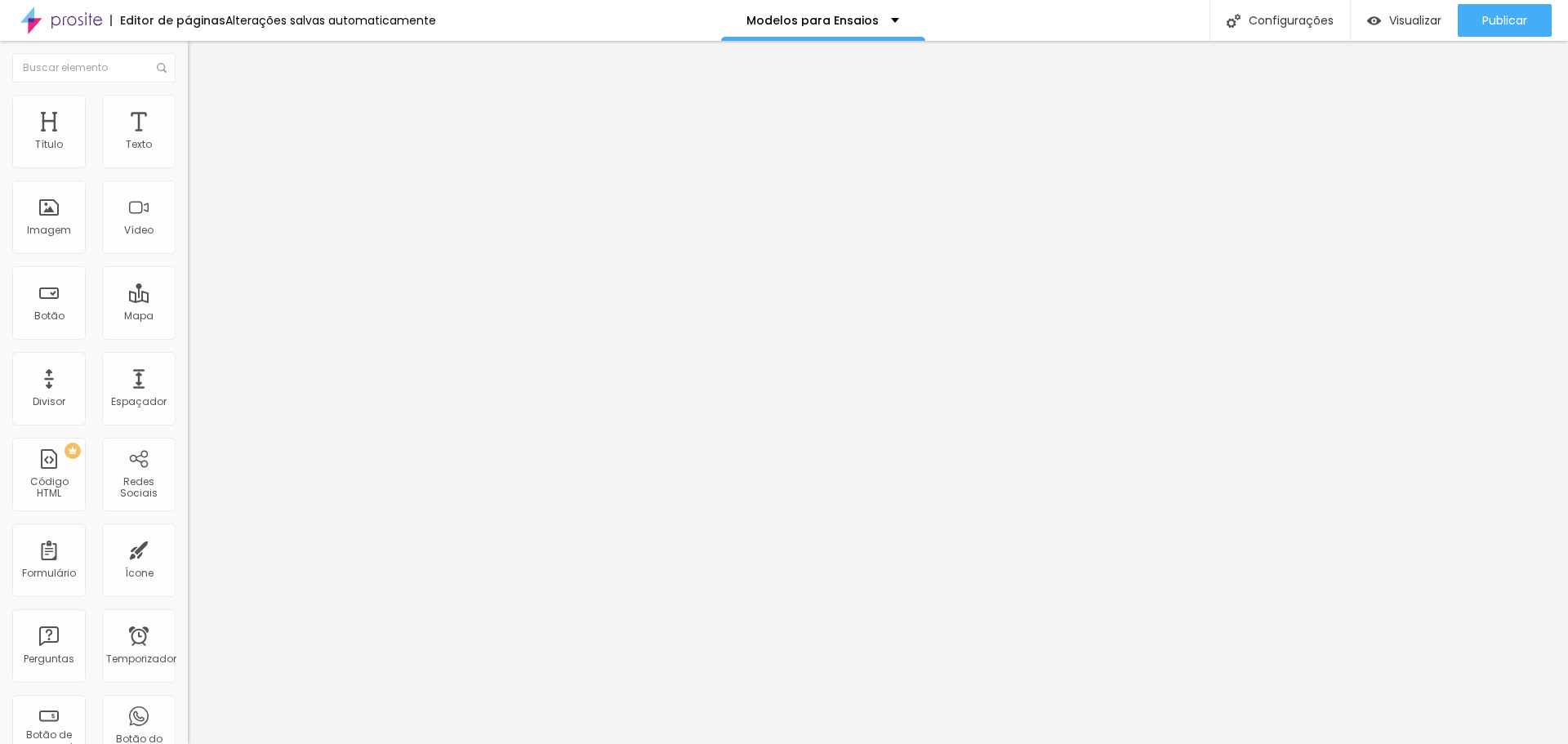
type input "192"
type input "208"
type input "213"
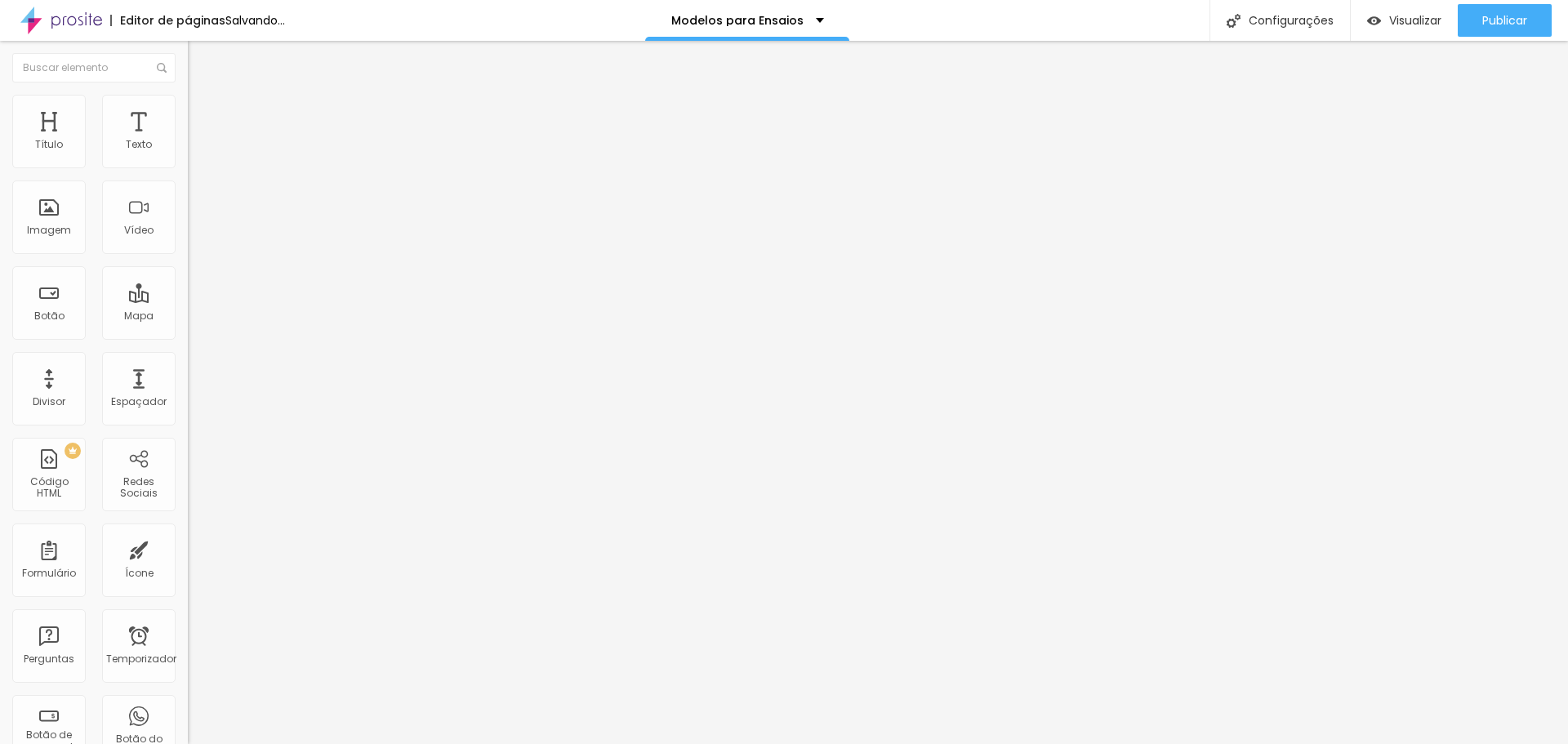
type input "218"
type input "223"
type input "229"
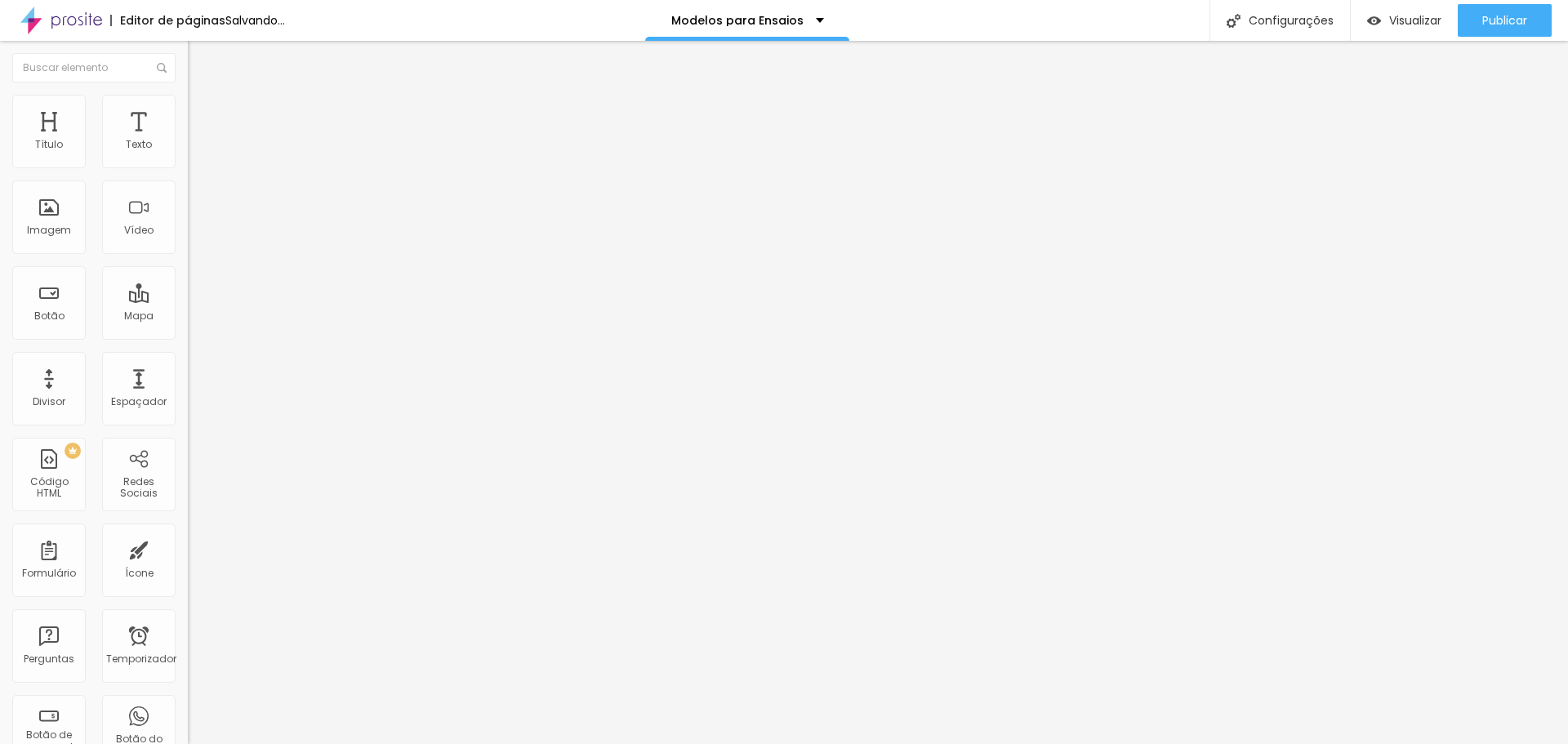
type input "229"
type input "250"
type input "255"
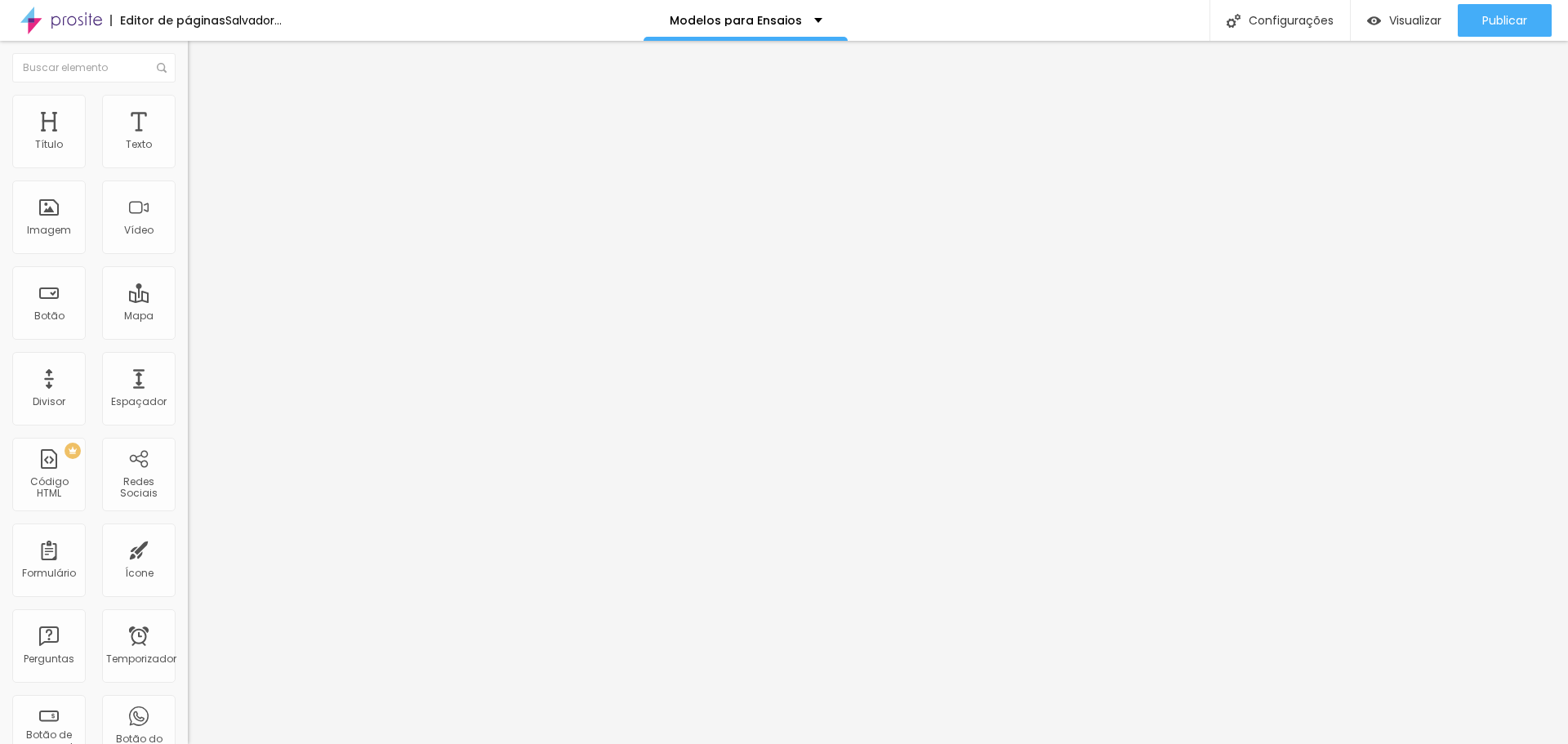
type input "260"
type input "266"
type input "255"
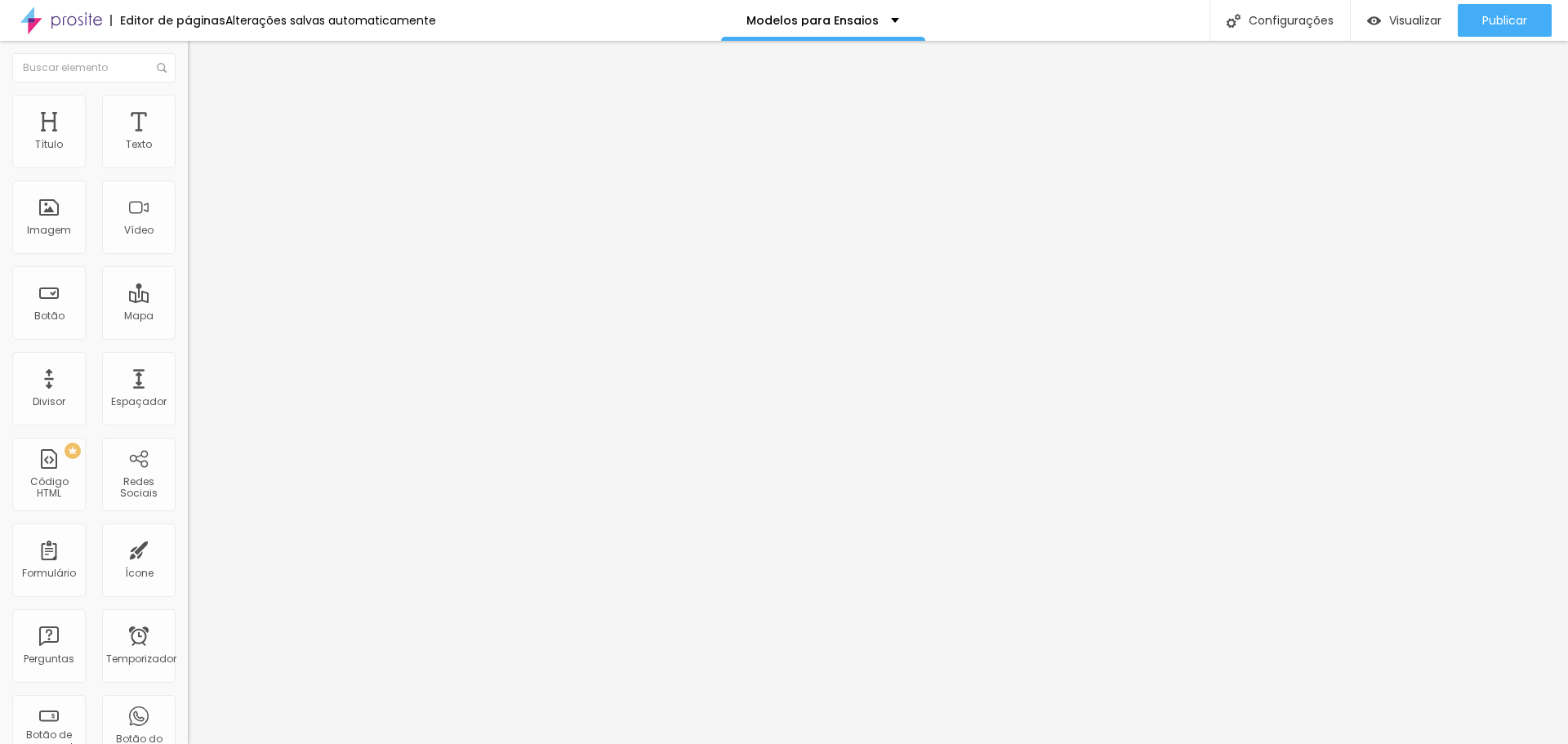
type input "255"
type input "250"
type input "245"
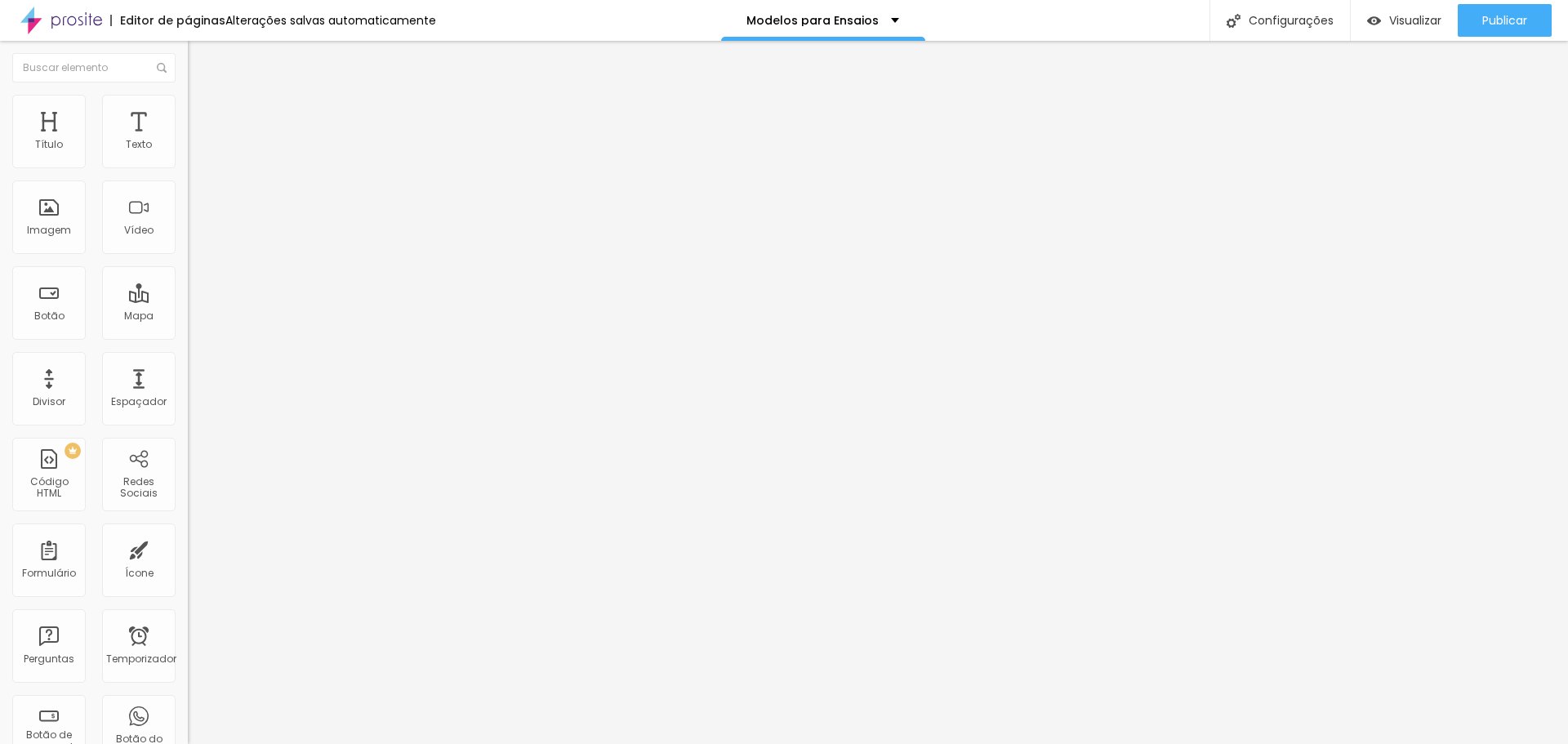
type input "239"
type input "223"
type input "218"
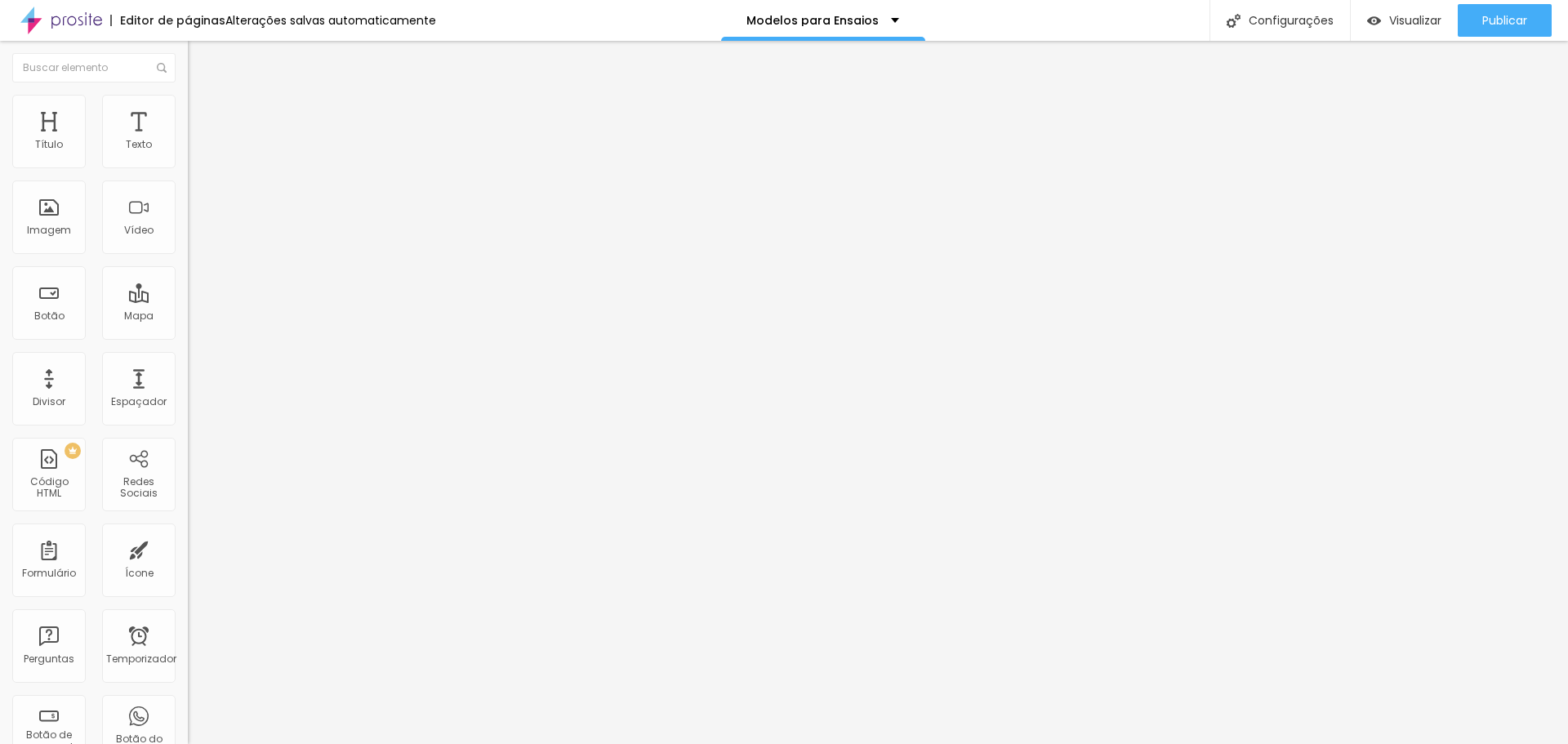
type input "218"
type input "223"
type input "229"
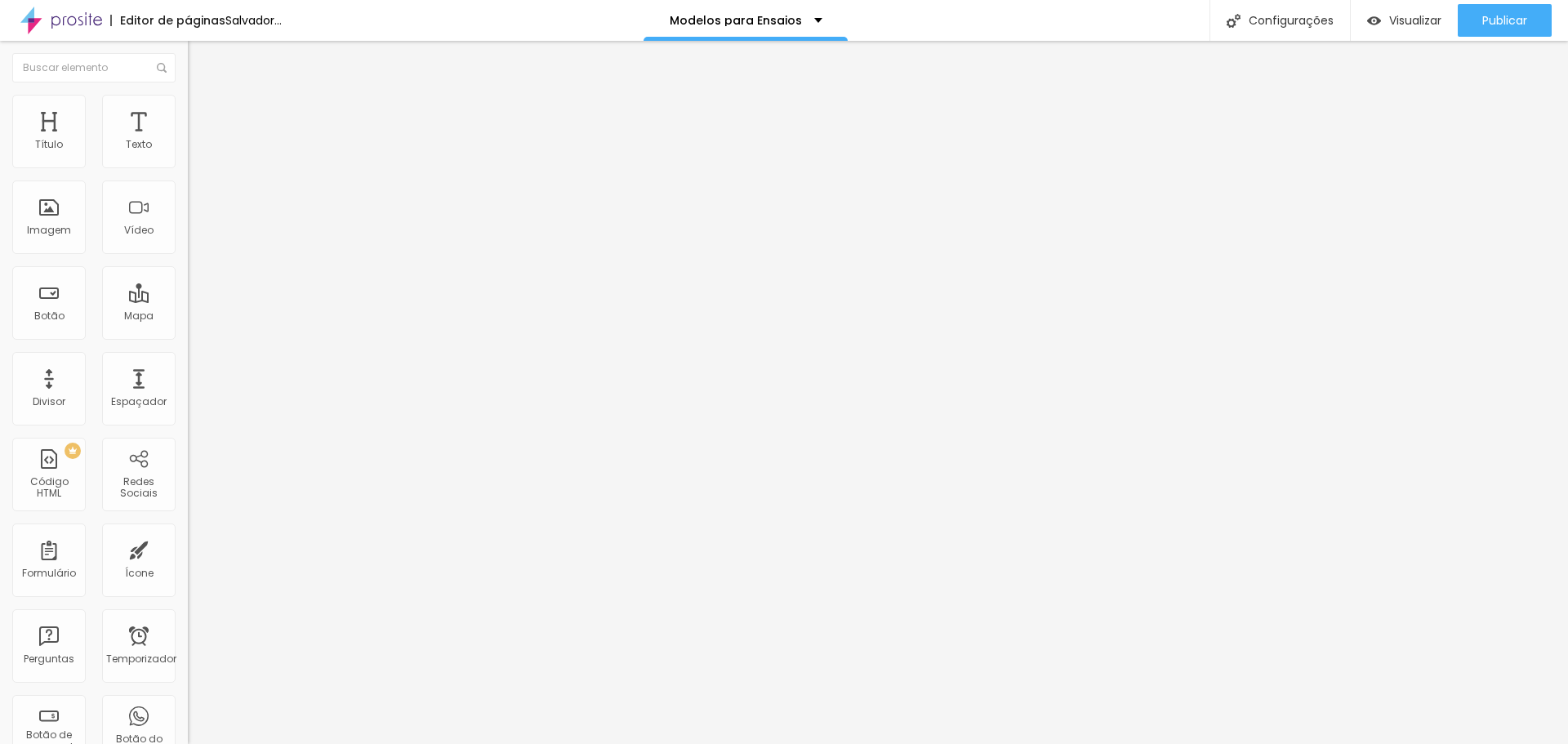
type input "234"
type input "239"
type input "245"
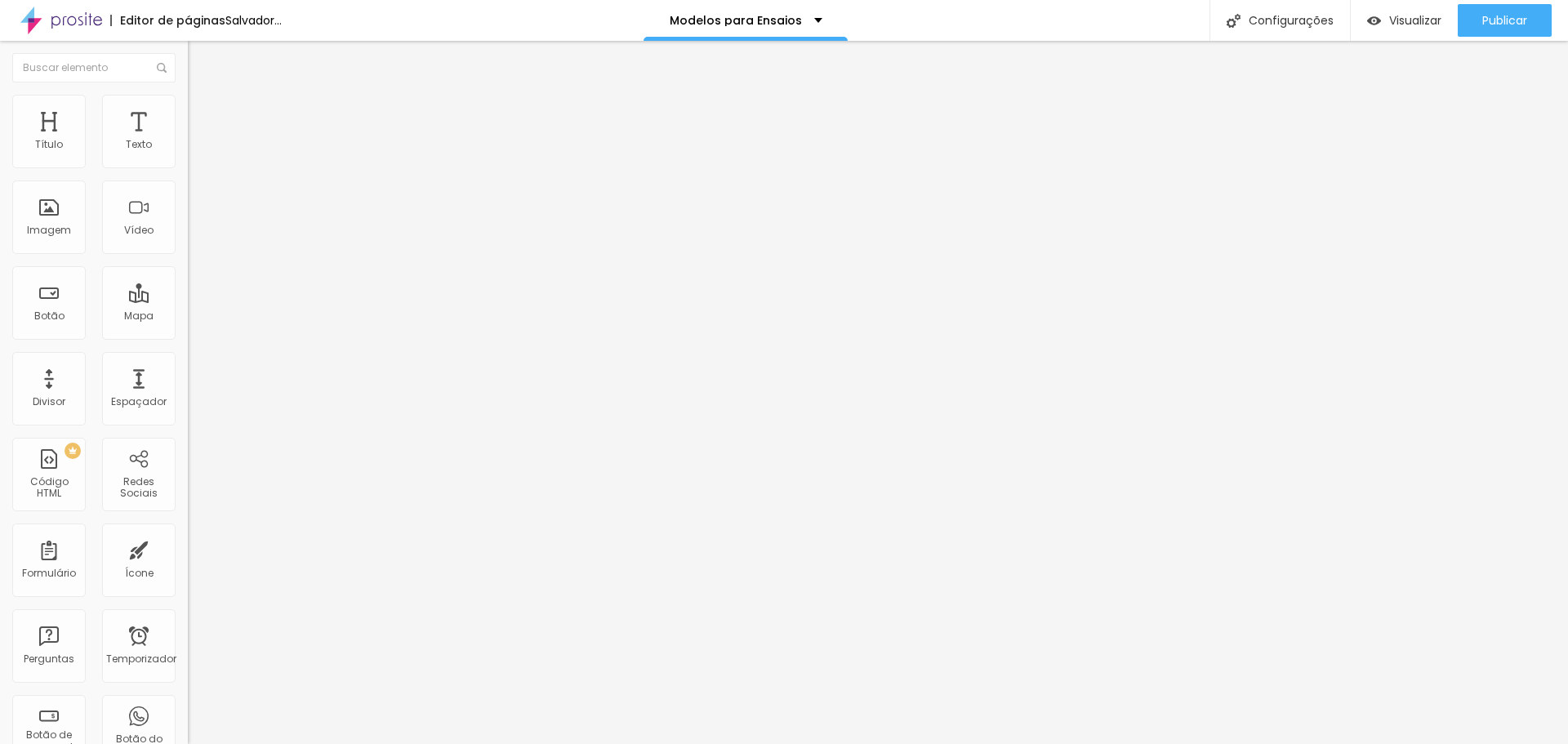
type input "245"
type input "250"
type input "255"
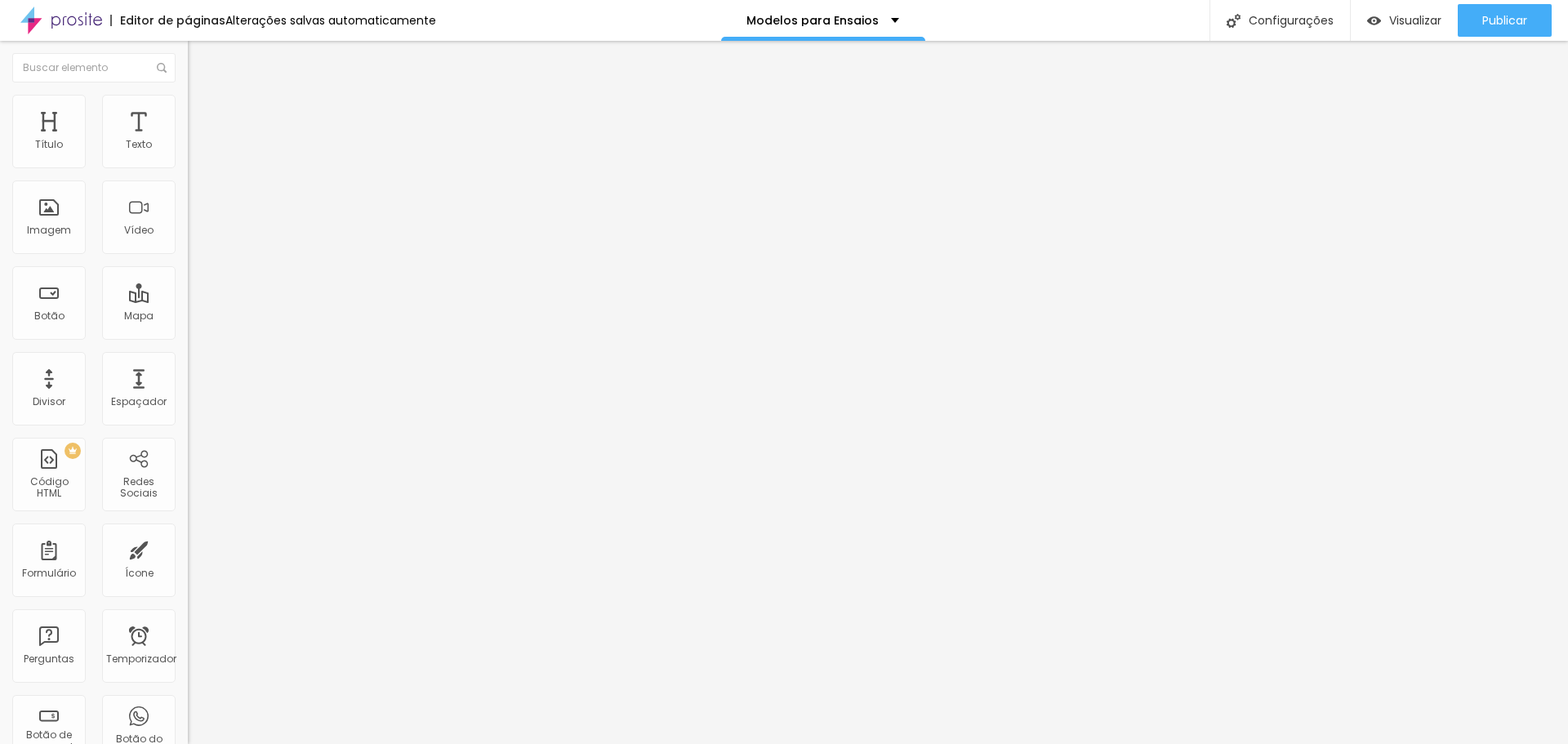
type input "250"
type input "245"
type input "239"
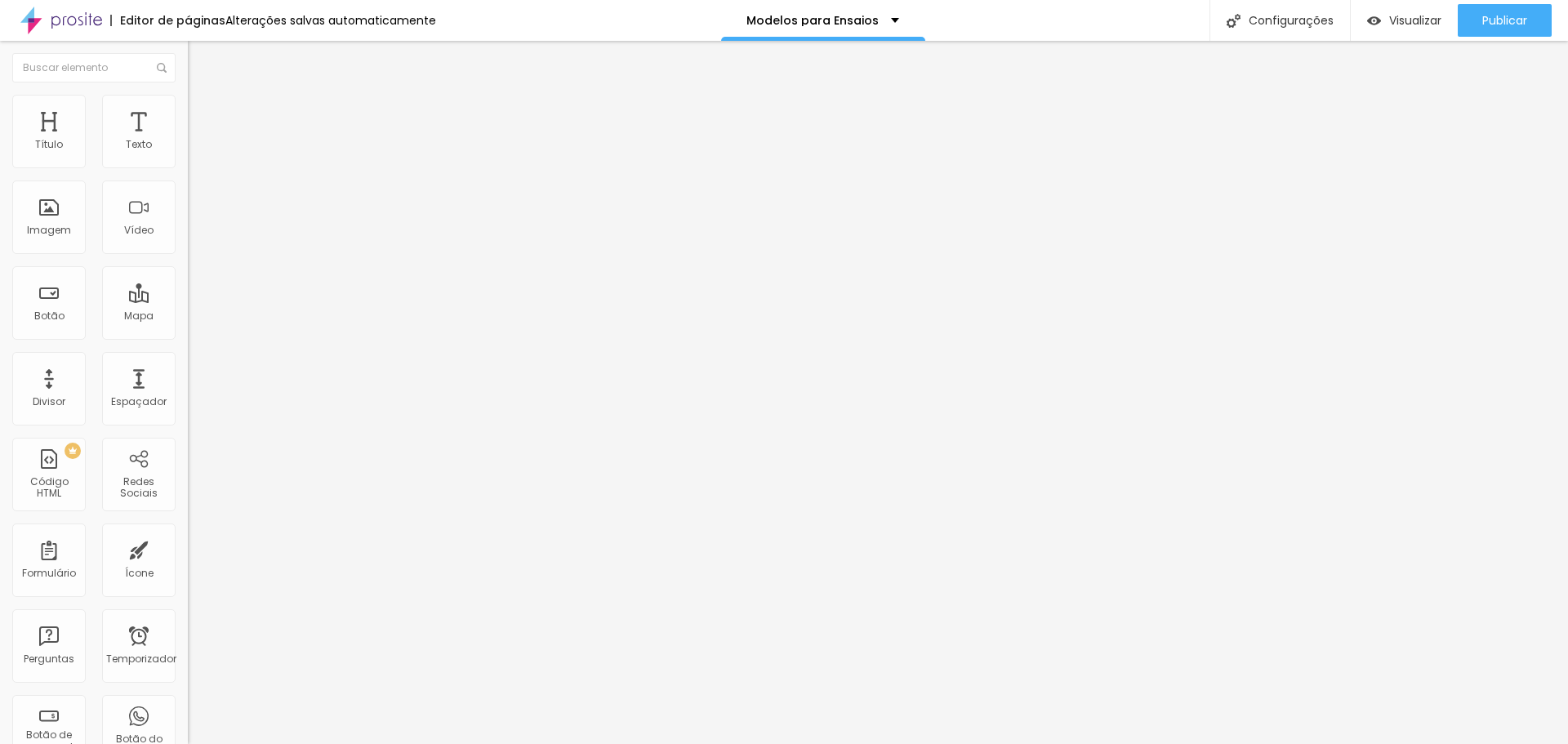
type input "239"
type input "234"
type input "229"
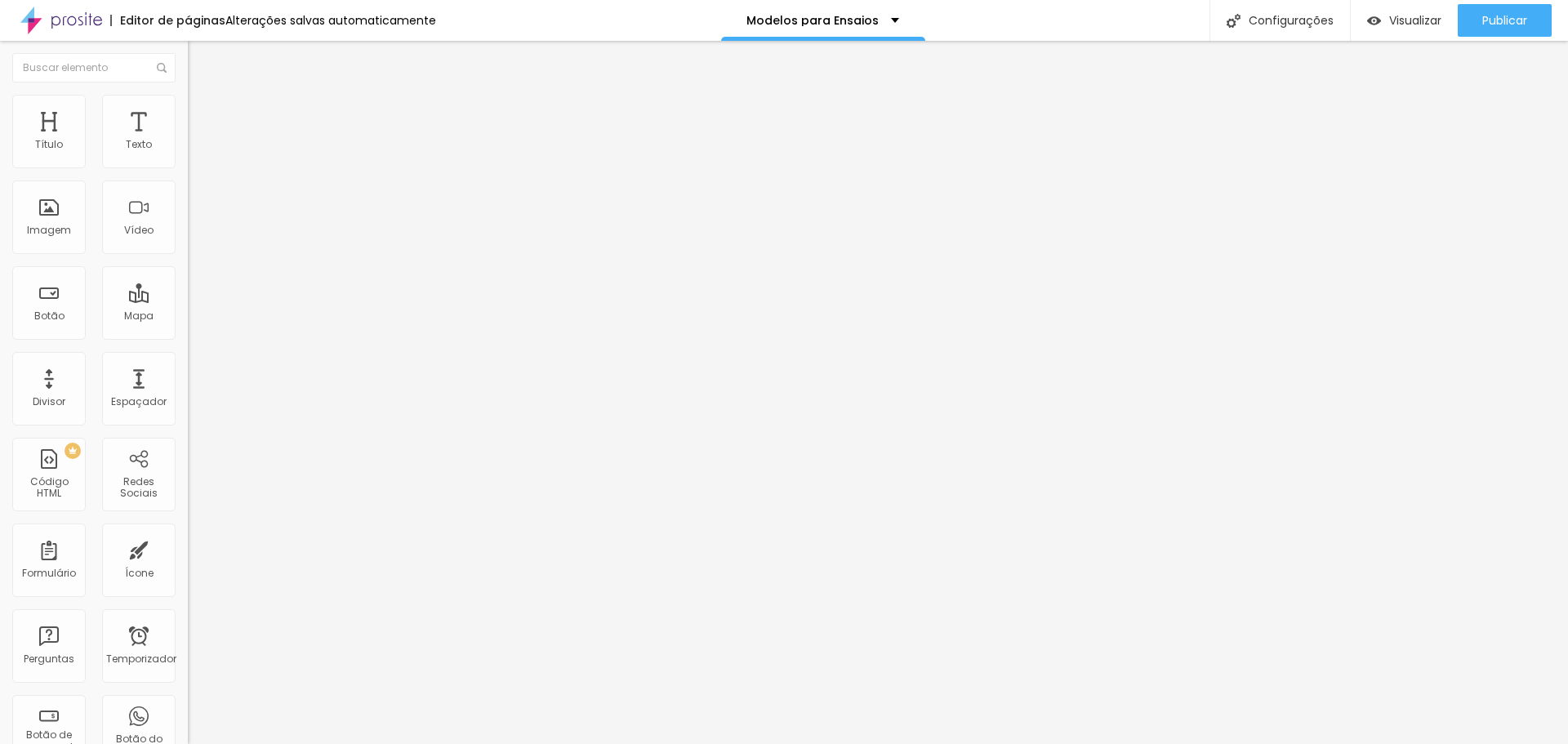
type input "234"
drag, startPoint x: 64, startPoint y: 189, endPoint x: 73, endPoint y: 184, distance: 10.3
type input "234"
click at [188, 548] on input "range" at bounding box center [241, 554] width 105 height 13
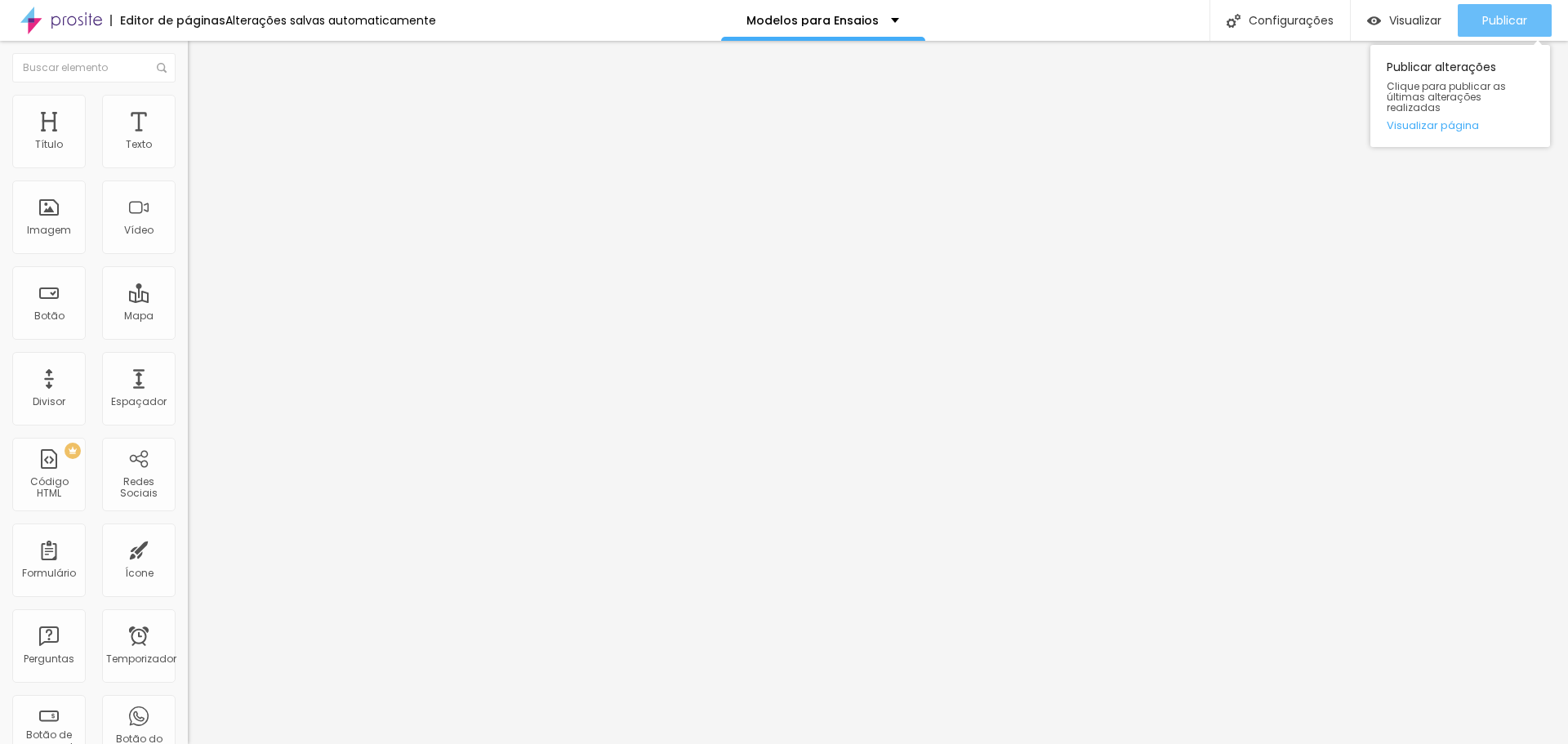
click at [1478, 14] on button "Publicar" at bounding box center [1504, 20] width 94 height 33
click at [200, 55] on img "button" at bounding box center [206, 59] width 13 height 13
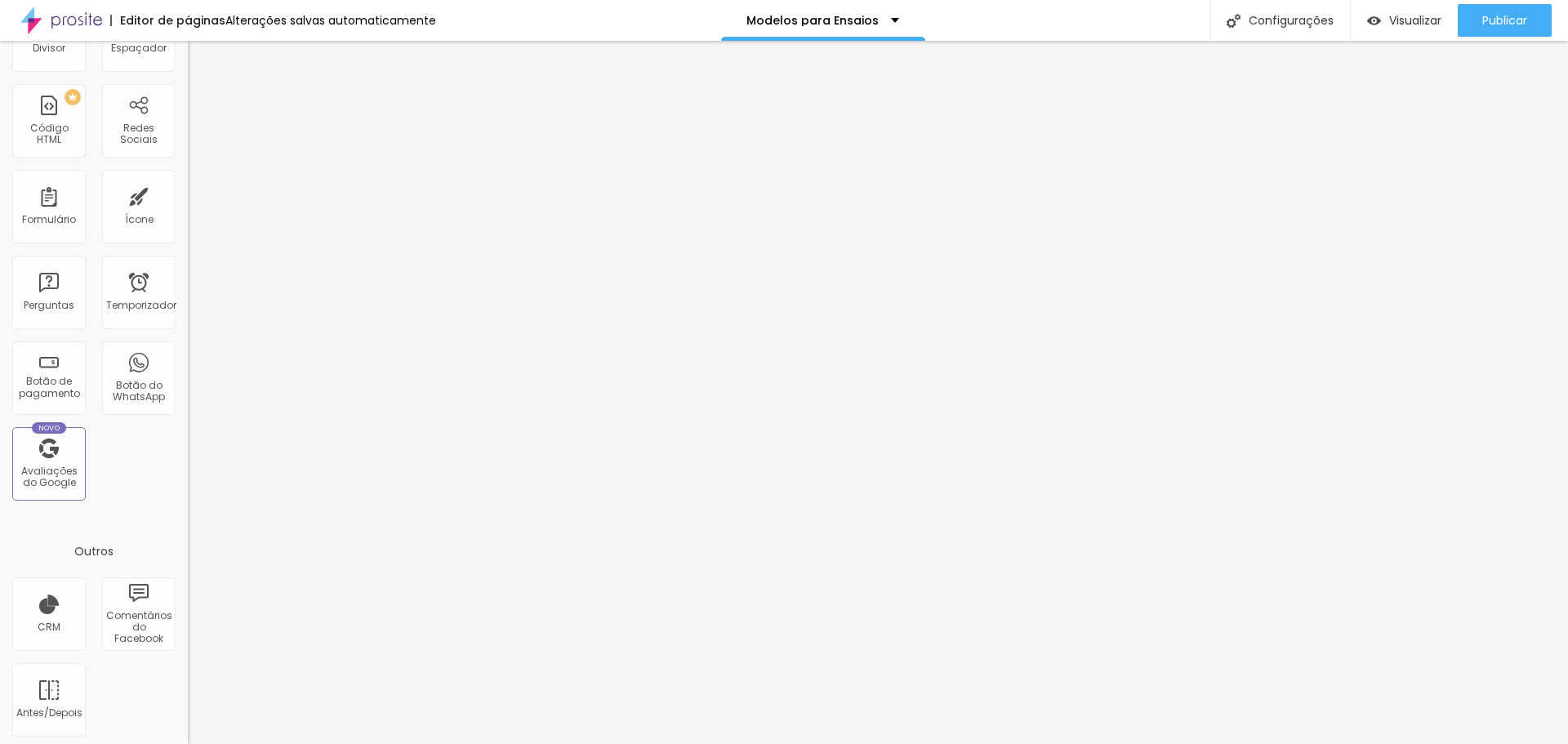
scroll to position [358, 0]
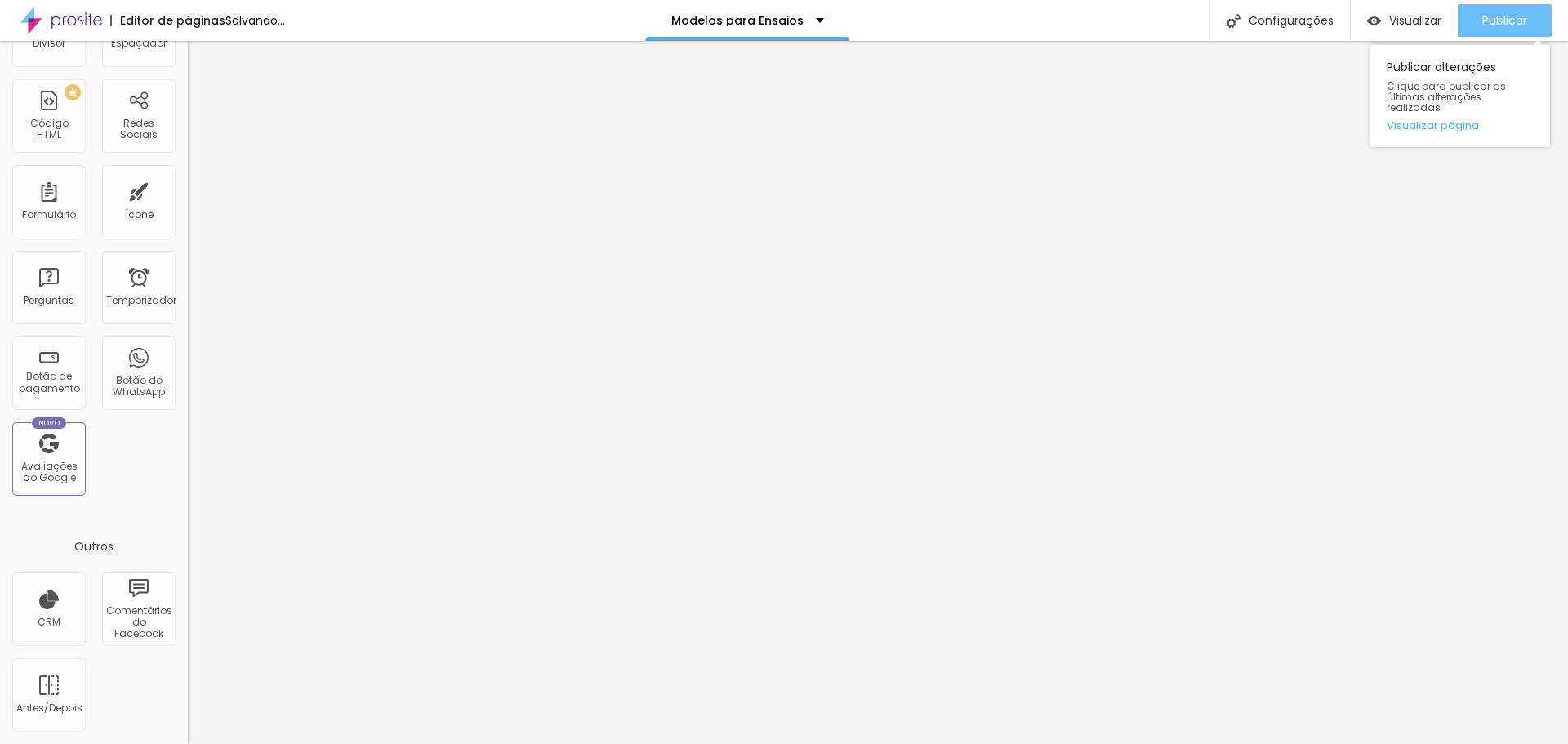
click at [1495, 12] on font "Publicar" at bounding box center [1504, 20] width 45 height 16
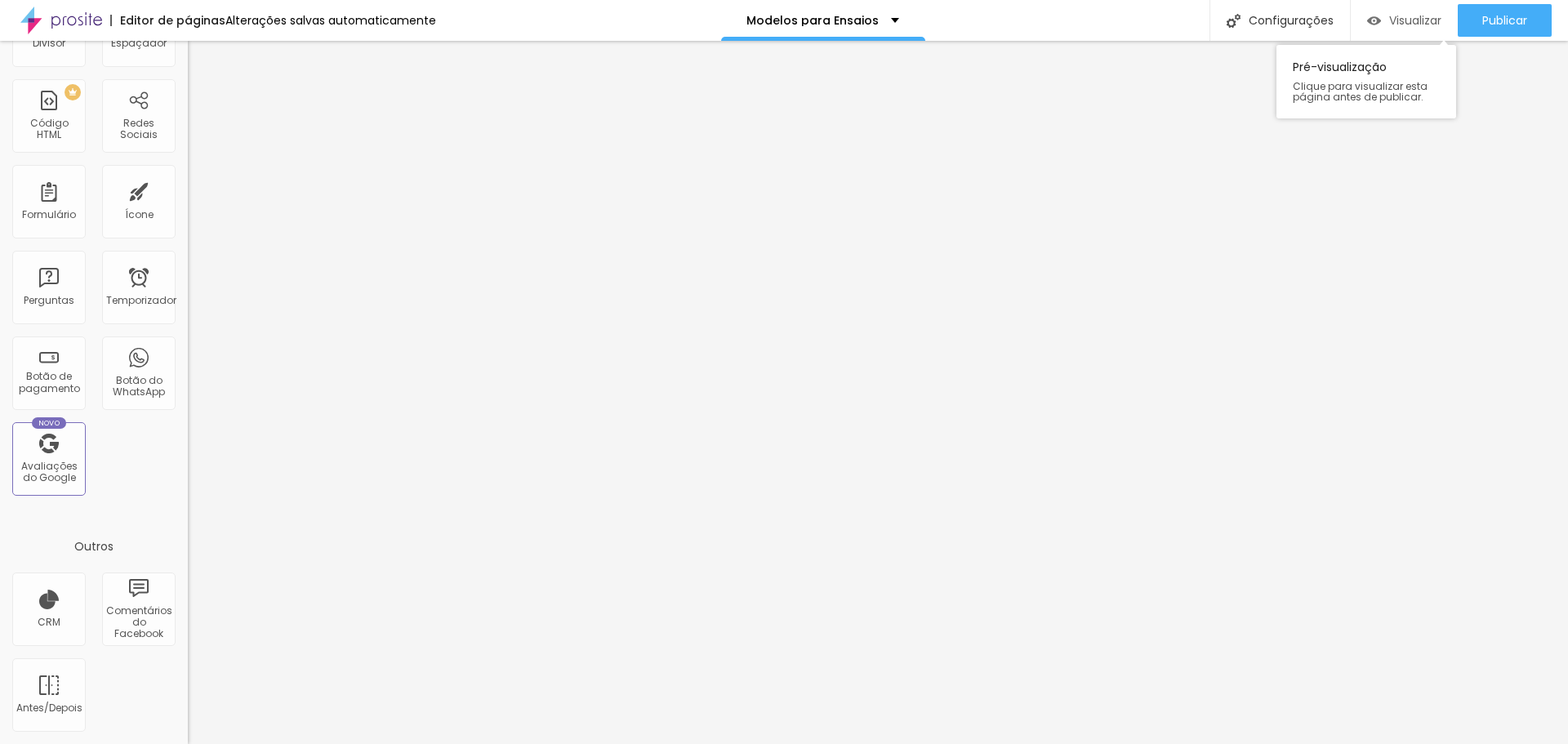
click at [1394, 18] on font "Visualizar" at bounding box center [1416, 20] width 53 height 16
click at [626, 25] on div "Editor de páginas Alterações salvas automaticamente Modelos para Ensaios Config…" at bounding box center [784, 20] width 1568 height 41
click at [1280, 20] on font "Configurações" at bounding box center [1291, 20] width 85 height 16
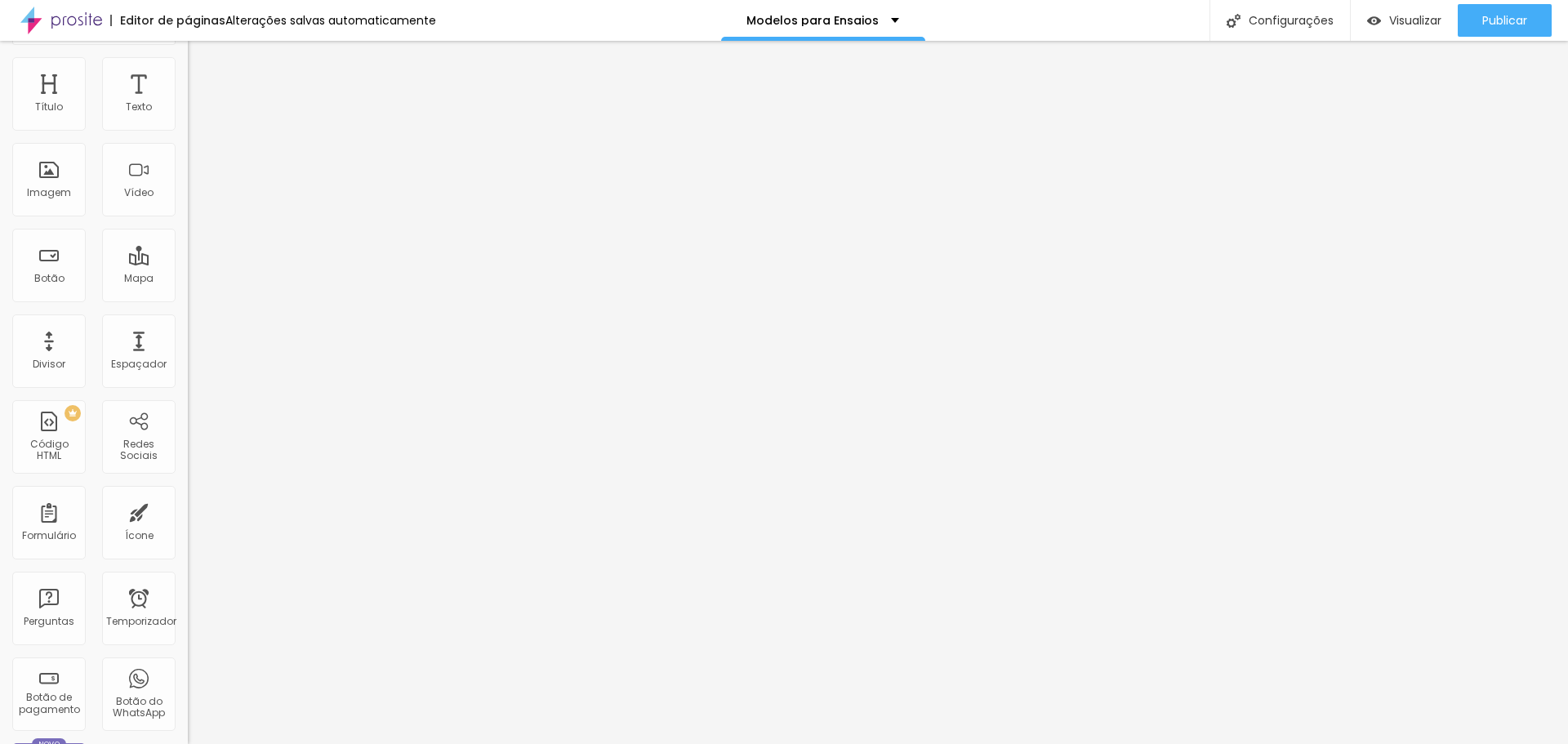
scroll to position [0, 0]
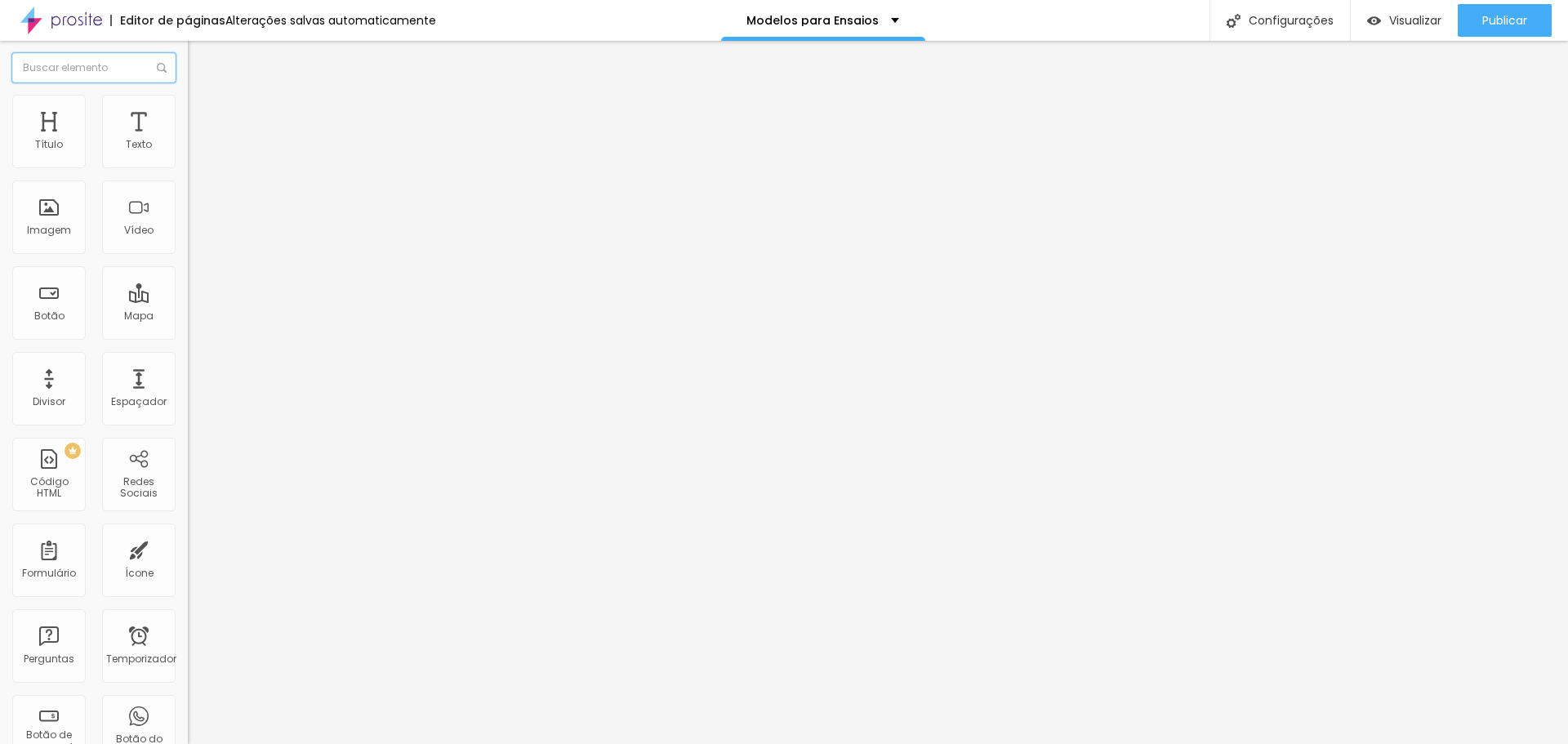
click at [114, 72] on input "text" at bounding box center [94, 67] width 164 height 29
click at [1277, 25] on font "Configurações" at bounding box center [1291, 20] width 85 height 16
click at [1497, 21] on font "Publicar" at bounding box center [1504, 20] width 45 height 16
click at [1450, 118] on font "Visualizar página" at bounding box center [1433, 124] width 93 height 15
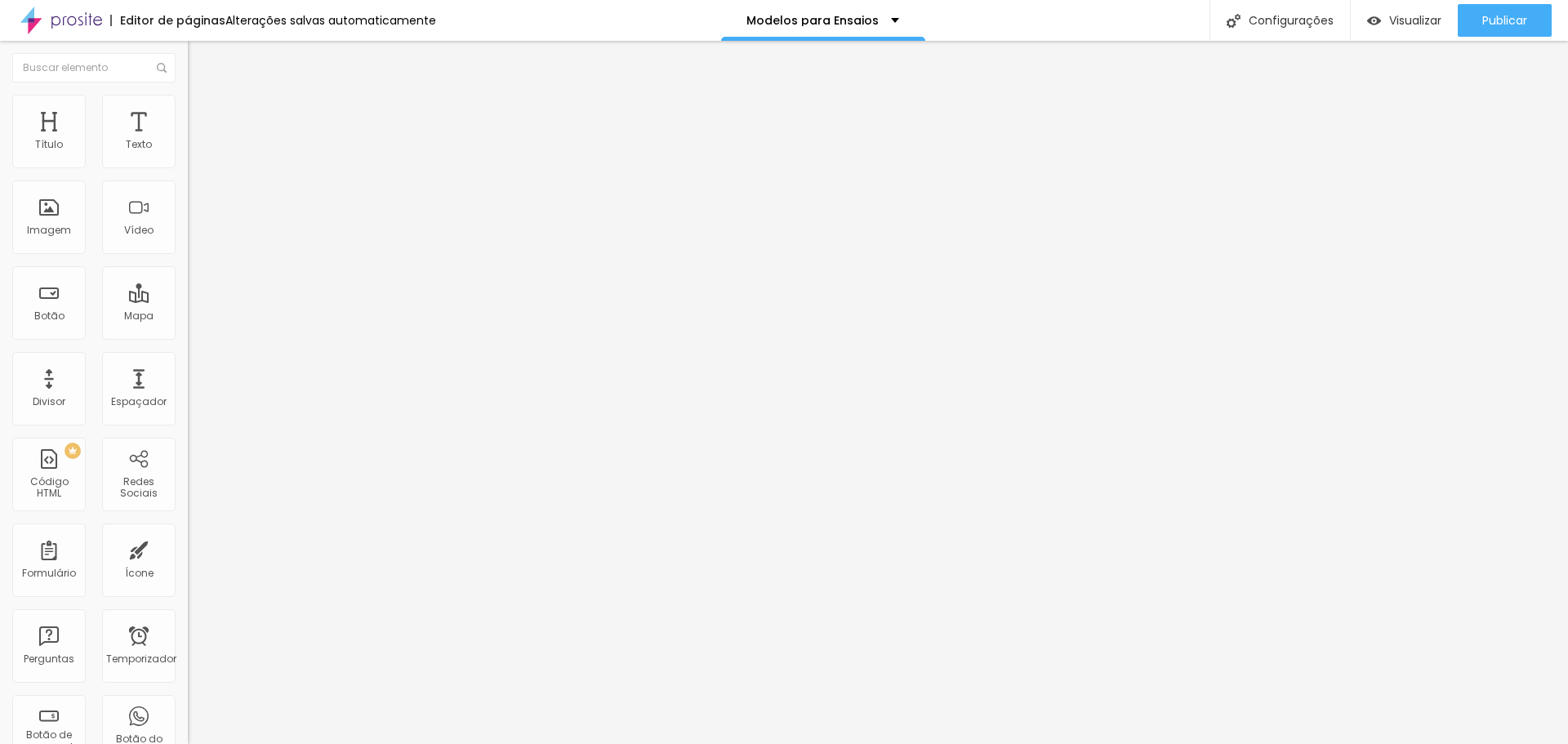
click at [188, 111] on li "Avançado" at bounding box center [282, 119] width 188 height 16
type input "15"
type input "10"
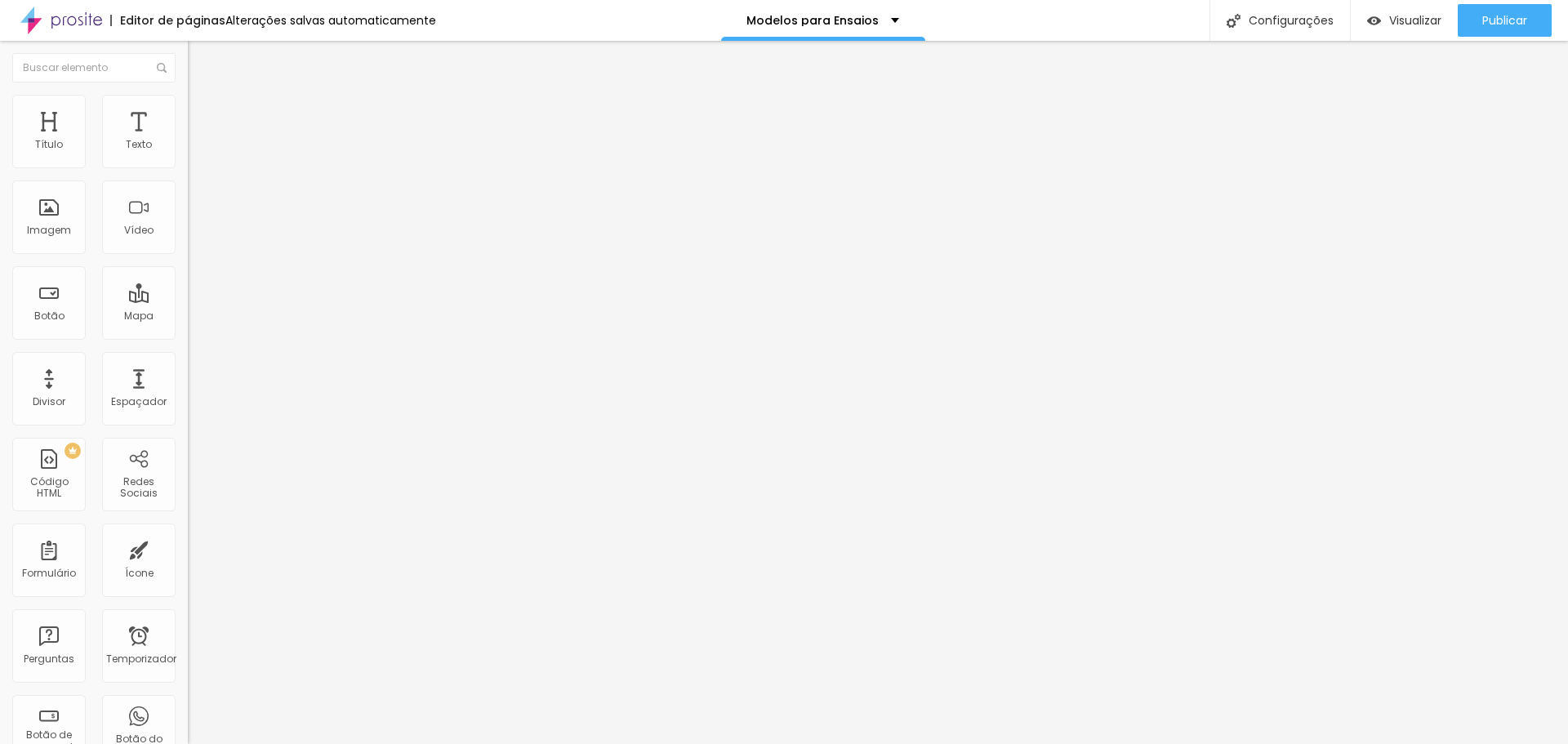
type input "5"
type input "0"
type input "5"
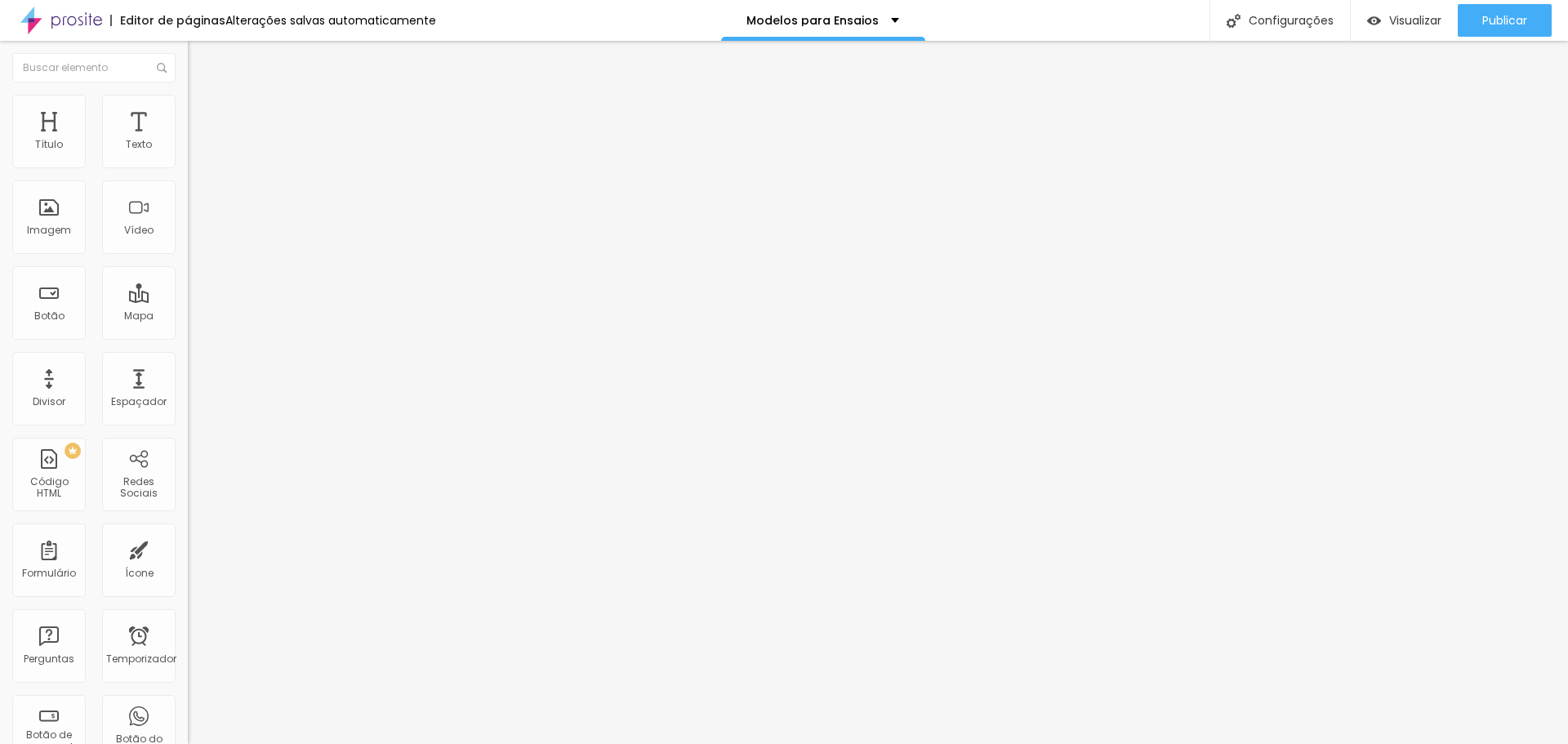
type input "5"
type input "10"
type input "15"
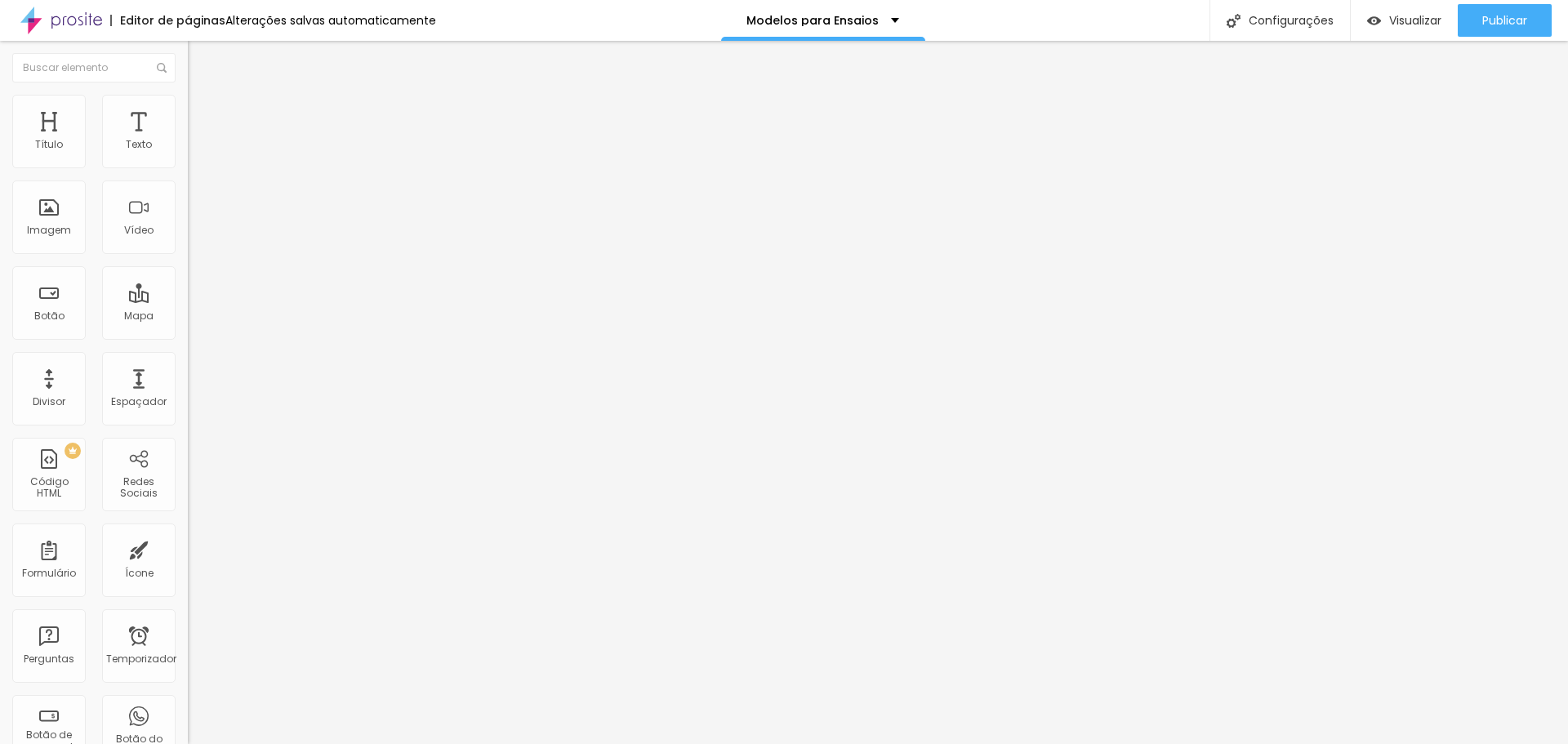
type input "20"
drag, startPoint x: 70, startPoint y: 160, endPoint x: 65, endPoint y: 181, distance: 21.6
click at [188, 317] on input "range" at bounding box center [241, 323] width 105 height 13
click at [203, 96] on font "Conteúdo" at bounding box center [228, 89] width 51 height 14
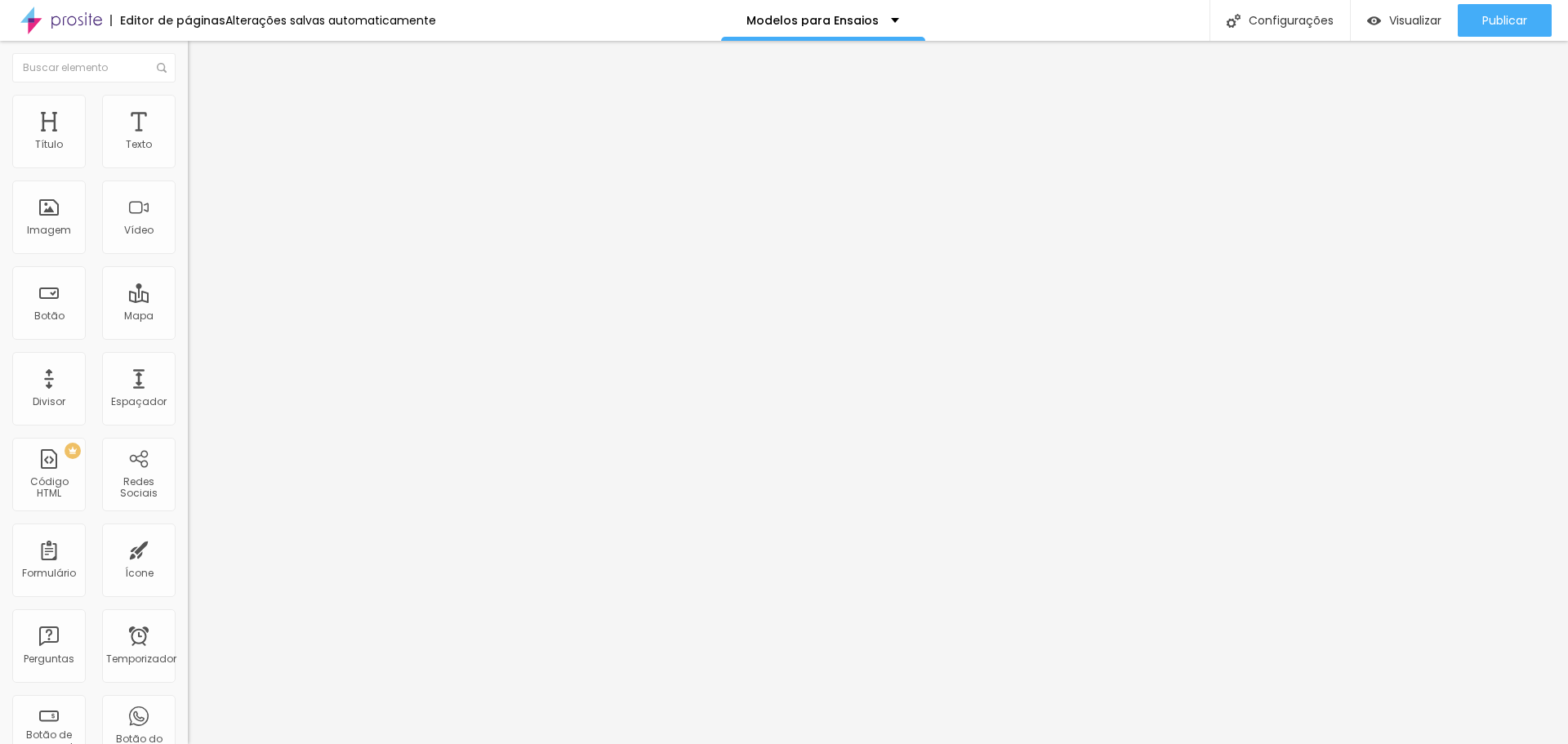
click at [203, 113] on font "Estilo" at bounding box center [215, 105] width 25 height 14
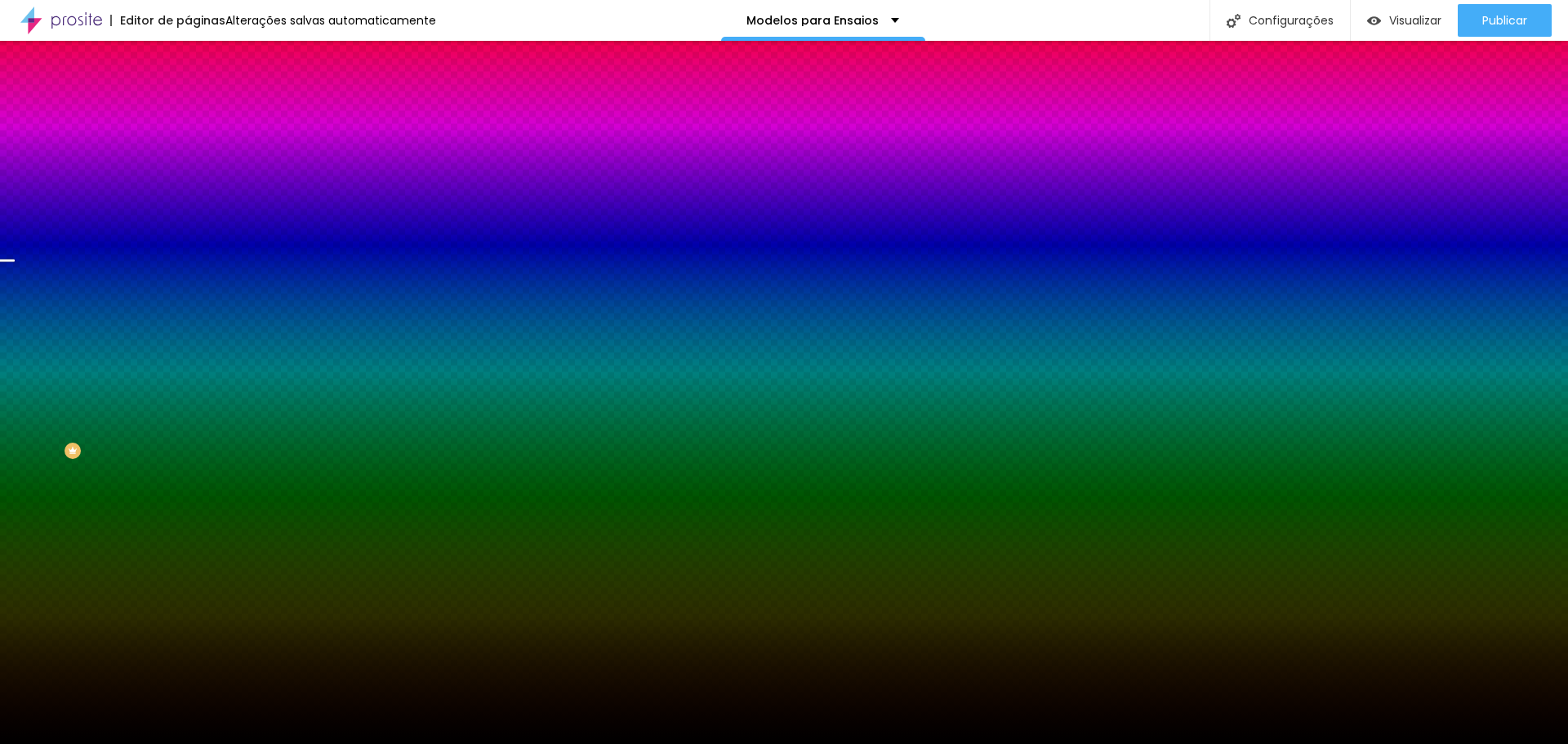
type input "189"
type input "174"
type input "94"
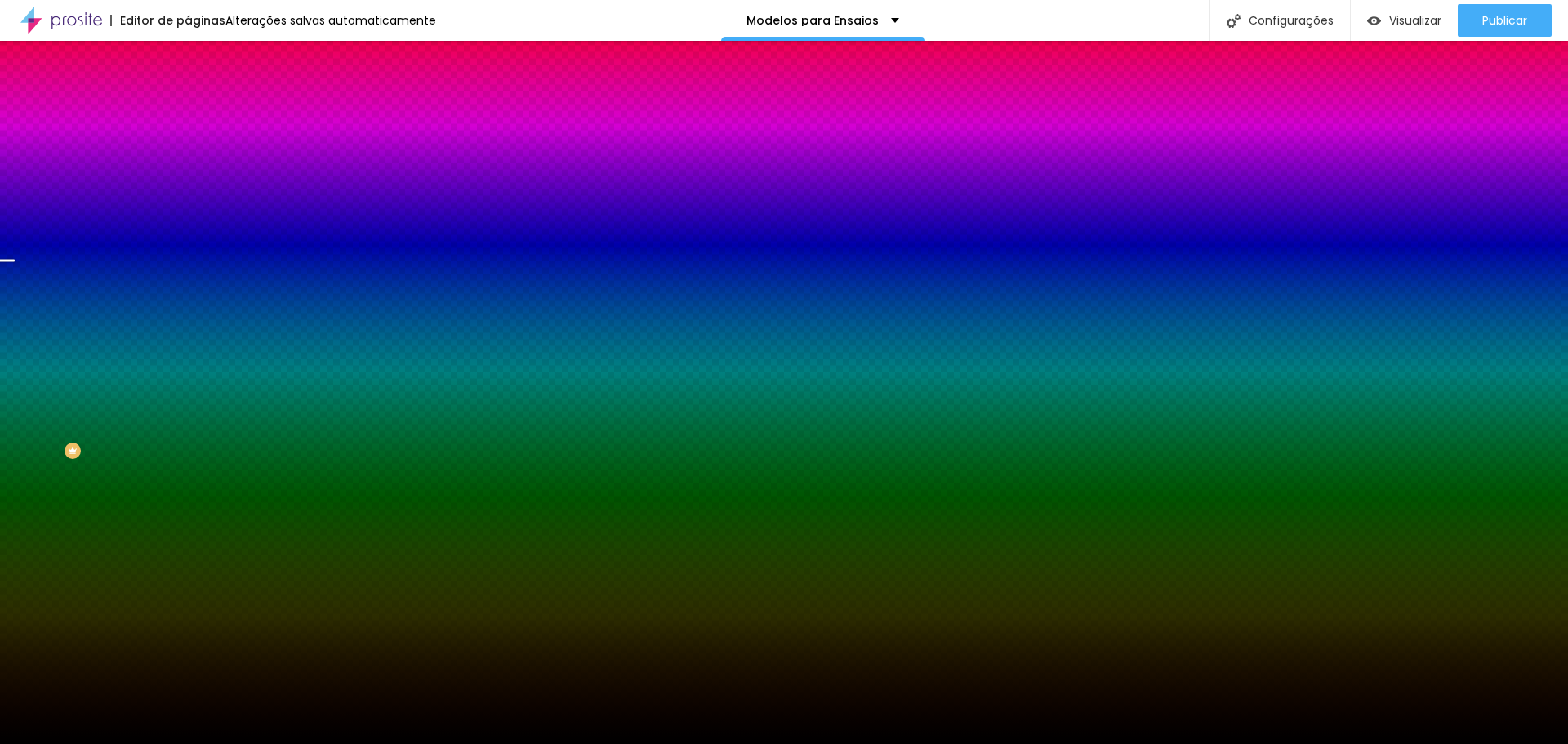
type input "94"
type input "16"
type input "0"
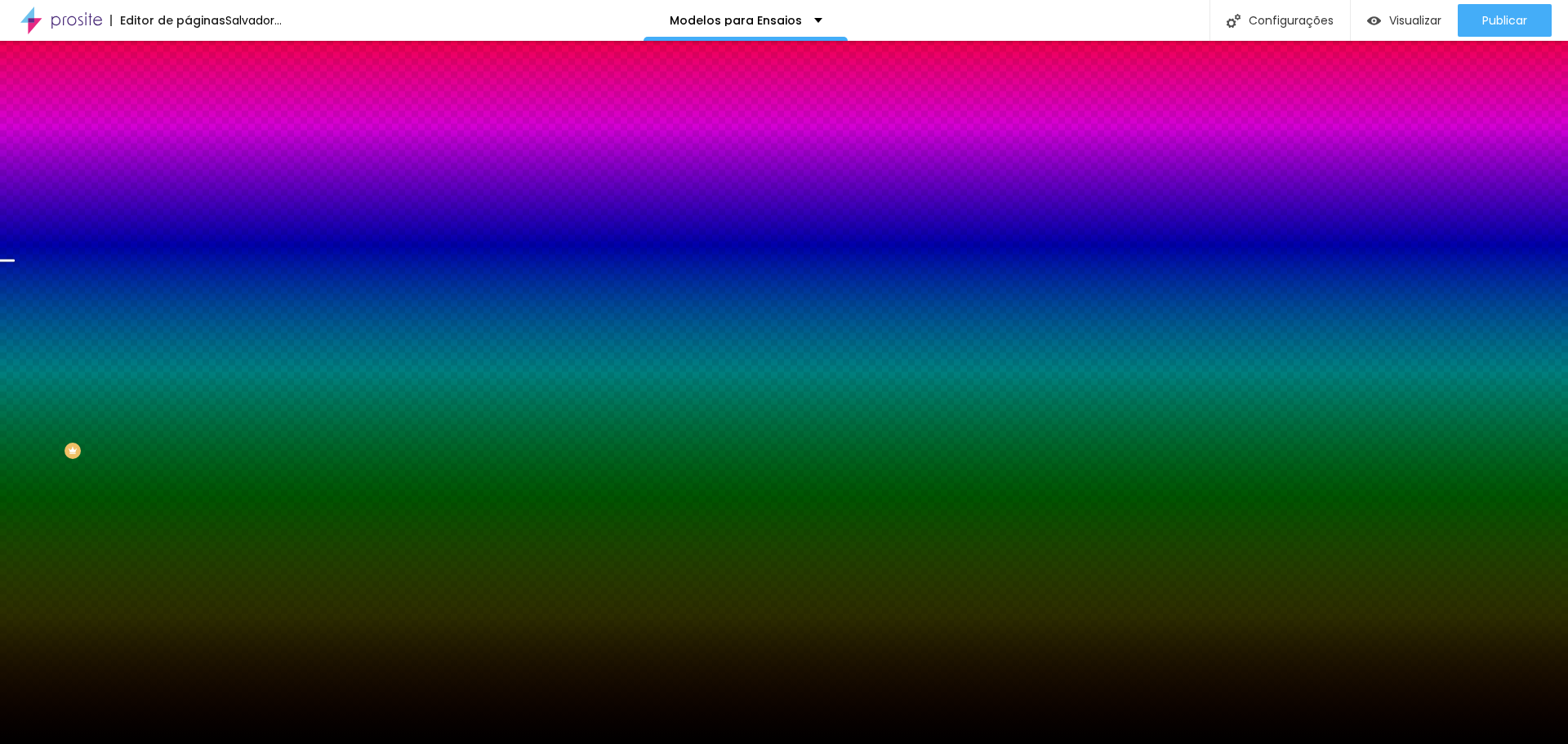
type input "7"
type input "156"
type input "189"
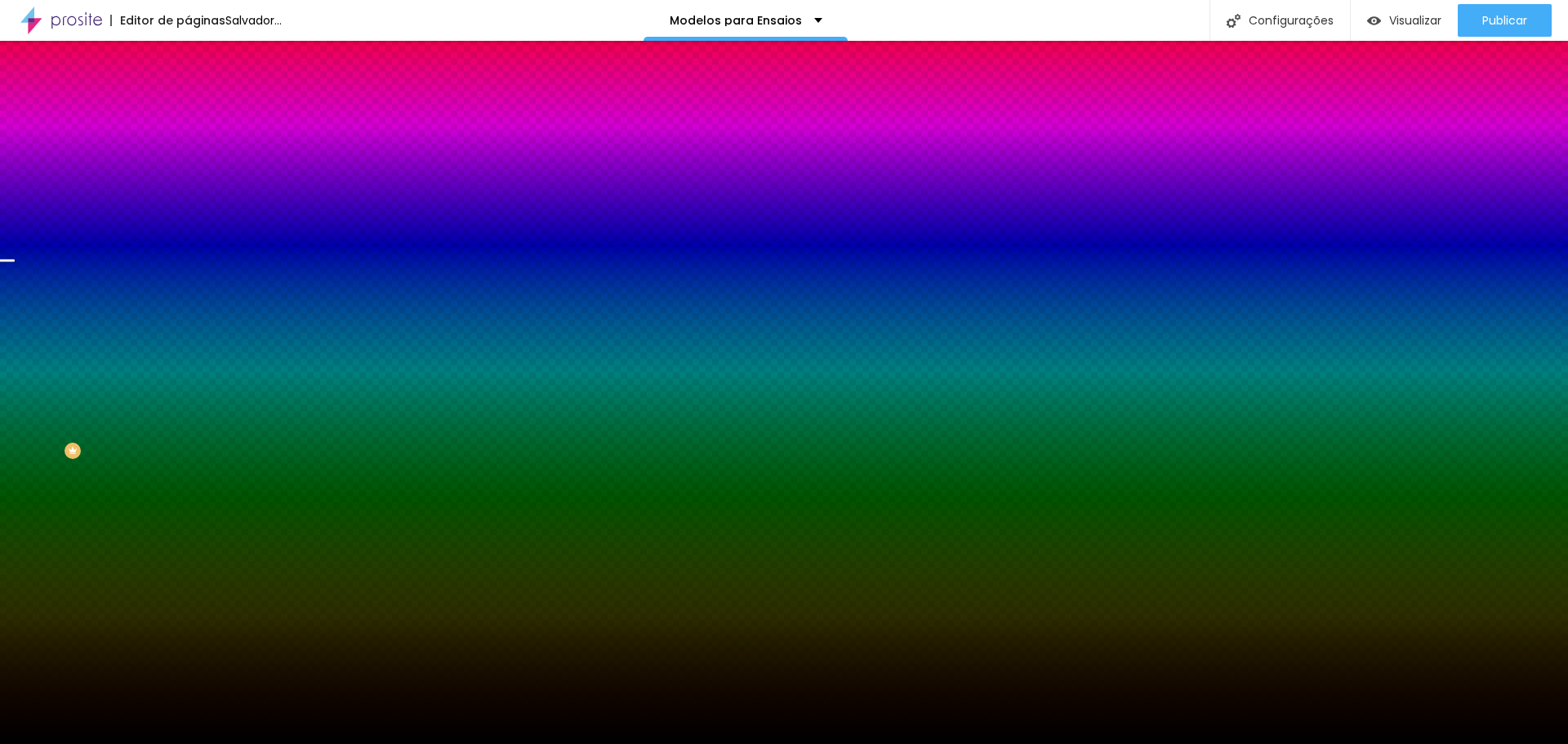
type input "189"
type input "200"
drag, startPoint x: 135, startPoint y: 197, endPoint x: 186, endPoint y: 220, distance: 55.9
click at [188, 362] on input "range" at bounding box center [241, 368] width 105 height 13
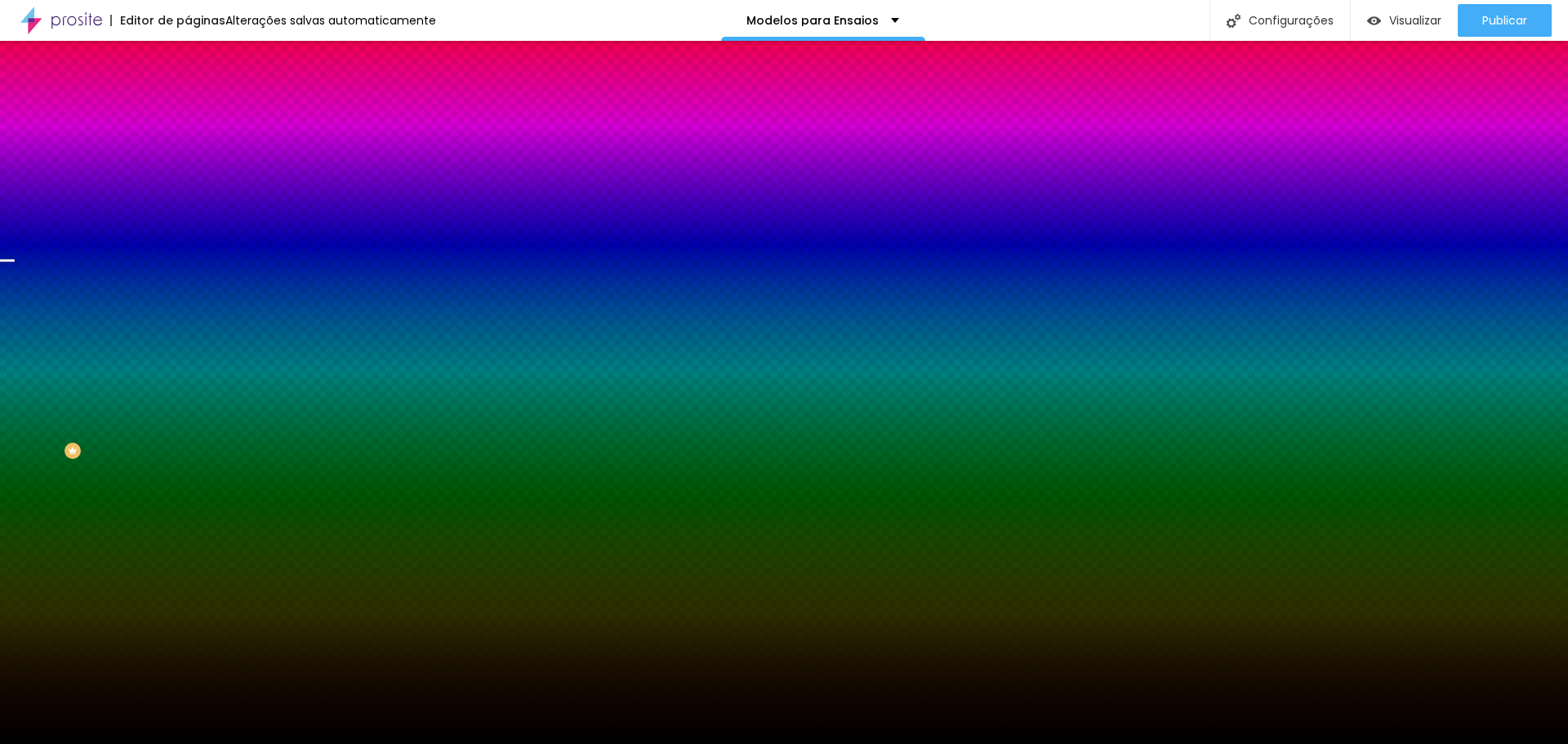
click at [188, 111] on li "Avançado" at bounding box center [282, 119] width 188 height 16
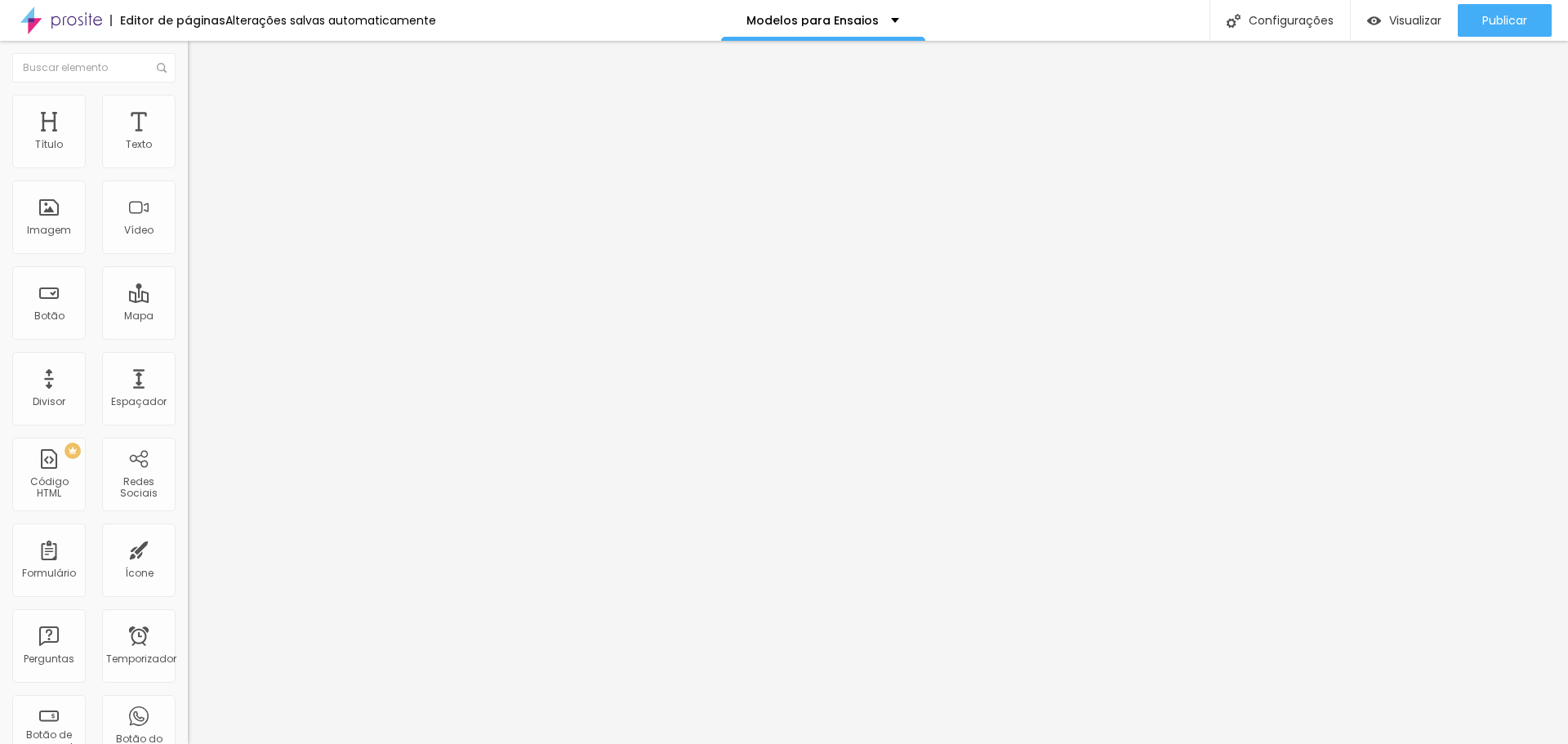
click at [188, 471] on div at bounding box center [282, 471] width 188 height 0
click at [188, 481] on div at bounding box center [282, 481] width 188 height 0
click at [188, 491] on div at bounding box center [282, 491] width 188 height 0
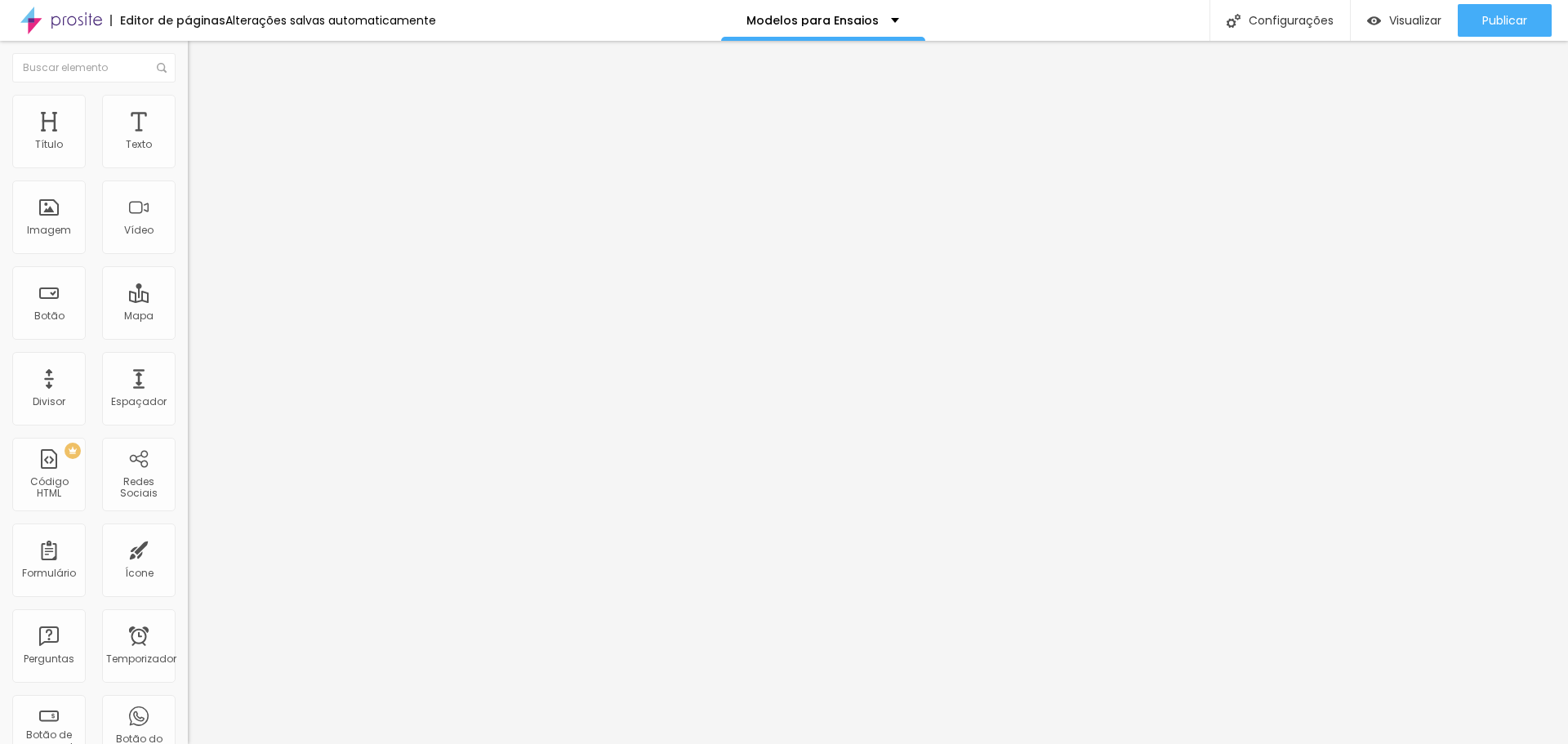
click at [188, 491] on div at bounding box center [282, 491] width 188 height 0
click at [225, 60] on font "Editar nulo" at bounding box center [255, 60] width 60 height 16
click at [203, 113] on font "Estilo" at bounding box center [215, 105] width 25 height 14
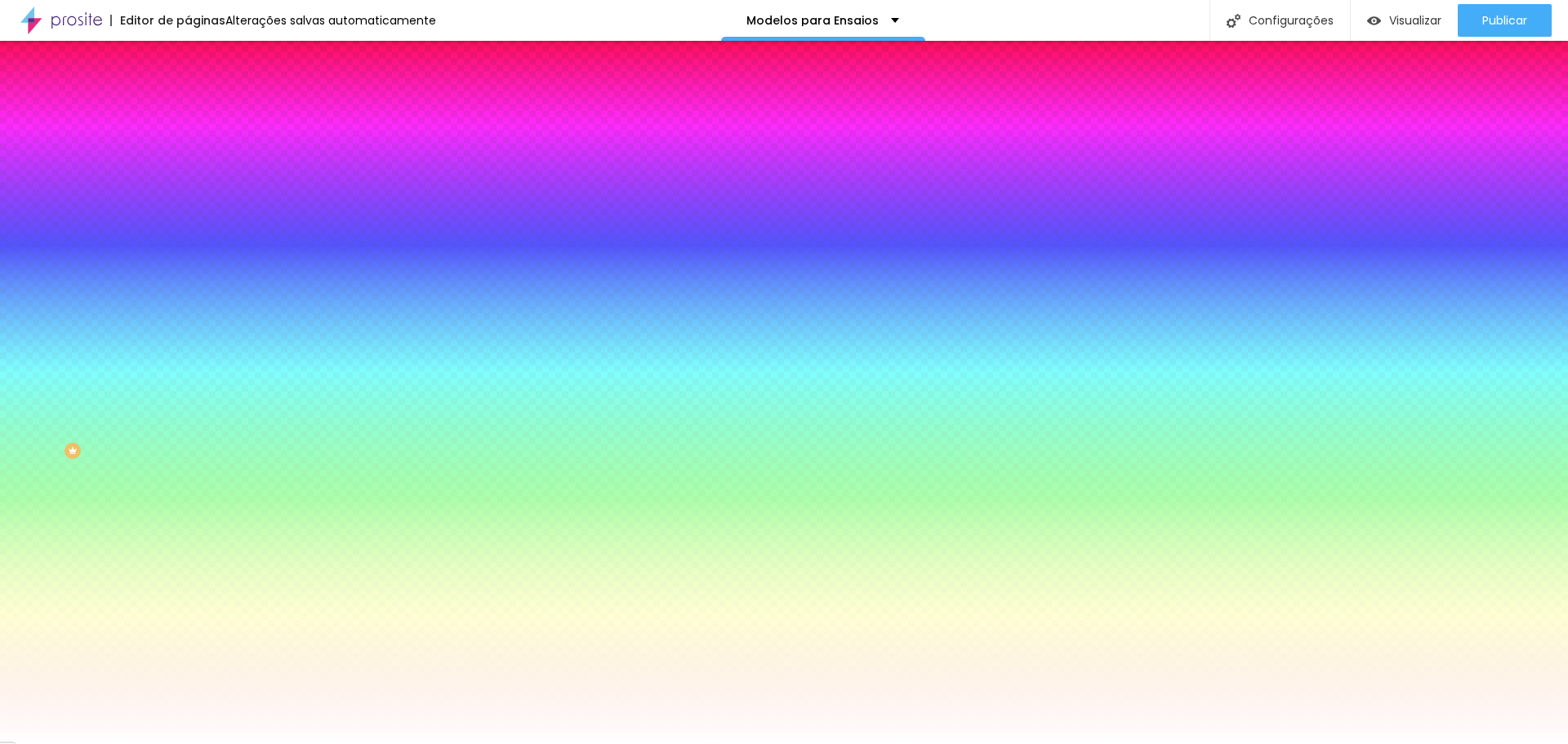
click at [188, 111] on img at bounding box center [195, 118] width 15 height 15
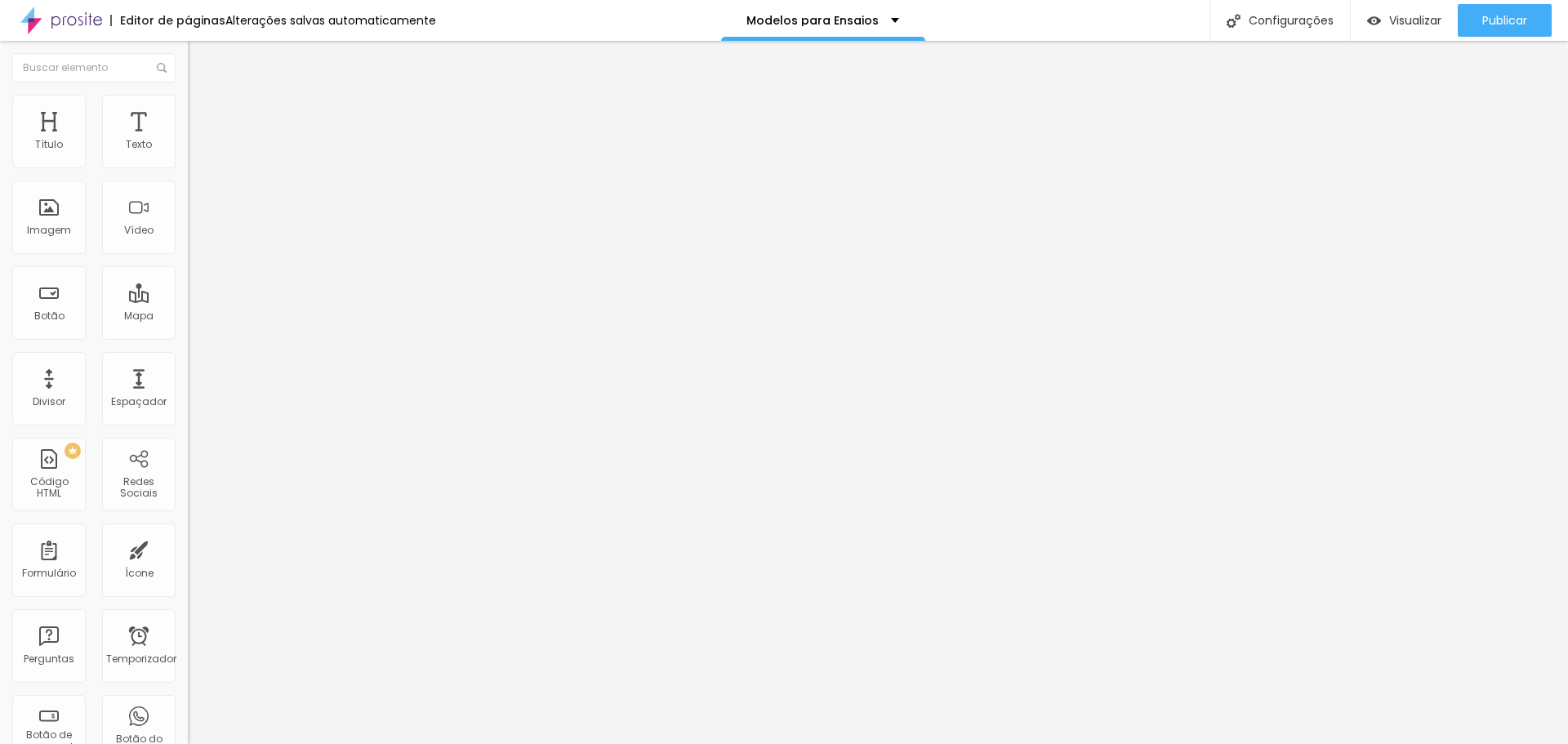
click at [203, 96] on font "Conteúdo" at bounding box center [228, 89] width 51 height 14
click at [200, 60] on img "button" at bounding box center [206, 59] width 13 height 13
click at [203, 113] on font "Avançado" at bounding box center [229, 105] width 54 height 14
type input "13"
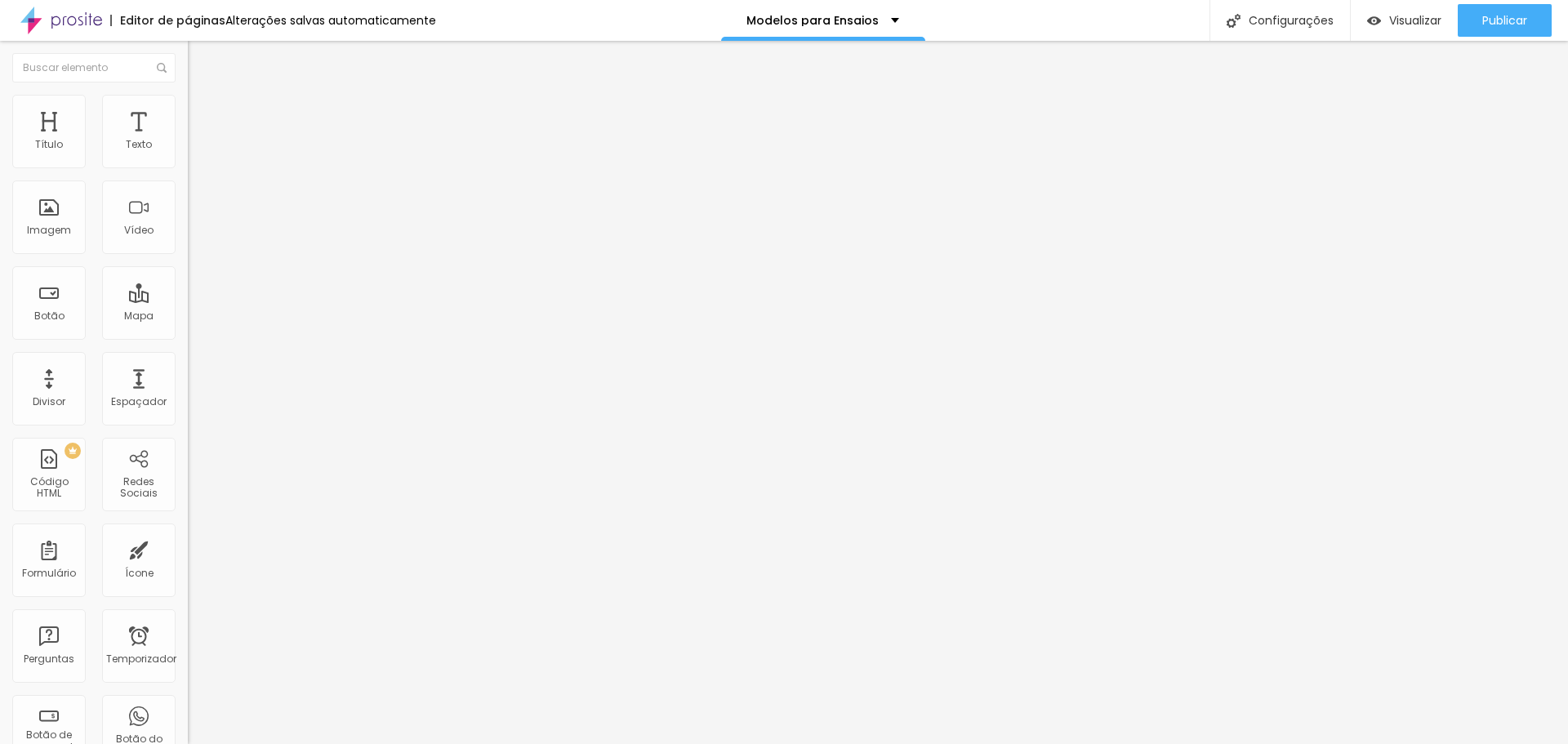
type input "16"
type input "17"
type input "18"
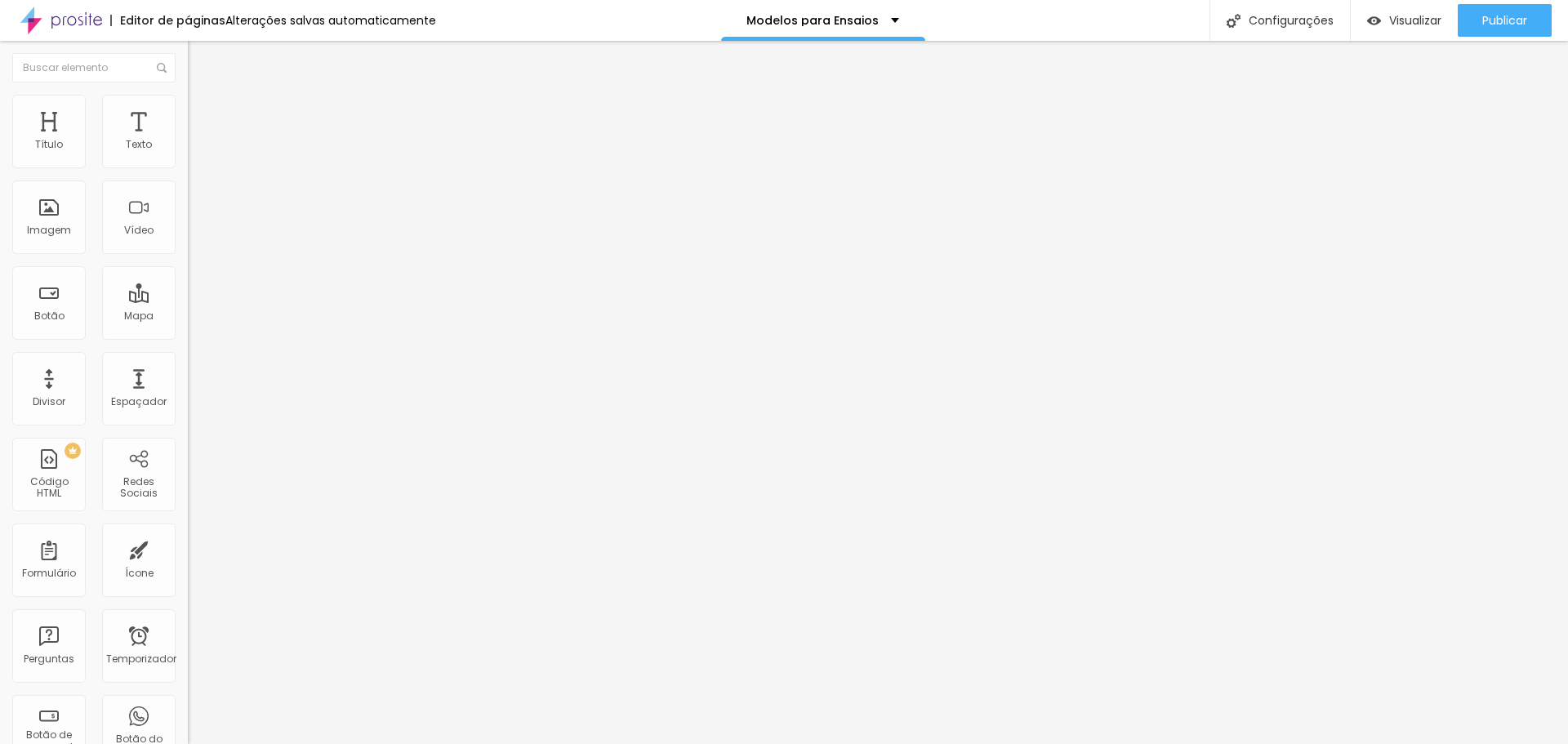
type input "18"
type input "19"
type input "20"
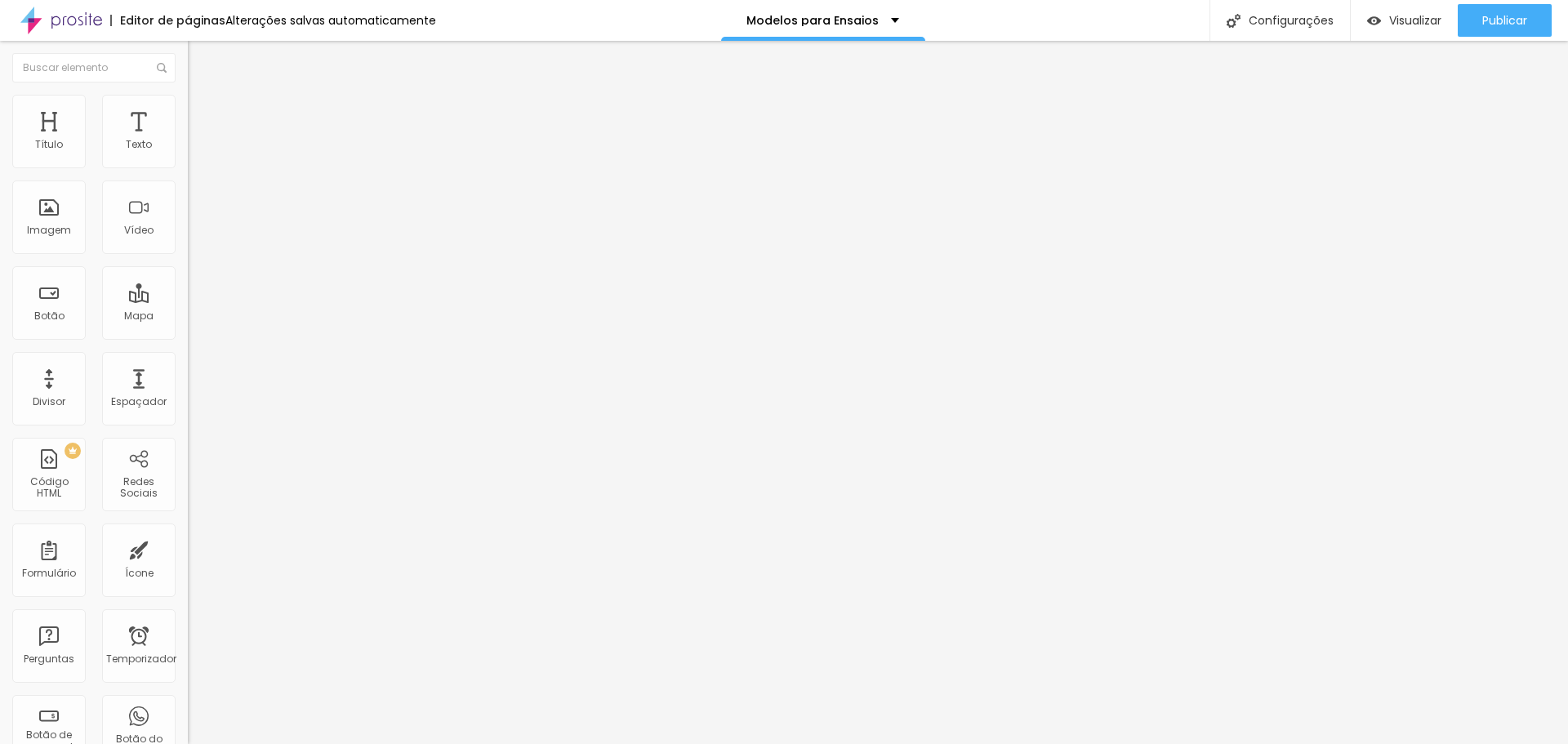
type input "21"
type input "23"
type input "24"
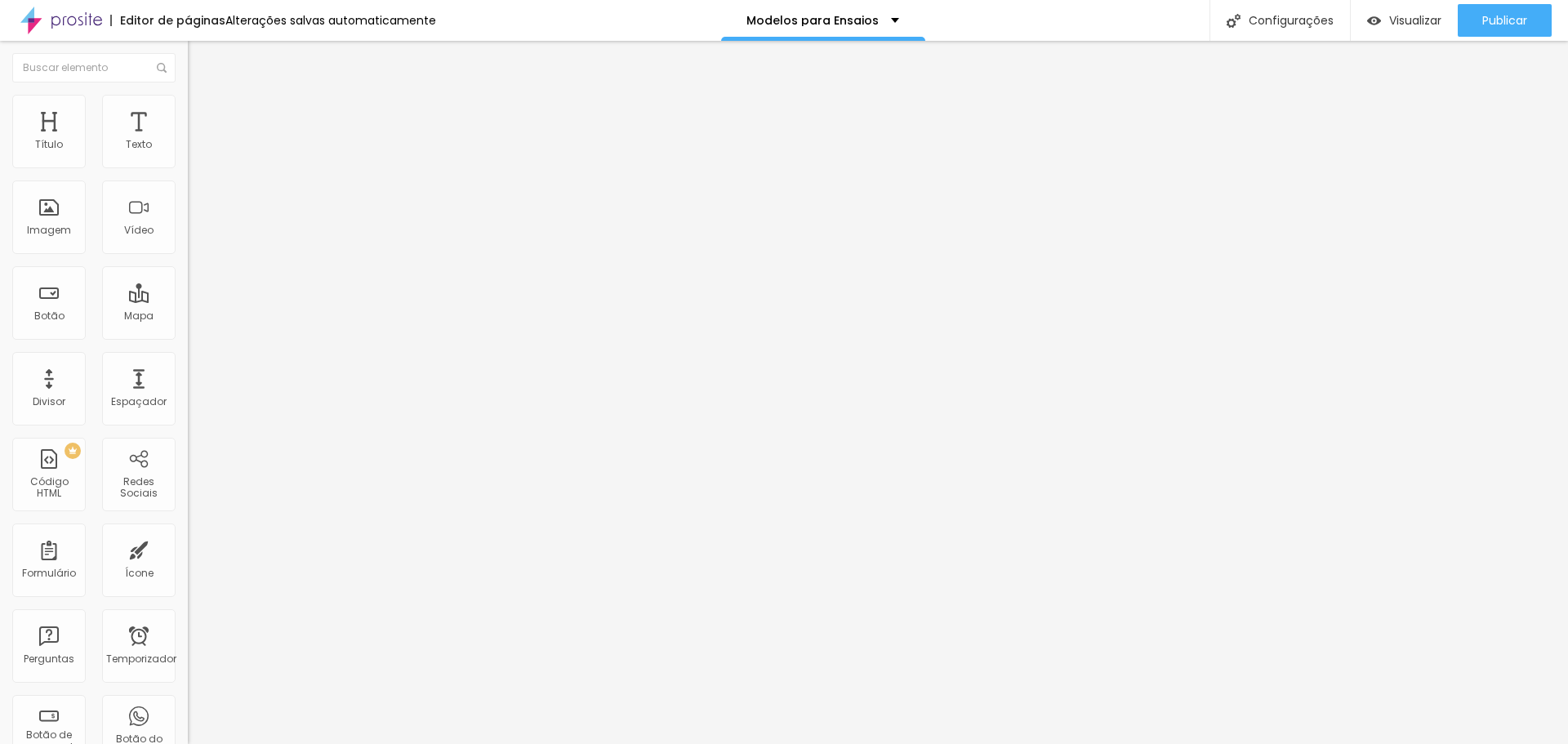
type input "24"
type input "25"
type input "26"
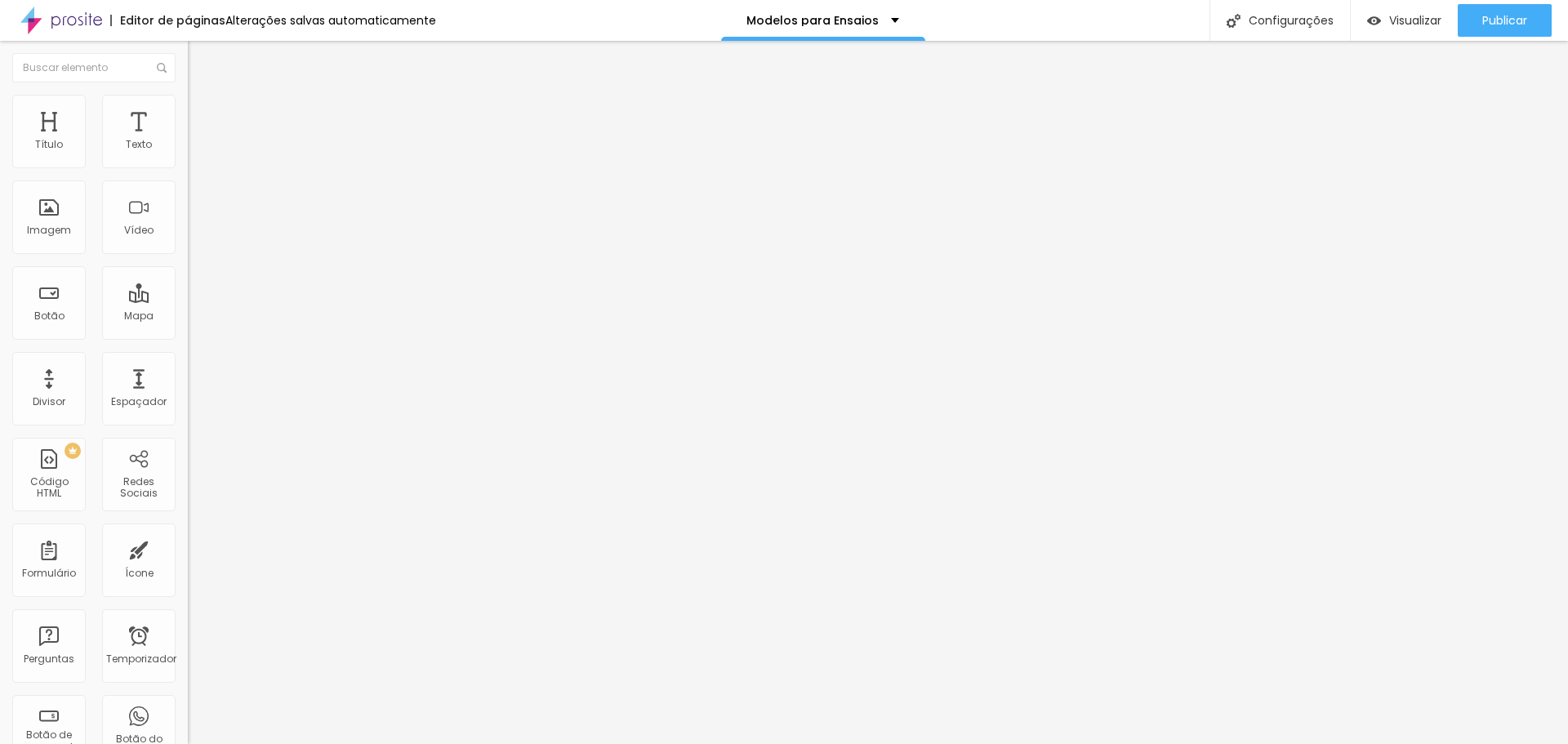
type input "28"
type input "29"
type input "31"
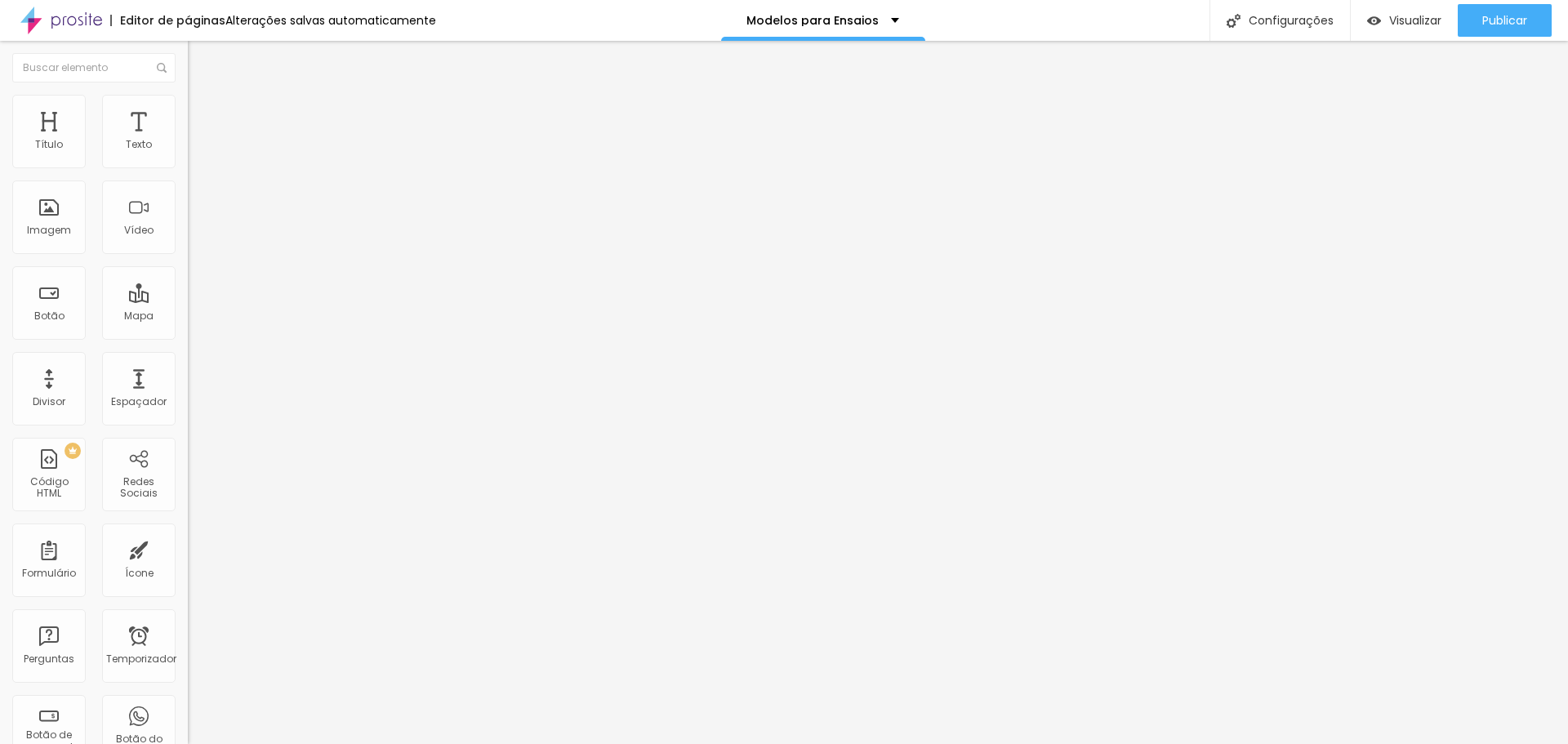
type input "31"
type input "32"
type input "33"
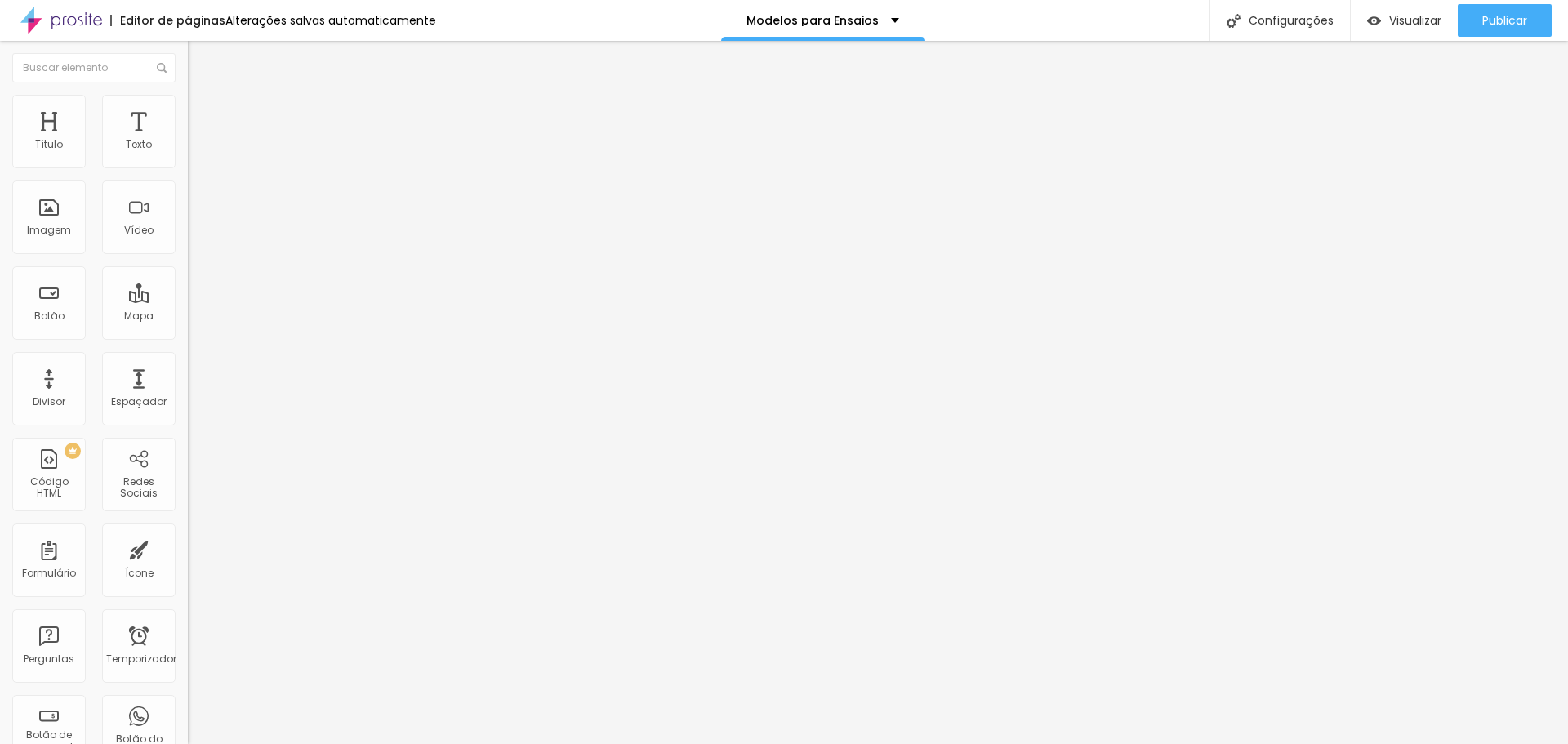
type input "35"
type input "38"
type input "39"
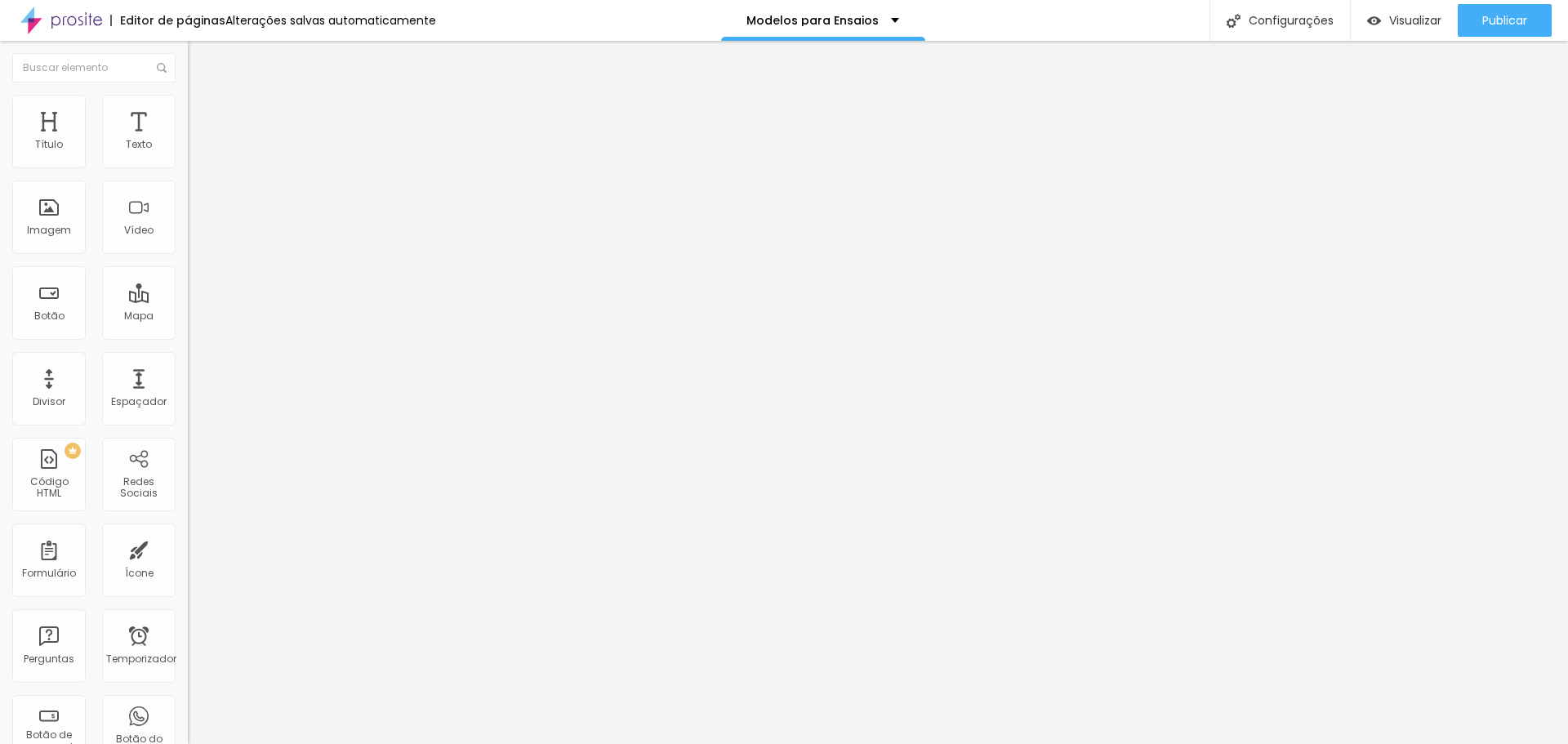
type input "39"
type input "43"
type input "47"
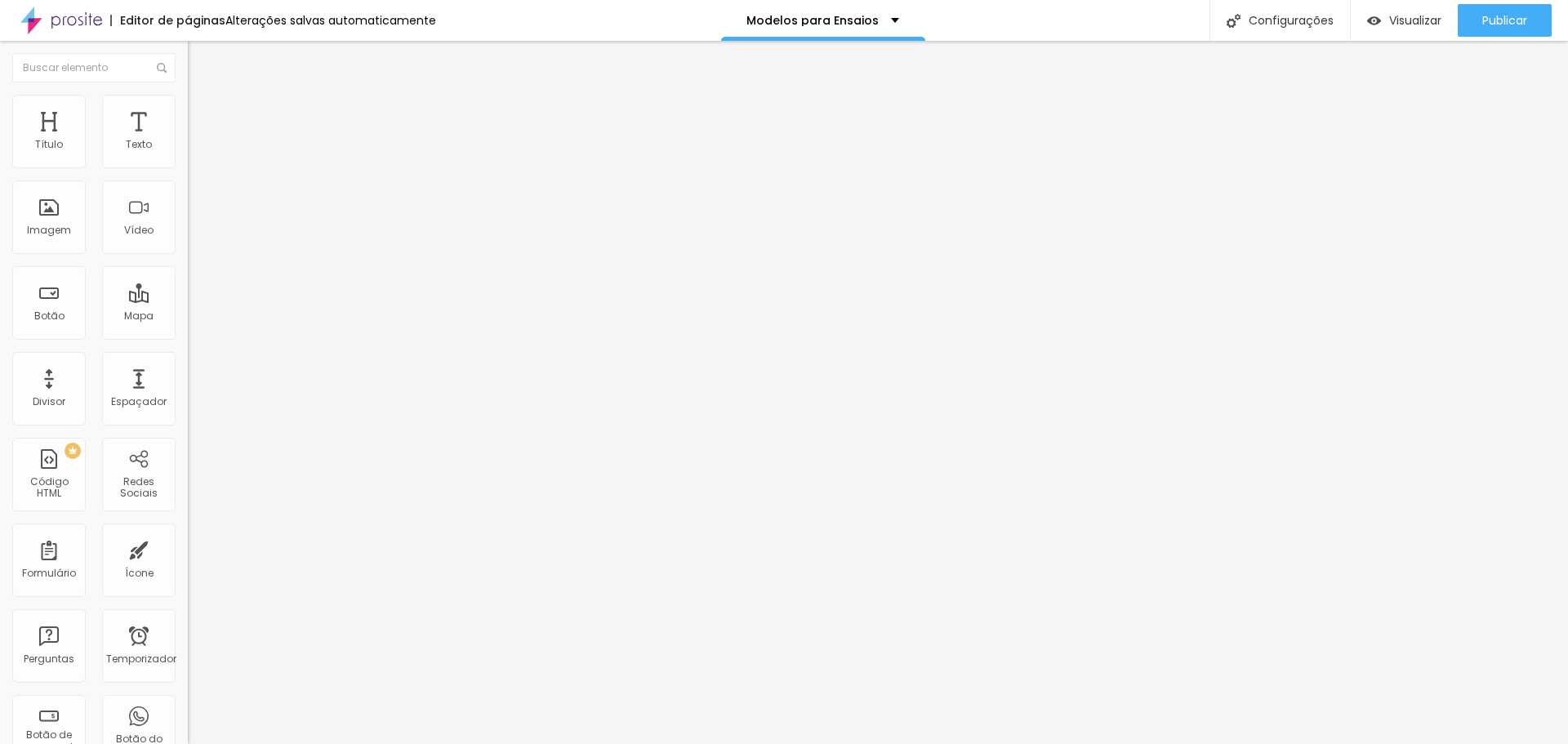
type input "50"
type input "53"
type input "54"
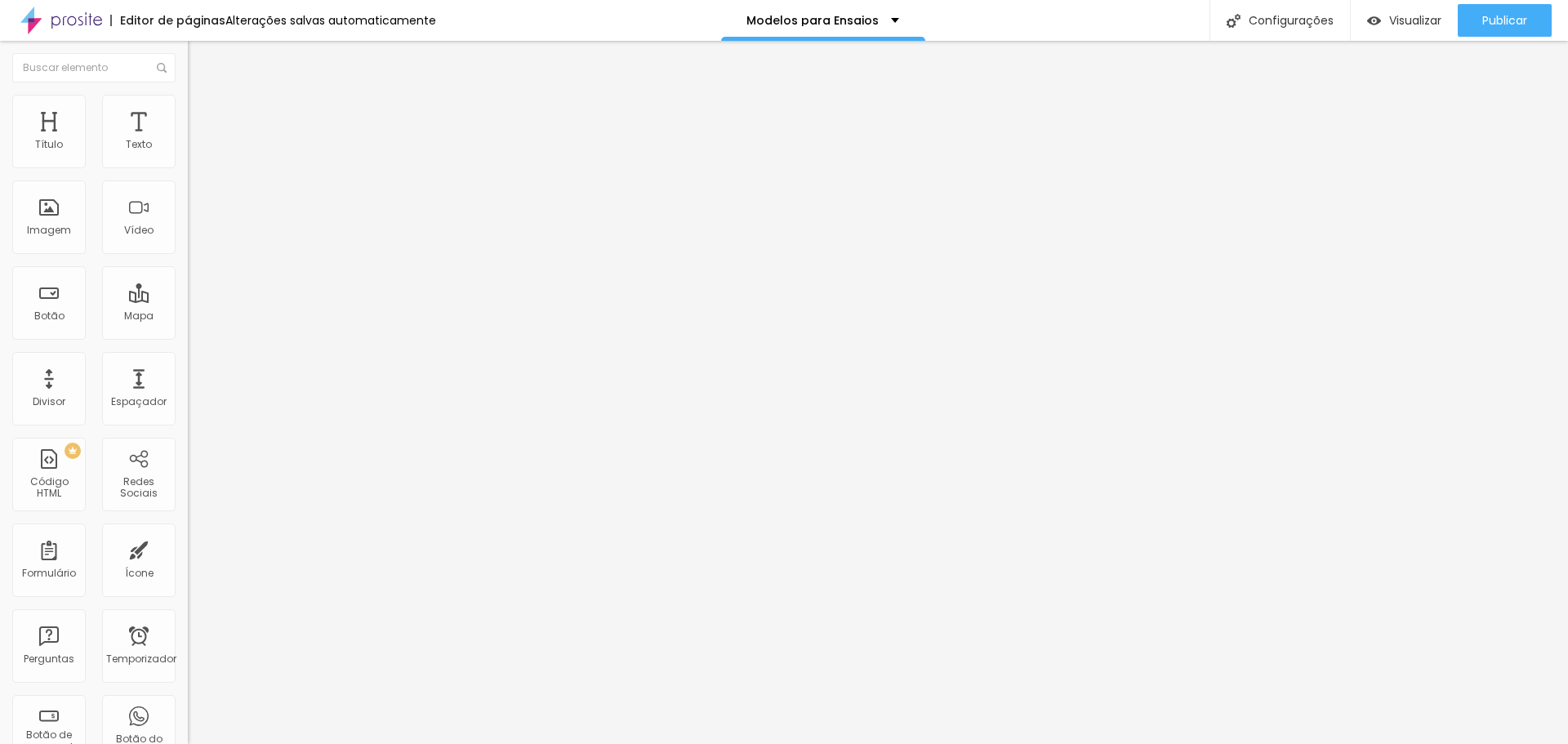
type input "54"
type input "56"
type input "58"
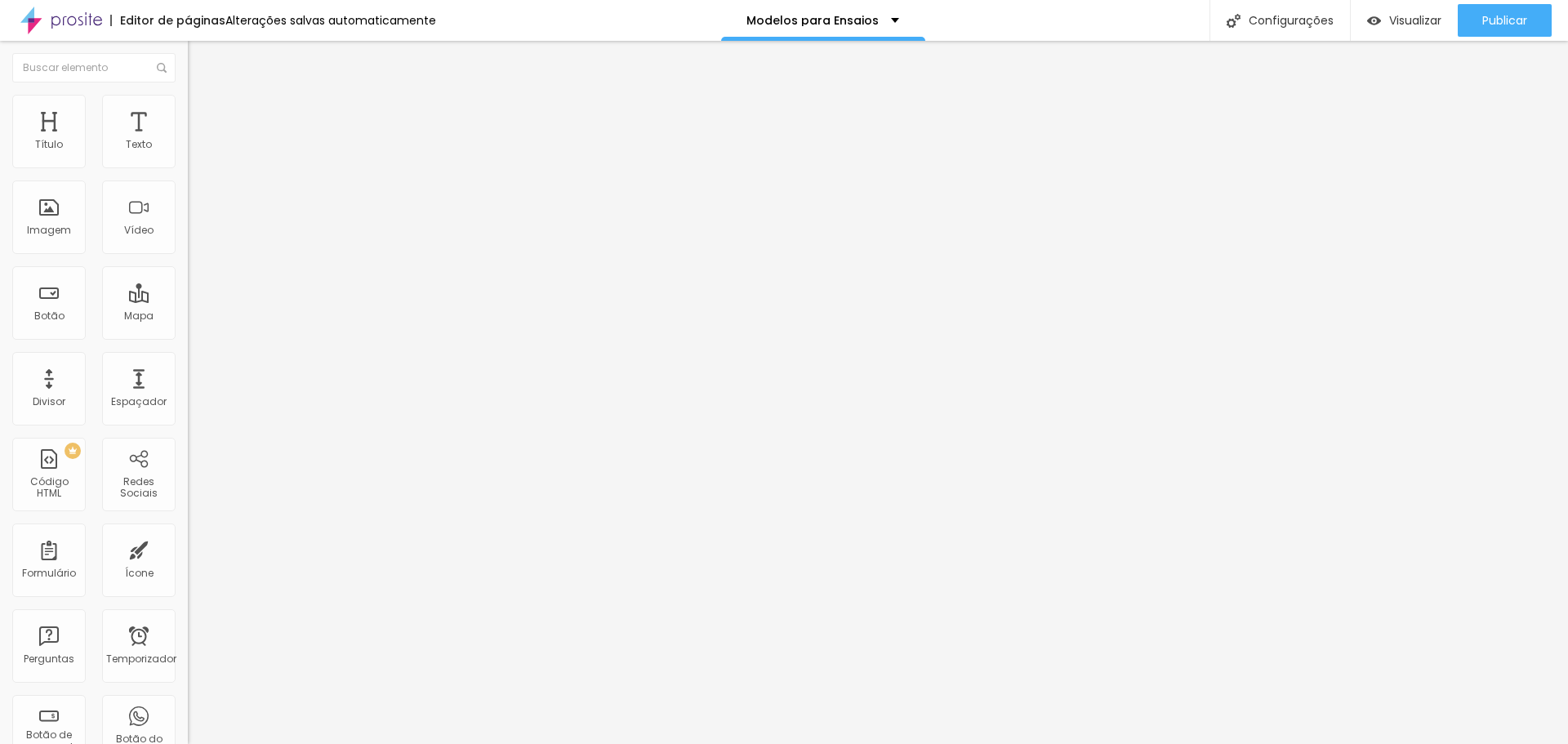
type input "61"
type input "64"
type input "67"
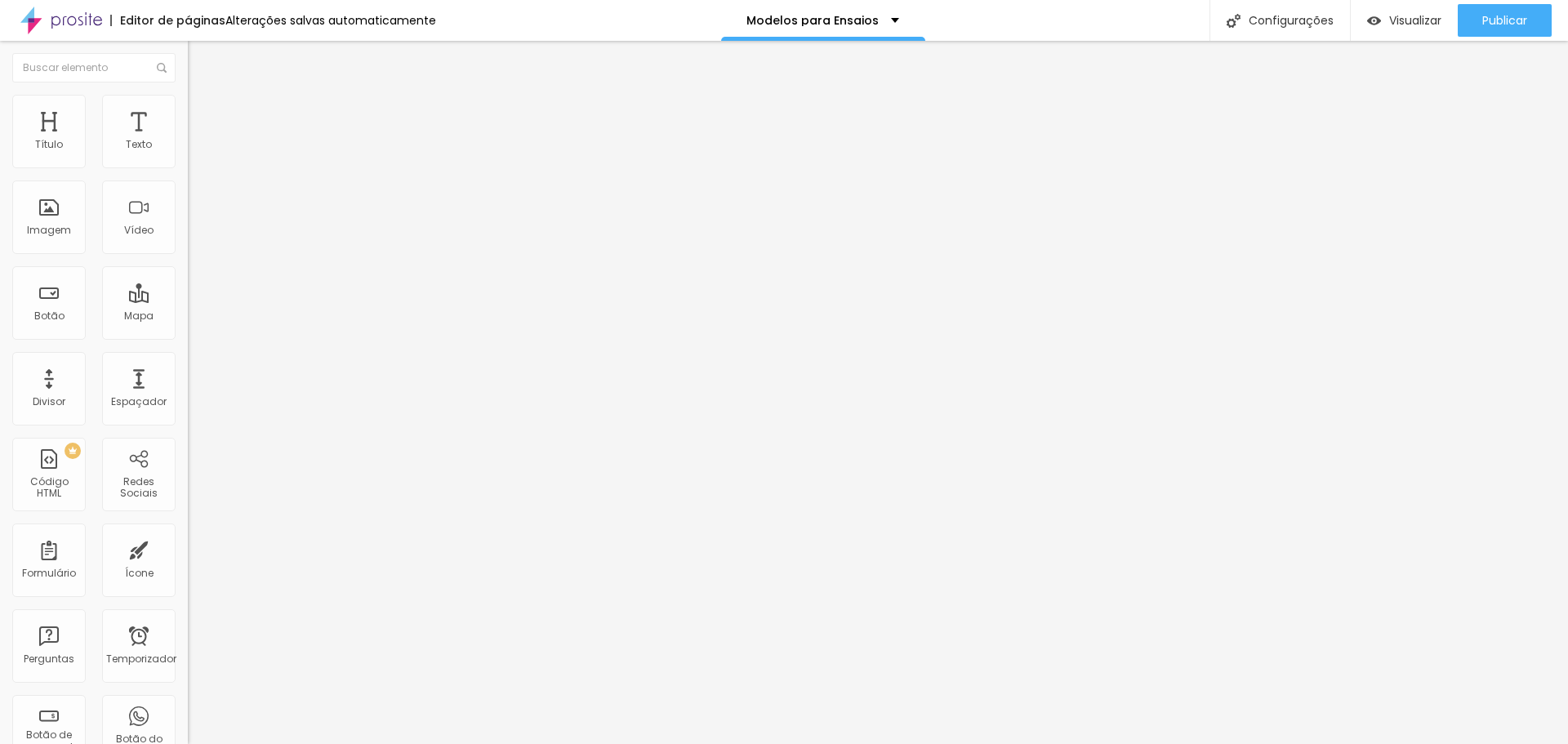
type input "67"
type input "73"
type input "84"
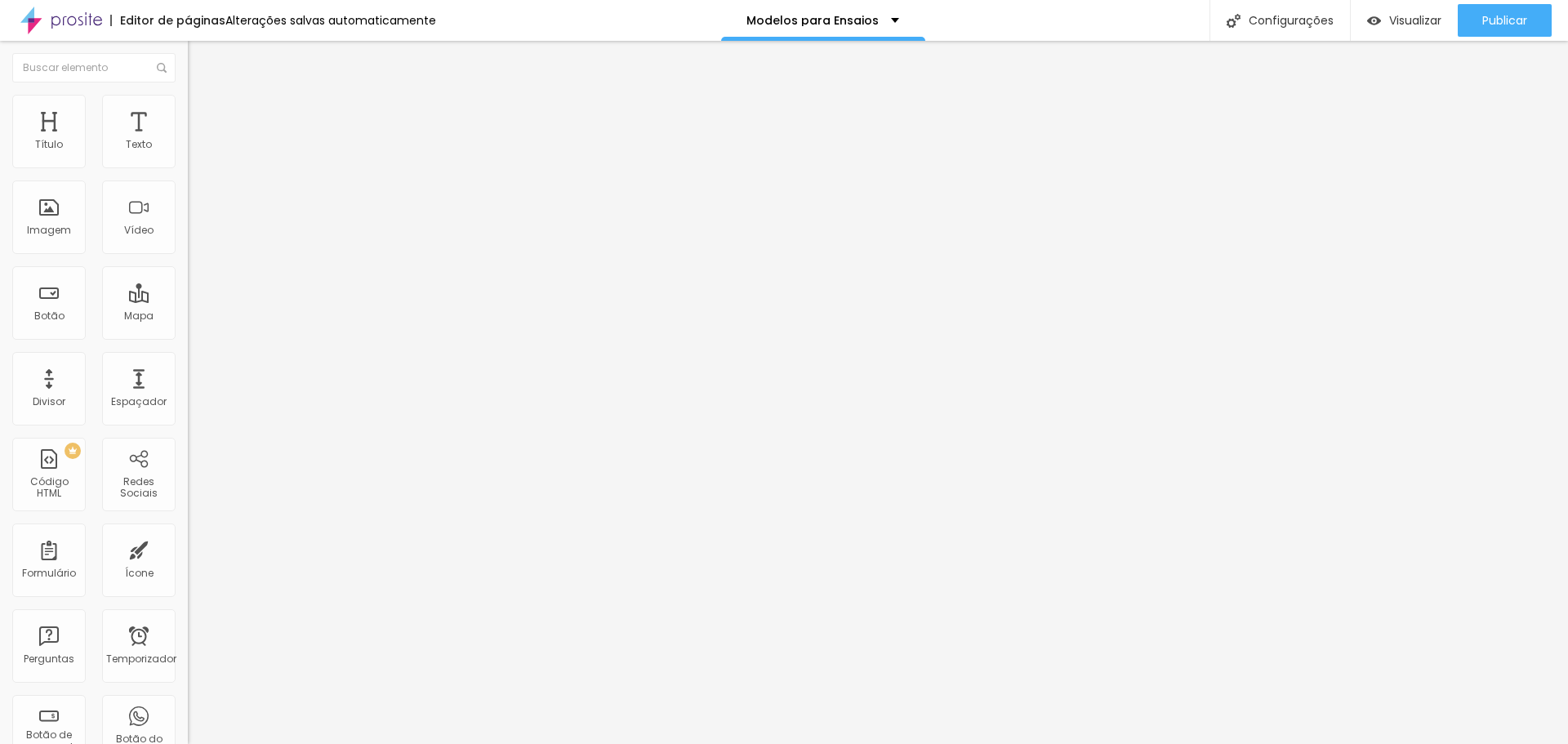
type input "89"
type input "91"
type input "94"
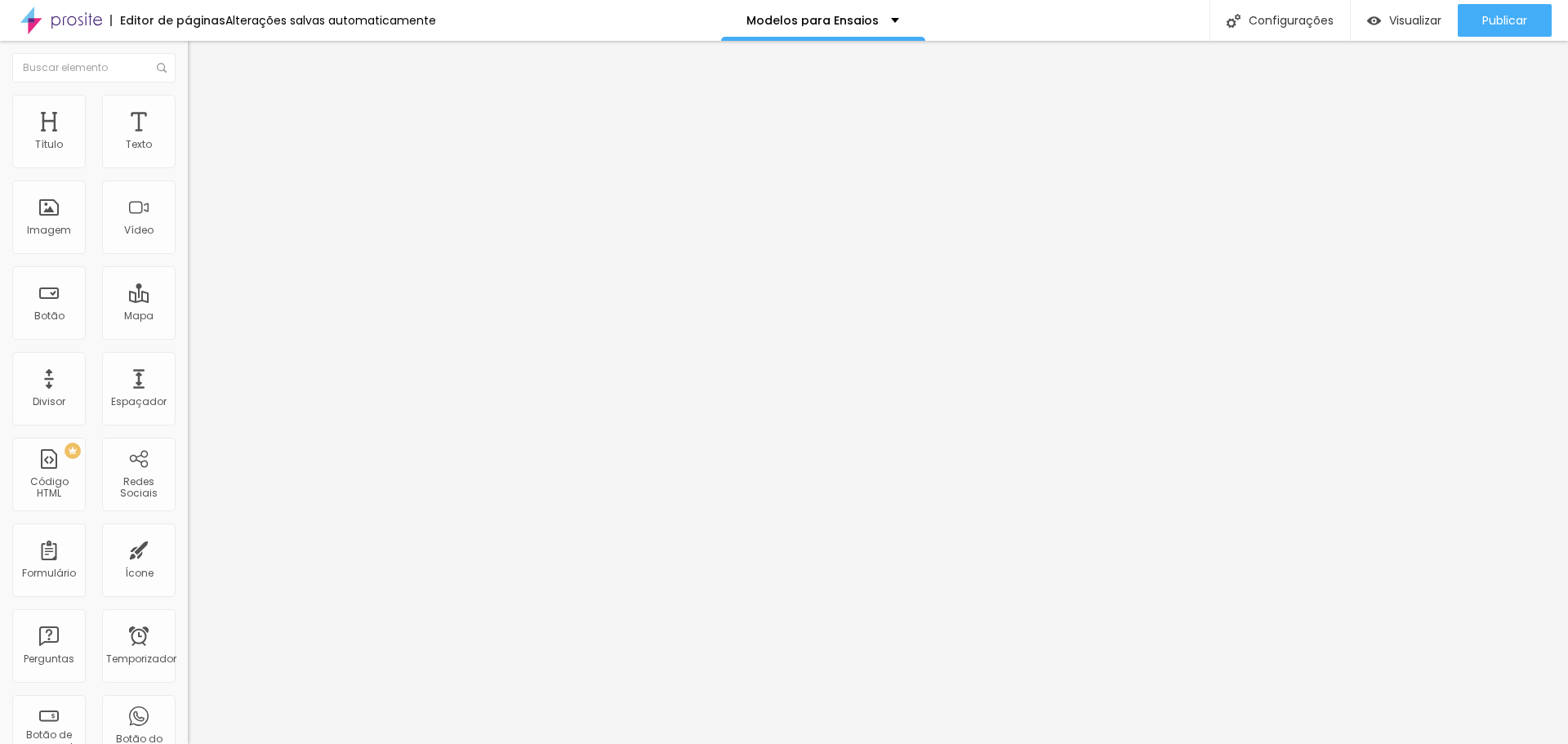
type input "94"
type input "98"
type input "100"
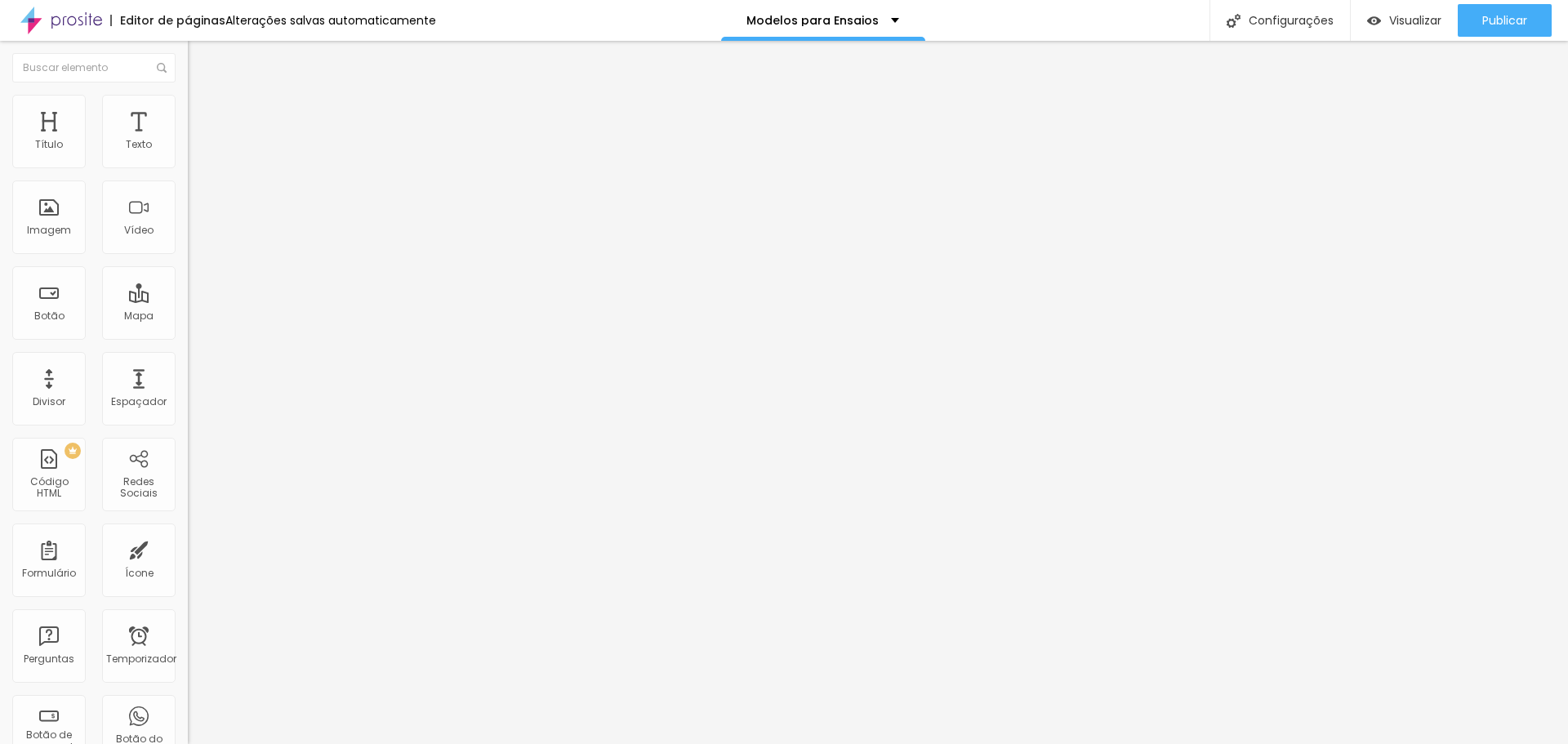
drag, startPoint x: 51, startPoint y: 163, endPoint x: 233, endPoint y: 205, distance: 186.8
type input "100"
click at [233, 301] on input "range" at bounding box center [241, 307] width 105 height 13
type input "13"
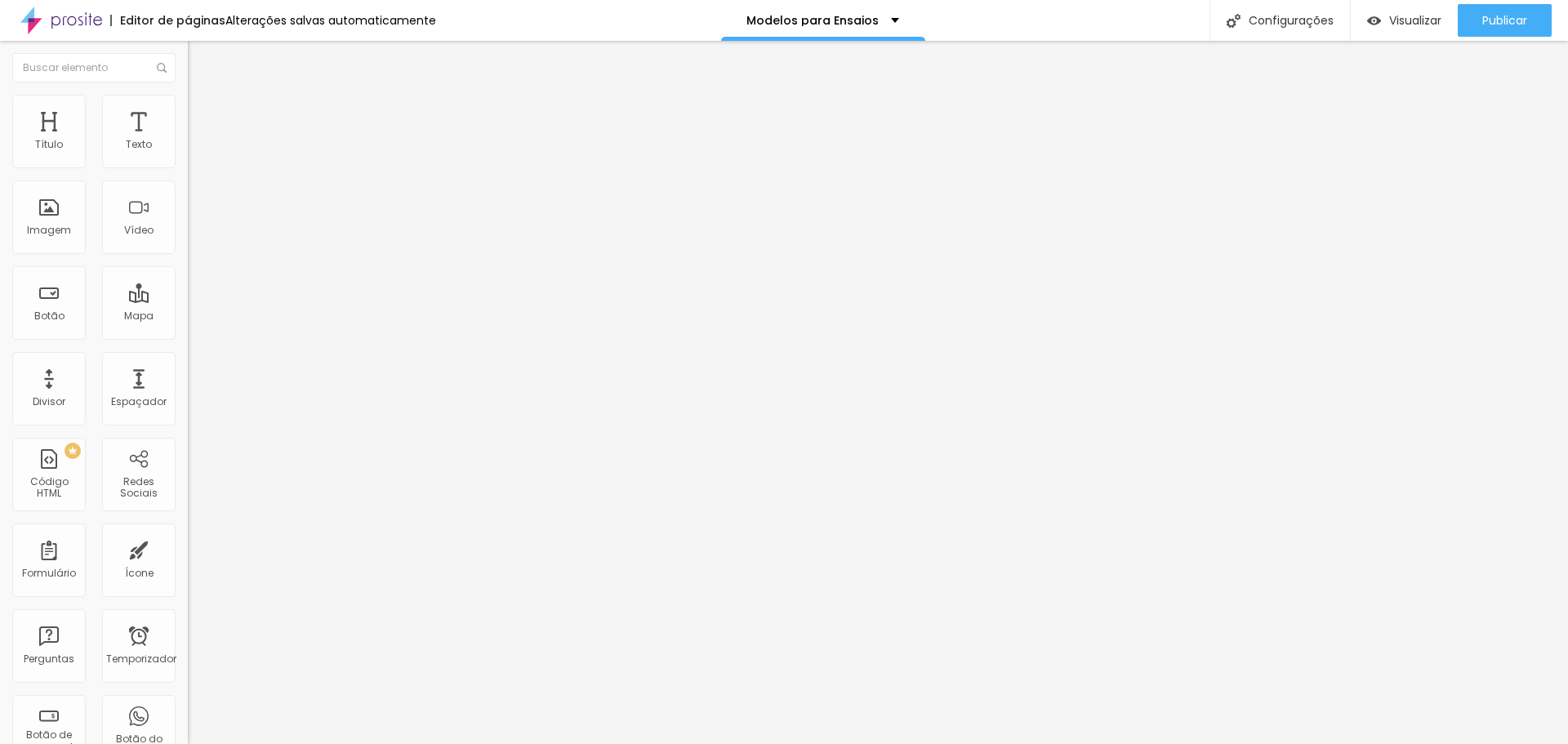
type input "16"
type input "17"
type input "18"
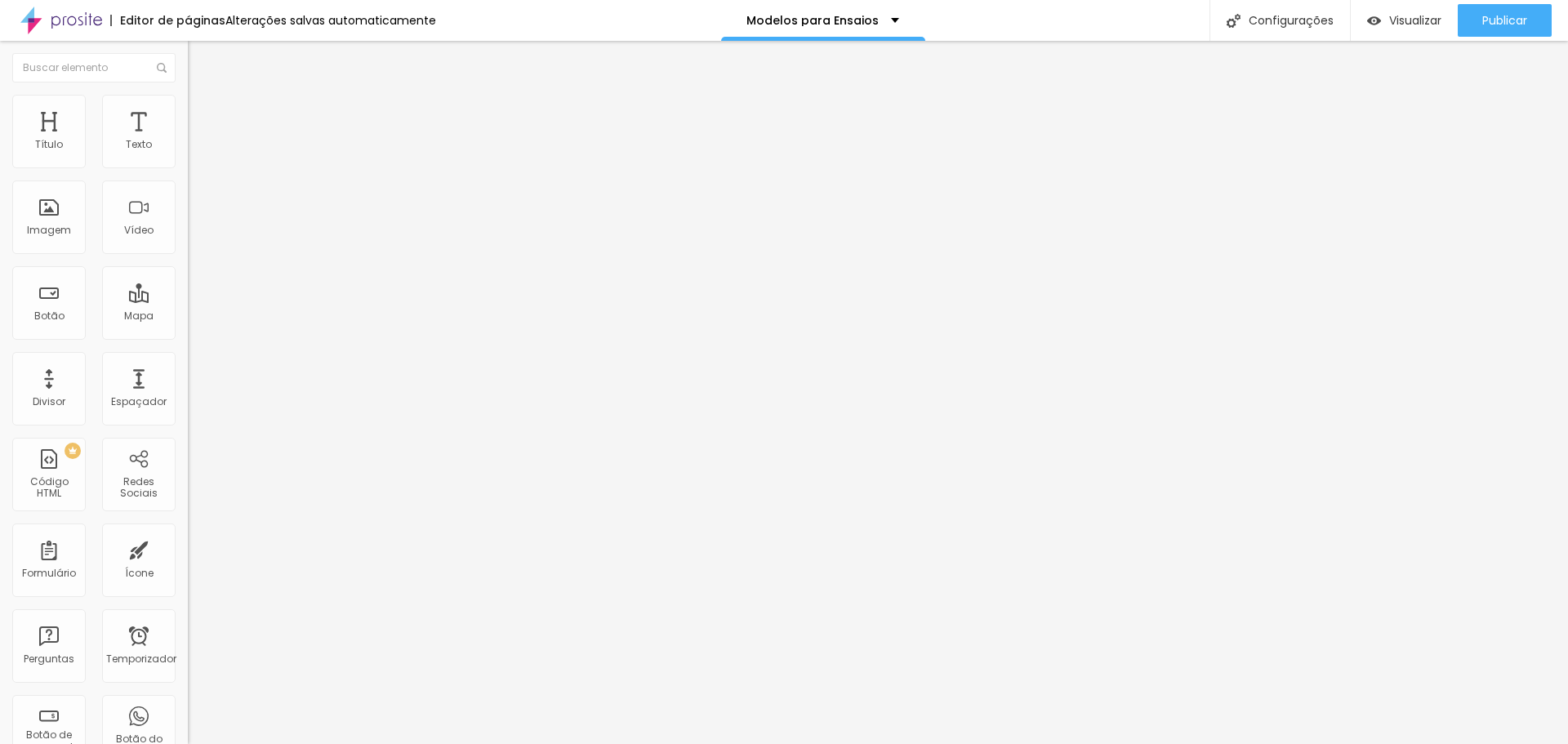
type input "18"
type input "20"
type input "21"
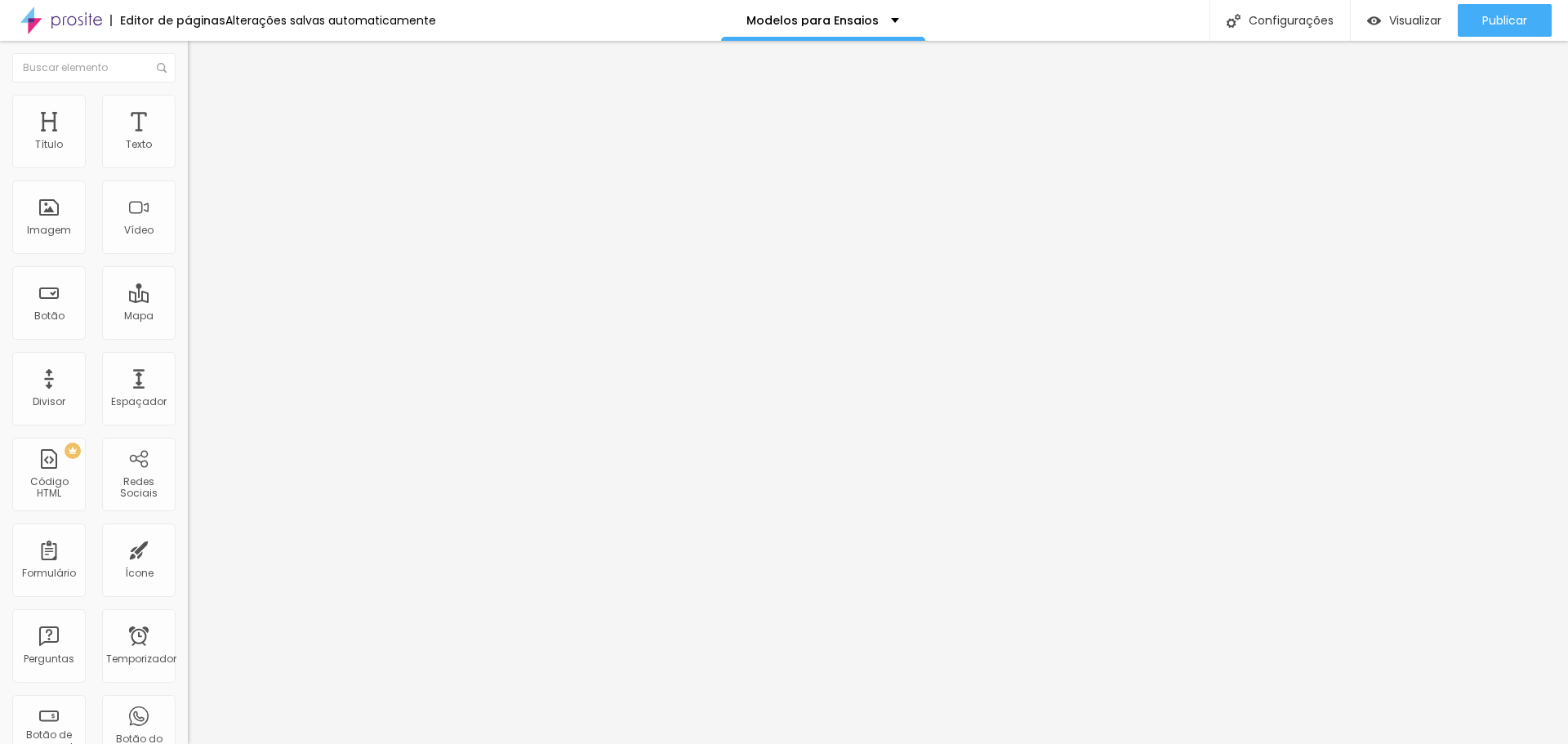
type input "23"
type input "25"
type input "27"
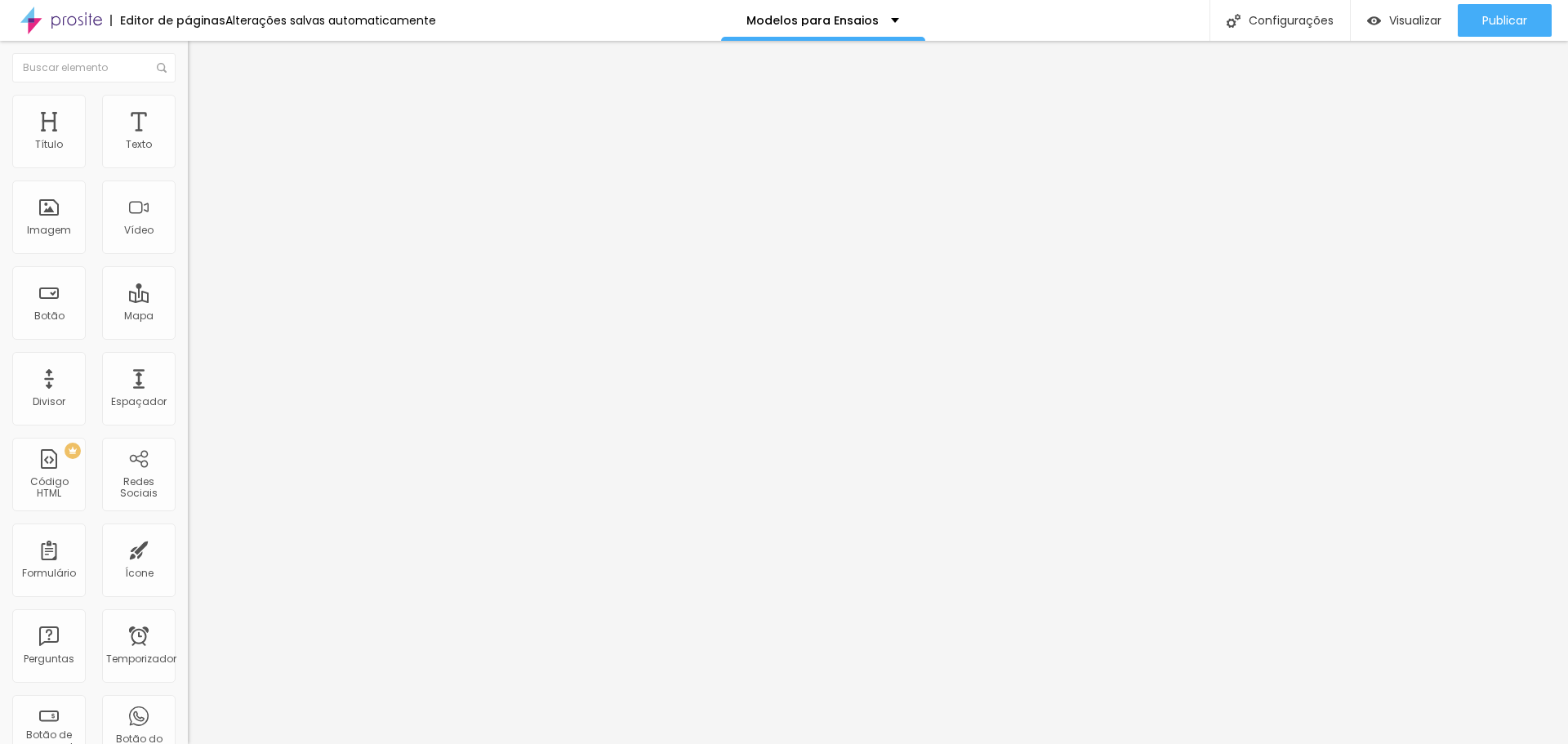
type input "27"
type input "28"
type input "29"
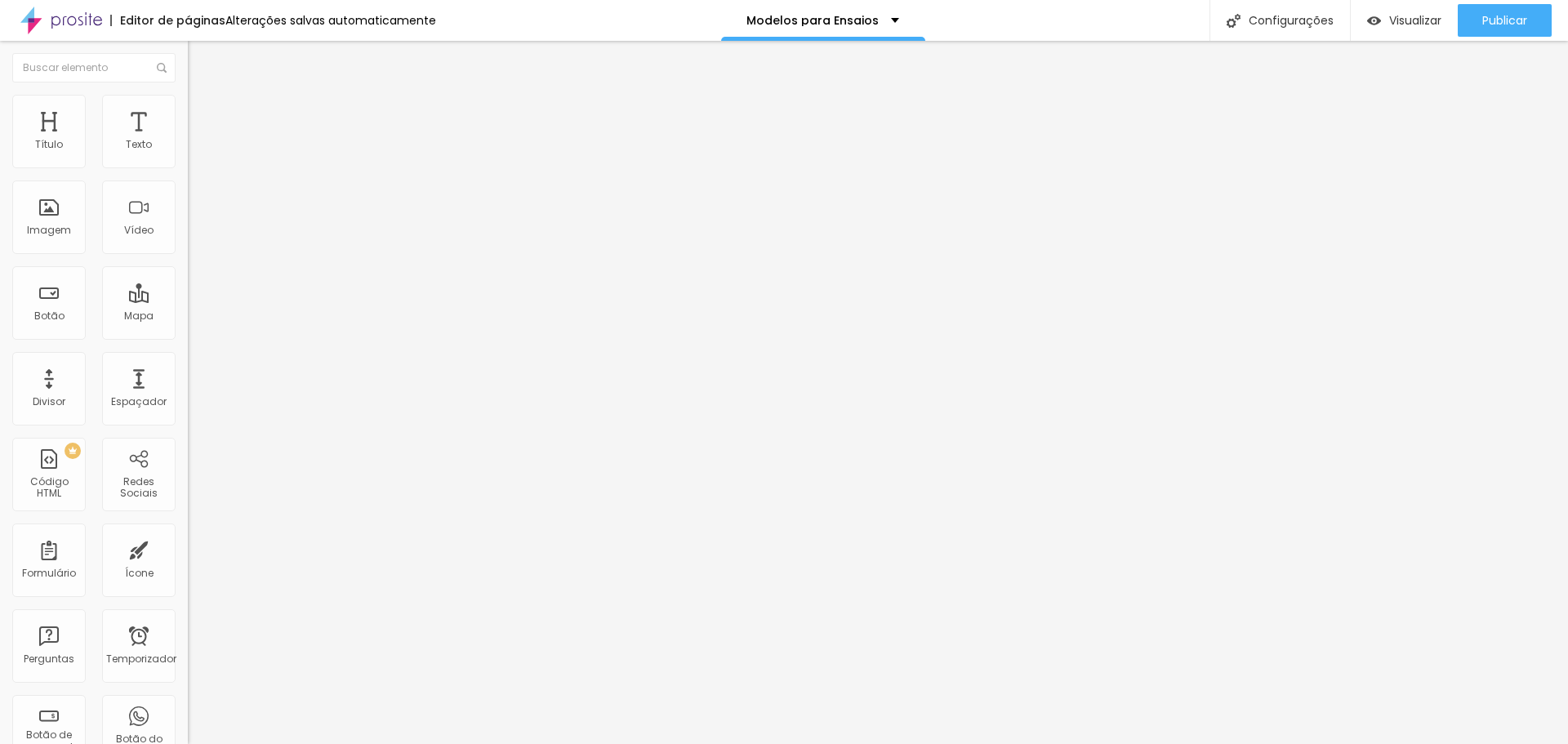
type input "30"
type input "27"
type input "25"
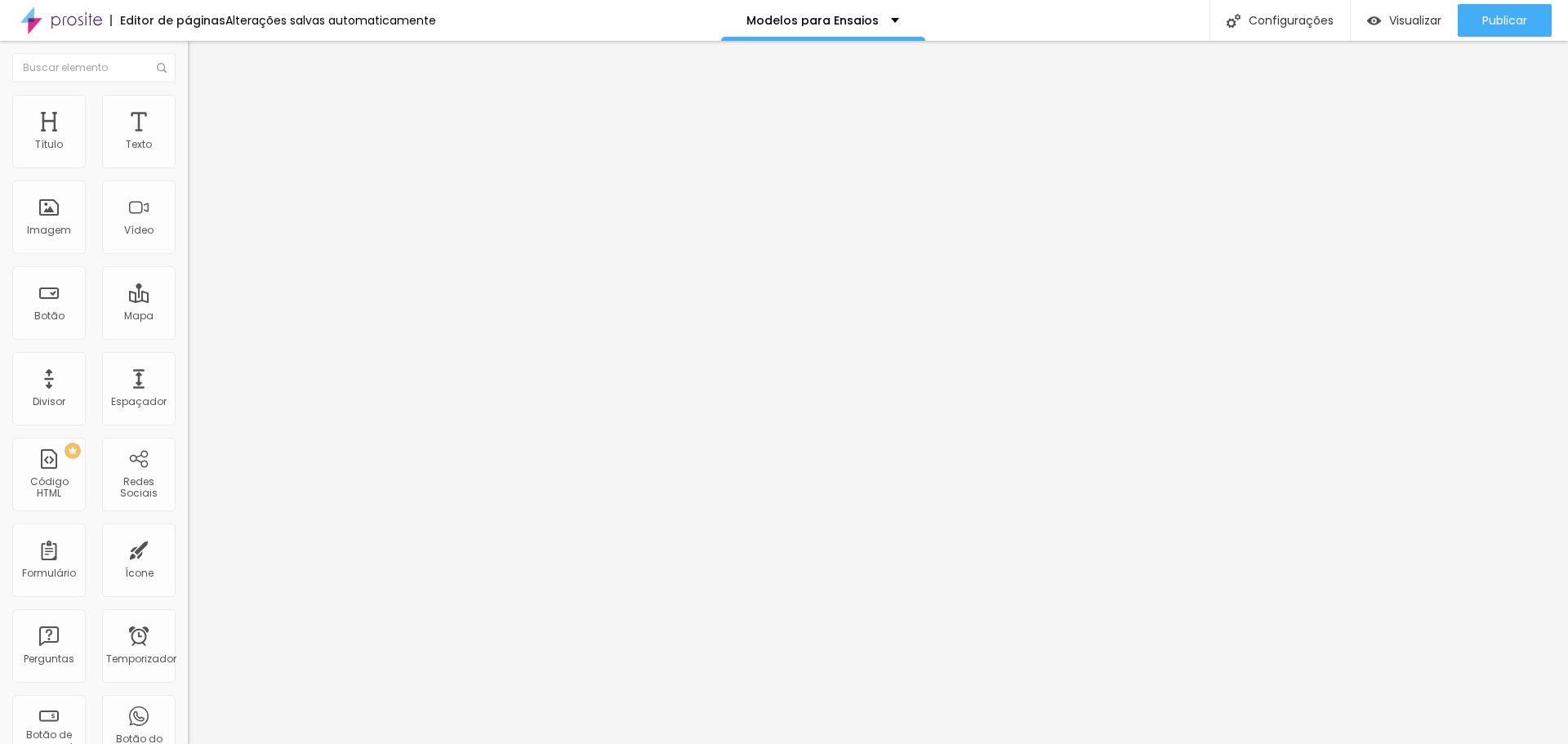
type input "25"
type input "24"
drag, startPoint x: 51, startPoint y: 193, endPoint x: 61, endPoint y: 192, distance: 10.0
click at [188, 531] on input "range" at bounding box center [241, 538] width 105 height 13
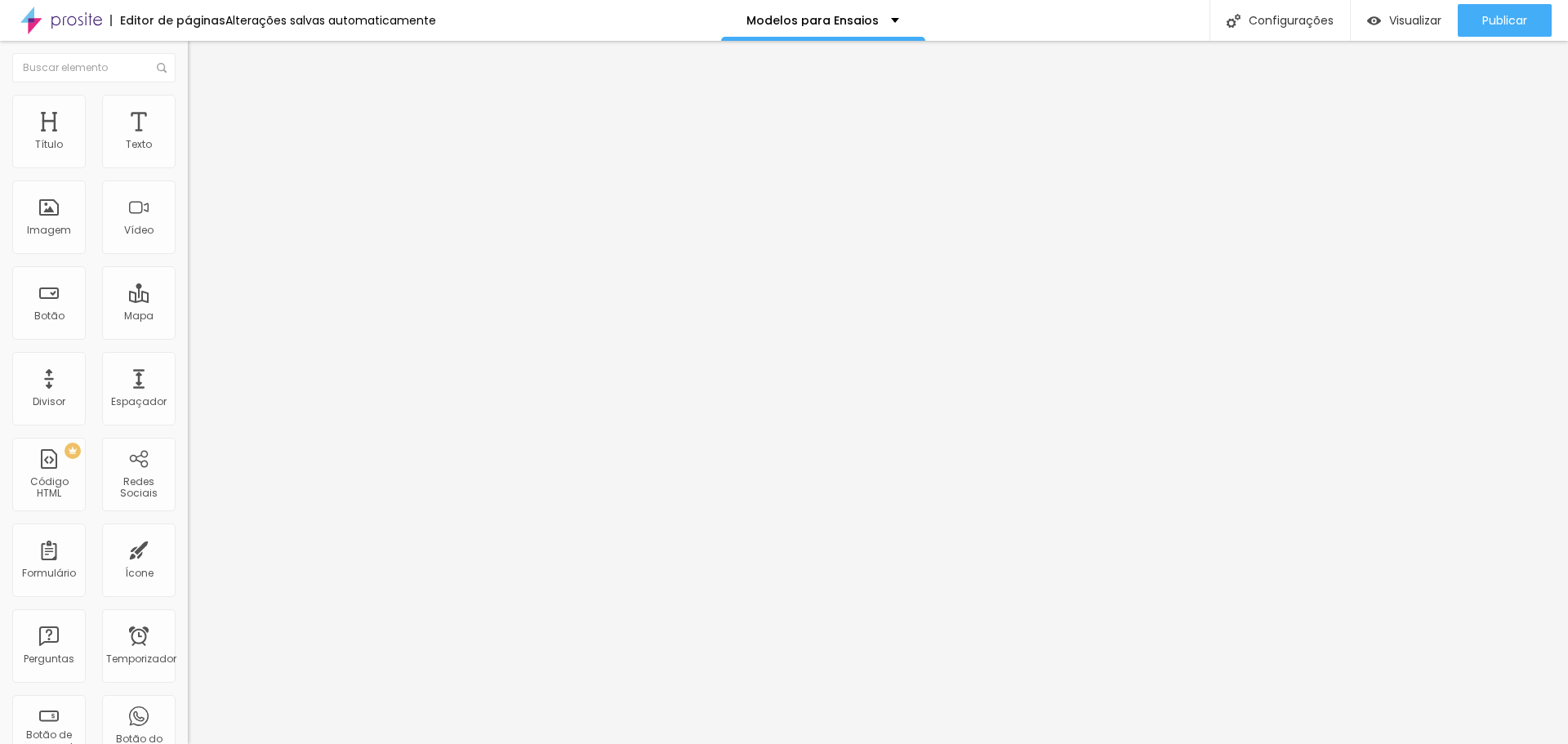
click at [188, 94] on li "Estilo" at bounding box center [282, 86] width 188 height 16
click at [195, 201] on icon "button" at bounding box center [199, 202] width 10 height 10
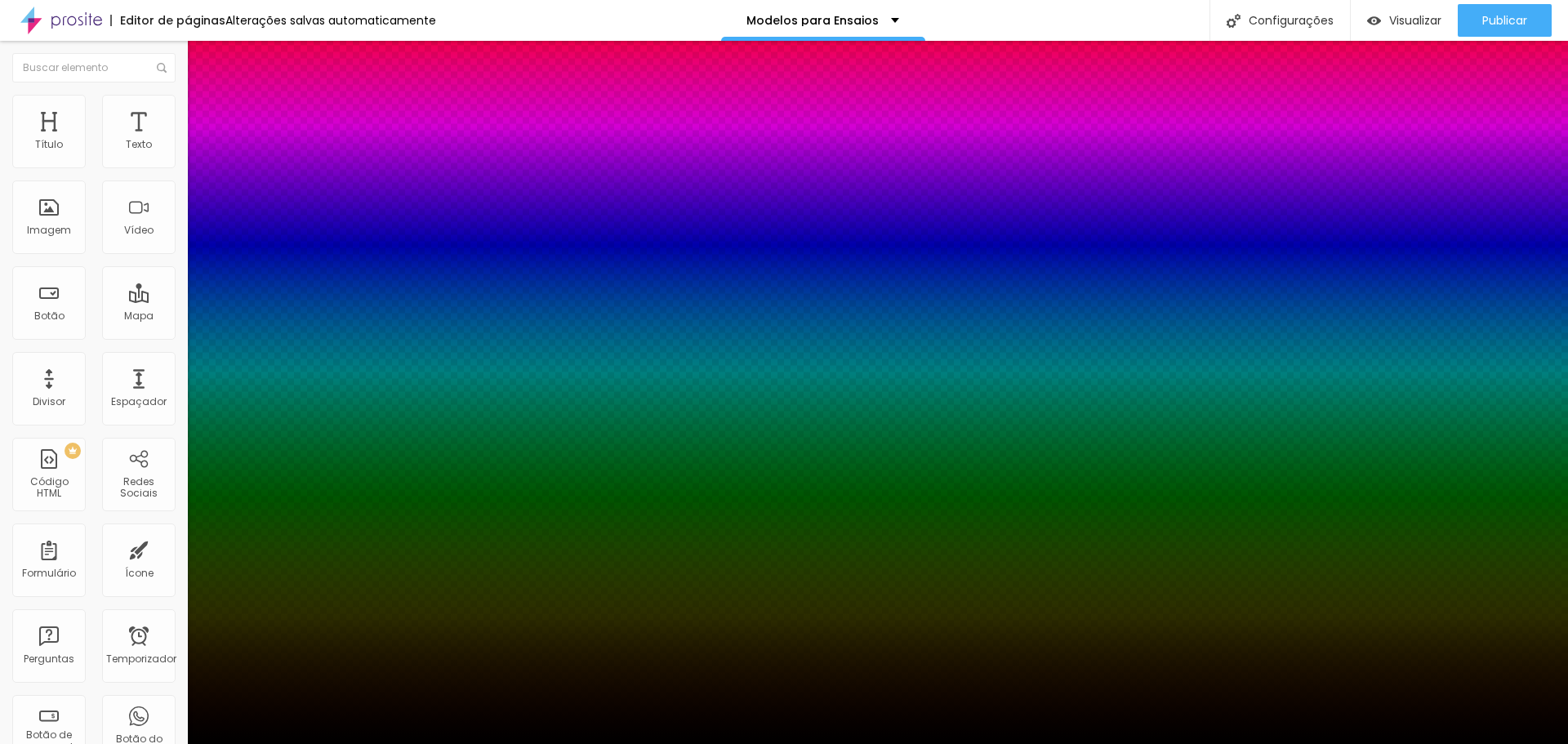
click at [294, 743] on div at bounding box center [784, 753] width 1568 height 0
drag, startPoint x: 236, startPoint y: 365, endPoint x: 140, endPoint y: 462, distance: 136.5
click at [140, 462] on body "Editor de páginas Alterações salvas automaticamente Modelos para Ensaios Config…" at bounding box center [784, 372] width 1568 height 744
click at [520, 743] on div at bounding box center [784, 744] width 1568 height 0
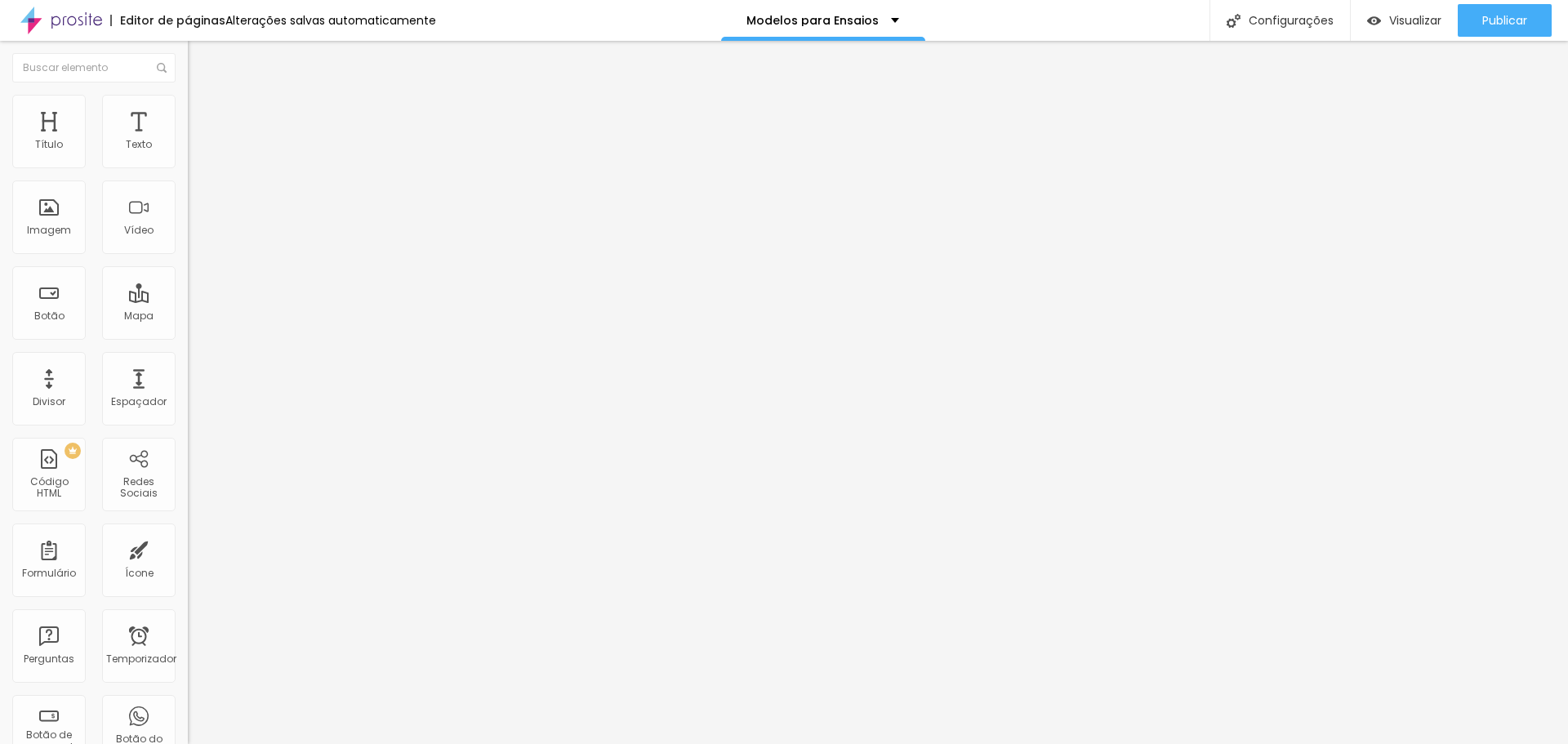
click at [195, 201] on icon "button" at bounding box center [199, 202] width 10 height 10
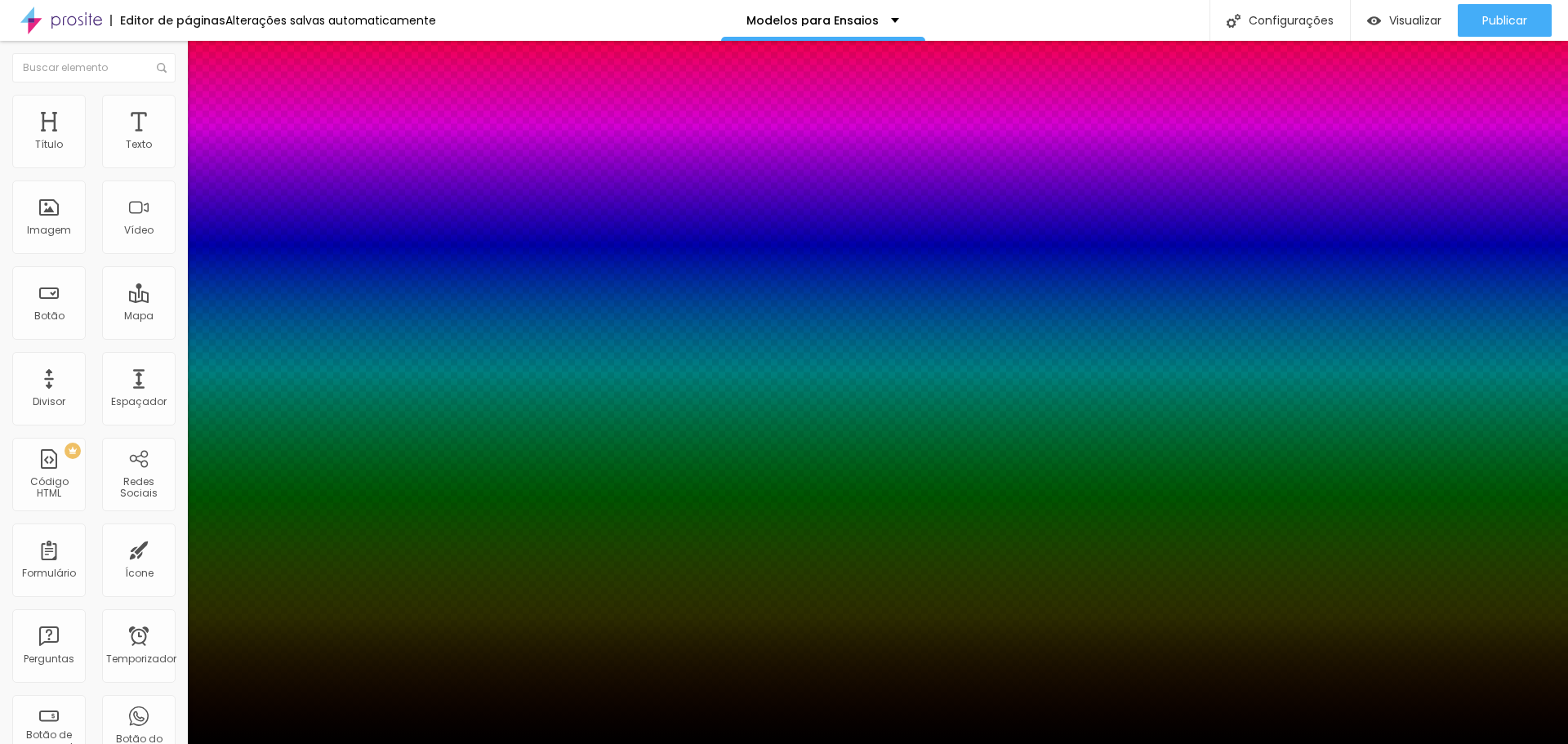
drag, startPoint x: 238, startPoint y: 382, endPoint x: 125, endPoint y: 476, distance: 147.0
click at [125, 476] on body "Editor de páginas Alterações salvas automaticamente Modelos para Ensaios Config…" at bounding box center [784, 372] width 1568 height 744
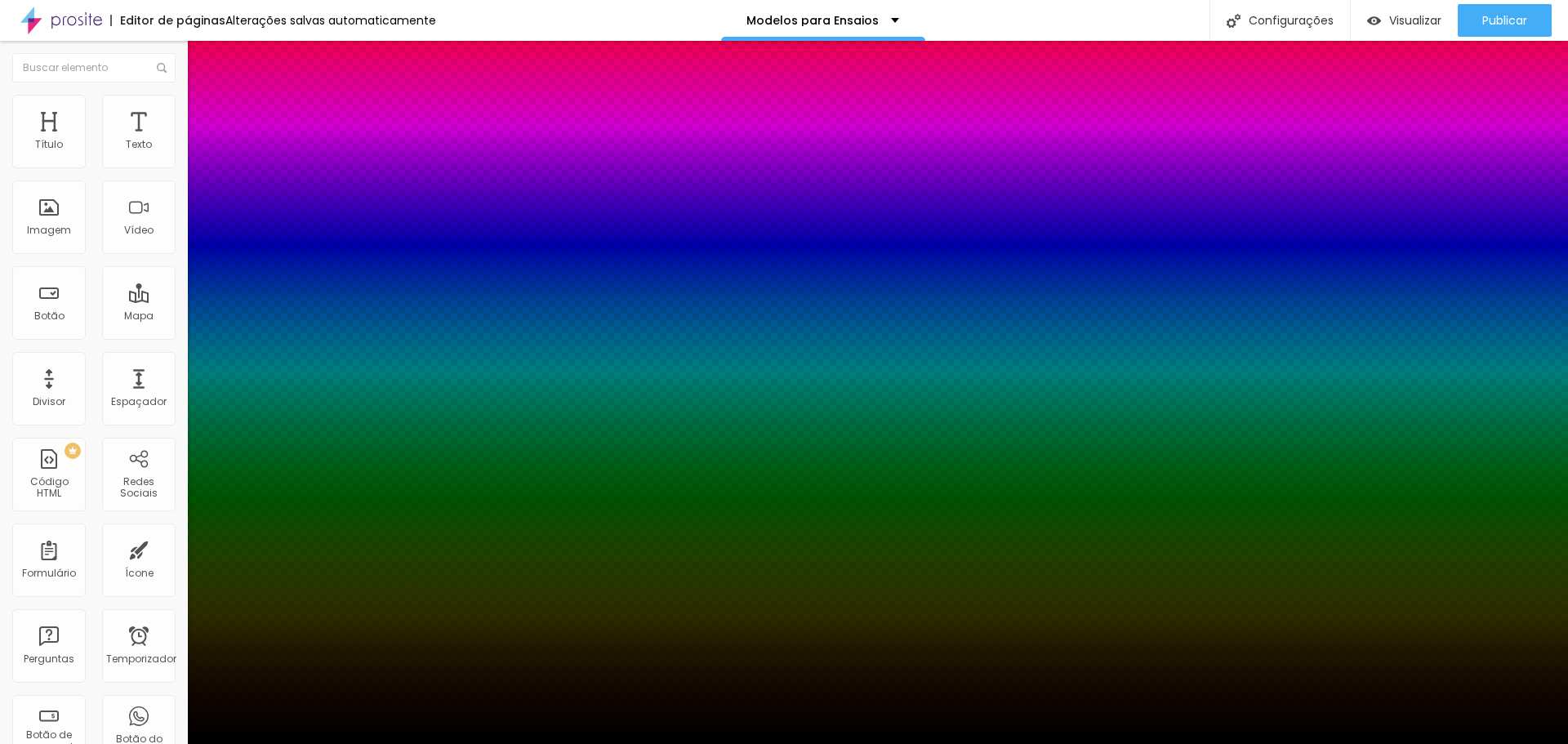
drag, startPoint x: 303, startPoint y: 350, endPoint x: 298, endPoint y: 481, distance: 131.1
click at [298, 481] on body "Editor de páginas Salvador... Modelos para Ensaios Configurações Configurações …" at bounding box center [784, 372] width 1568 height 744
click at [302, 743] on div at bounding box center [784, 753] width 1568 height 0
click at [87, 743] on div at bounding box center [784, 744] width 1568 height 0
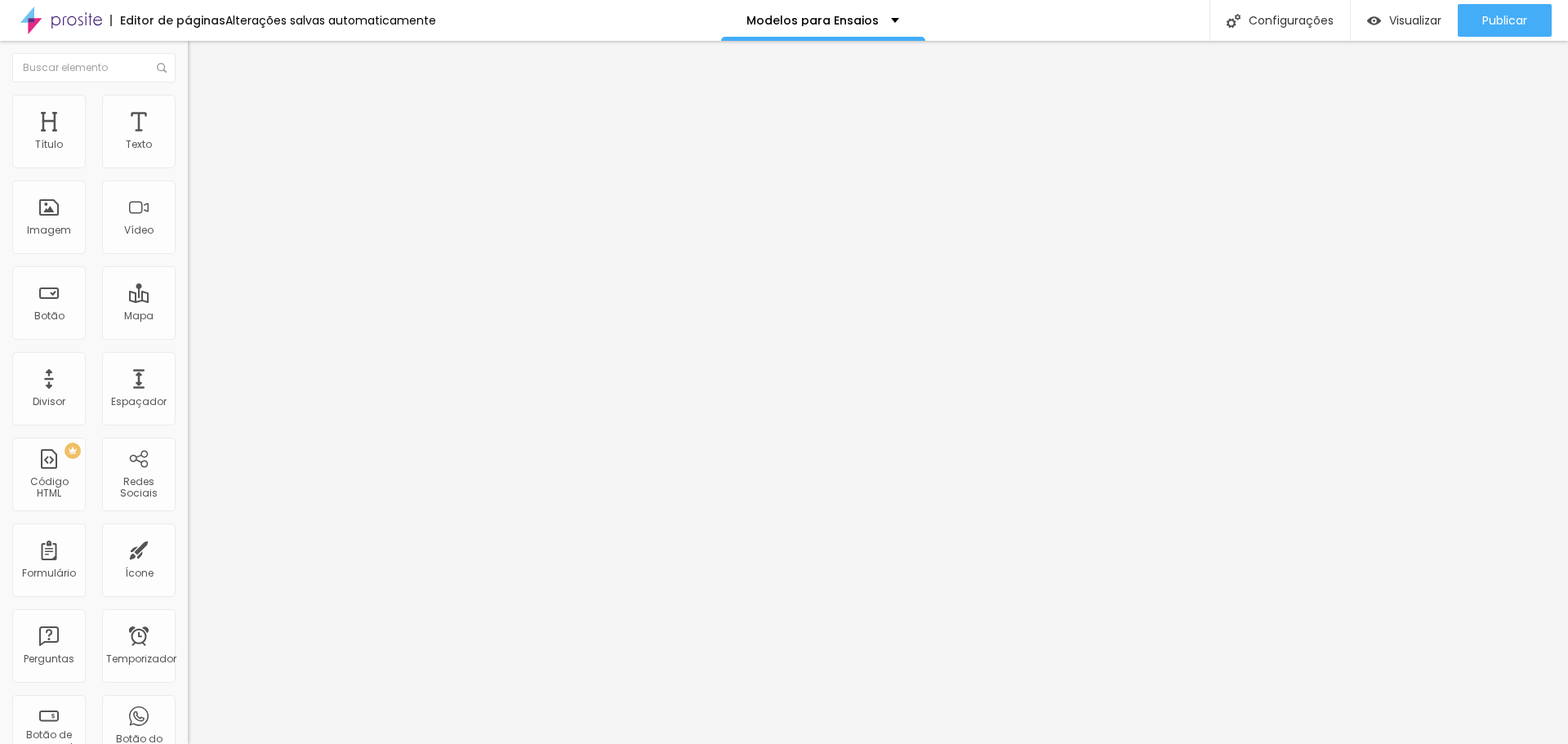
click at [188, 157] on button "button" at bounding box center [199, 148] width 23 height 17
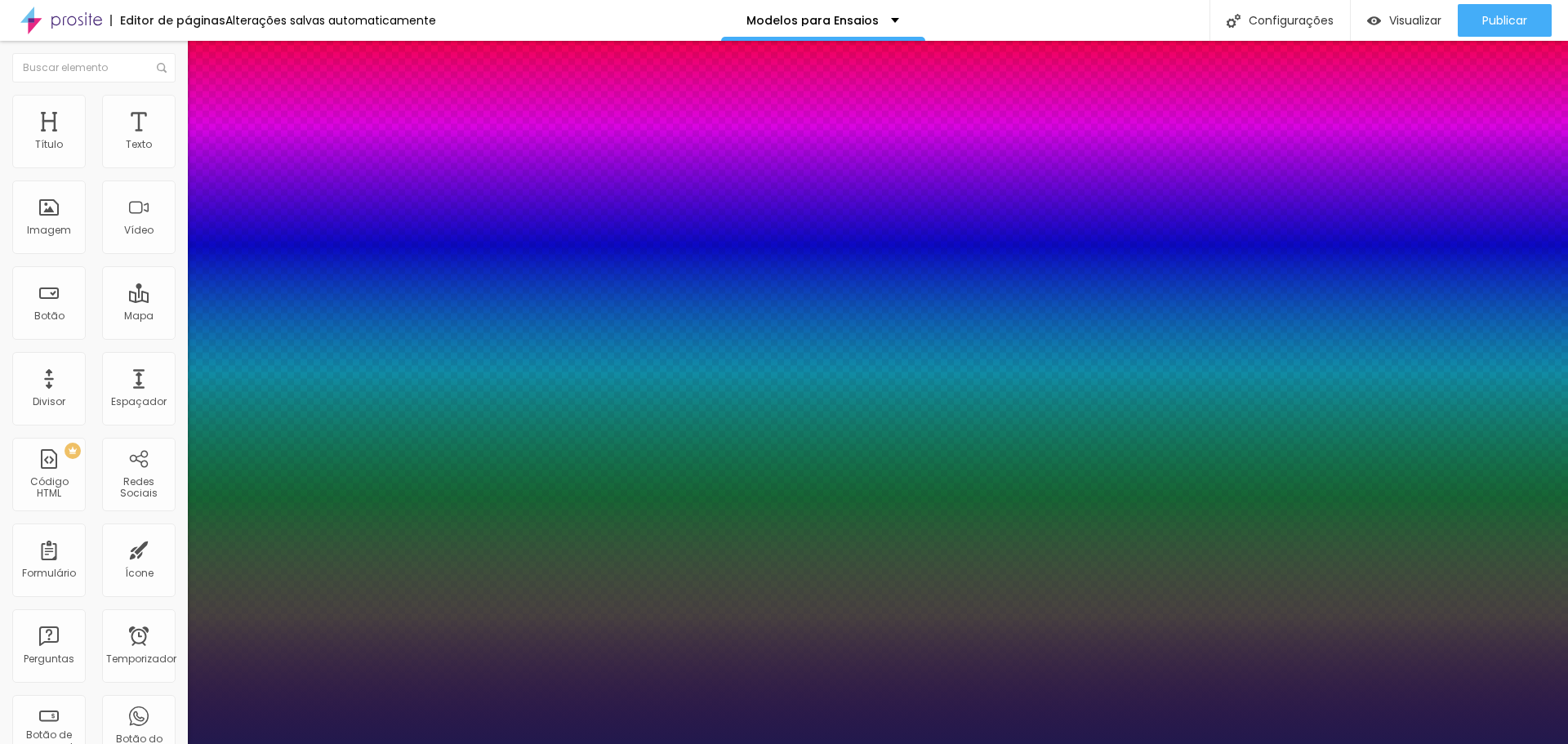
drag, startPoint x: 217, startPoint y: 273, endPoint x: 237, endPoint y: 278, distance: 20.6
click at [577, 743] on div at bounding box center [784, 744] width 1568 height 0
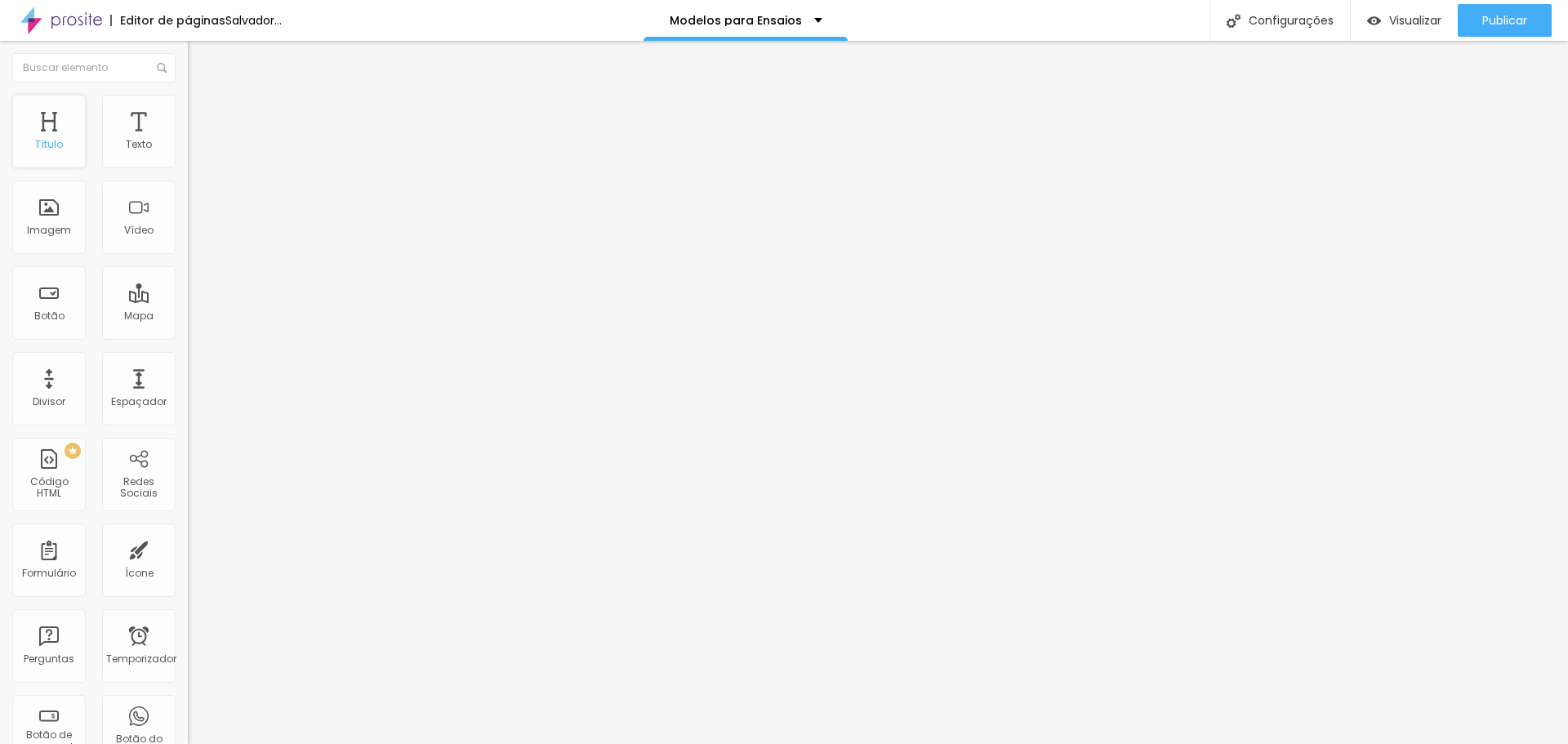
click at [60, 133] on div "Título" at bounding box center [48, 131] width 74 height 74
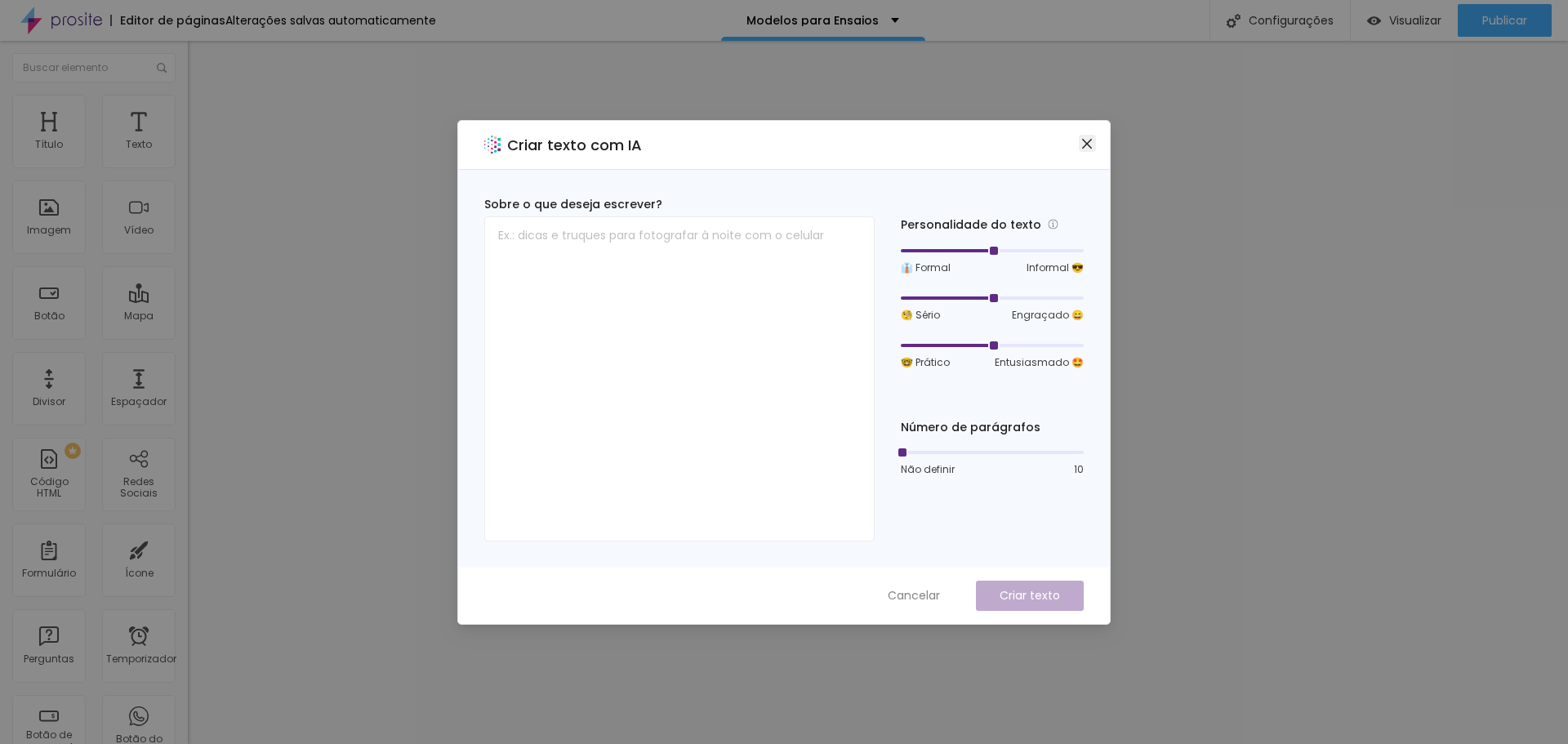
click at [1092, 147] on icon "fechar" at bounding box center [1087, 143] width 10 height 10
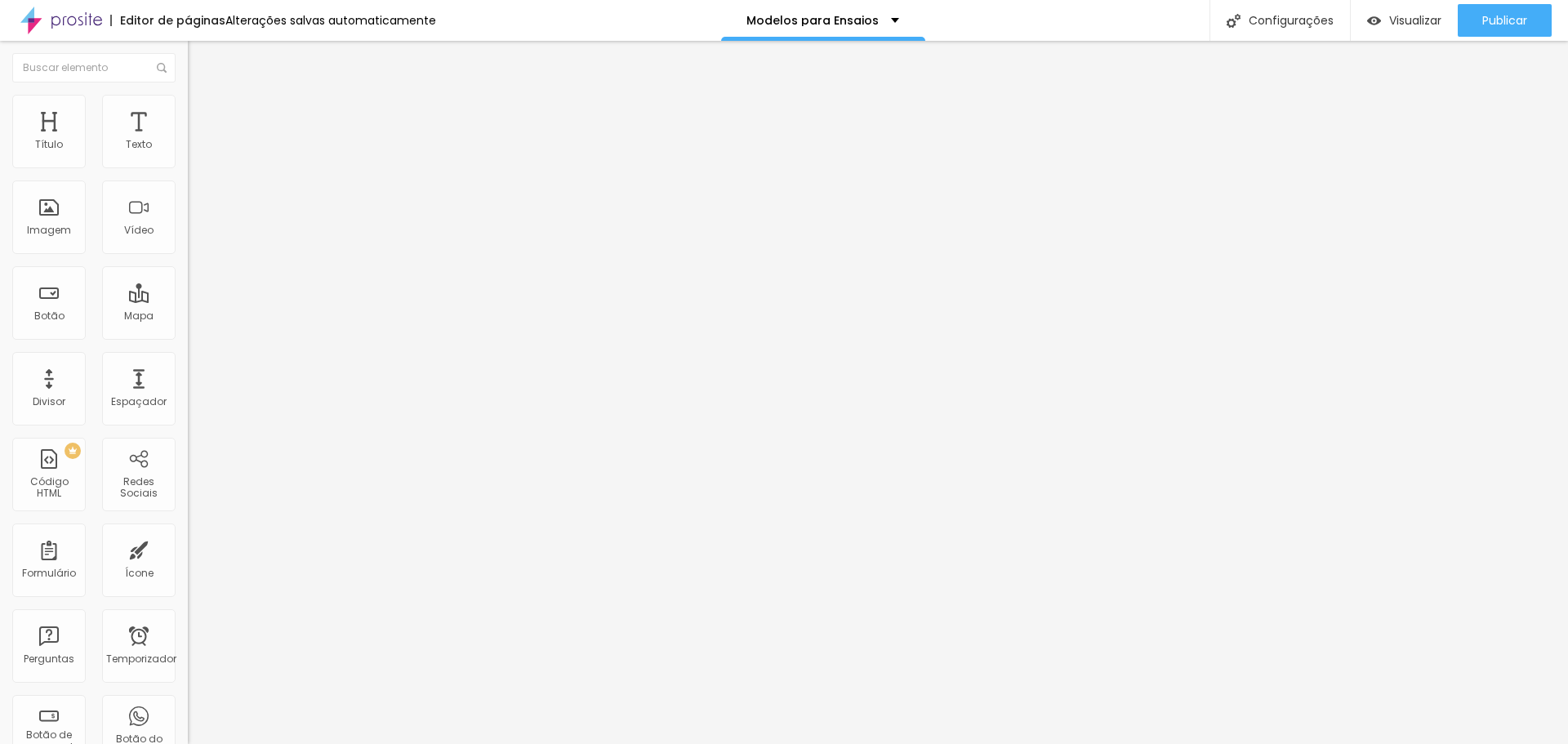
click at [188, 104] on li "Estilo" at bounding box center [282, 103] width 188 height 16
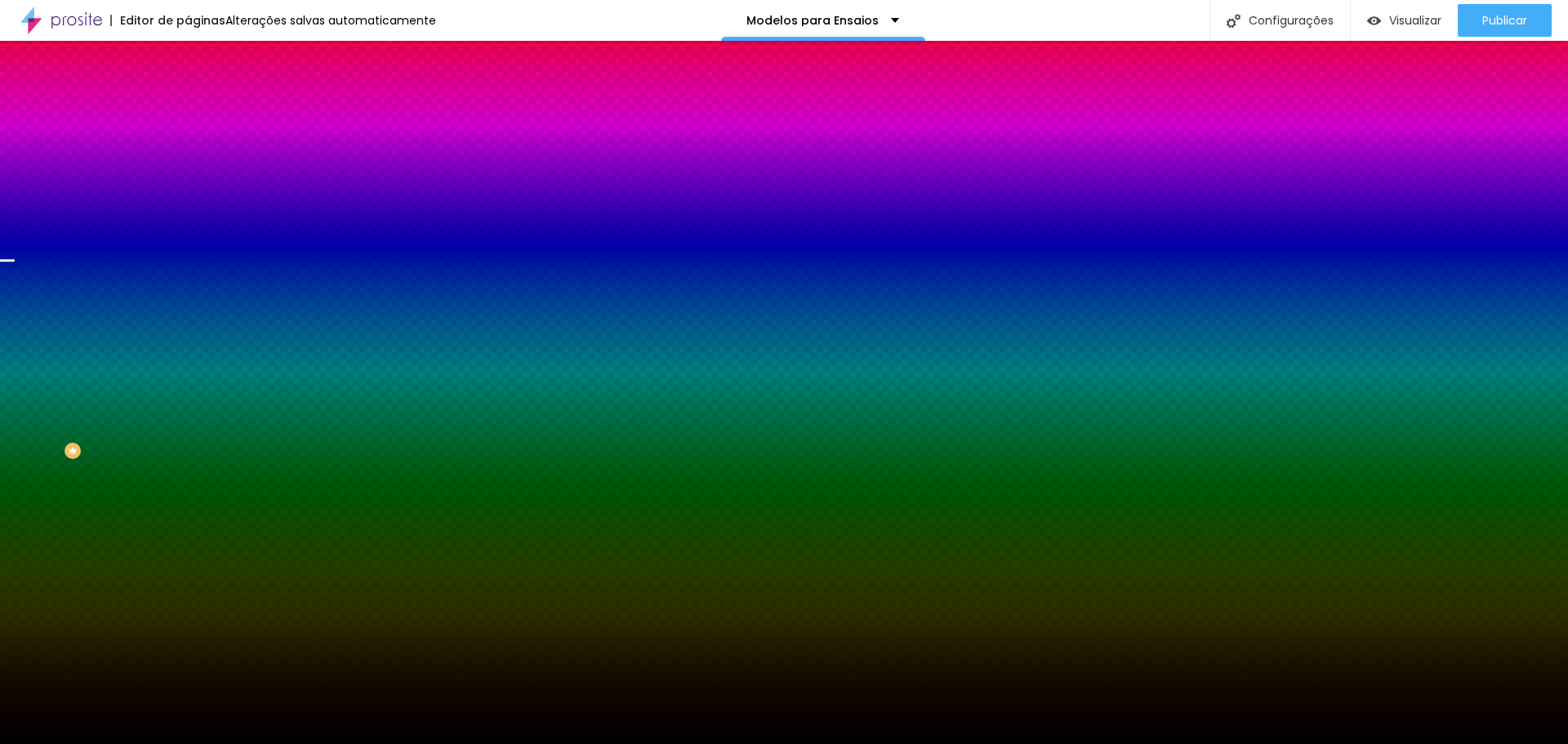
click at [188, 156] on div at bounding box center [282, 156] width 188 height 0
drag, startPoint x: 166, startPoint y: 225, endPoint x: 174, endPoint y: 143, distance: 82.4
click at [188, 143] on div "Cor de fundo Voltar ao padrão #000000 200 Borda arredondada" at bounding box center [282, 265] width 188 height 276
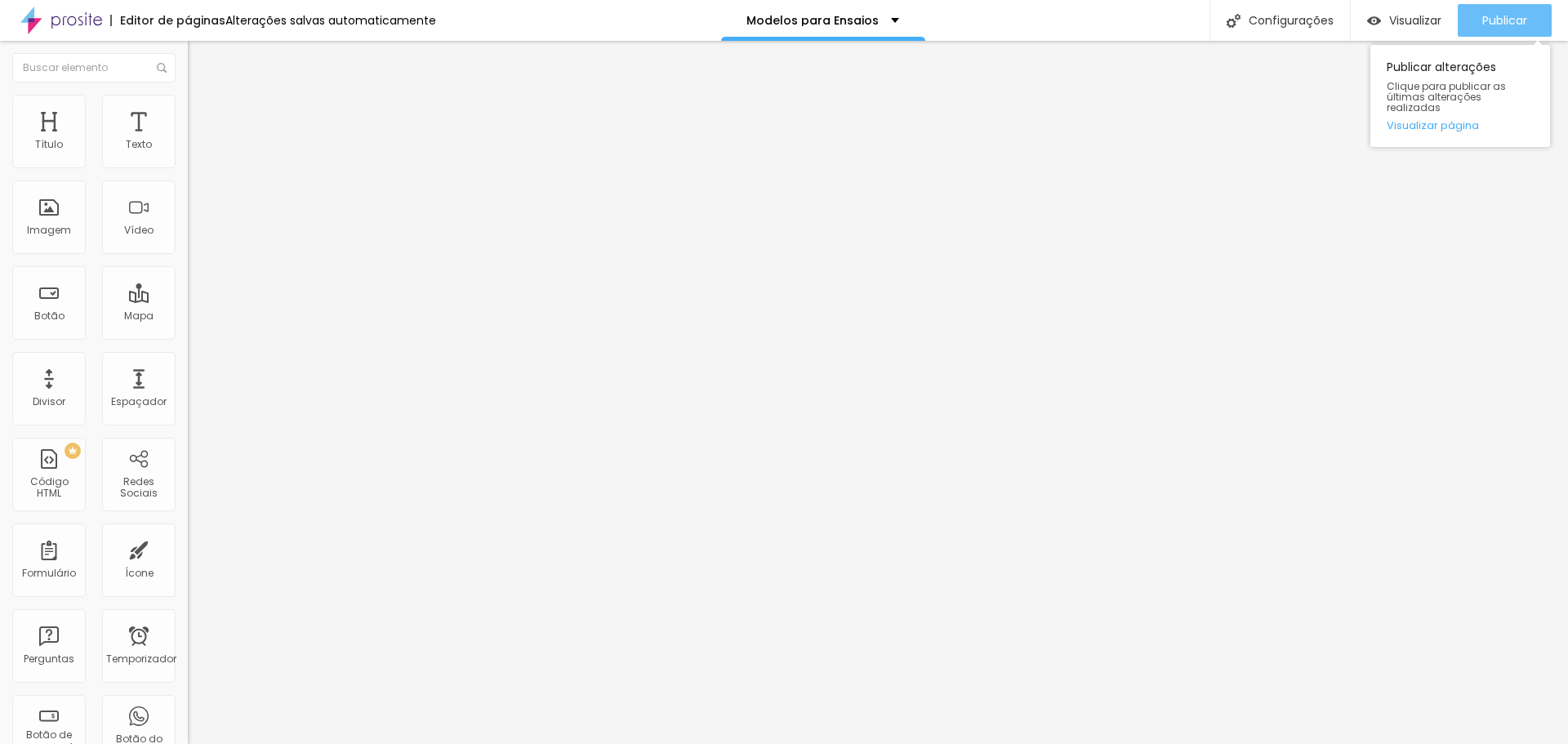
click at [1505, 15] on font "Publicar" at bounding box center [1504, 20] width 45 height 16
click at [1434, 117] on font "Visualizar página" at bounding box center [1433, 124] width 93 height 15
click at [1503, 15] on font "Publicar" at bounding box center [1504, 20] width 45 height 16
click at [196, 150] on icon "button" at bounding box center [199, 146] width 6 height 6
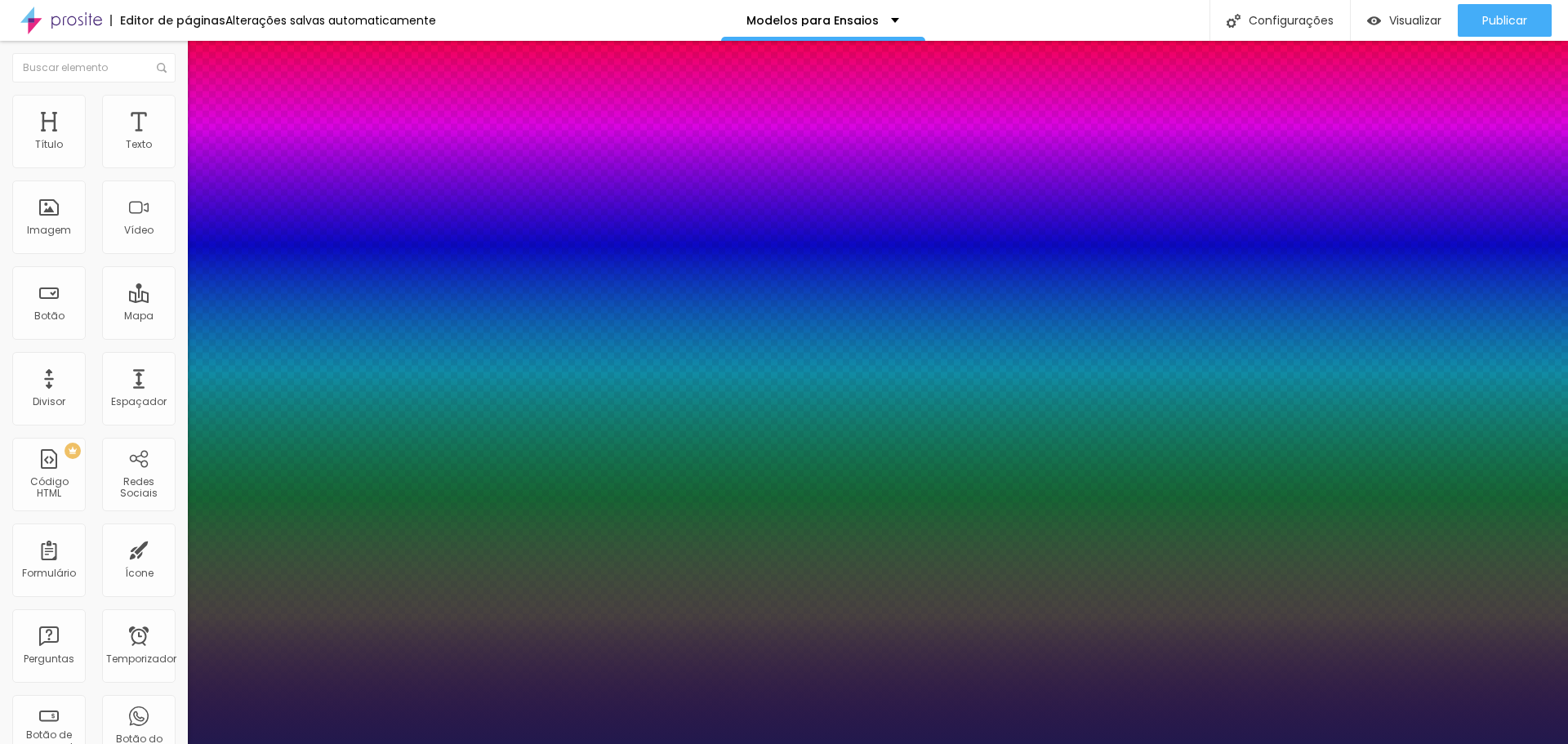
type input "1"
type input "29"
type input "1"
type input "31"
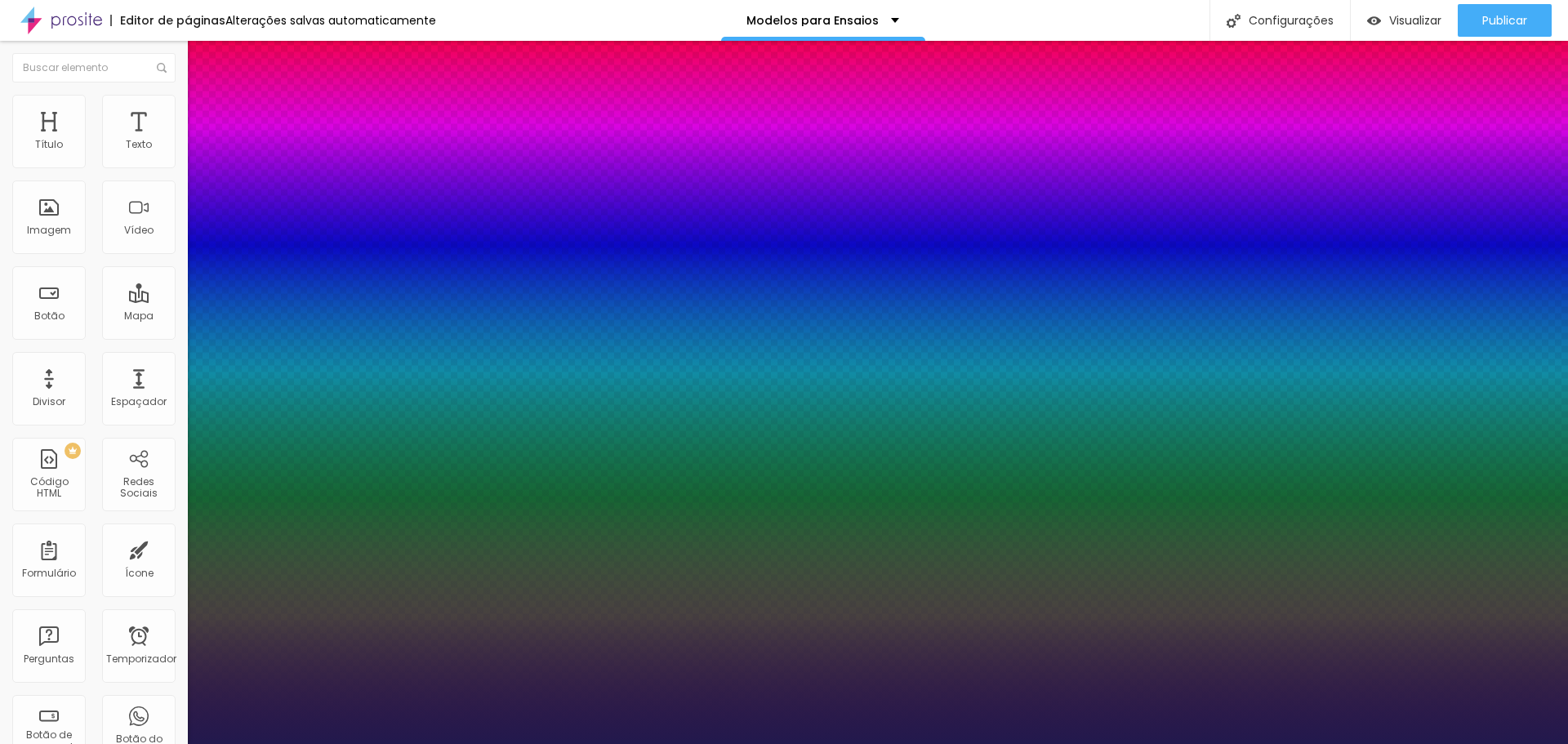
type input "1"
type input "33"
type input "1"
type input "35"
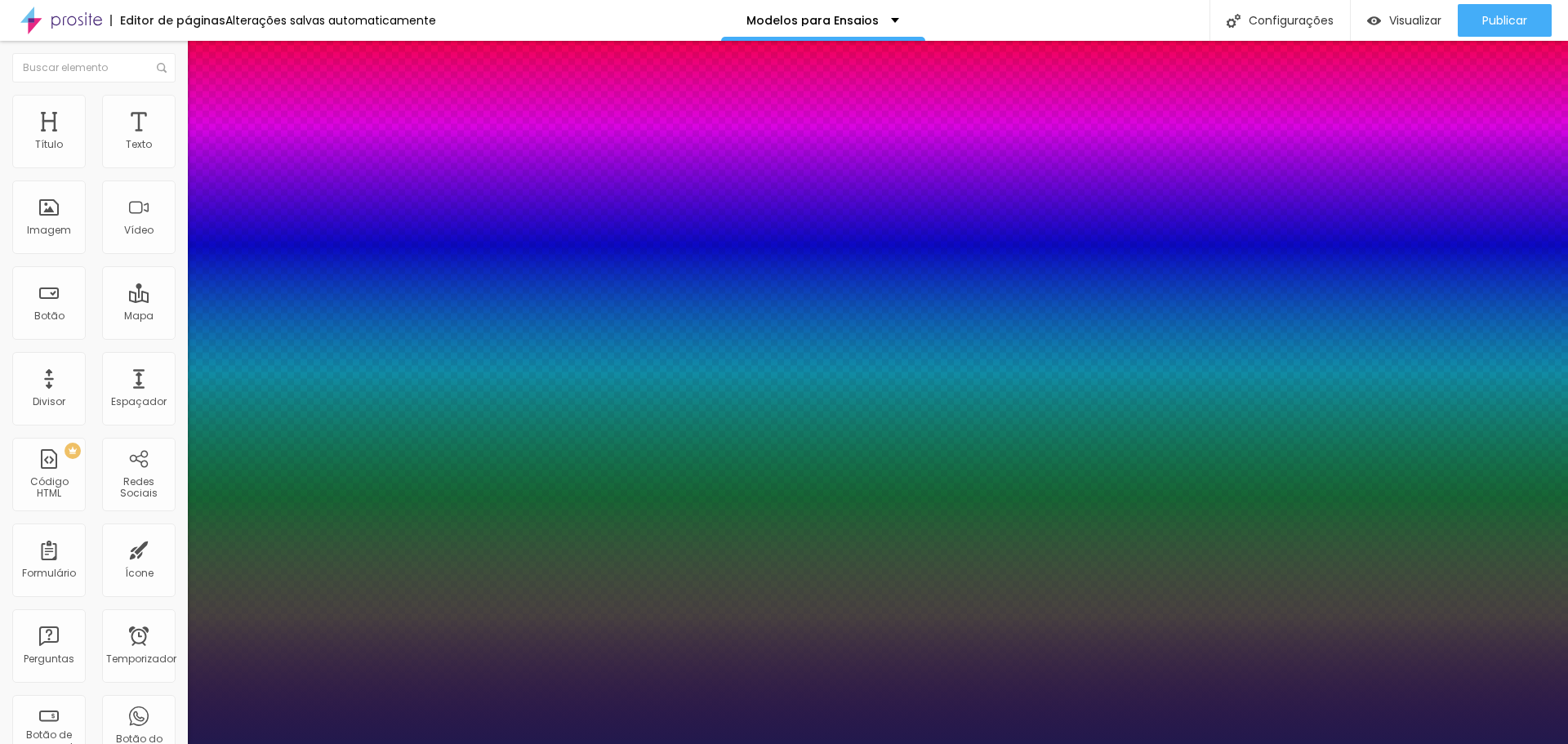
type input "35"
type input "1"
type input "37"
type input "1"
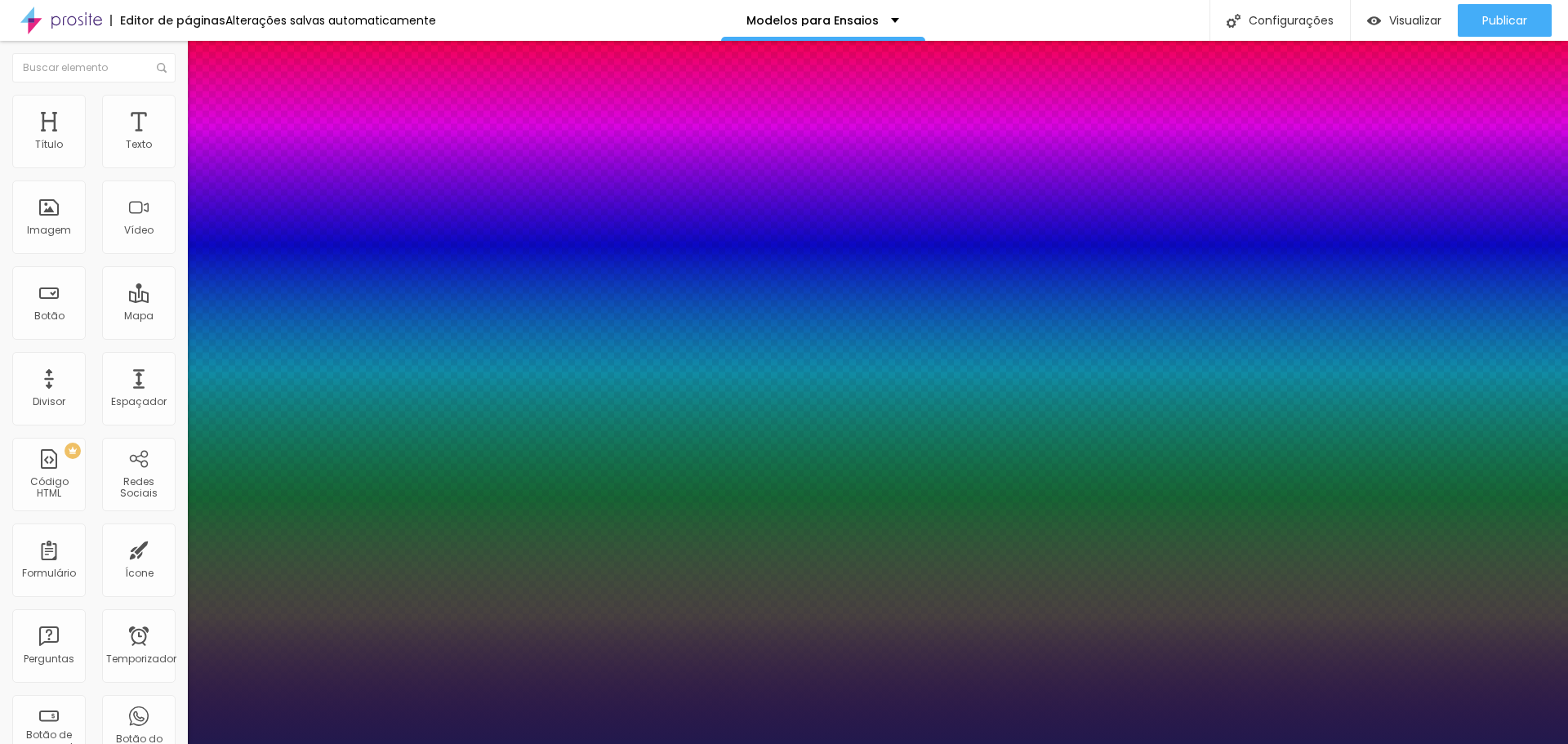
type input "38"
type input "1"
type input "39"
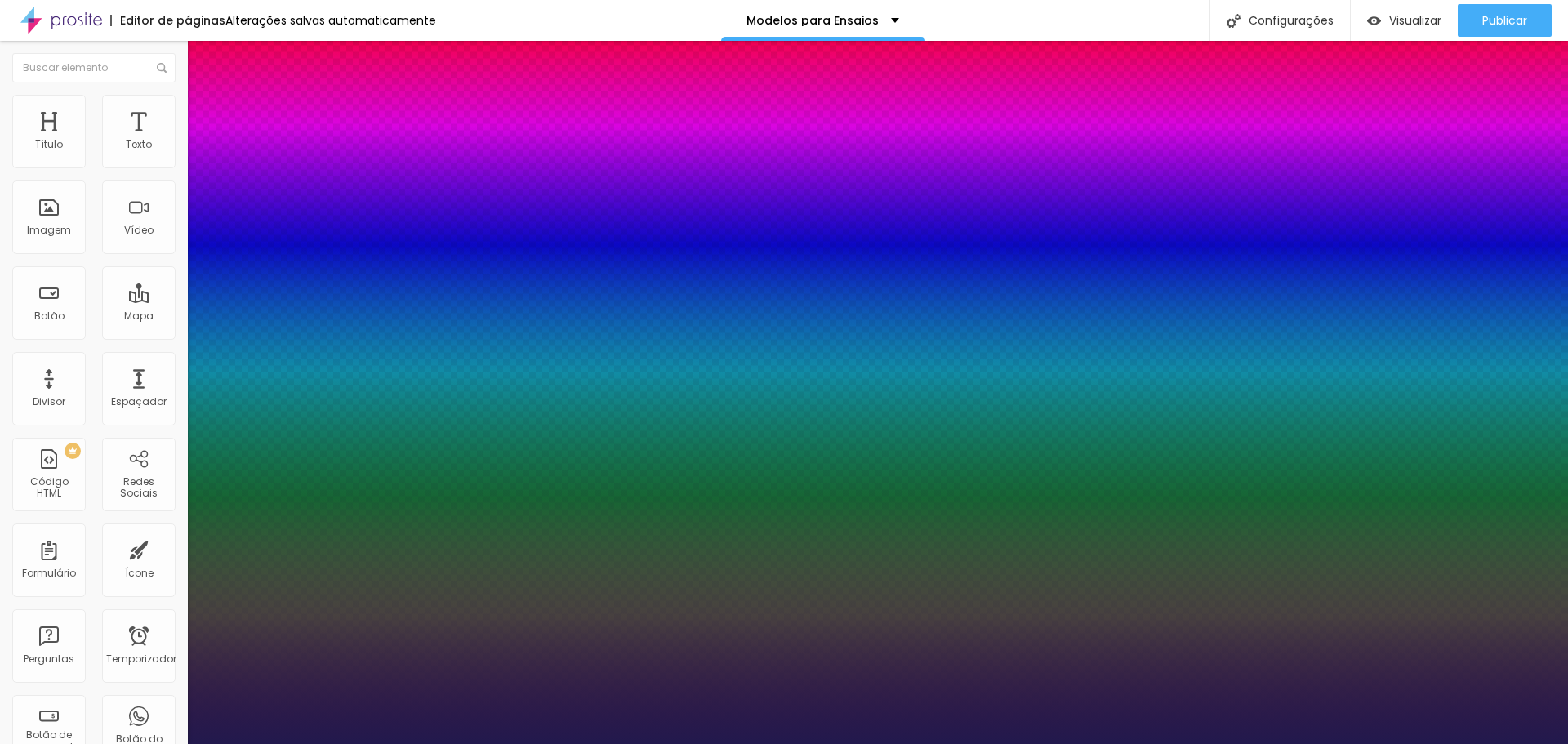
type input "1"
type input "40"
type input "1"
drag, startPoint x: 235, startPoint y: 276, endPoint x: 251, endPoint y: 278, distance: 16.1
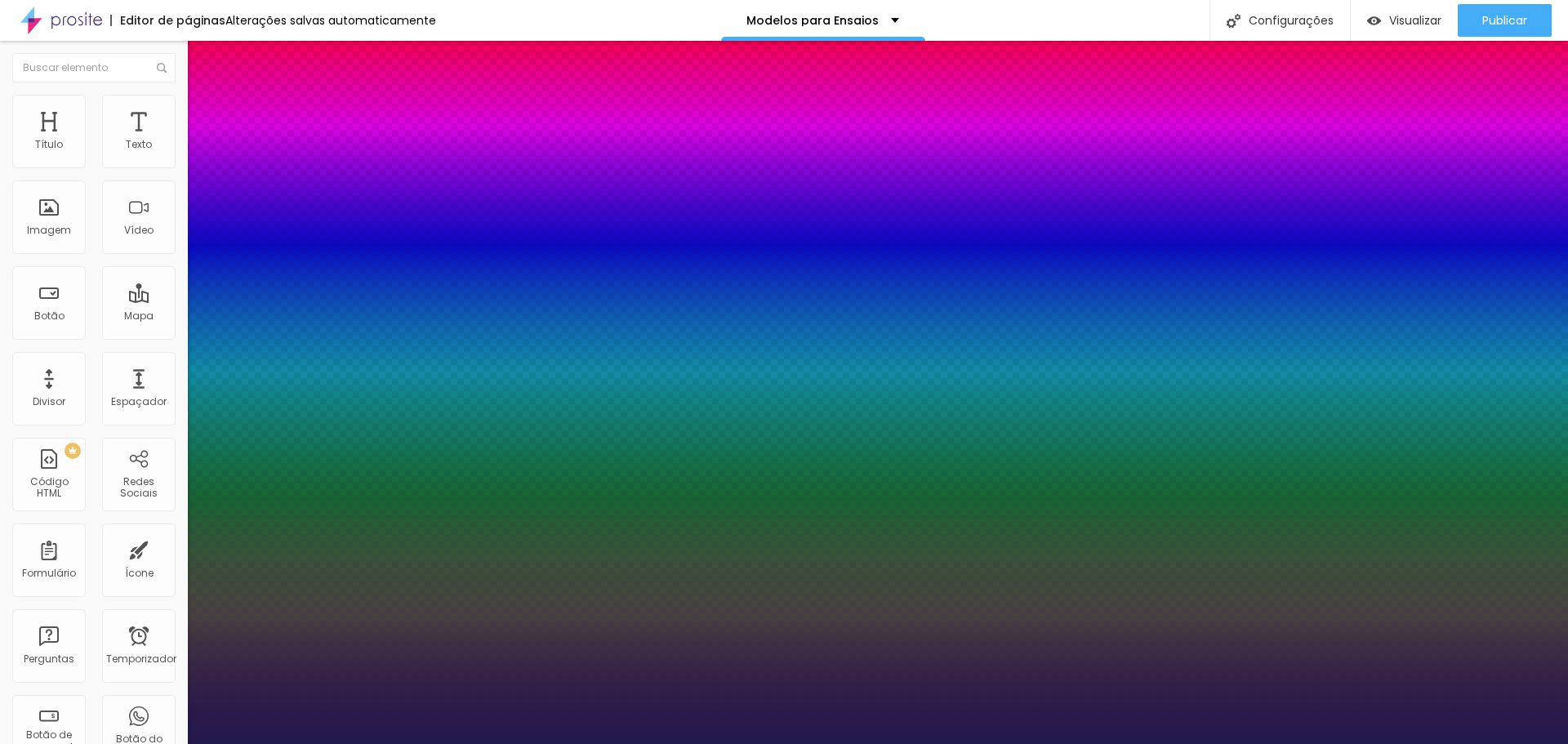
type input "40"
type input "1"
type input "43"
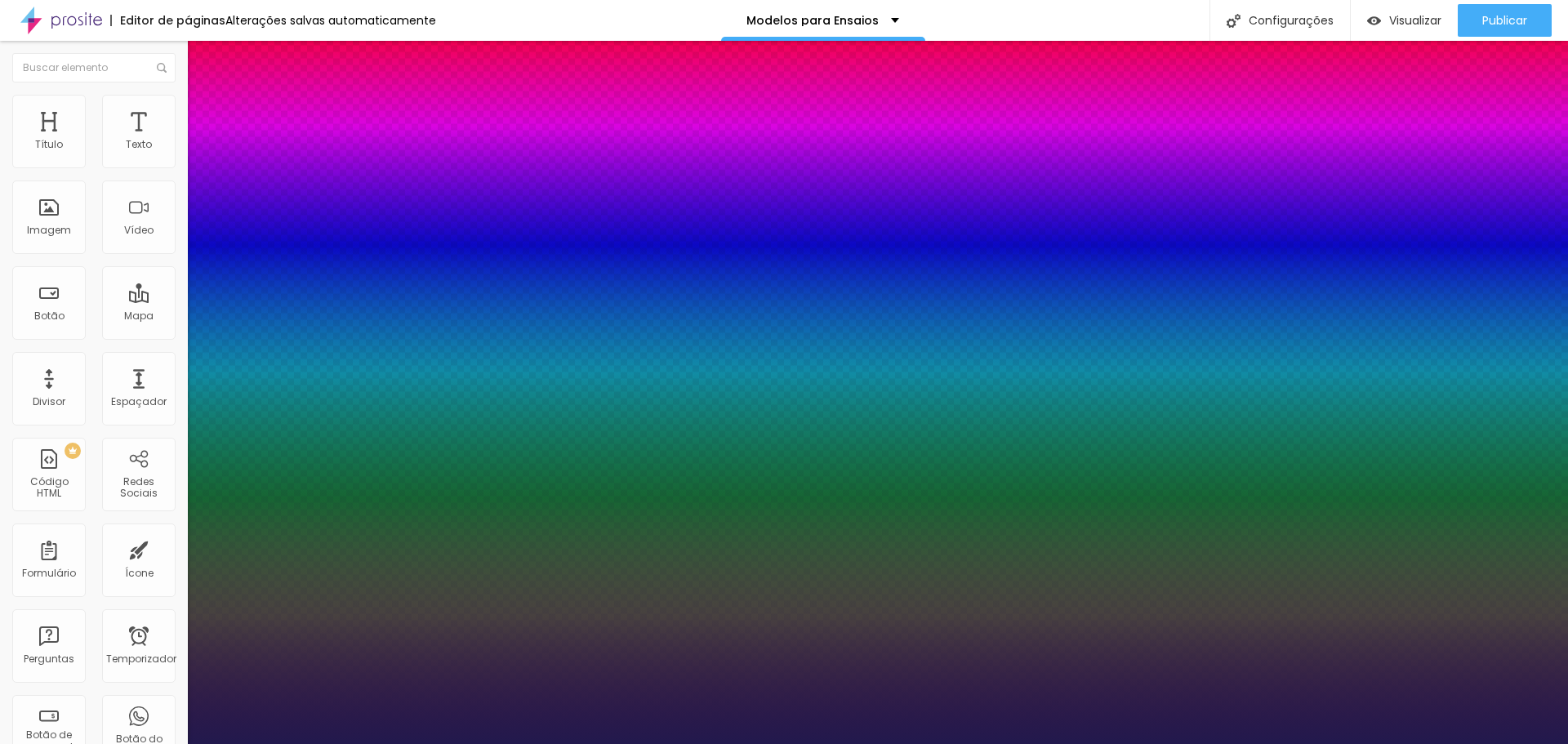
type input "1"
type input "44"
type input "1"
type input "45"
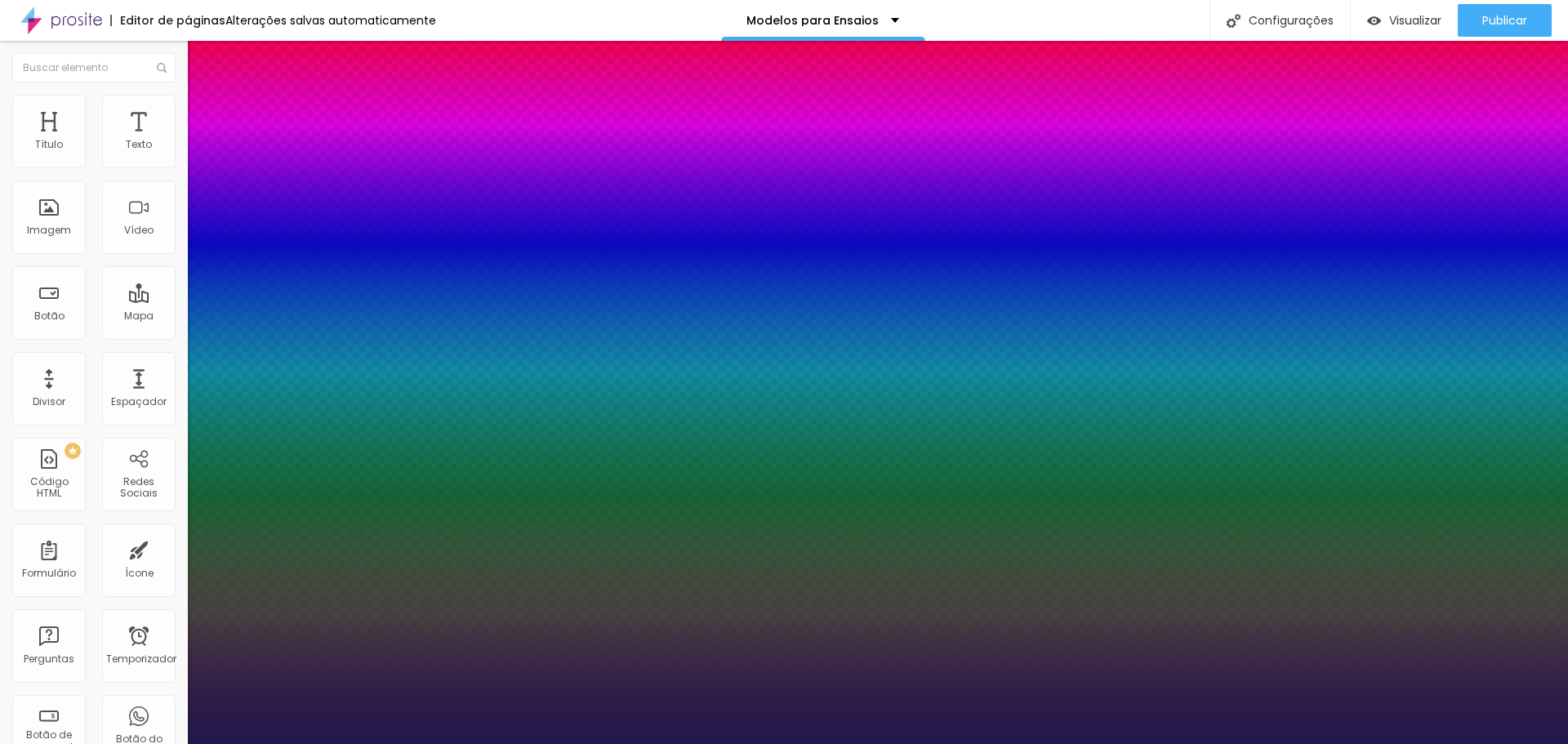
type input "45"
type input "1"
type input "44"
type input "1"
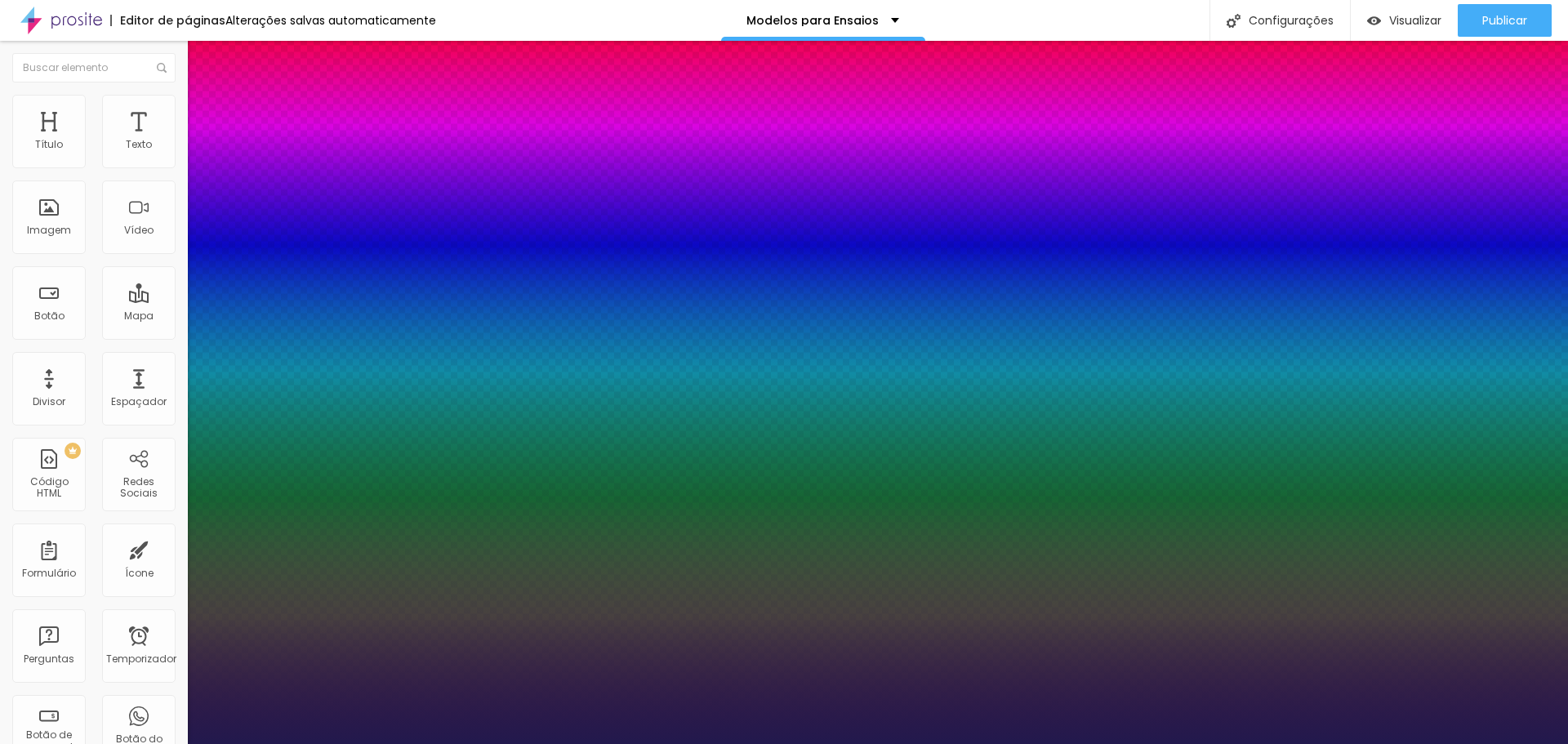
type input "42"
type input "1"
type input "42"
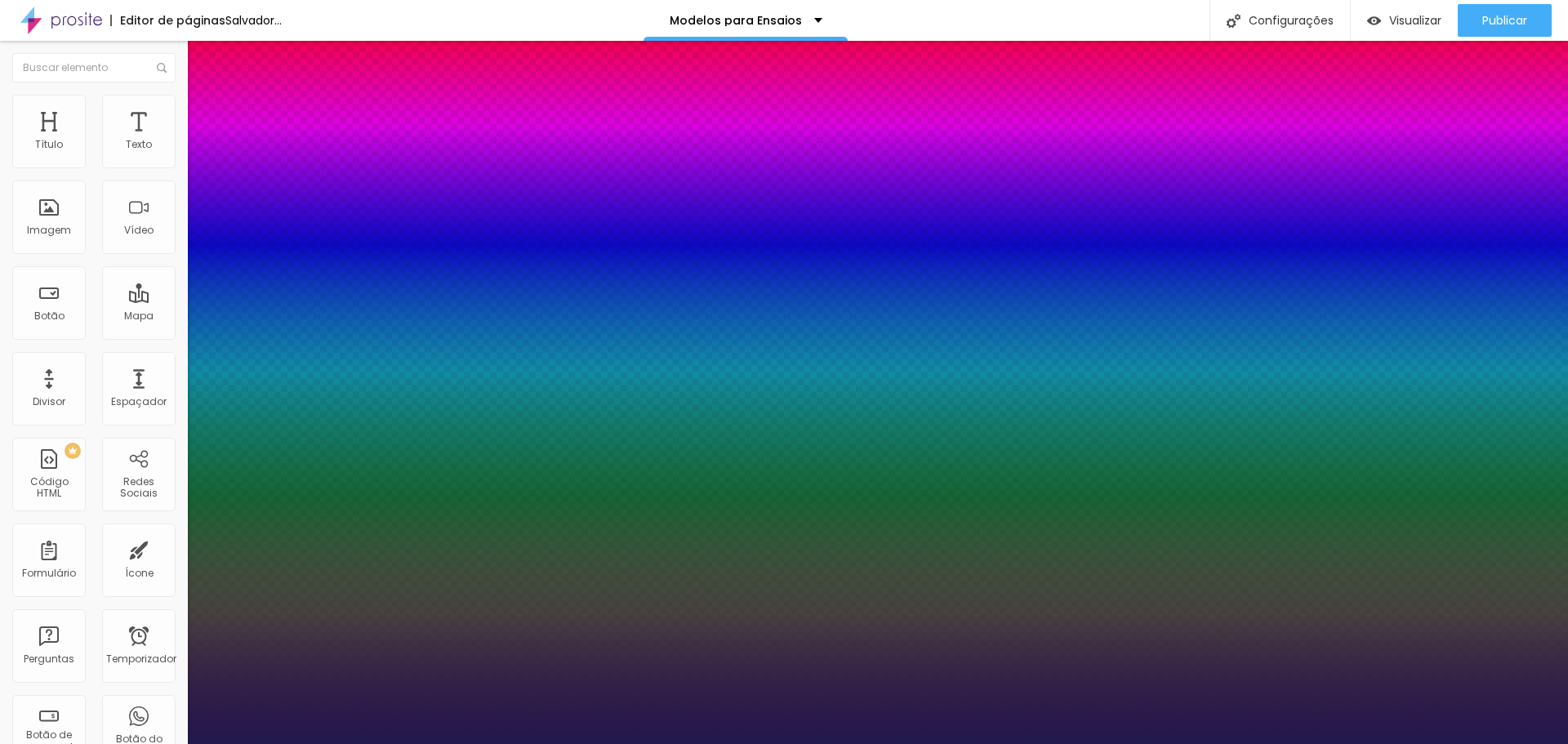
type input "1"
type input "0.6"
type input "1"
type input "0.8"
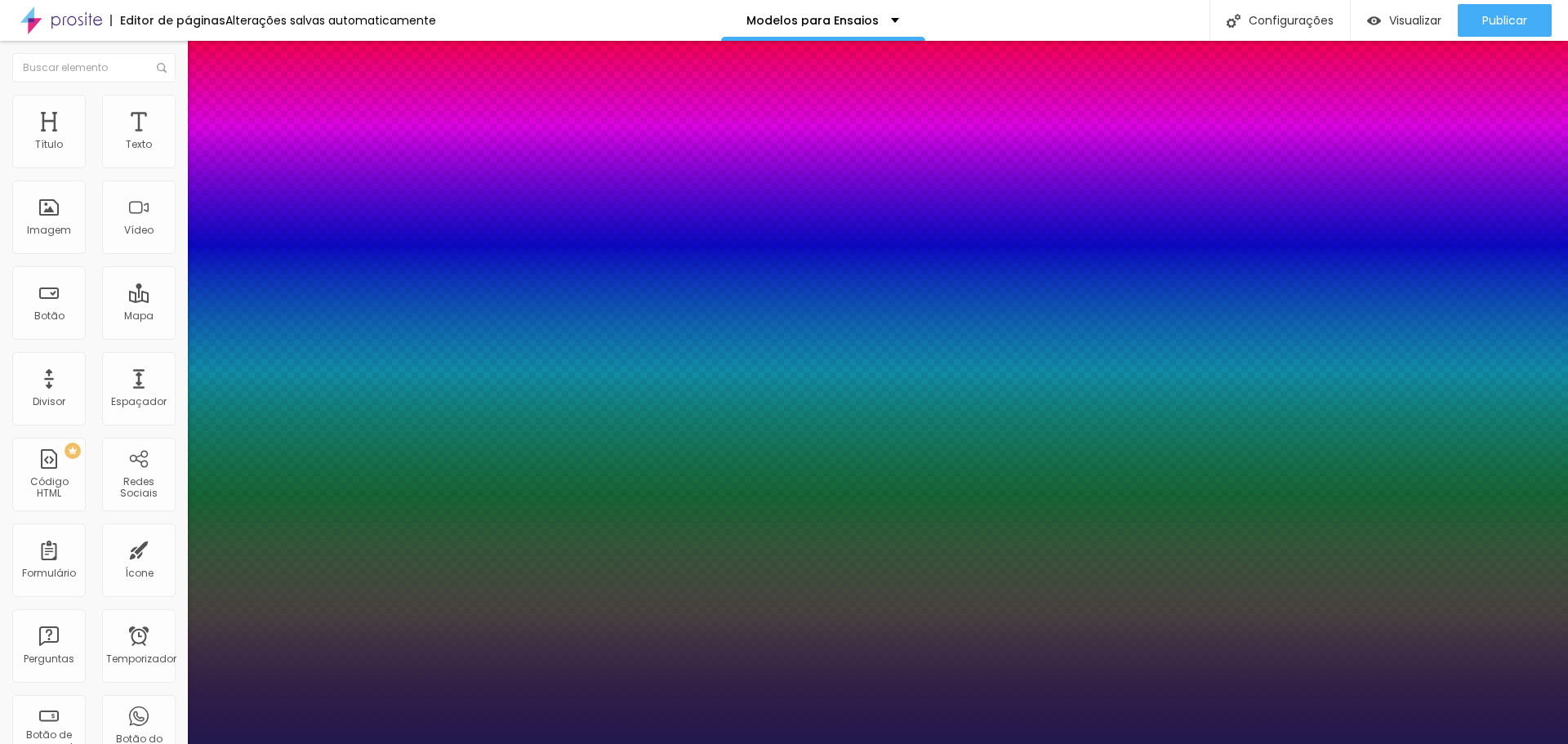
type input "0.8"
type input "1"
type input "1.1"
type input "1"
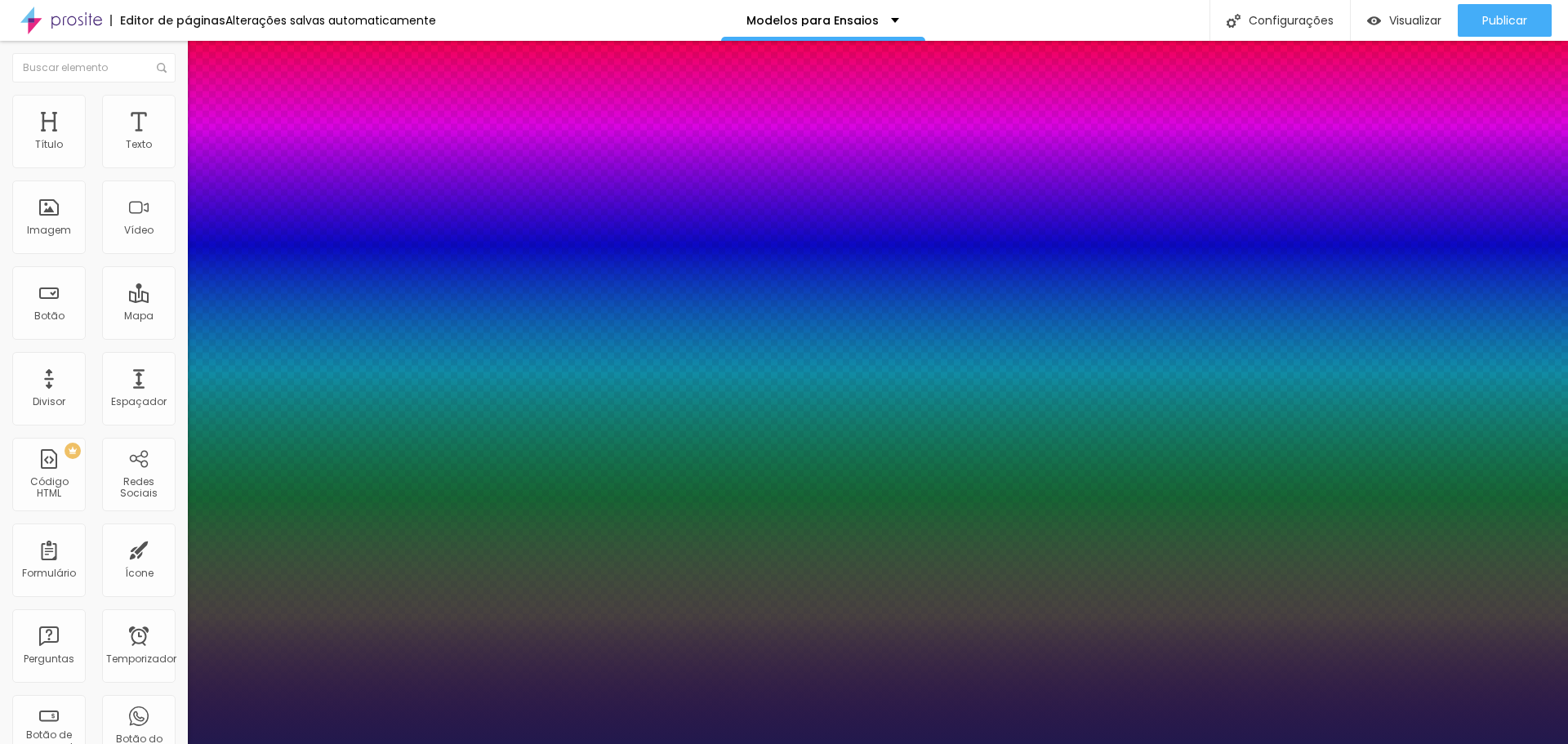
type input "1.2"
type input "1"
type input "1.3"
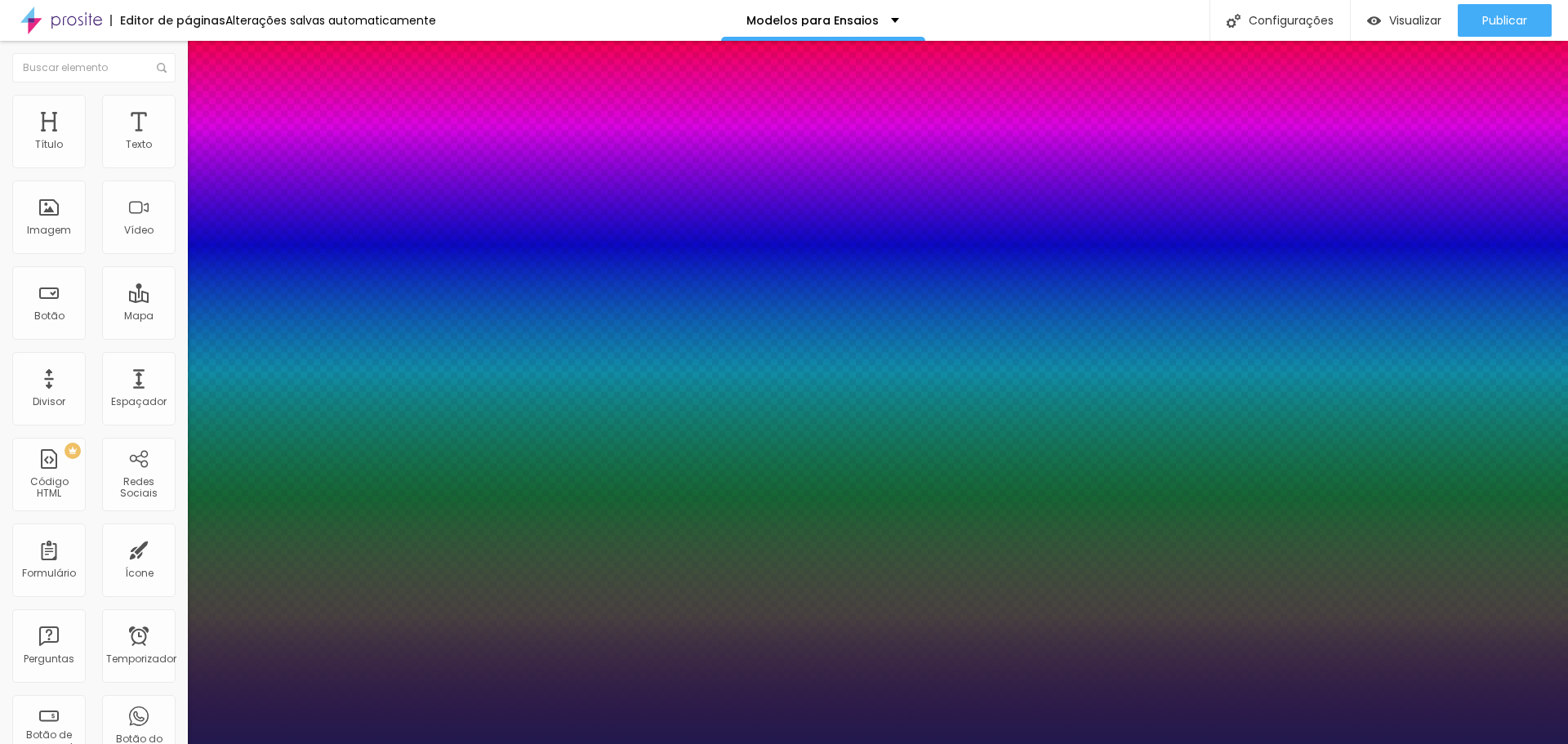
type input "1"
type input "0.2"
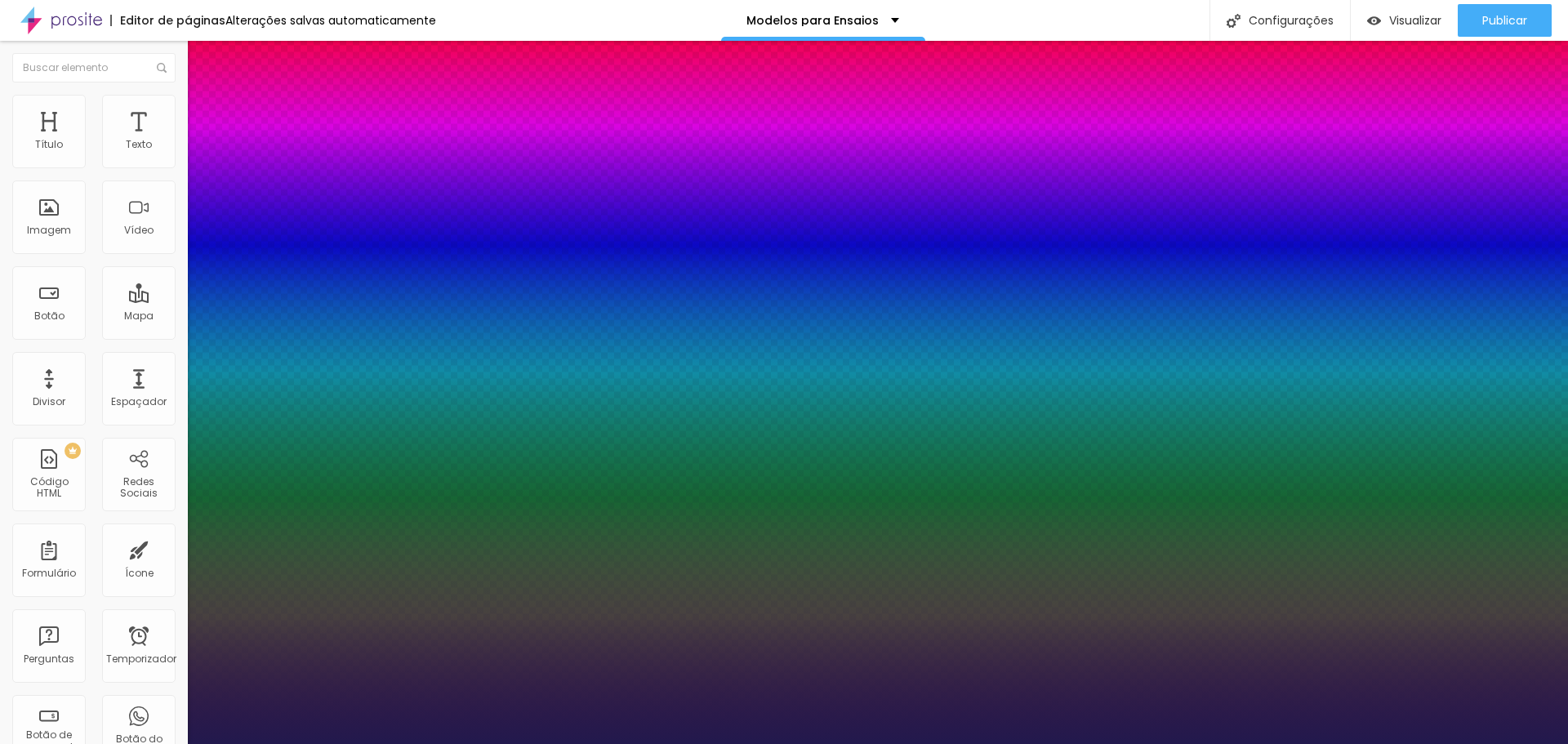
type input "0.2"
type input "1"
type input "0"
drag, startPoint x: 216, startPoint y: 315, endPoint x: 197, endPoint y: 312, distance: 19.2
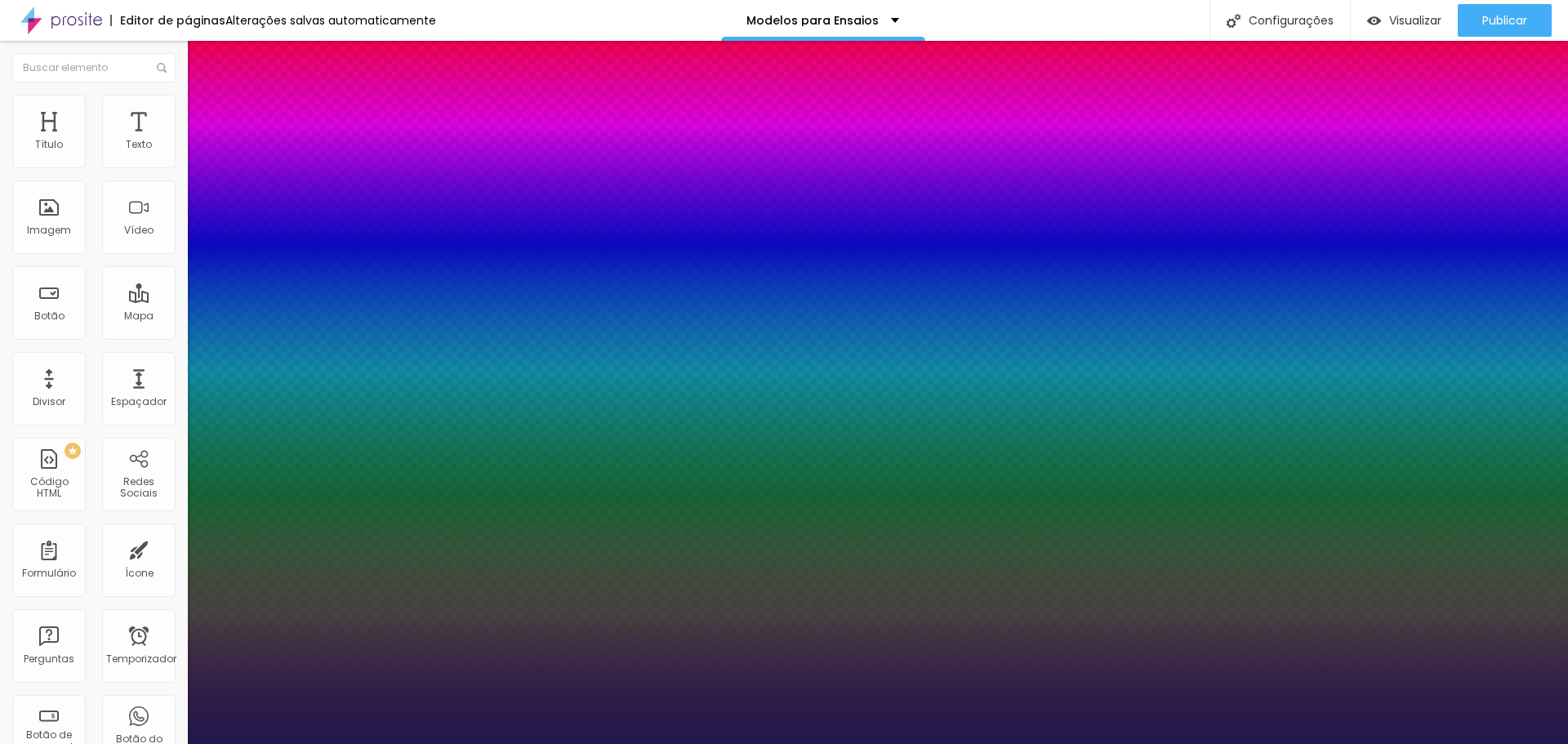
type input "1"
type input "1.4"
type input "1"
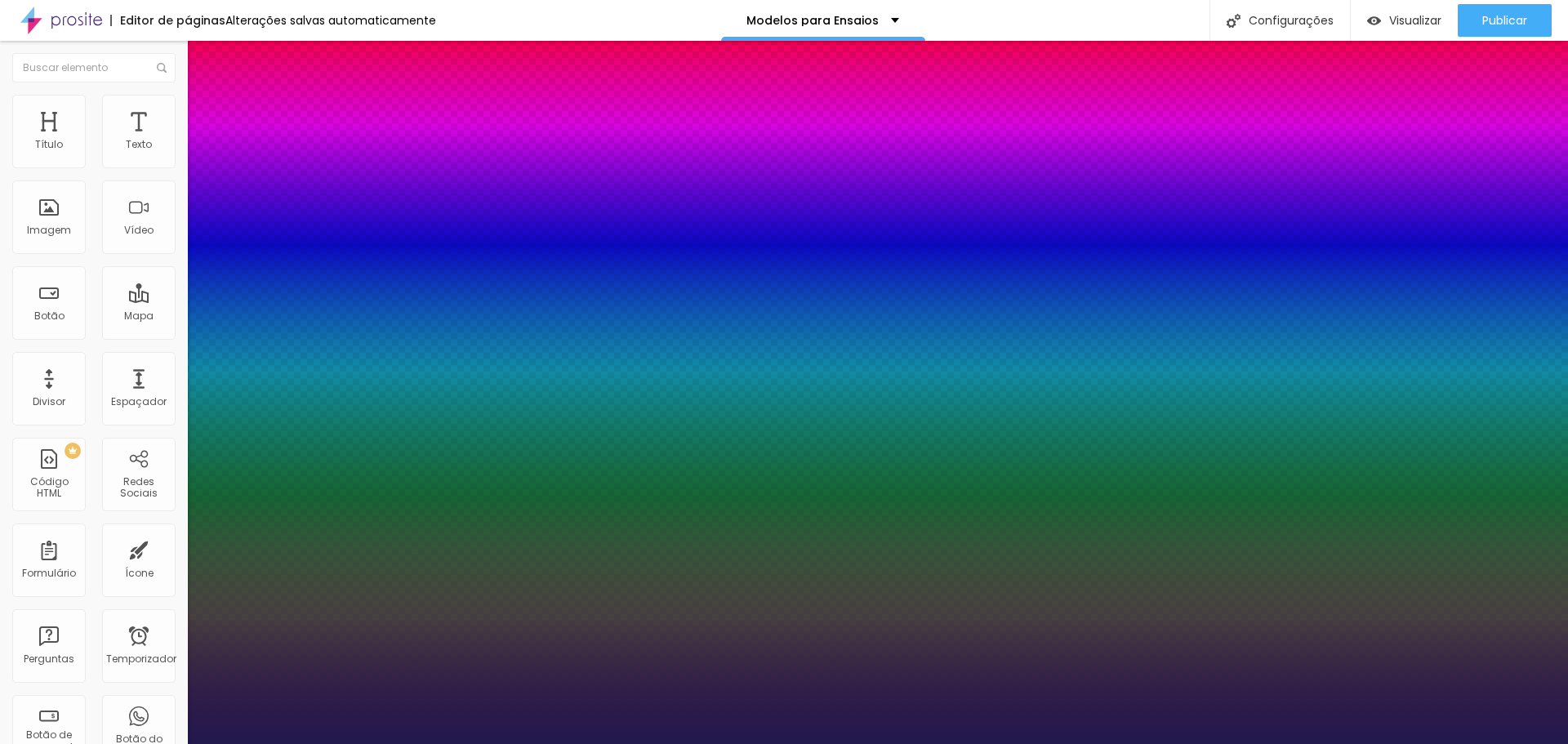
type input "1.5"
type input "1"
type input "1.4"
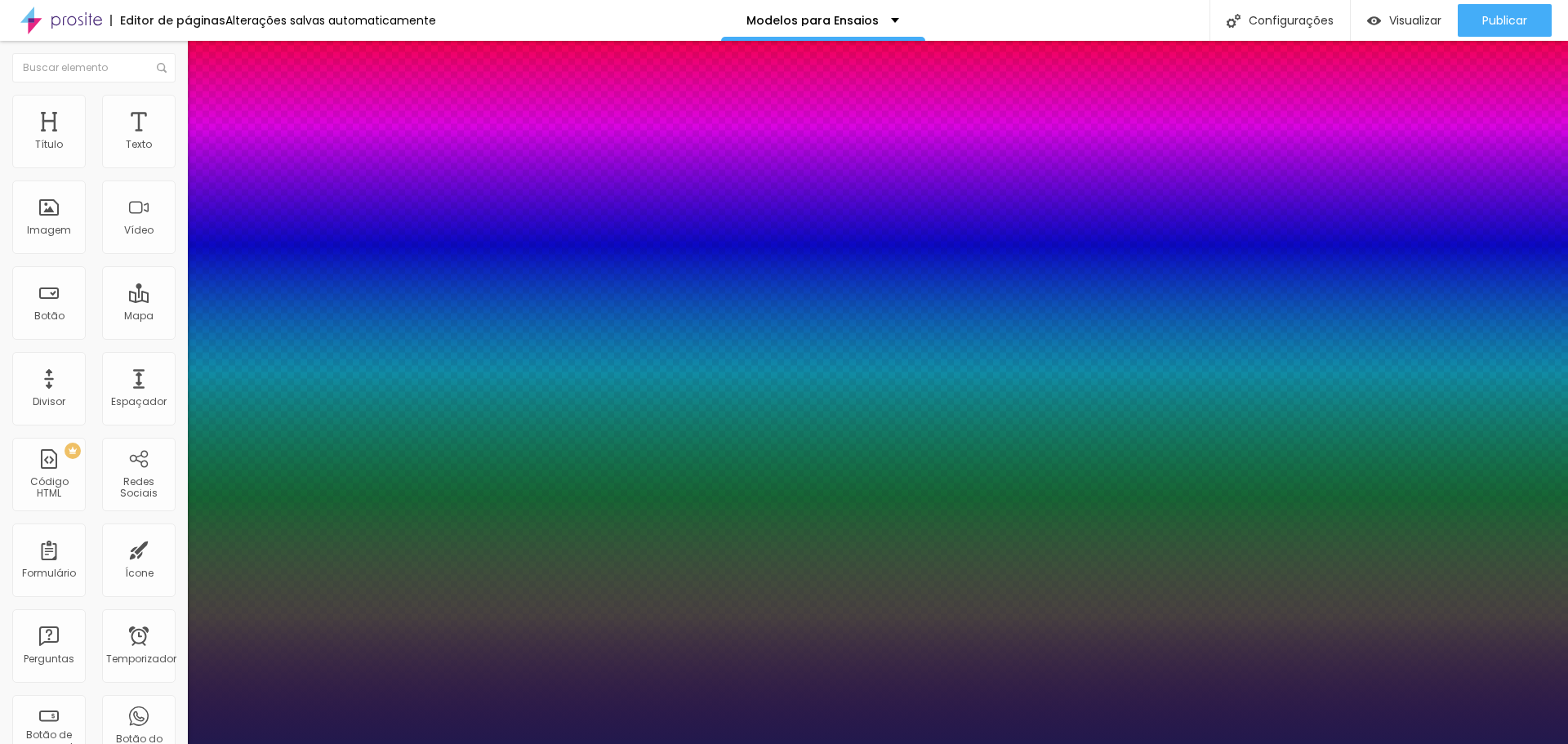
type input "1"
type input "1.3"
click at [446, 743] on div at bounding box center [784, 744] width 1568 height 0
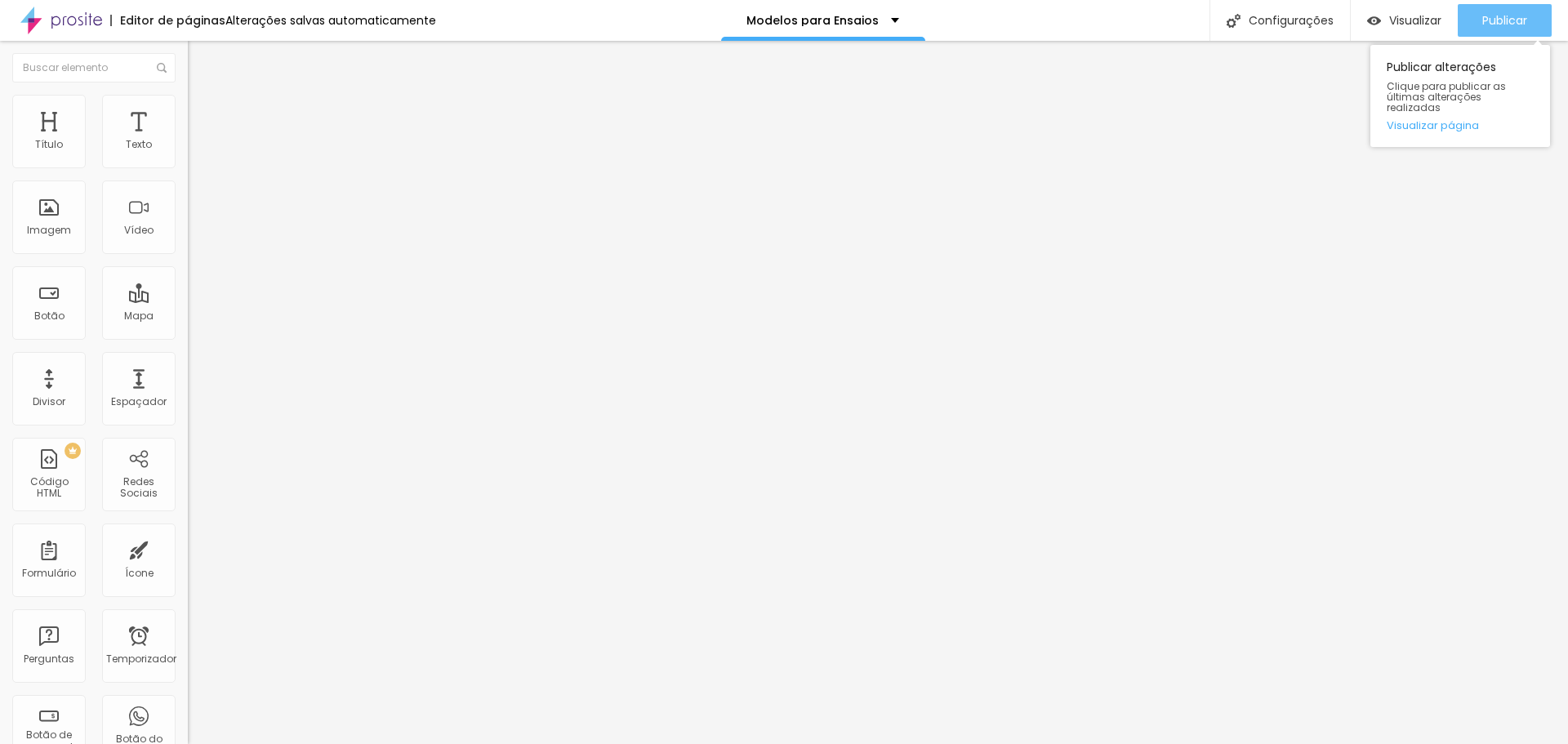
click at [1493, 29] on div "Publicar" at bounding box center [1504, 20] width 45 height 33
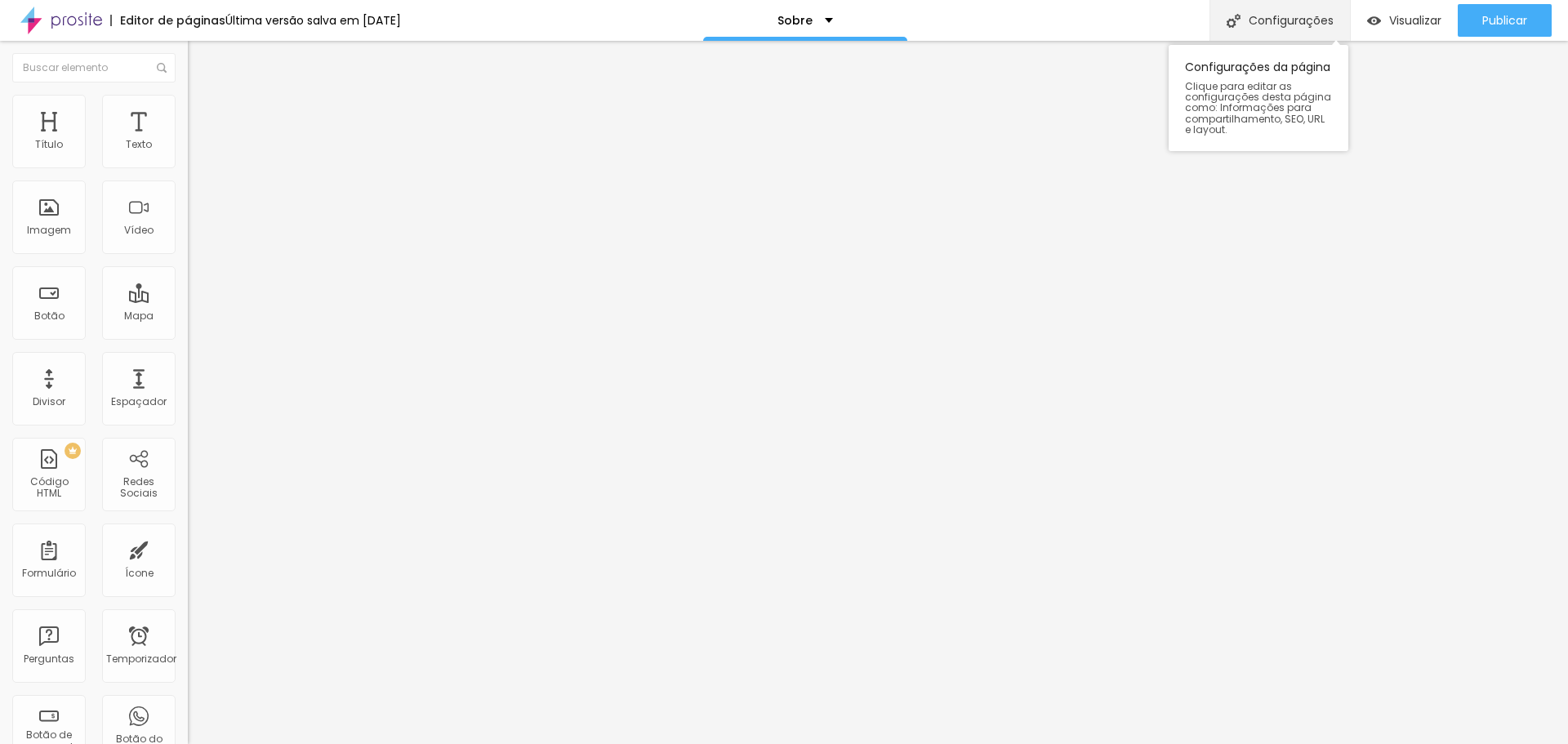
click at [1302, 21] on font "Configurações" at bounding box center [1291, 20] width 85 height 16
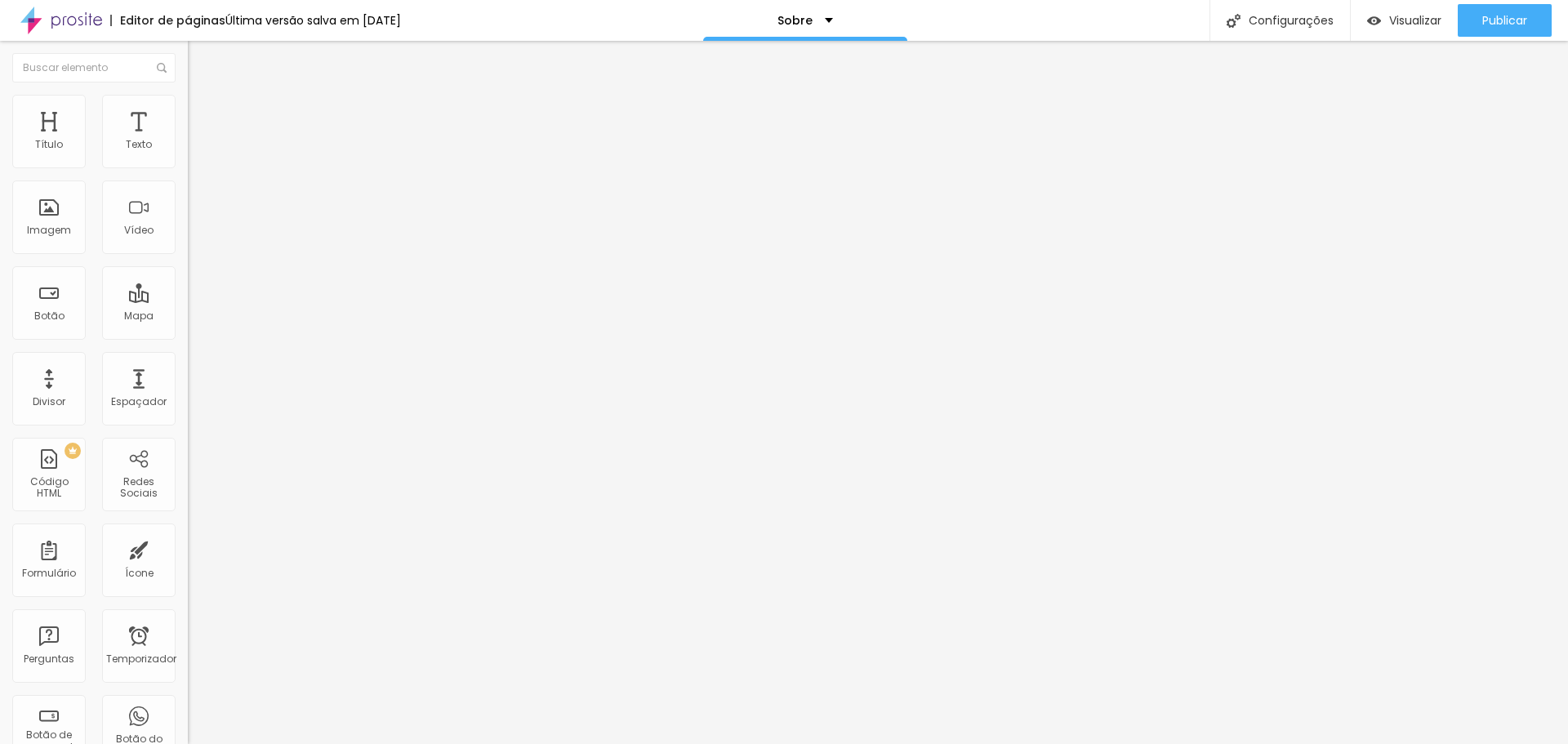
click at [834, 17] on div "Sobre" at bounding box center [804, 20] width 55 height 12
click at [834, 19] on div "Sobre" at bounding box center [804, 20] width 55 height 12
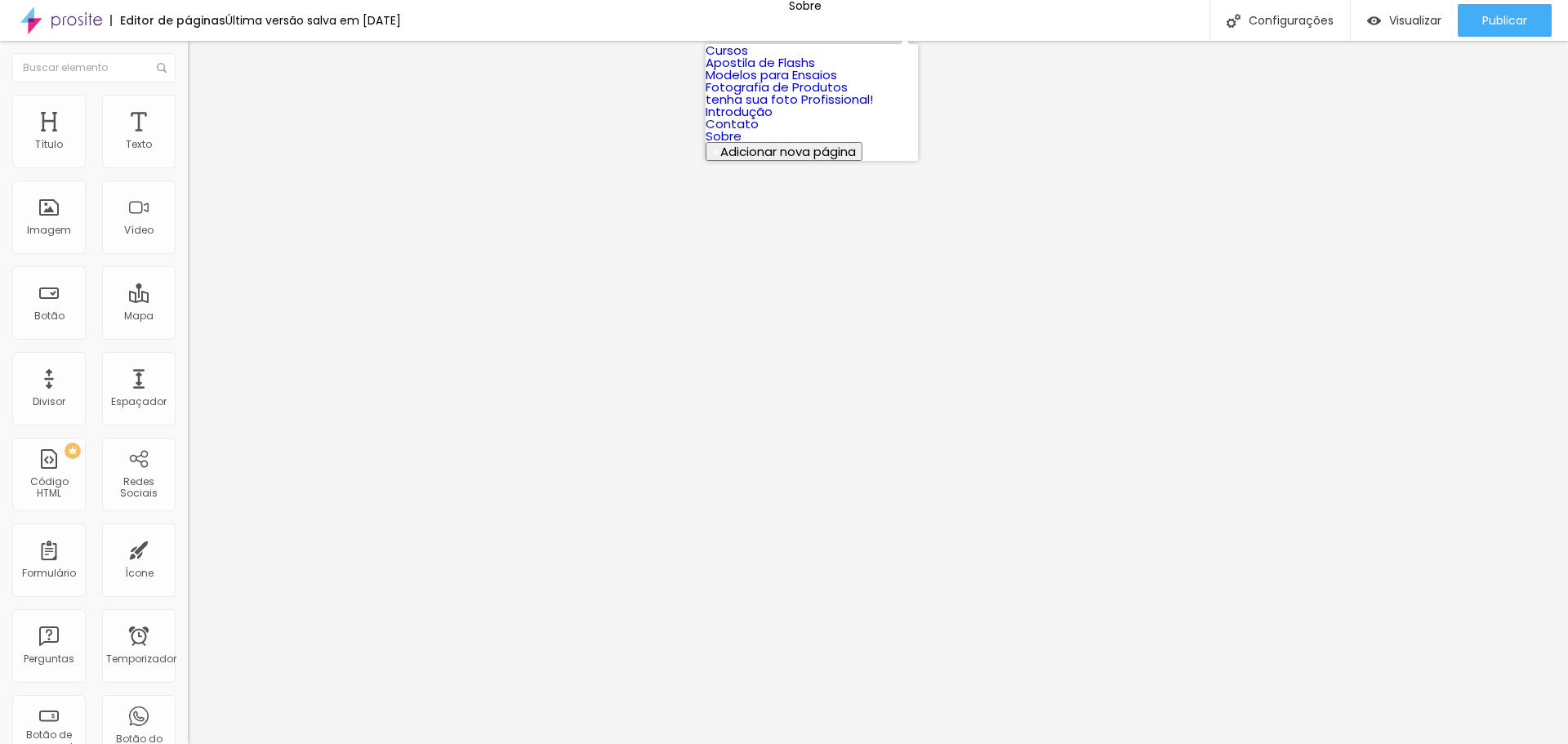
click at [757, 133] on font "Contato" at bounding box center [732, 124] width 53 height 17
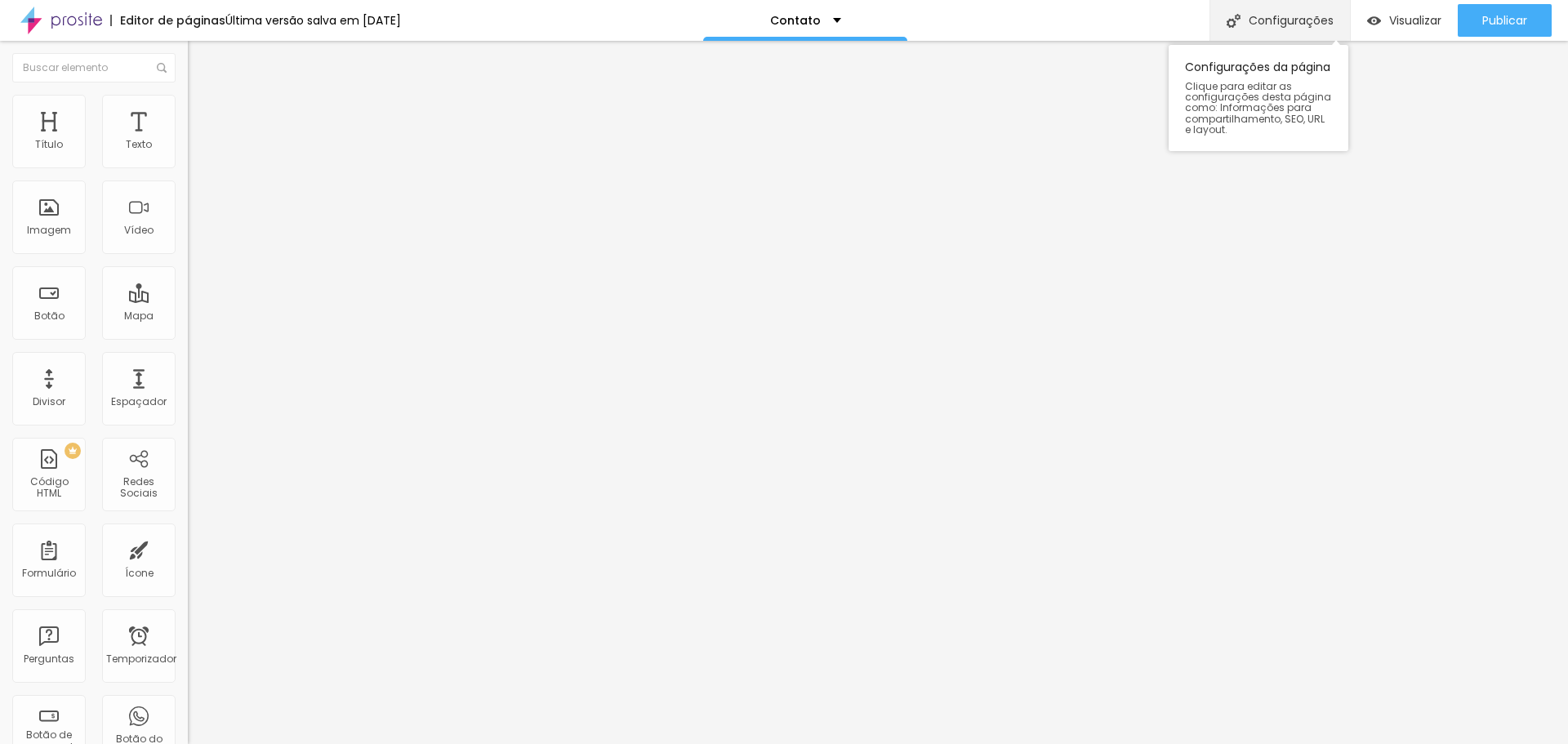
click at [1269, 18] on font "Configurações" at bounding box center [1291, 20] width 85 height 16
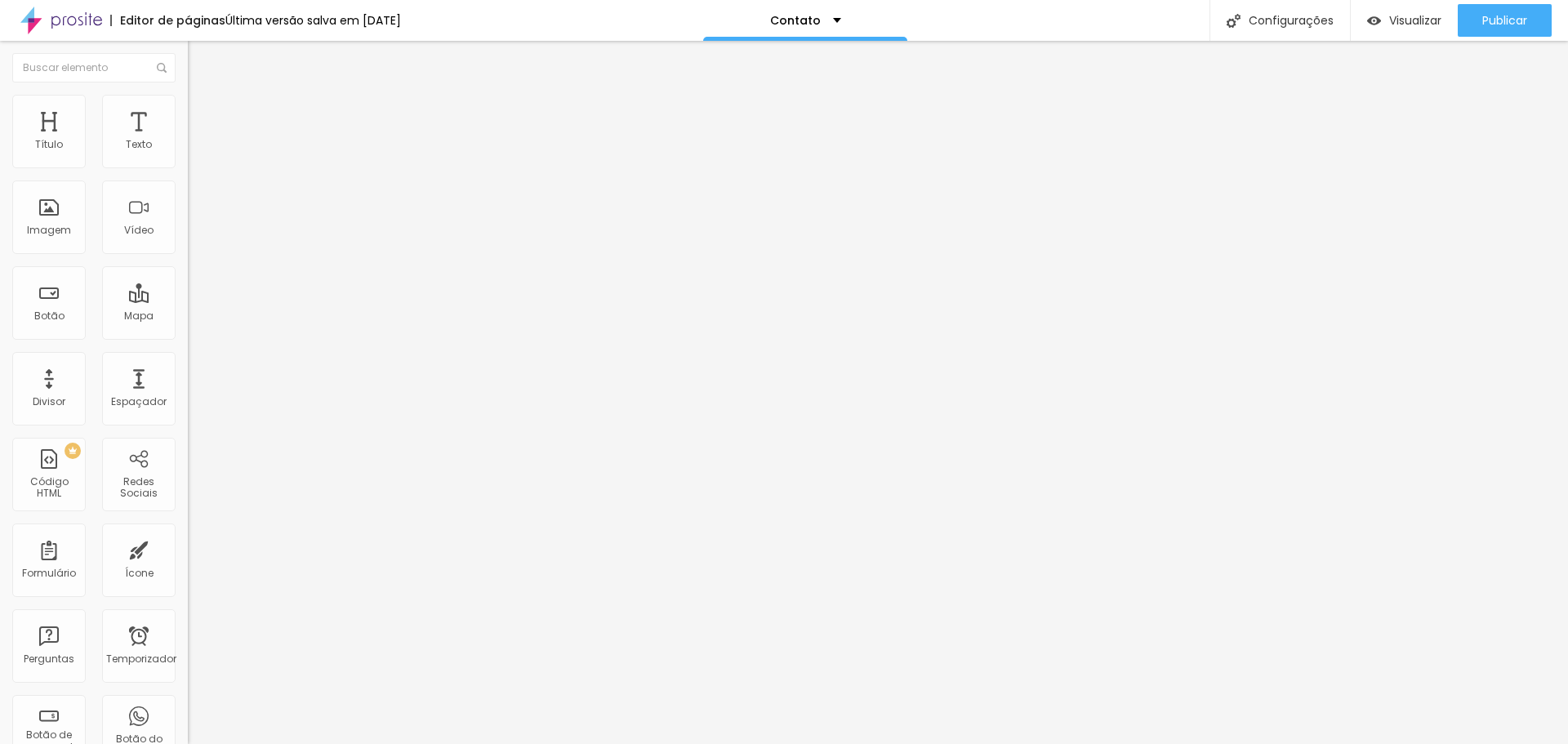
click at [842, 21] on div "Contato" at bounding box center [805, 20] width 71 height 12
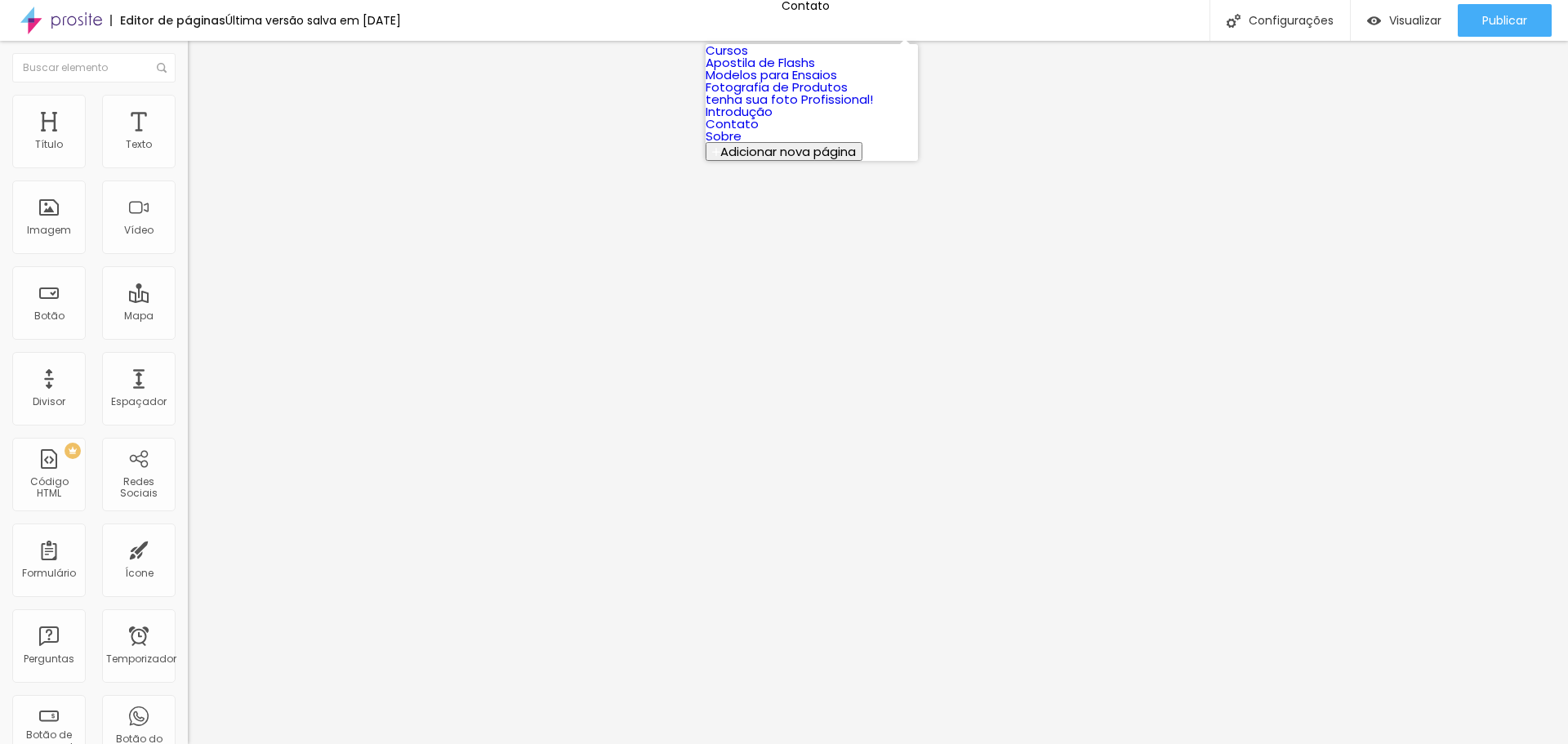
scroll to position [24, 0]
click at [742, 144] on link "Sobre" at bounding box center [724, 135] width 36 height 17
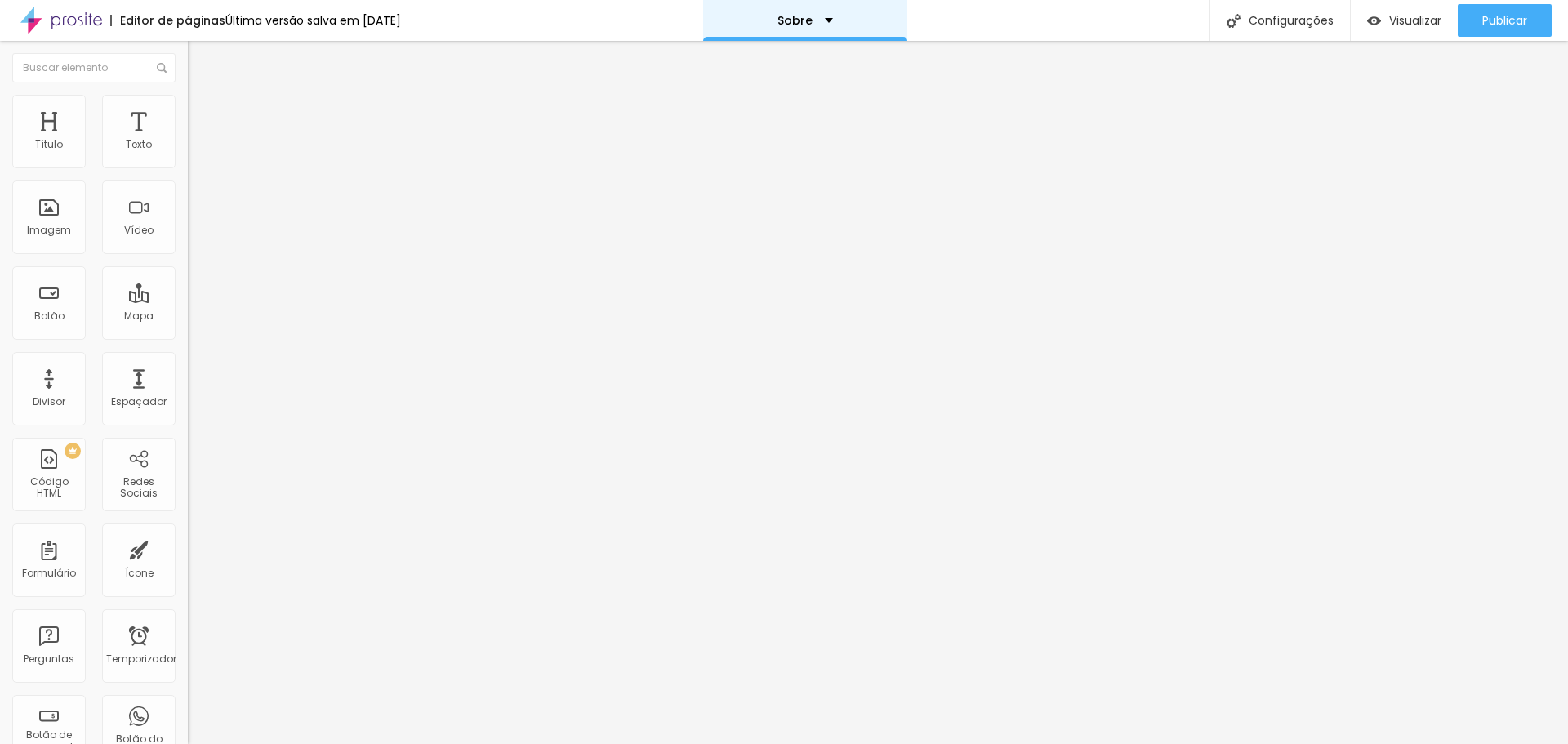
click at [828, 20] on div "Sobre" at bounding box center [804, 20] width 55 height 12
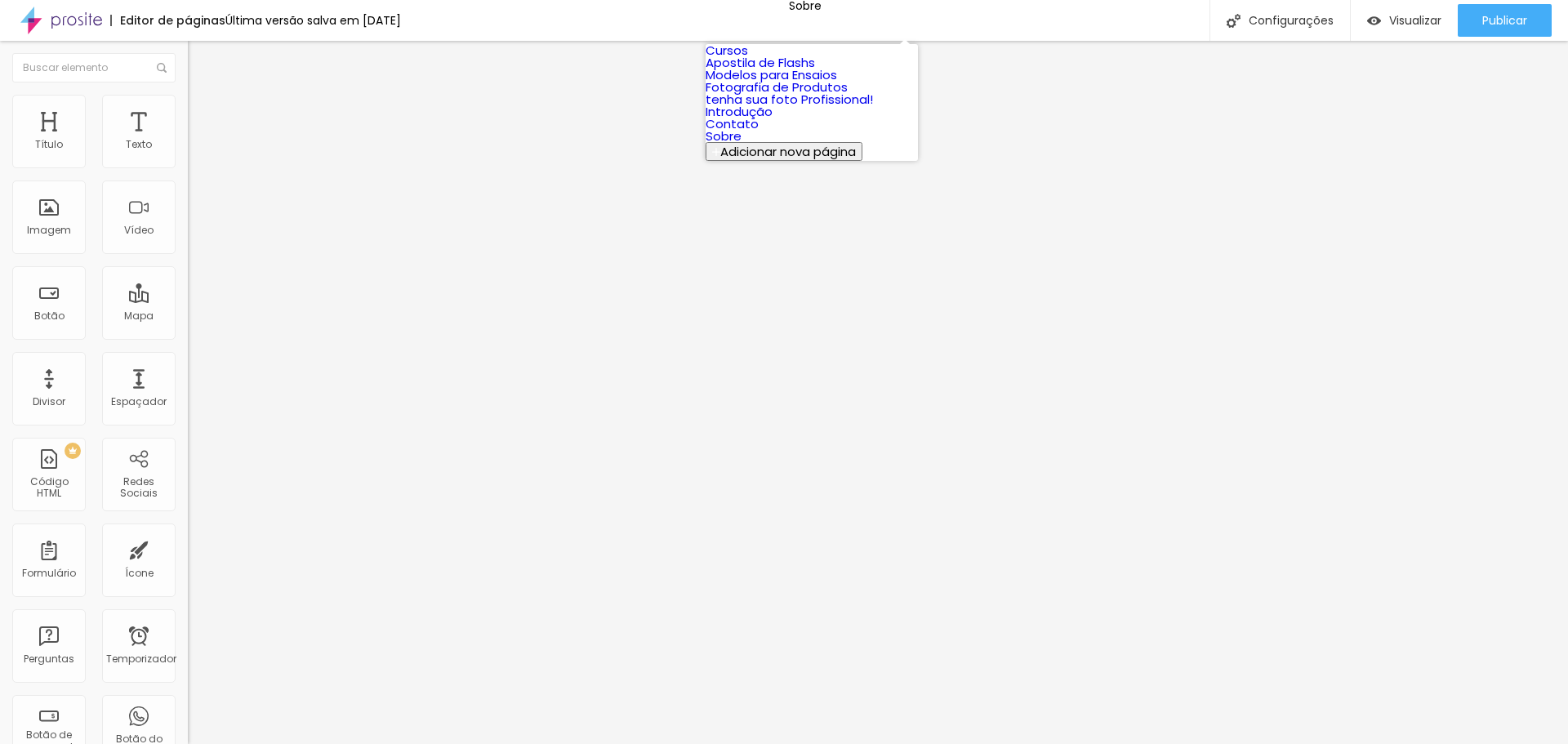
click at [794, 84] on font "Modelos para Ensaios" at bounding box center [771, 74] width 132 height 17
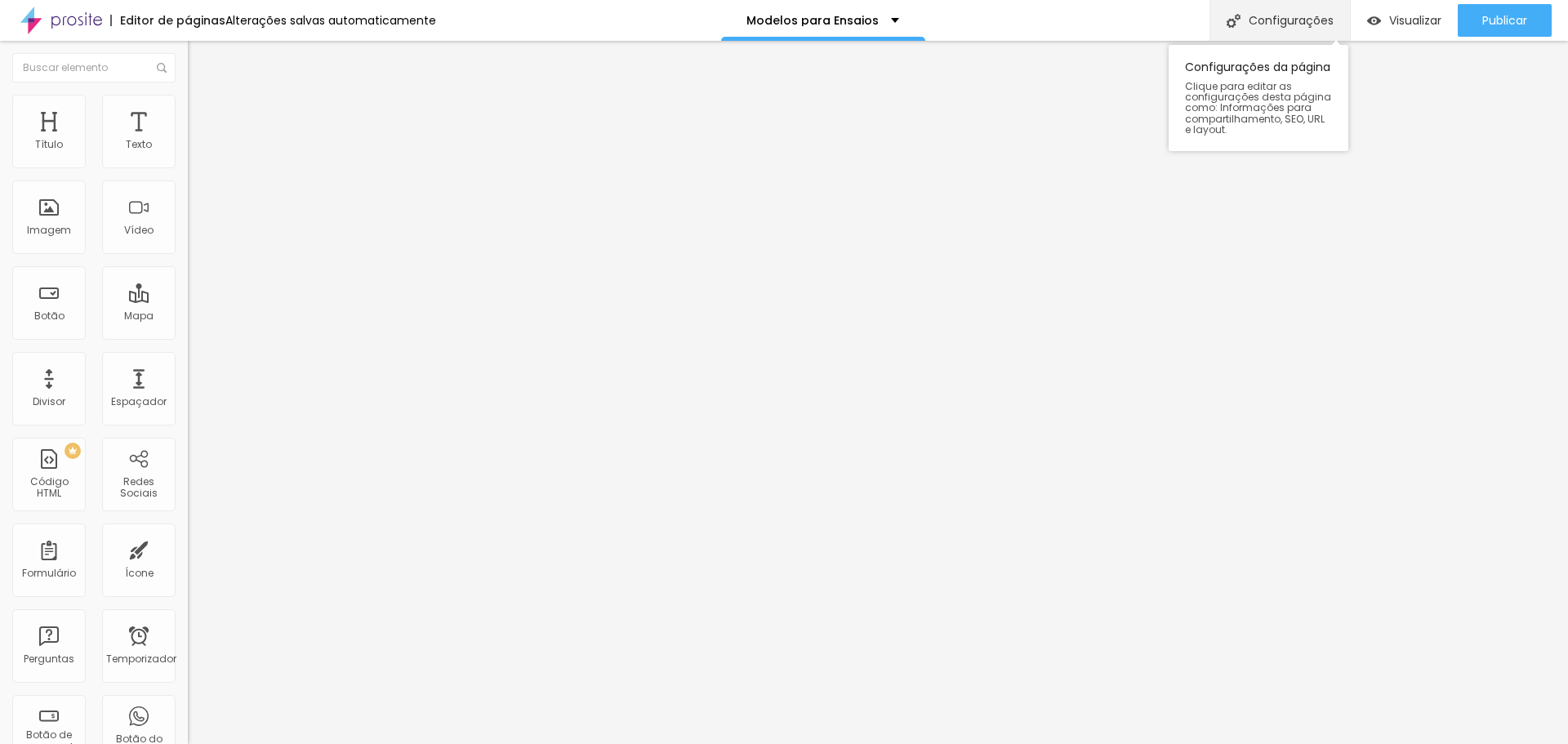
click at [1298, 27] on font "Configurações" at bounding box center [1291, 20] width 85 height 16
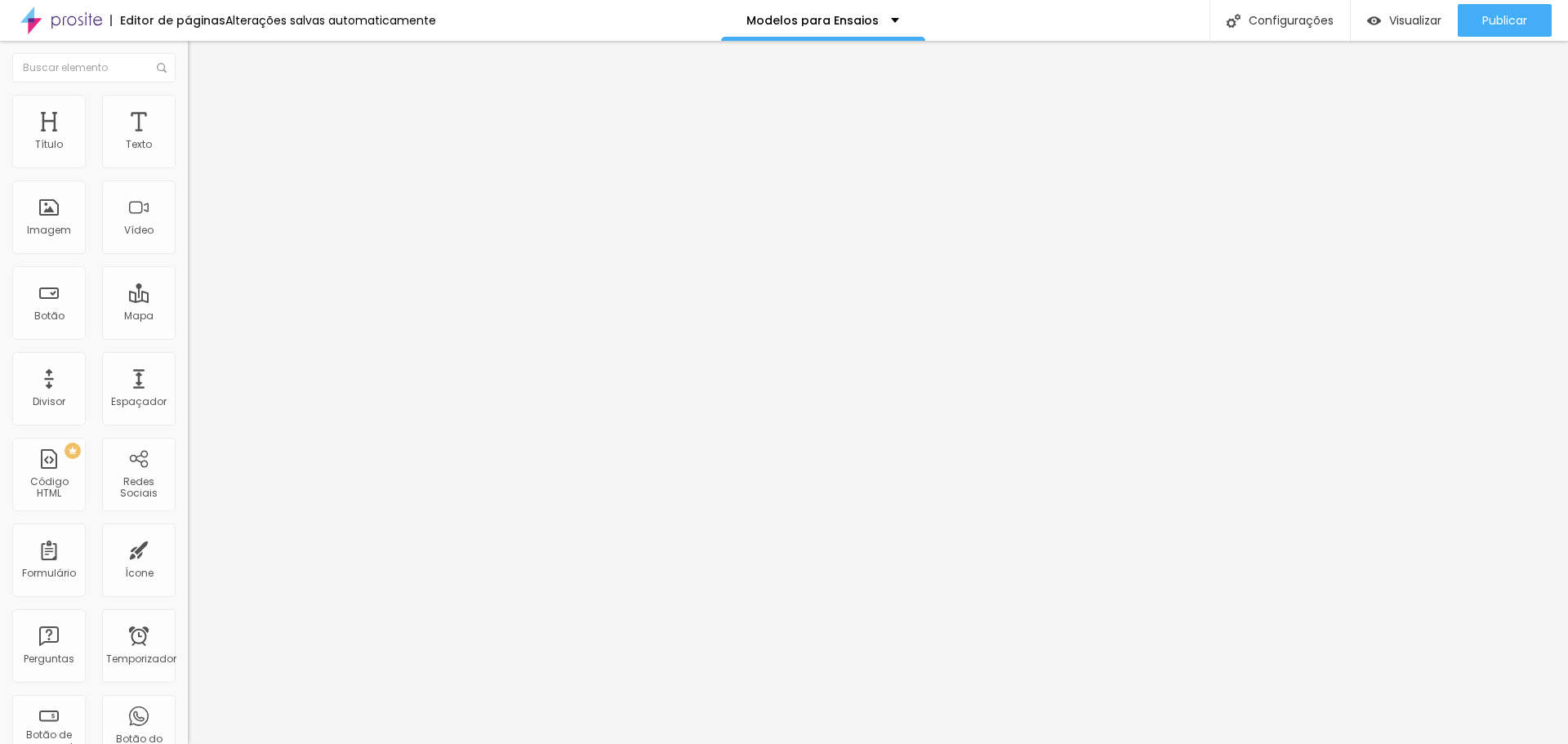
click at [885, 20] on div "Modelos para Ensaios" at bounding box center [823, 20] width 153 height 12
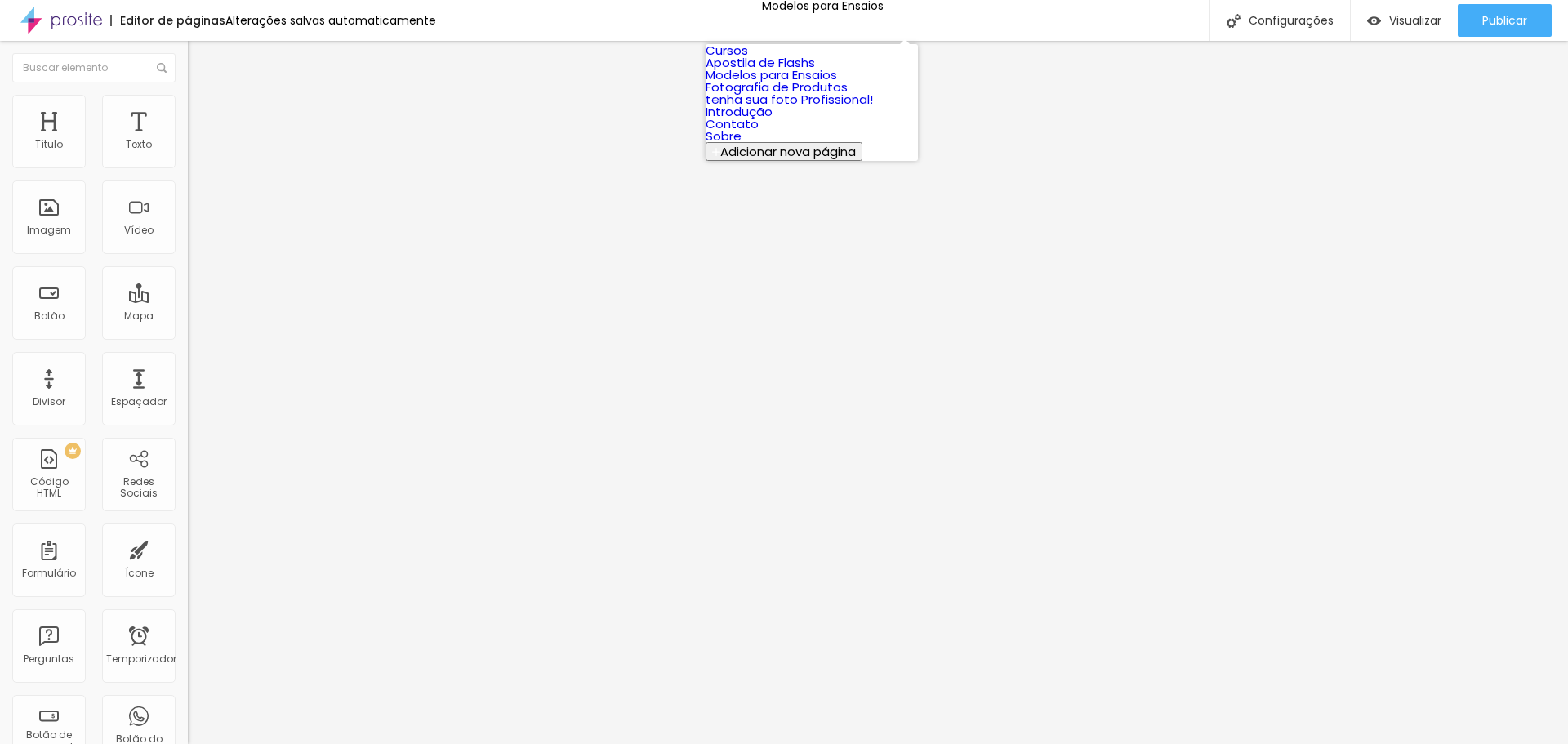
click at [838, 95] on font "Fotografia de Produtos" at bounding box center [776, 86] width 142 height 17
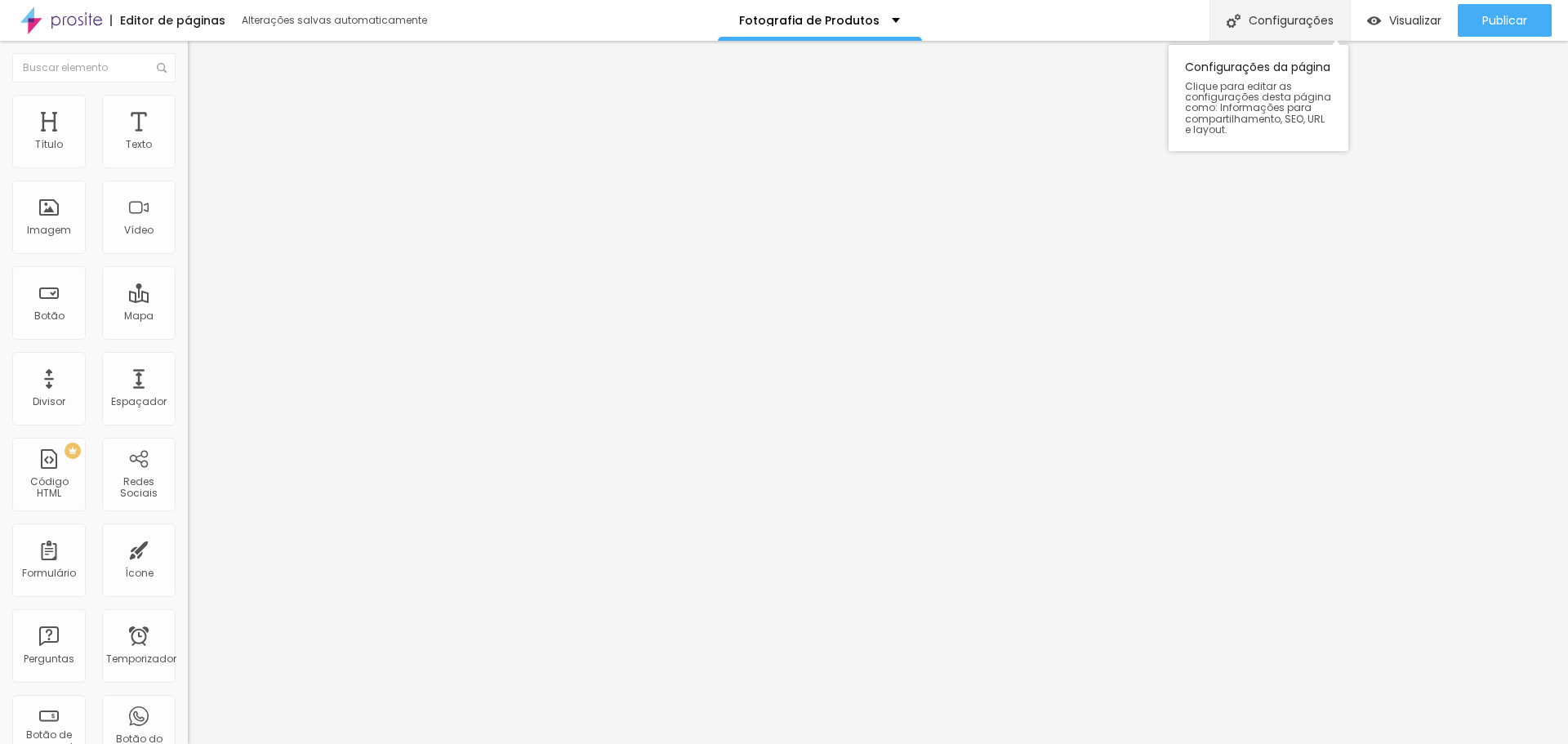
click at [1283, 20] on font "Configurações" at bounding box center [1291, 20] width 85 height 16
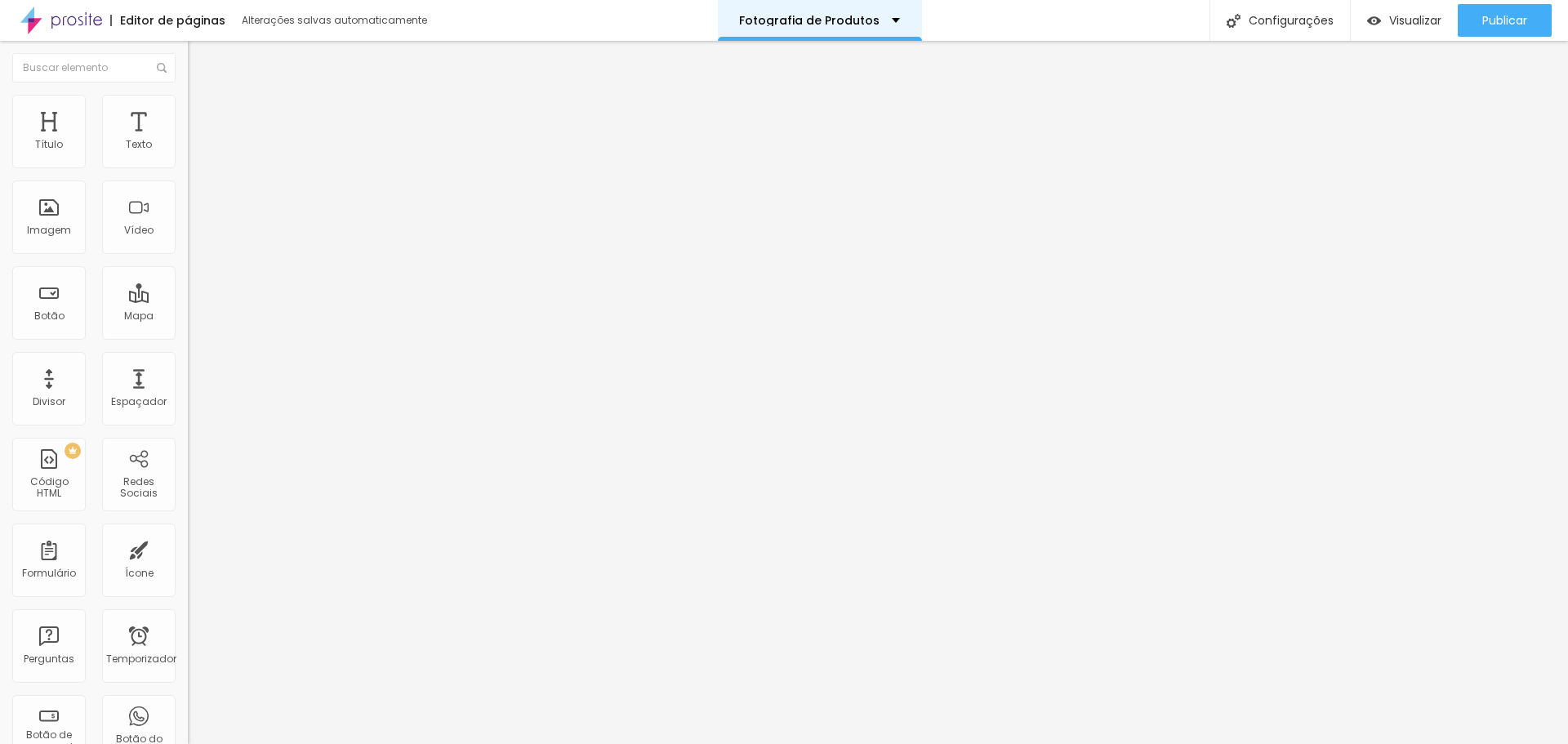
click at [886, 22] on div "Fotografia de Produtos" at bounding box center [819, 20] width 161 height 12
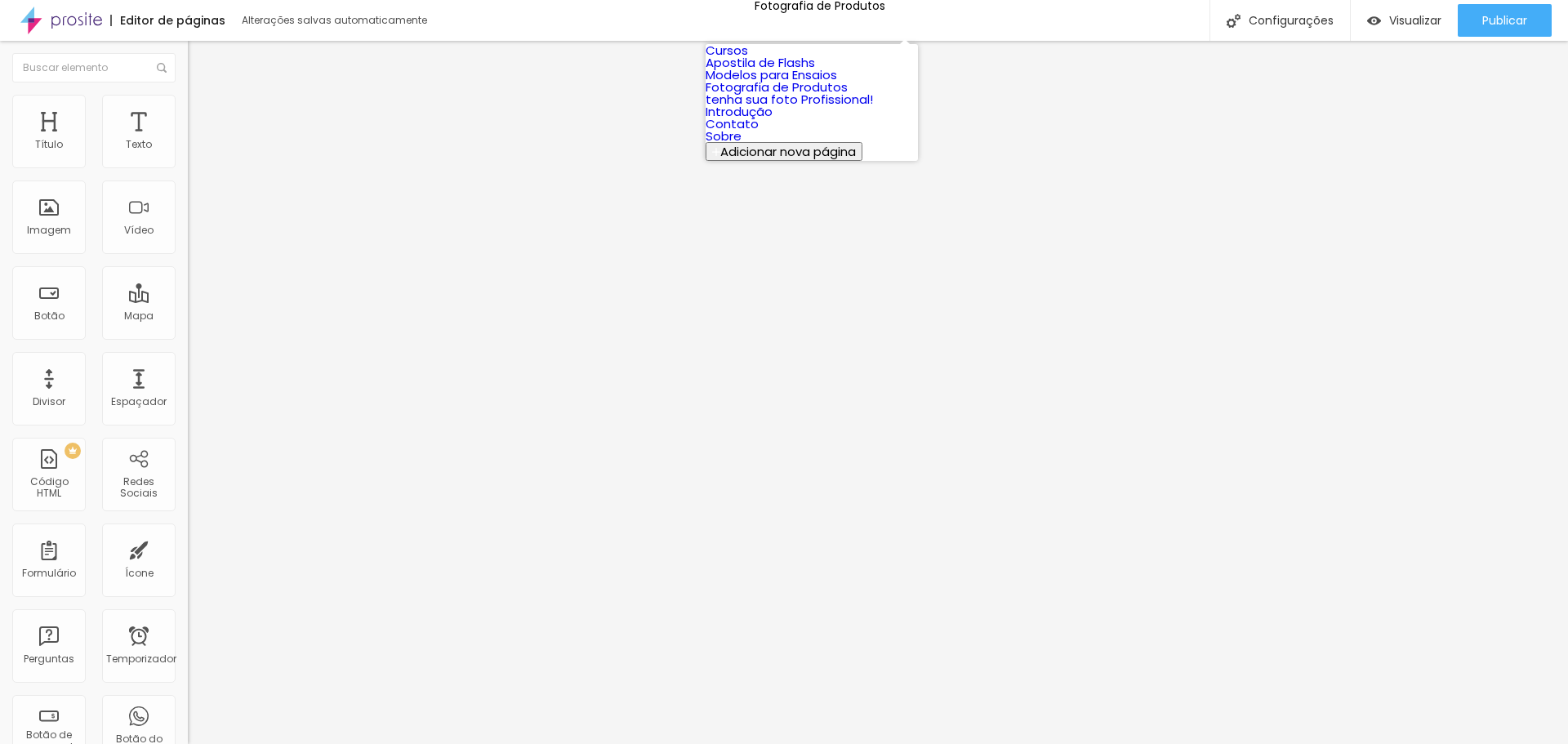
click at [829, 84] on font "Modelos para Ensaios" at bounding box center [771, 74] width 132 height 17
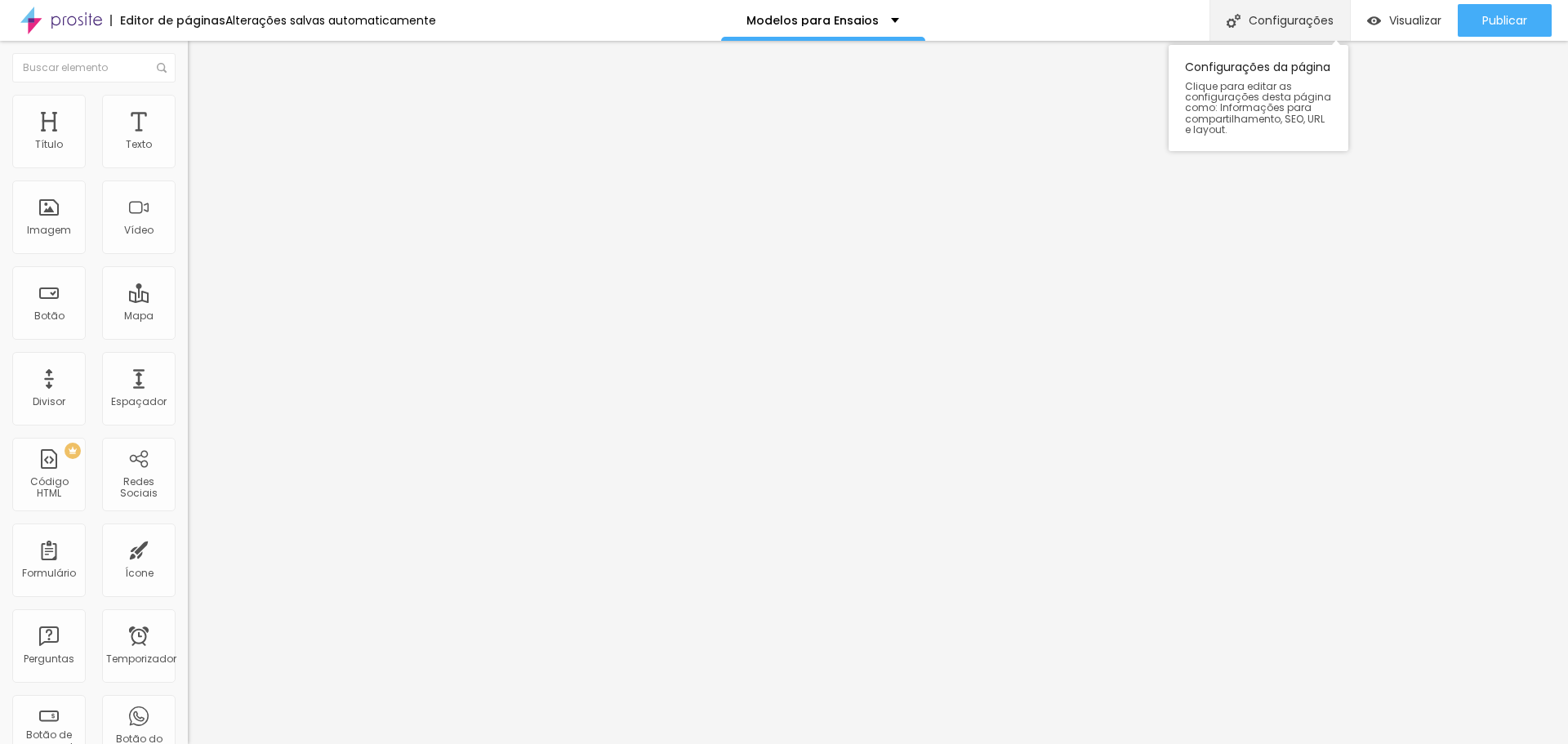
click at [1300, 28] on font "Configurações" at bounding box center [1291, 20] width 85 height 16
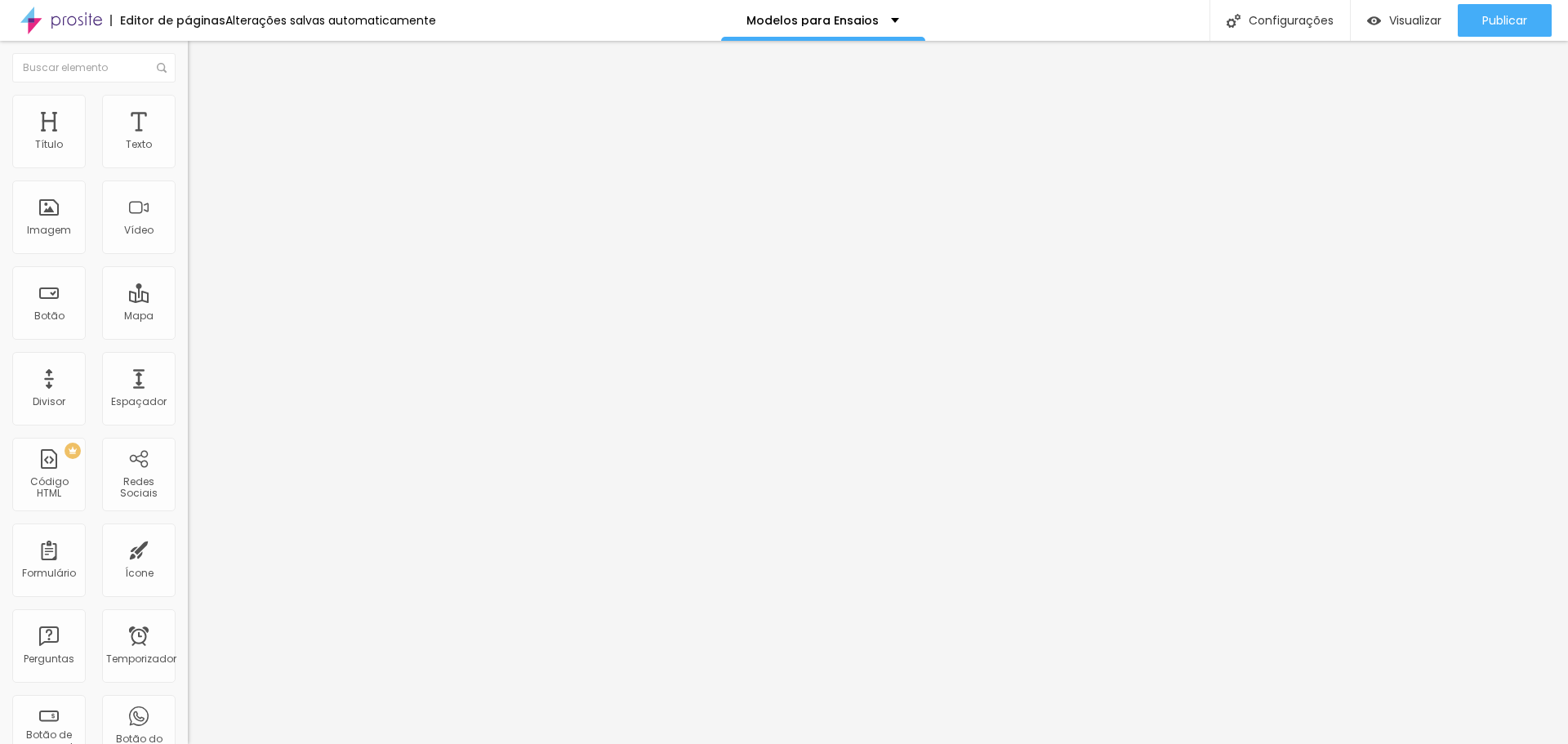
scroll to position [1676, 0]
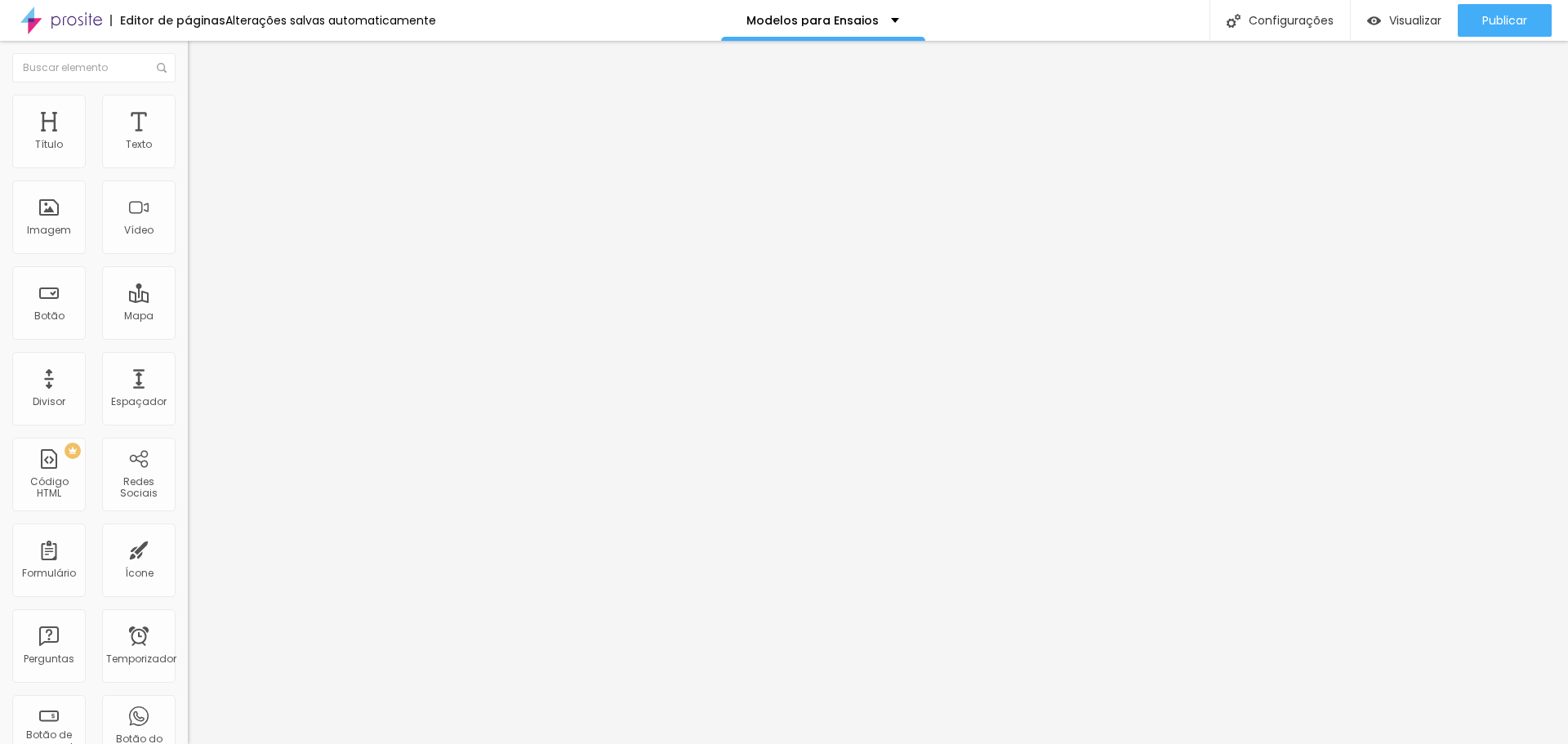
click at [883, 20] on div "Modelos para Ensaios" at bounding box center [823, 20] width 153 height 12
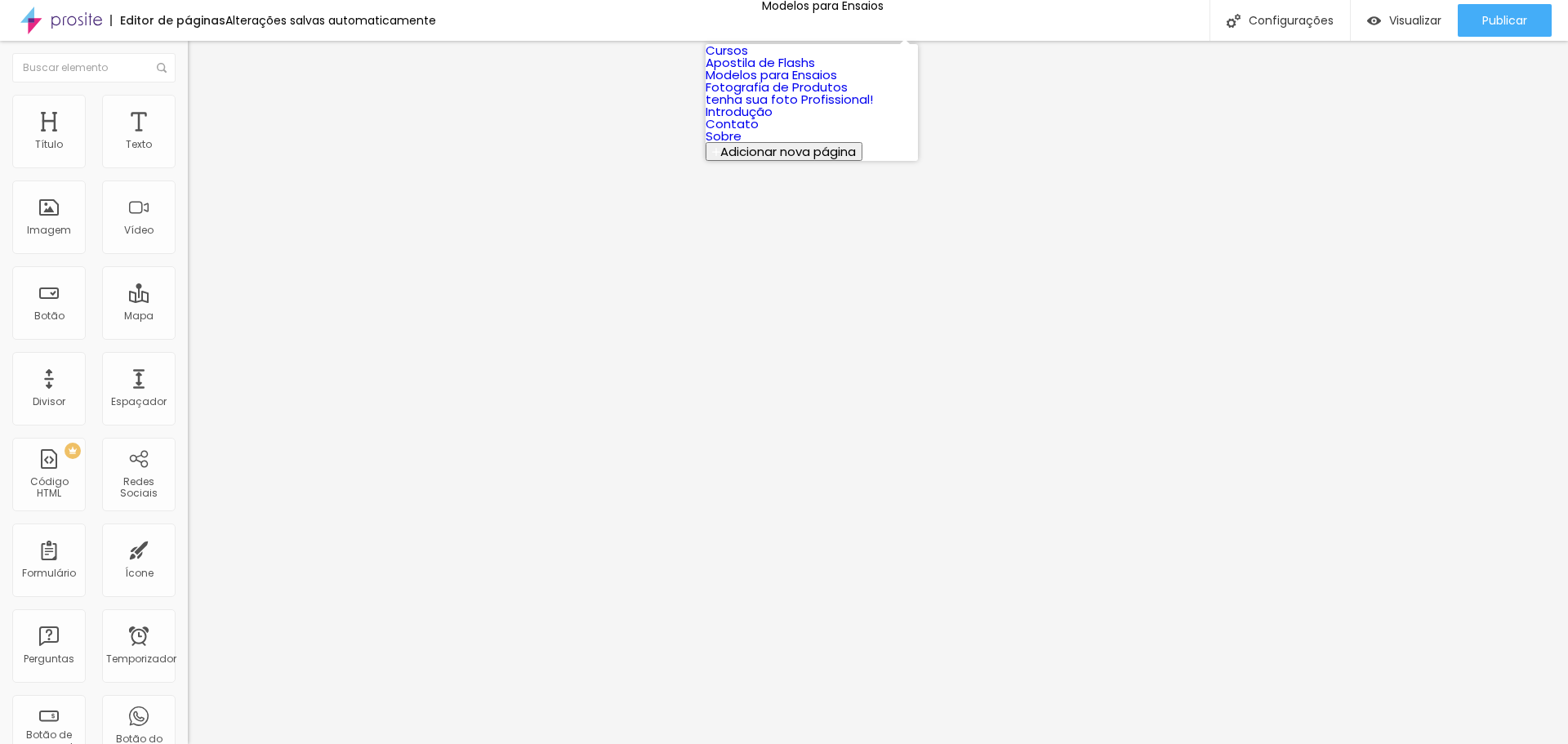
click at [820, 95] on font "Fotografia de Produtos" at bounding box center [776, 86] width 142 height 17
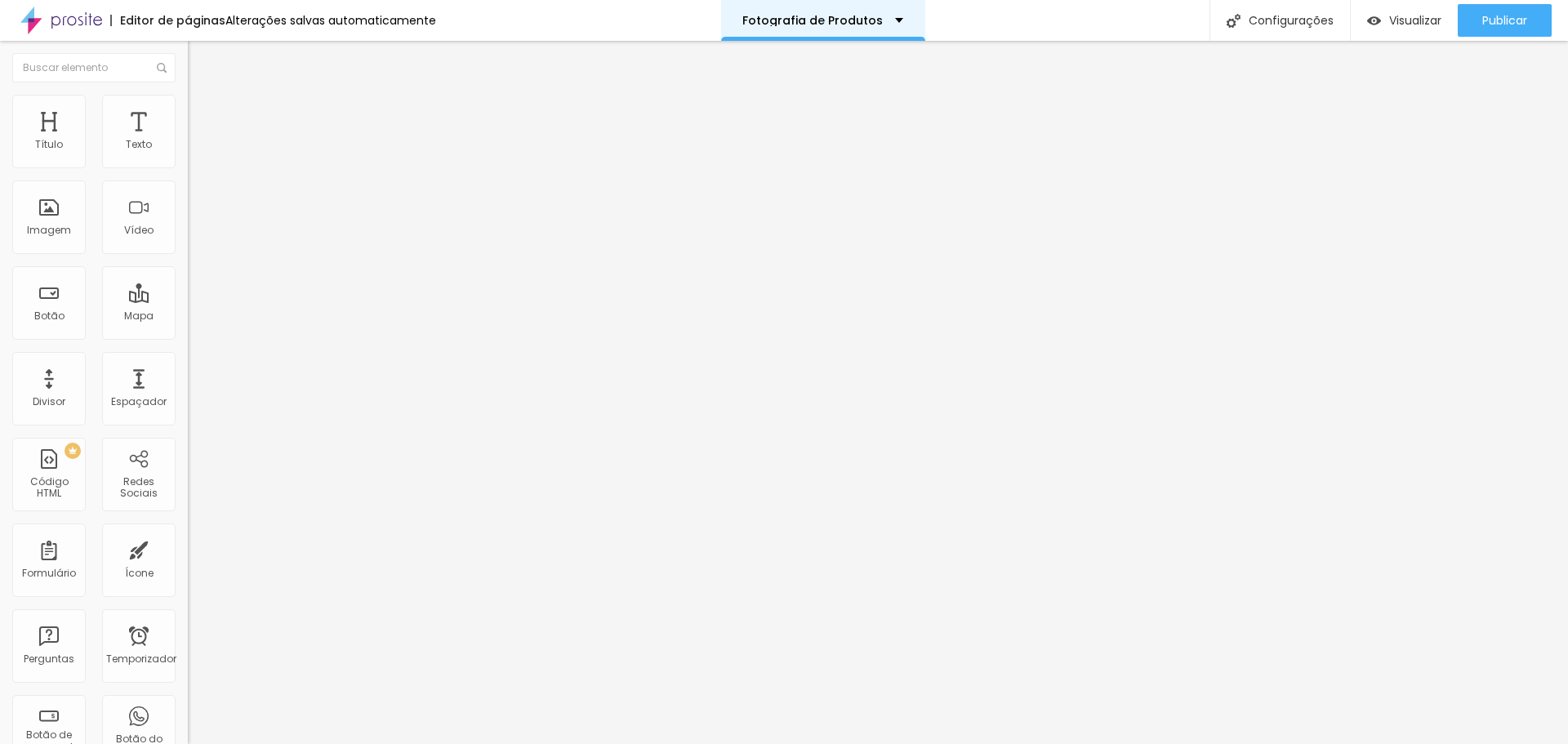
click at [857, 14] on div "Fotografia de Produtos" at bounding box center [823, 20] width 205 height 41
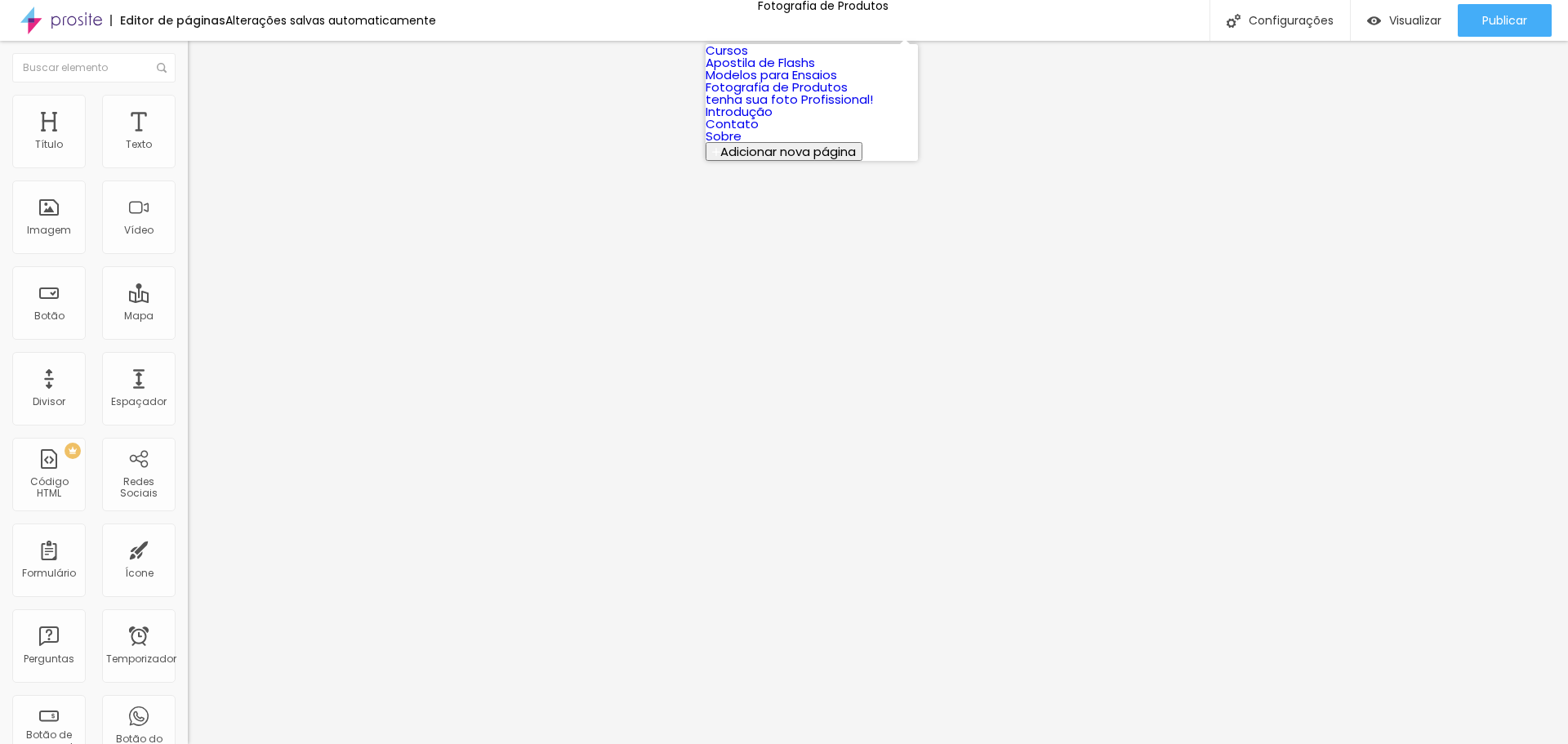
click at [759, 133] on link "Contato" at bounding box center [732, 124] width 53 height 17
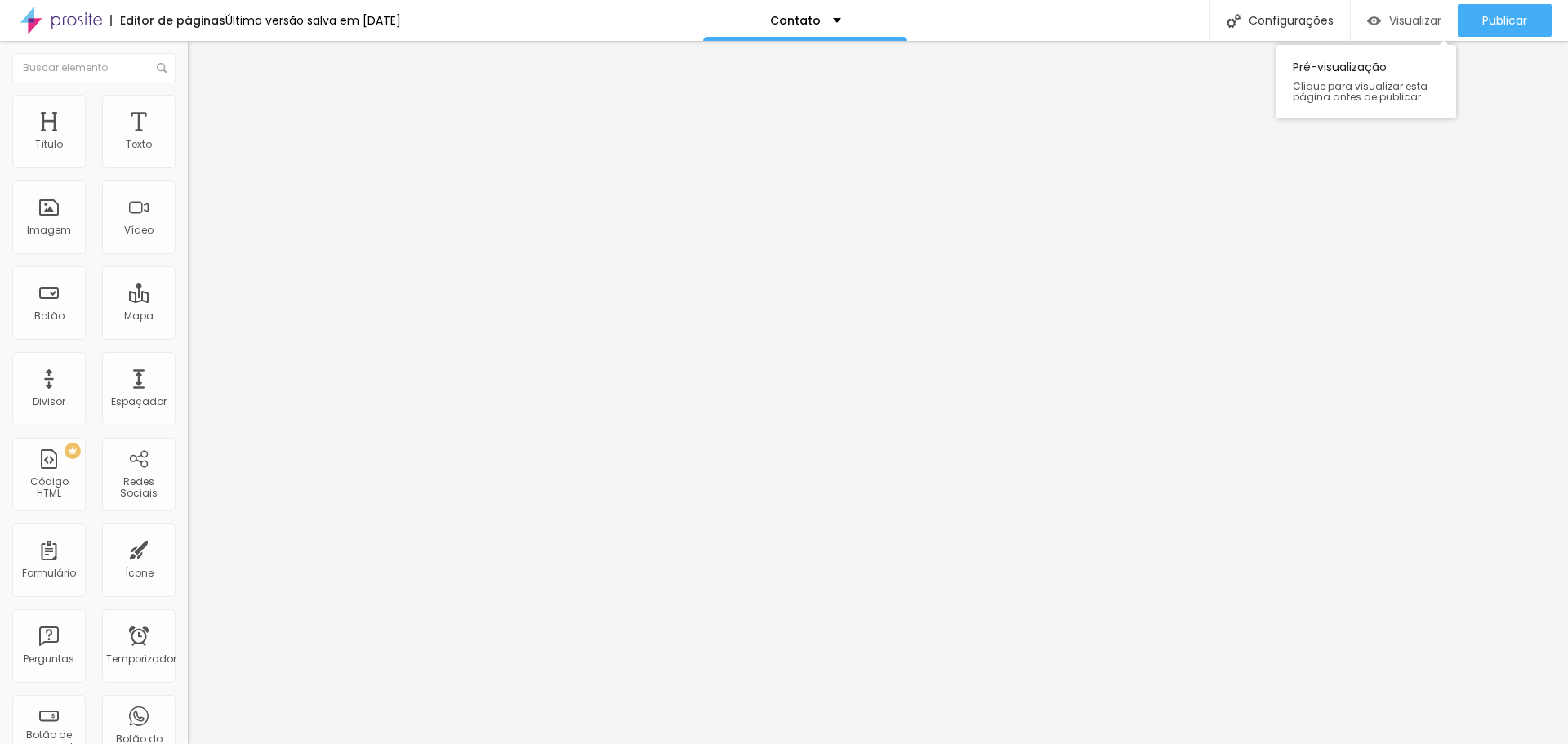
click at [1383, 14] on div "Visualizar" at bounding box center [1404, 20] width 75 height 14
